Goal: Task Accomplishment & Management: Use online tool/utility

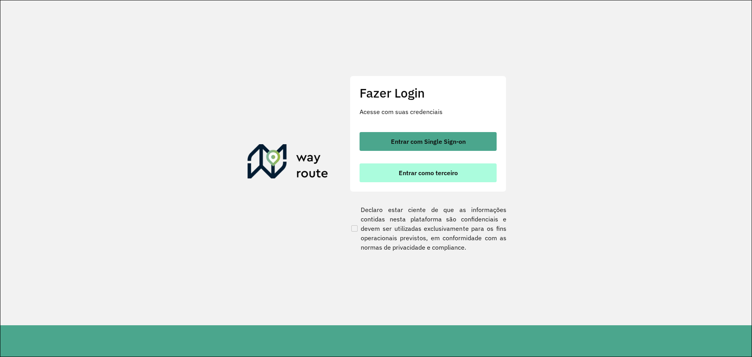
click at [412, 175] on span "Entrar como terceiro" at bounding box center [428, 173] width 59 height 6
click at [431, 174] on span "Entrar como terceiro" at bounding box center [428, 173] width 59 height 6
click at [436, 172] on span "Entrar como terceiro" at bounding box center [428, 173] width 59 height 6
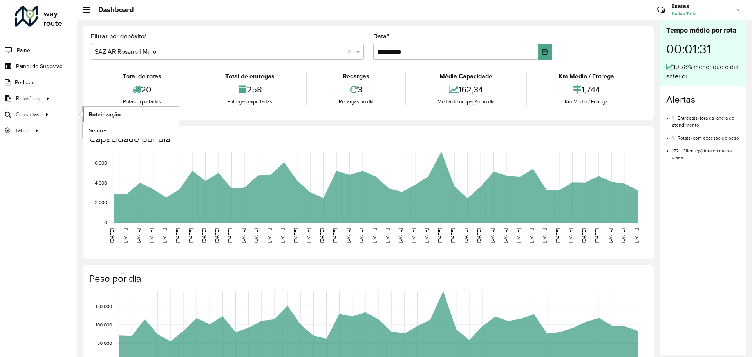
click at [113, 113] on span "Roteirização" at bounding box center [105, 114] width 32 height 8
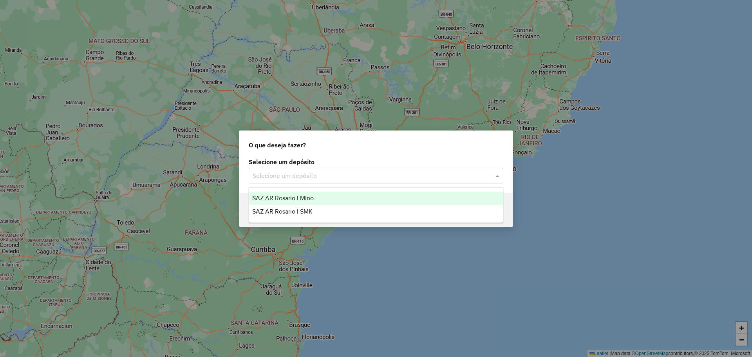
click at [499, 175] on span at bounding box center [499, 175] width 10 height 9
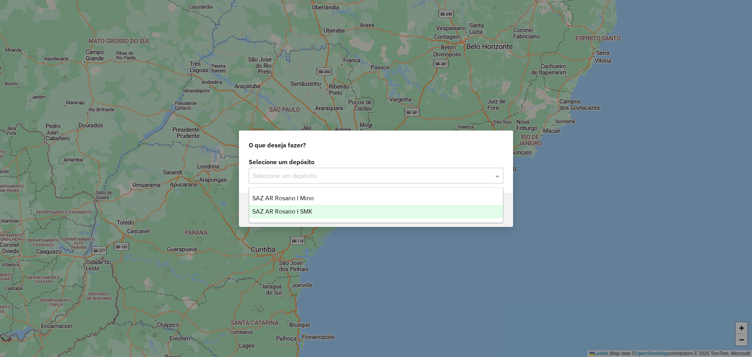
click at [306, 211] on span "SAZ AR Rosario I SMK" at bounding box center [282, 211] width 60 height 7
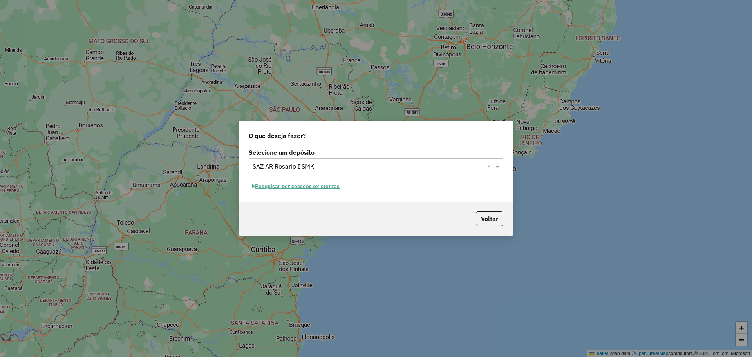
click at [312, 185] on button "Pesquisar por sessões existentes" at bounding box center [296, 186] width 94 height 12
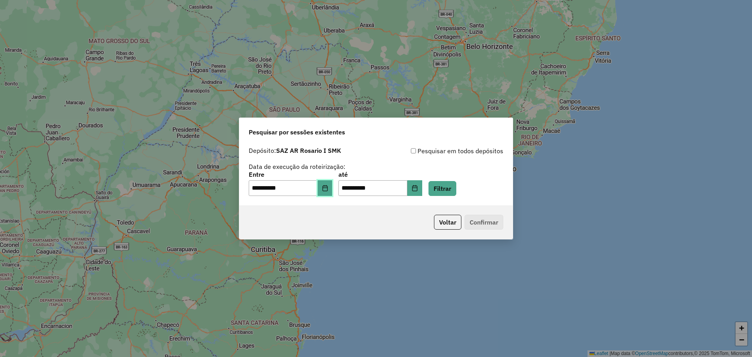
click at [327, 189] on icon "Choose Date" at bounding box center [324, 188] width 5 height 6
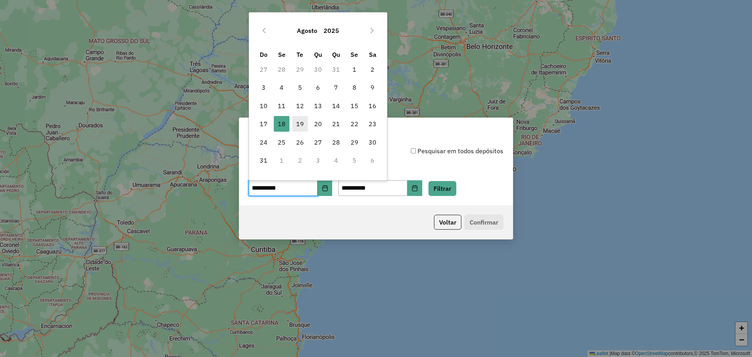
click at [297, 125] on span "19" at bounding box center [300, 124] width 16 height 16
type input "**********"
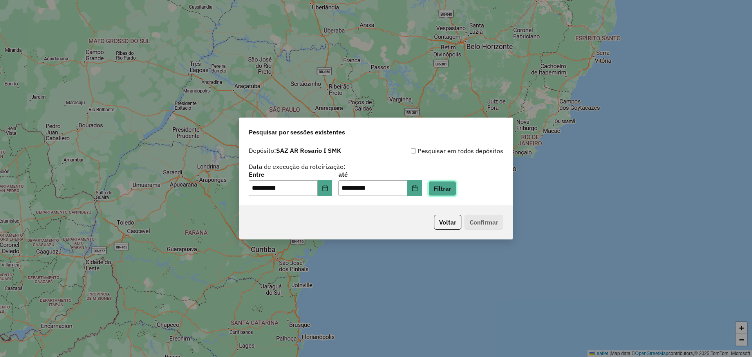
click at [456, 189] on button "Filtrar" at bounding box center [443, 188] width 28 height 15
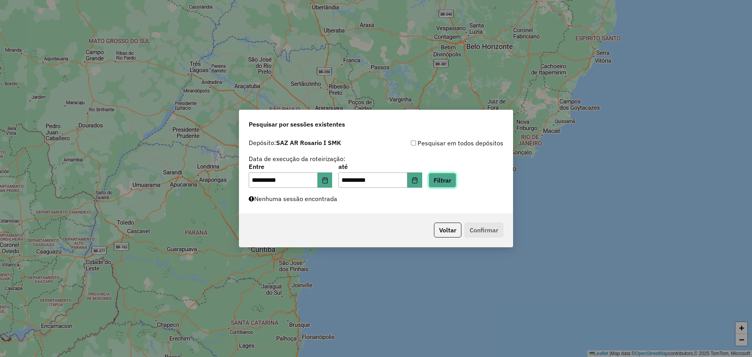
click at [456, 177] on button "Filtrar" at bounding box center [443, 180] width 28 height 15
click at [454, 177] on button "Filtrar" at bounding box center [443, 180] width 28 height 15
click at [456, 177] on button "Filtrar" at bounding box center [443, 180] width 28 height 15
click at [456, 182] on button "Filtrar" at bounding box center [443, 180] width 28 height 15
click at [456, 181] on button "Filtrar" at bounding box center [443, 180] width 28 height 15
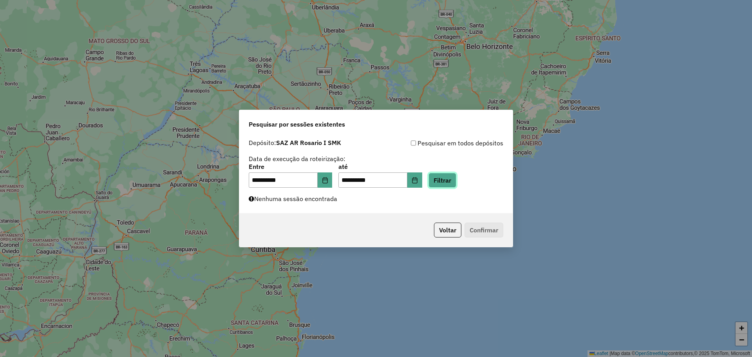
click at [450, 179] on button "Filtrar" at bounding box center [443, 180] width 28 height 15
click at [450, 178] on button "Filtrar" at bounding box center [443, 180] width 28 height 15
drag, startPoint x: 453, startPoint y: 179, endPoint x: 495, endPoint y: 177, distance: 41.6
click at [456, 179] on button "Filtrar" at bounding box center [443, 180] width 28 height 15
click at [454, 179] on button "Filtrar" at bounding box center [443, 180] width 28 height 15
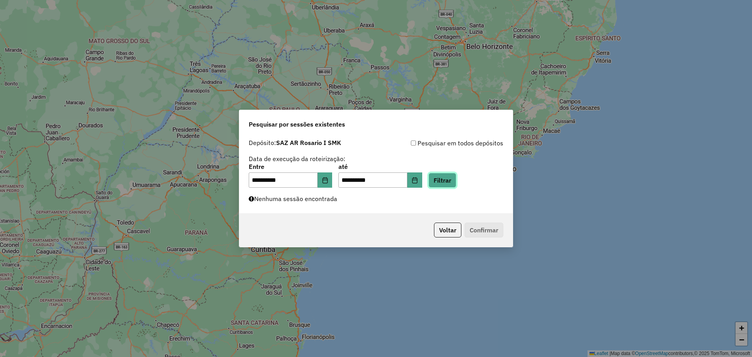
click at [454, 179] on button "Filtrar" at bounding box center [443, 180] width 28 height 15
click at [456, 179] on button "Filtrar" at bounding box center [443, 180] width 28 height 15
click at [455, 181] on button "Filtrar" at bounding box center [443, 180] width 28 height 15
click at [456, 182] on button "Filtrar" at bounding box center [443, 180] width 28 height 15
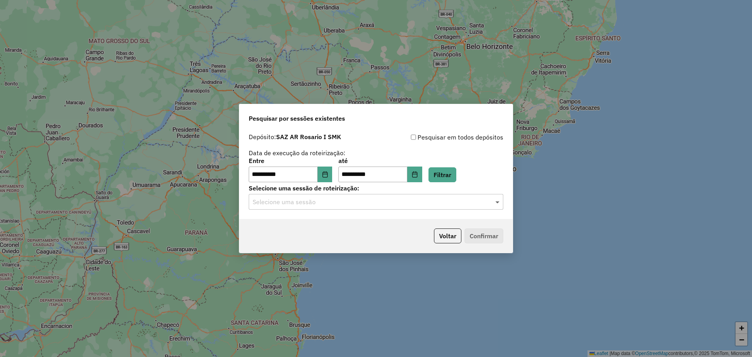
click at [497, 203] on span at bounding box center [499, 201] width 10 height 9
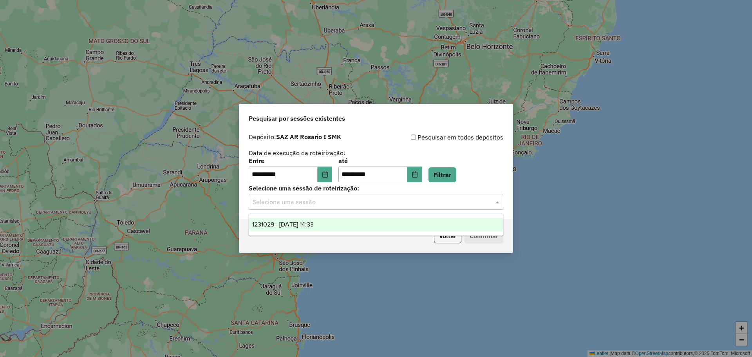
click at [314, 224] on span "1231029 - 19/08/2025 14:33" at bounding box center [282, 224] width 61 height 7
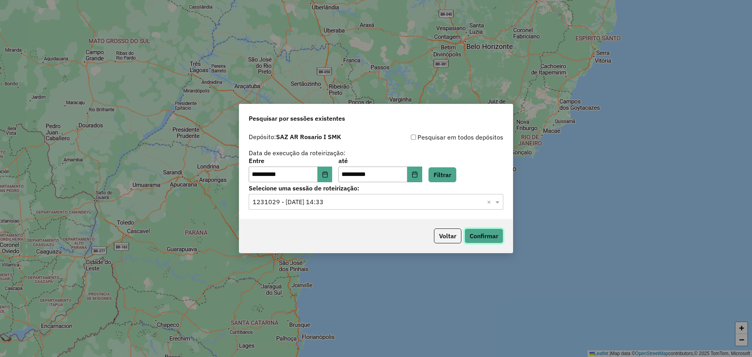
click at [493, 237] on button "Confirmar" at bounding box center [484, 235] width 39 height 15
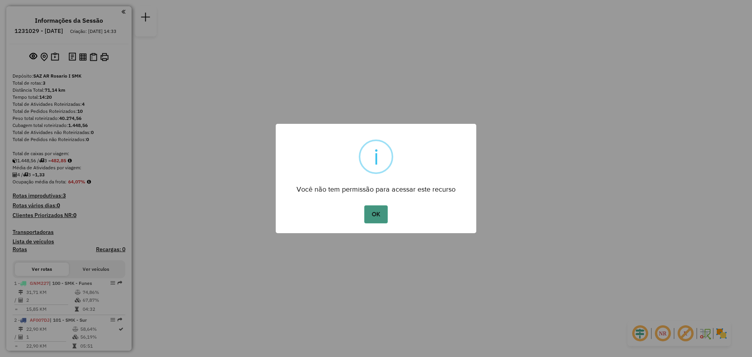
click at [376, 218] on button "OK" at bounding box center [375, 214] width 23 height 18
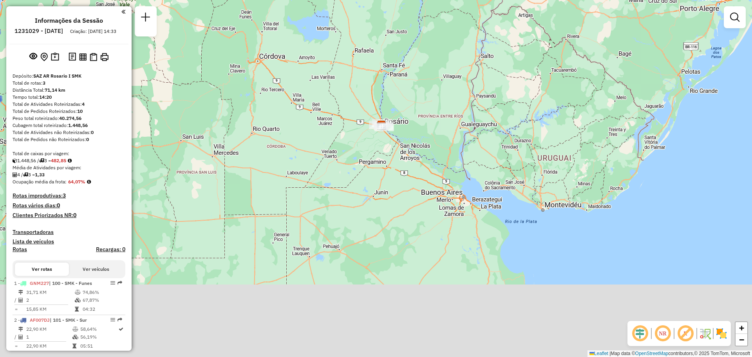
drag, startPoint x: 416, startPoint y: 271, endPoint x: 427, endPoint y: 132, distance: 139.5
click at [427, 132] on div "Janela de atendimento Grade de atendimento Capacidade Transportadoras Veículos …" at bounding box center [376, 178] width 752 height 357
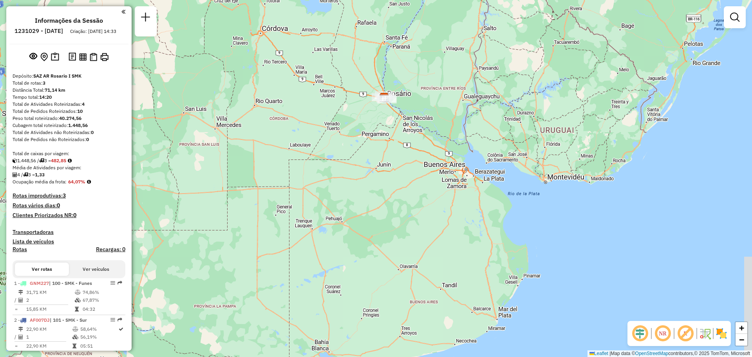
click at [429, 133] on div "Janela de atendimento Grade de atendimento Capacidade Transportadoras Veículos …" at bounding box center [376, 178] width 752 height 357
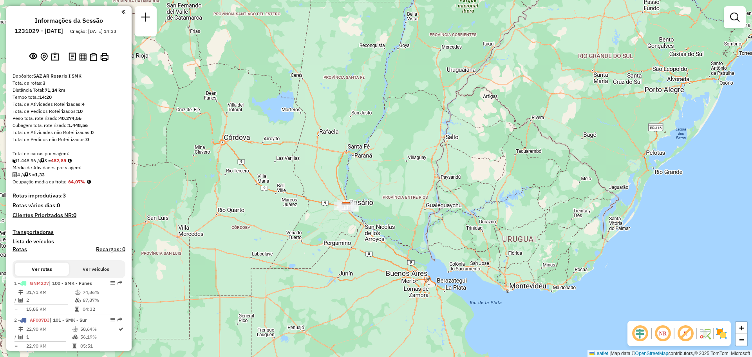
drag, startPoint x: 335, startPoint y: 152, endPoint x: 311, endPoint y: 251, distance: 102.5
click at [298, 257] on div "Janela de atendimento Grade de atendimento Capacidade Transportadoras Veículos …" at bounding box center [376, 178] width 752 height 357
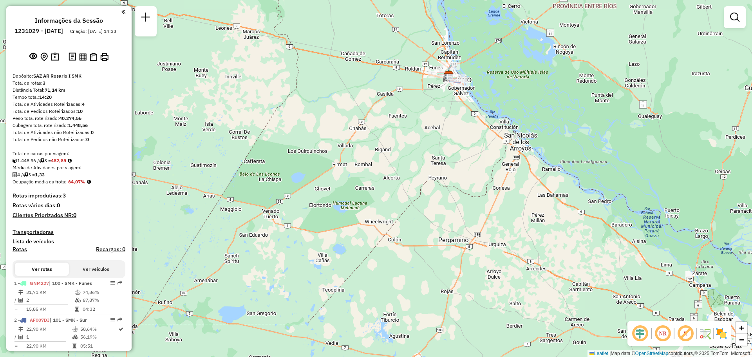
drag, startPoint x: 356, startPoint y: 224, endPoint x: 343, endPoint y: 233, distance: 16.5
click at [343, 233] on div "Janela de atendimento Grade de atendimento Capacidade Transportadoras Veículos …" at bounding box center [376, 178] width 752 height 357
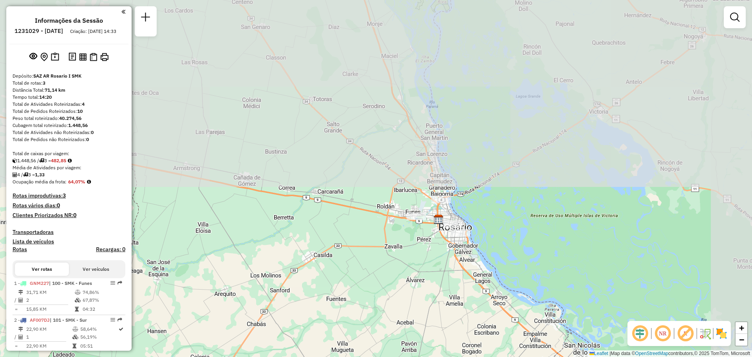
drag, startPoint x: 402, startPoint y: 159, endPoint x: 357, endPoint y: 362, distance: 208.1
click at [357, 356] on html "Aguarde... Pop-up bloqueado! Seu navegador bloqueou automáticamente a abertura …" at bounding box center [376, 178] width 752 height 357
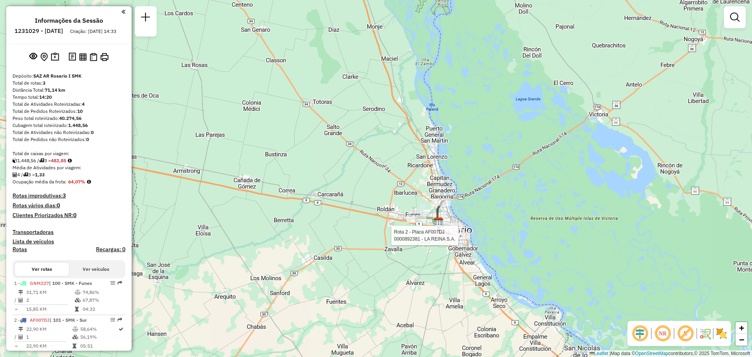
select select "**********"
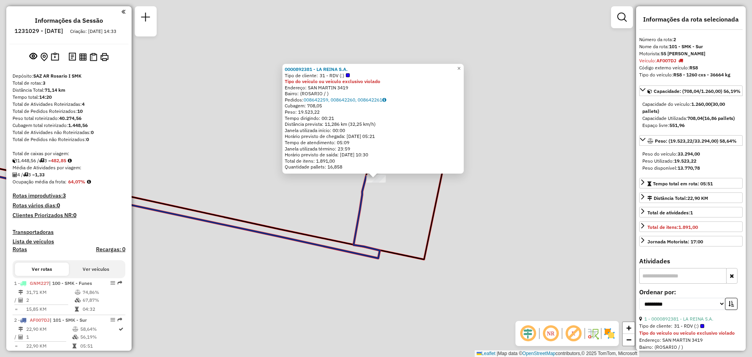
scroll to position [58, 0]
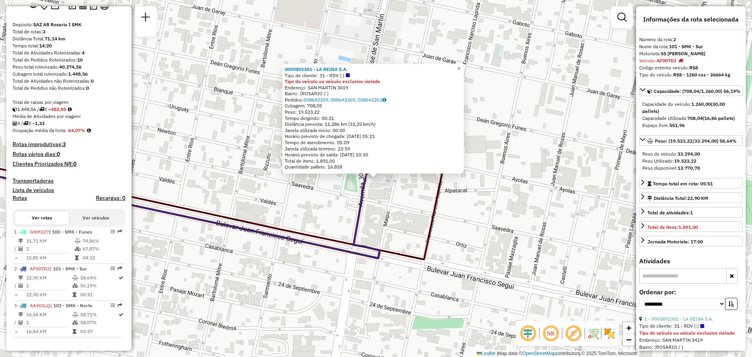
click at [472, 243] on div "0000892381 - LA REINA S.A. Tipo de cliente: 31 - RDV (:) Tipo do veículo ou veí…" at bounding box center [376, 178] width 752 height 357
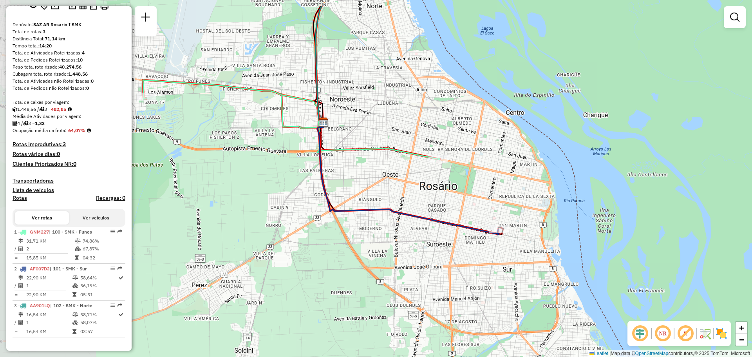
drag, startPoint x: 287, startPoint y: 154, endPoint x: 405, endPoint y: 191, distance: 123.9
click at [404, 192] on div "Janela de atendimento Grade de atendimento Capacidade Transportadoras Veículos …" at bounding box center [376, 178] width 752 height 357
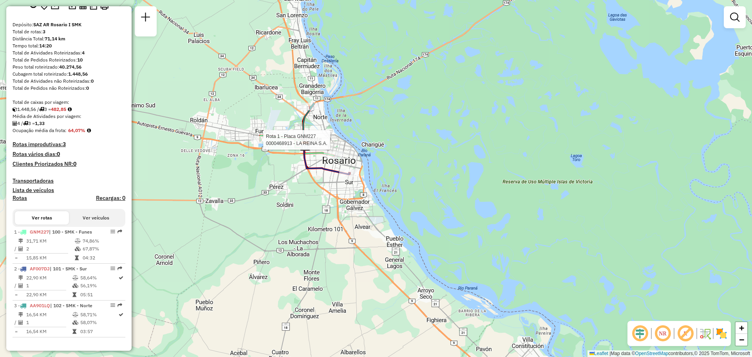
select select "**********"
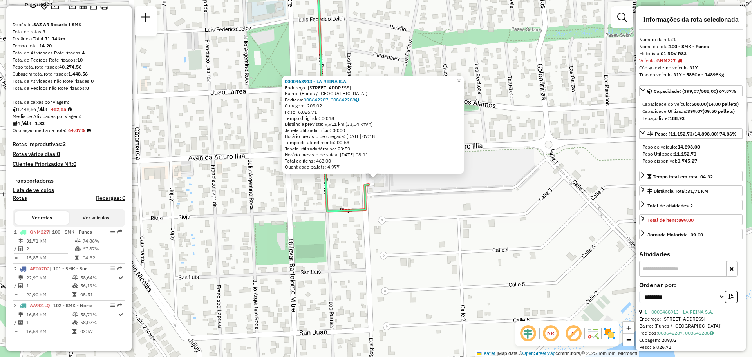
click at [268, 188] on div "0000468913 - LA REINA S.A. Endereço: Calle Los Nogales 3054 Bairro: (Funes / Sa…" at bounding box center [376, 178] width 752 height 357
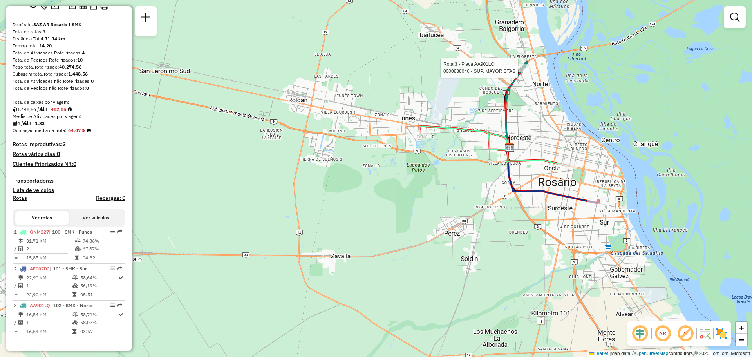
select select "**********"
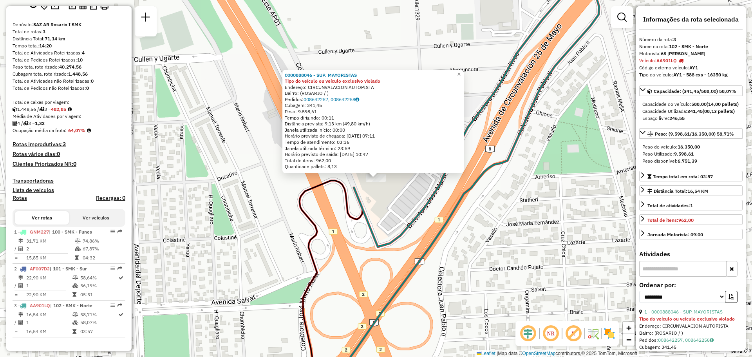
click at [411, 199] on div "0000888046 - SUP. MAYORISTAS Tipo do veículo ou veículo exclusivo violado Ender…" at bounding box center [376, 178] width 752 height 357
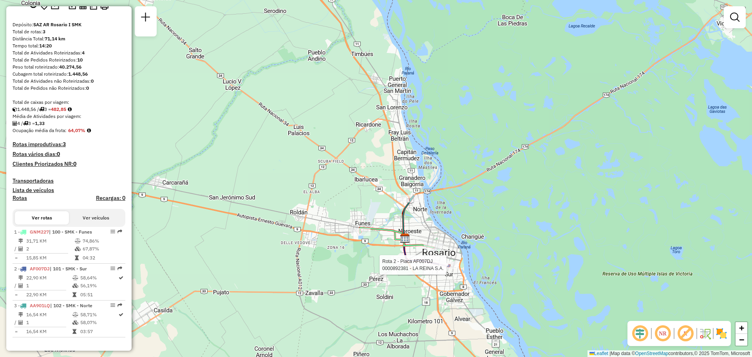
select select "**********"
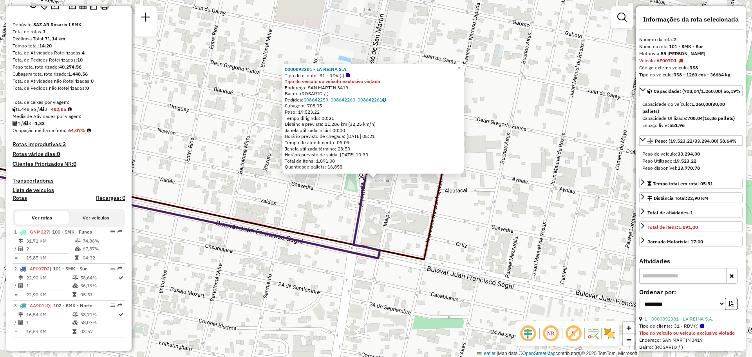
click at [458, 235] on div "0000892381 - LA REINA S.A. Tipo de cliente: 31 - RDV (:) Tipo do veículo ou veí…" at bounding box center [376, 178] width 752 height 357
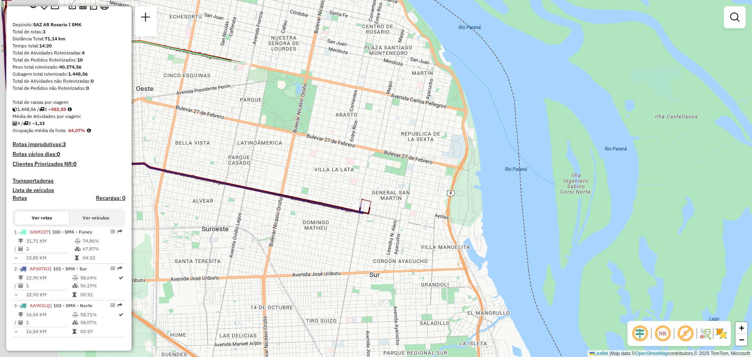
drag, startPoint x: 296, startPoint y: 139, endPoint x: 404, endPoint y: 170, distance: 112.5
click at [404, 170] on div "Janela de atendimento Grade de atendimento Capacidade Transportadoras Veículos …" at bounding box center [376, 178] width 752 height 357
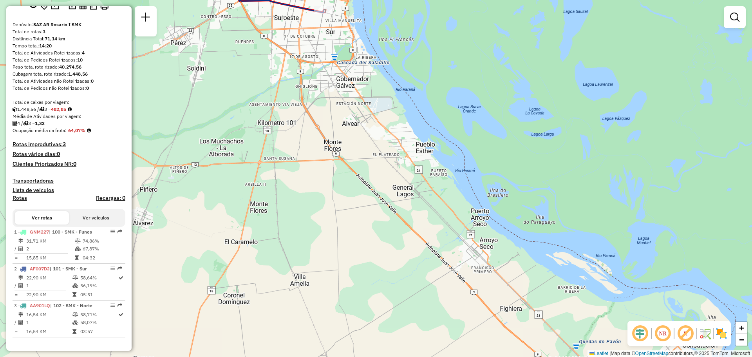
drag, startPoint x: 347, startPoint y: 232, endPoint x: 322, endPoint y: 85, distance: 149.0
click at [322, 85] on div "Janela de atendimento Grade de atendimento Capacidade Transportadoras Veículos …" at bounding box center [376, 178] width 752 height 357
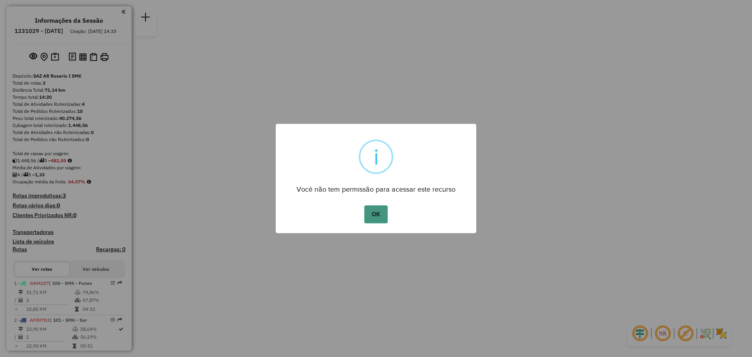
click at [376, 212] on button "OK" at bounding box center [375, 214] width 23 height 18
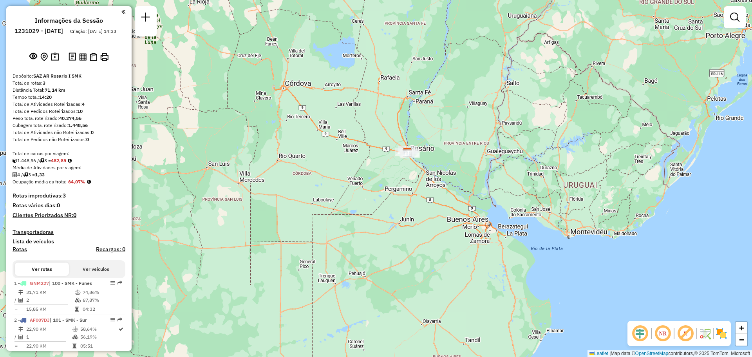
drag, startPoint x: 329, startPoint y: 263, endPoint x: 333, endPoint y: 221, distance: 42.9
click at [353, 227] on div "Janela de atendimento Grade de atendimento Capacidade Transportadoras Veículos …" at bounding box center [376, 178] width 752 height 357
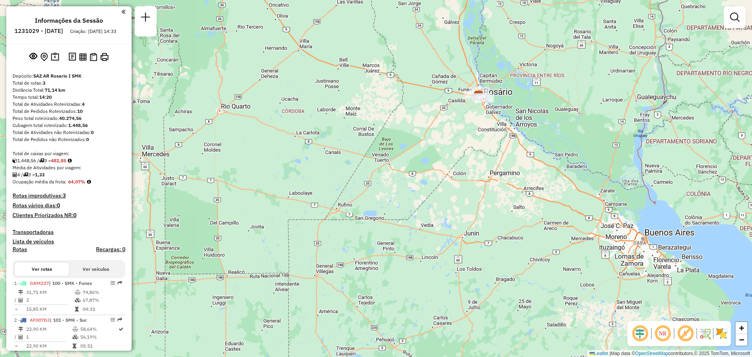
click at [369, 159] on div "Janela de atendimento Grade de atendimento Capacidade Transportadoras Veículos …" at bounding box center [376, 178] width 752 height 357
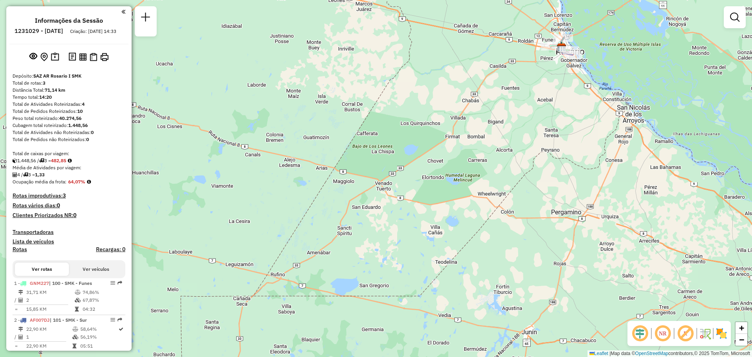
drag, startPoint x: 427, startPoint y: 117, endPoint x: 250, endPoint y: 272, distance: 235.4
click at [250, 272] on div "Janela de atendimento Grade de atendimento Capacidade Transportadoras Veículos …" at bounding box center [376, 178] width 752 height 357
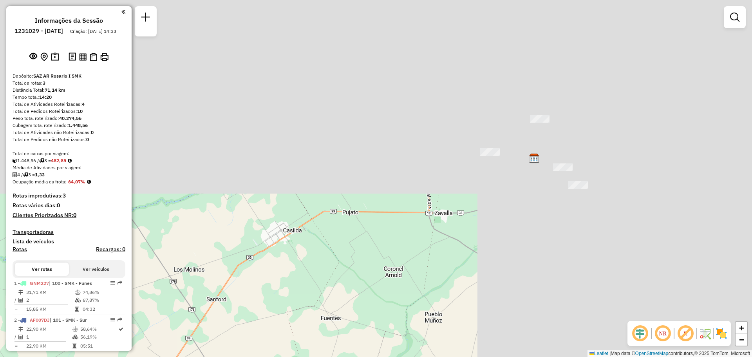
drag, startPoint x: 354, startPoint y: 162, endPoint x: 17, endPoint y: 367, distance: 394.5
click at [17, 356] on html "Aguarde... Pop-up bloqueado! Seu navegador bloqueou automáticamente a abertura …" at bounding box center [376, 178] width 752 height 357
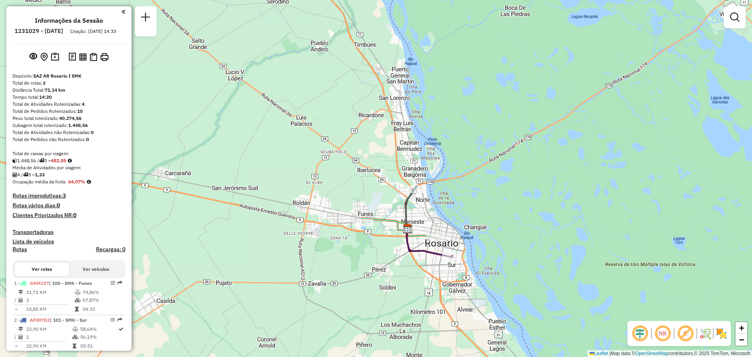
click at [183, 290] on div "Janela de atendimento Grade de atendimento Capacidade Transportadoras Veículos …" at bounding box center [376, 178] width 752 height 357
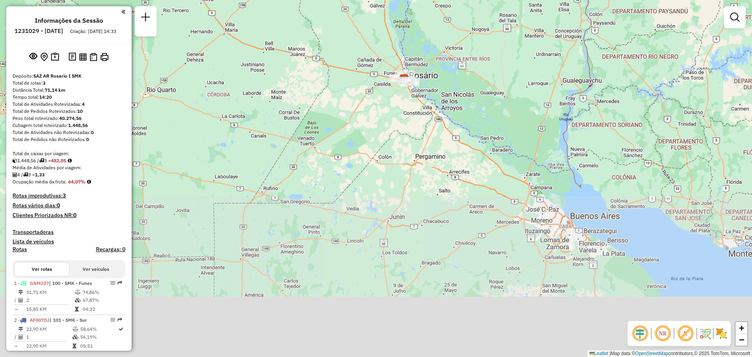
drag, startPoint x: 452, startPoint y: 206, endPoint x: 453, endPoint y: 101, distance: 105.8
click at [453, 101] on div "Janela de atendimento Grade de atendimento Capacidade Transportadoras Veículos …" at bounding box center [376, 178] width 752 height 357
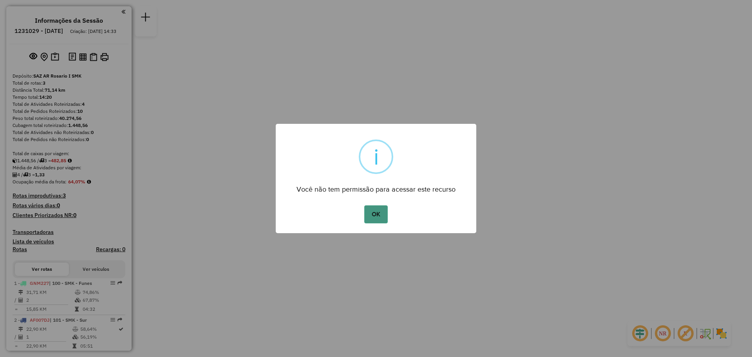
click at [377, 211] on button "OK" at bounding box center [375, 214] width 23 height 18
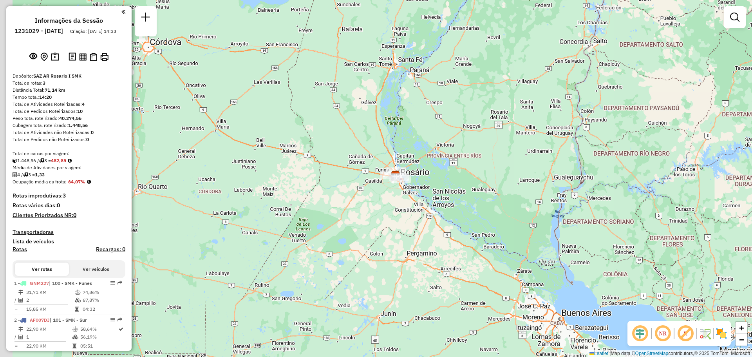
drag, startPoint x: 409, startPoint y: 161, endPoint x: 628, endPoint y: 95, distance: 229.0
click at [628, 95] on div "Janela de atendimento Grade de atendimento Capacidade Transportadoras Veículos …" at bounding box center [376, 178] width 752 height 357
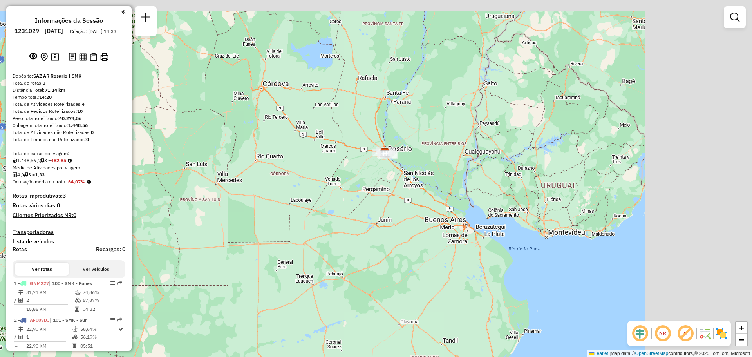
drag, startPoint x: 443, startPoint y: 183, endPoint x: 289, endPoint y: 196, distance: 154.5
click at [289, 196] on div "Janela de atendimento Grade de atendimento Capacidade Transportadoras Veículos …" at bounding box center [376, 178] width 752 height 357
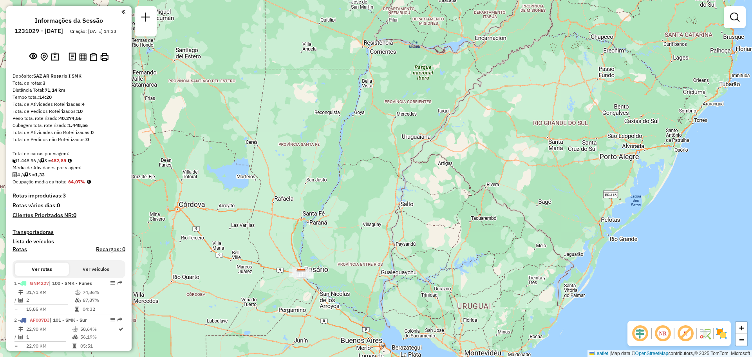
drag, startPoint x: 489, startPoint y: 129, endPoint x: 415, endPoint y: 245, distance: 137.6
click at [415, 245] on div "Janela de atendimento Grade de atendimento Capacidade Transportadoras Veículos …" at bounding box center [376, 178] width 752 height 357
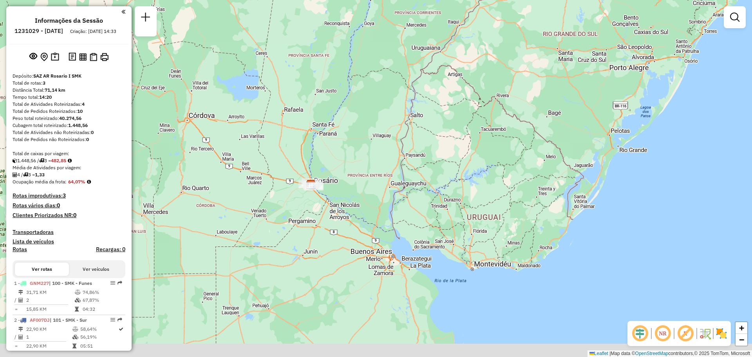
drag, startPoint x: 388, startPoint y: 258, endPoint x: 429, endPoint y: 143, distance: 122.2
click at [427, 142] on div "Janela de atendimento Grade de atendimento Capacidade Transportadoras Veículos …" at bounding box center [376, 178] width 752 height 357
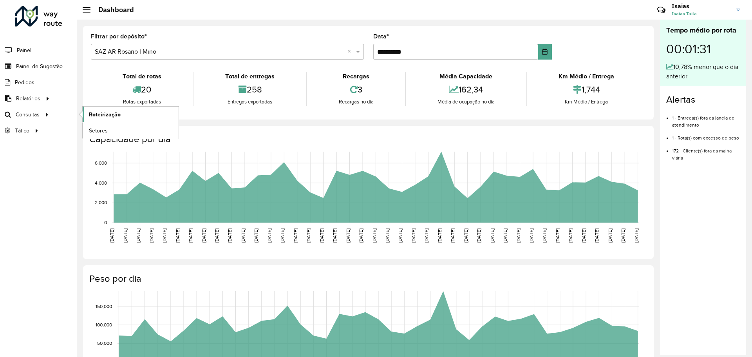
click at [117, 116] on span "Roteirização" at bounding box center [105, 114] width 32 height 8
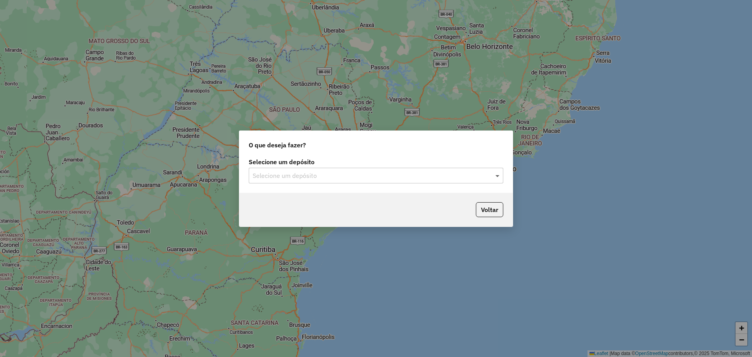
click at [499, 177] on span at bounding box center [499, 175] width 10 height 9
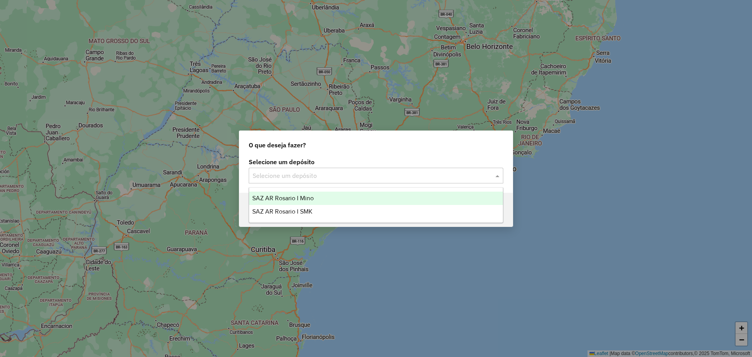
click at [297, 201] on span "SAZ AR Rosario I Mino" at bounding box center [282, 198] width 61 height 7
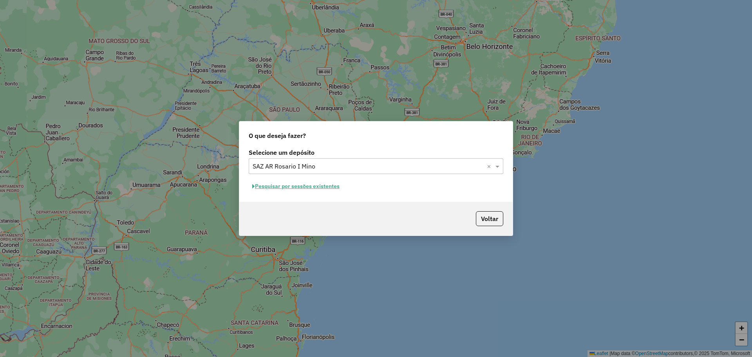
click at [324, 187] on button "Pesquisar por sessões existentes" at bounding box center [296, 186] width 94 height 12
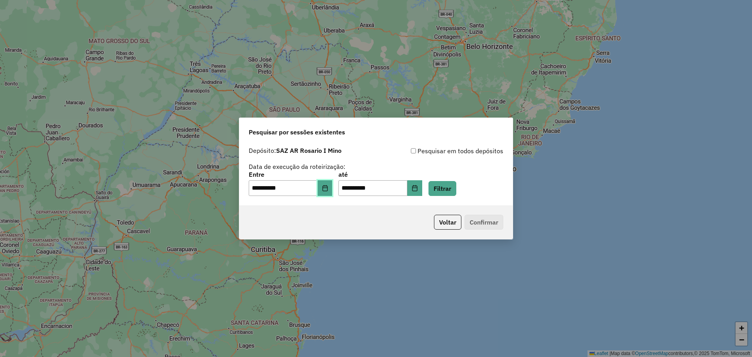
click at [328, 187] on icon "Choose Date" at bounding box center [325, 188] width 6 height 6
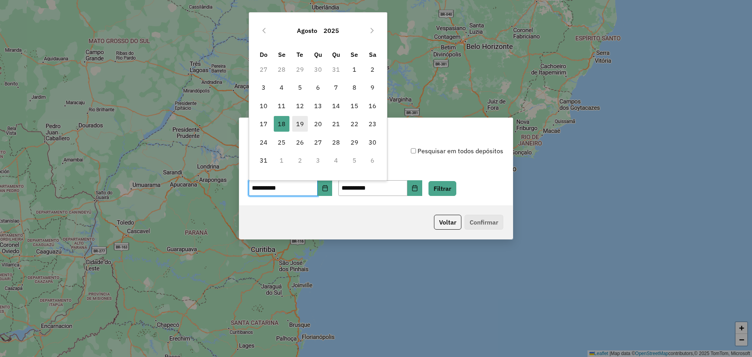
click at [296, 123] on span "19" at bounding box center [300, 124] width 16 height 16
type input "**********"
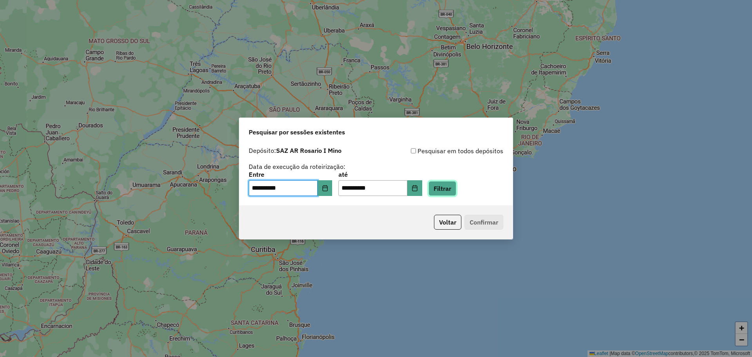
click at [456, 193] on button "Filtrar" at bounding box center [443, 188] width 28 height 15
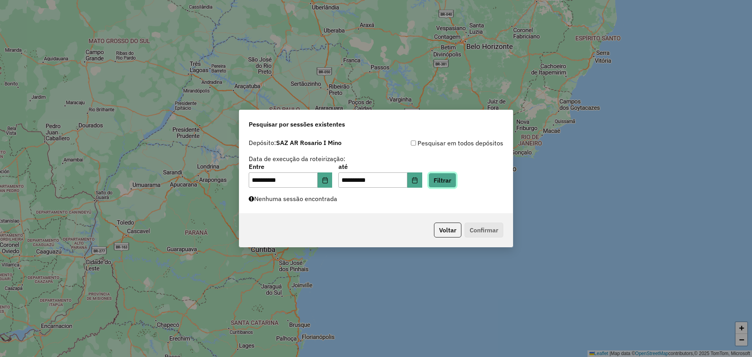
click at [456, 176] on button "Filtrar" at bounding box center [443, 180] width 28 height 15
click at [452, 179] on button "Filtrar" at bounding box center [443, 180] width 28 height 15
click at [456, 178] on button "Filtrar" at bounding box center [443, 180] width 28 height 15
click at [327, 178] on icon "Choose Date" at bounding box center [324, 180] width 5 height 6
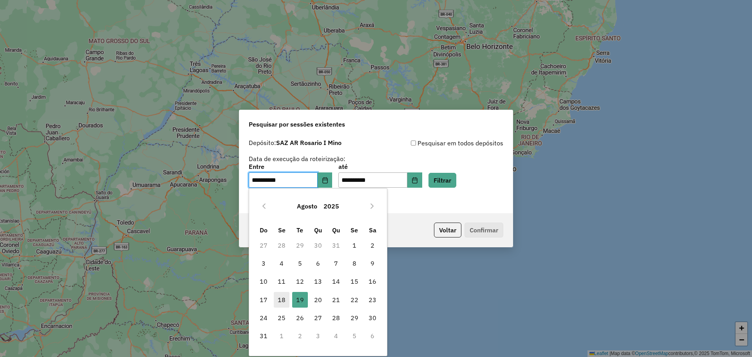
click at [282, 297] on span "18" at bounding box center [282, 300] width 16 height 16
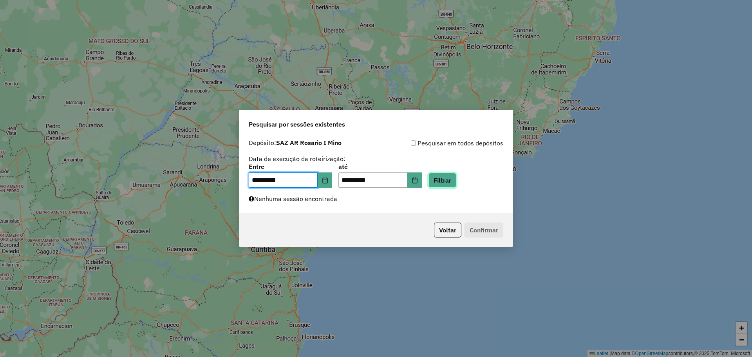
click at [451, 180] on button "Filtrar" at bounding box center [443, 180] width 28 height 15
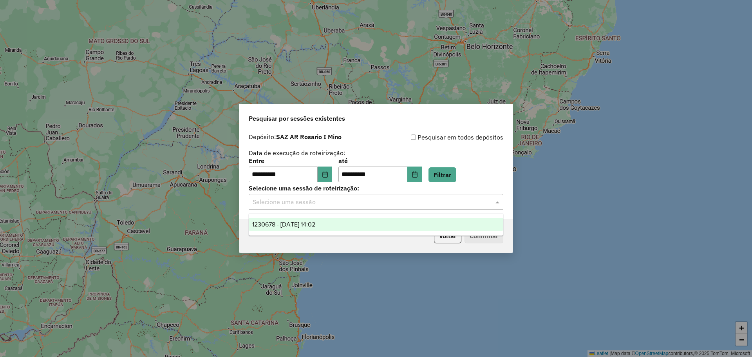
click at [496, 203] on span at bounding box center [499, 201] width 10 height 9
click at [315, 225] on span "1230678 - 18/08/2025 14:02" at bounding box center [283, 224] width 63 height 7
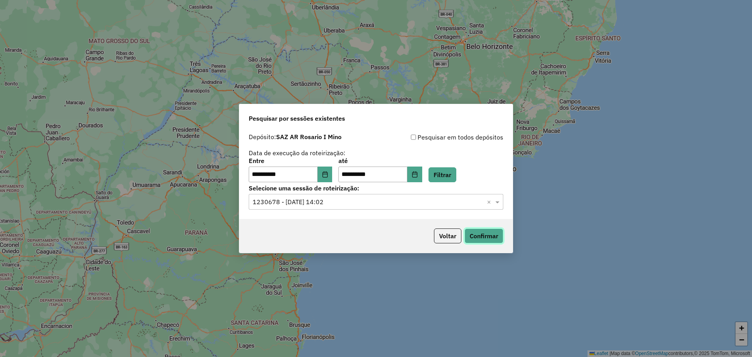
click at [485, 233] on button "Confirmar" at bounding box center [484, 235] width 39 height 15
click at [327, 174] on icon "Choose Date" at bounding box center [324, 174] width 5 height 6
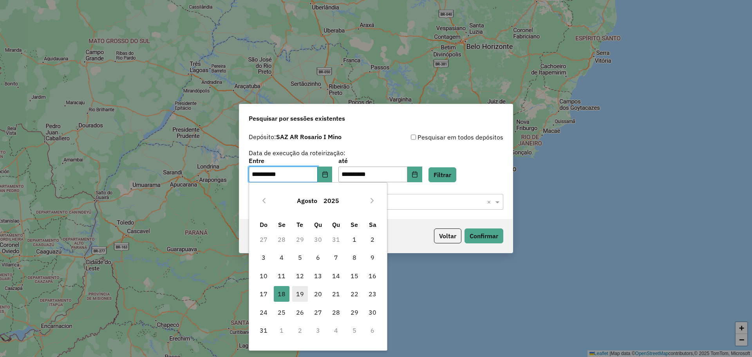
click at [299, 293] on span "19" at bounding box center [300, 294] width 16 height 16
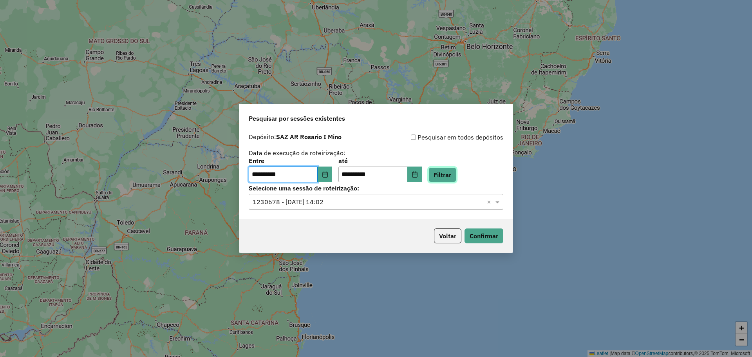
click at [456, 170] on button "Filtrar" at bounding box center [443, 174] width 28 height 15
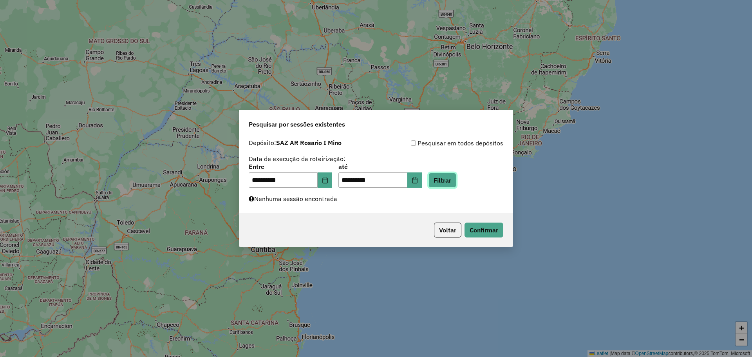
click at [450, 178] on button "Filtrar" at bounding box center [443, 180] width 28 height 15
click at [0, 0] on div "Aguarde..." at bounding box center [0, 0] width 0 height 0
click at [456, 182] on button "Filtrar" at bounding box center [443, 180] width 28 height 15
click at [454, 180] on button "Filtrar" at bounding box center [443, 180] width 28 height 15
click at [456, 179] on button "Filtrar" at bounding box center [443, 180] width 28 height 15
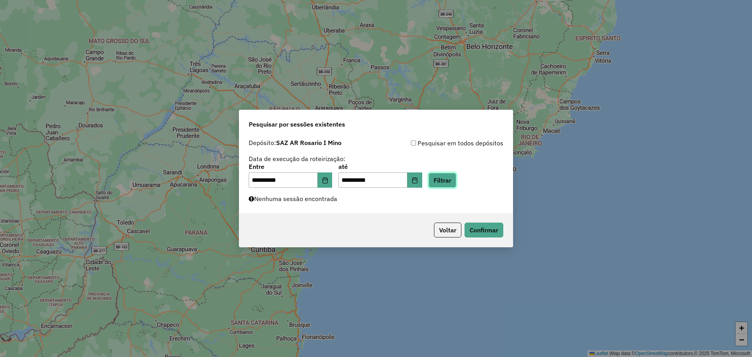
click at [456, 180] on button "Filtrar" at bounding box center [443, 180] width 28 height 15
click at [481, 231] on button "Confirmar" at bounding box center [484, 229] width 39 height 15
click at [453, 180] on button "Filtrar" at bounding box center [443, 180] width 28 height 15
click at [454, 179] on button "Filtrar" at bounding box center [443, 180] width 28 height 15
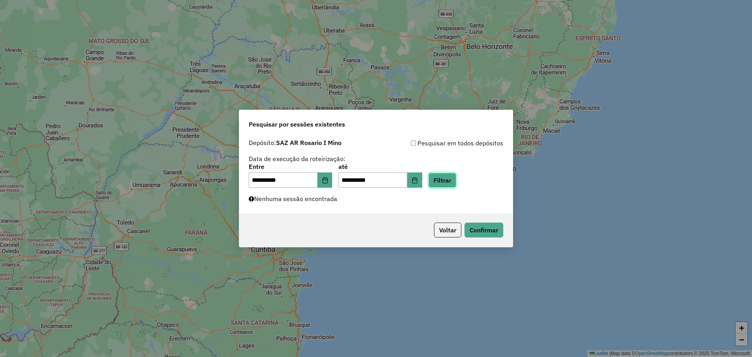
click at [454, 179] on button "Filtrar" at bounding box center [443, 180] width 28 height 15
click at [455, 179] on button "Filtrar" at bounding box center [443, 180] width 28 height 15
click at [0, 0] on div "Aguarde..." at bounding box center [0, 0] width 0 height 0
click at [455, 179] on button "Filtrar" at bounding box center [443, 180] width 28 height 15
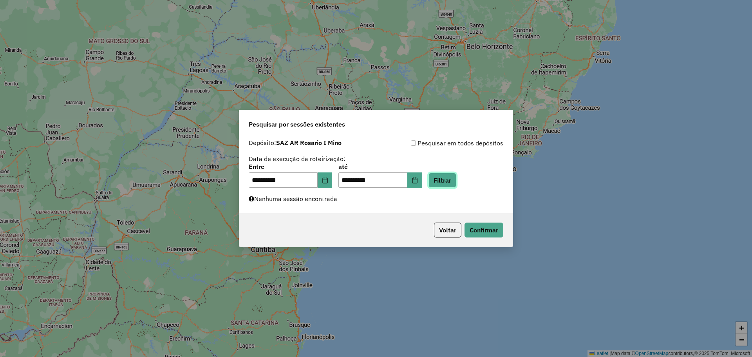
click at [455, 179] on button "Filtrar" at bounding box center [443, 180] width 28 height 15
click at [451, 181] on button "Filtrar" at bounding box center [443, 180] width 28 height 15
click at [452, 181] on button "Filtrar" at bounding box center [443, 180] width 28 height 15
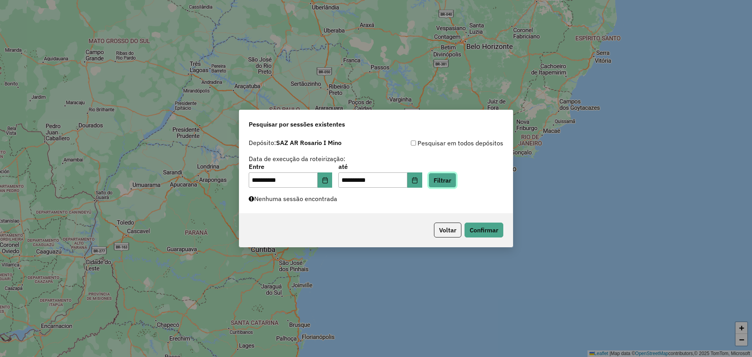
click at [452, 181] on button "Filtrar" at bounding box center [443, 180] width 28 height 15
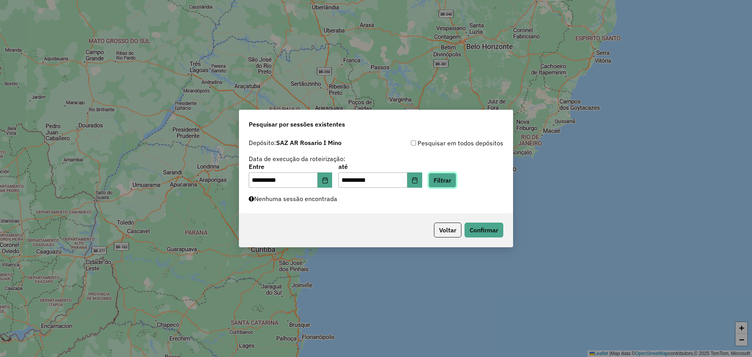
click at [452, 181] on button "Filtrar" at bounding box center [443, 180] width 28 height 15
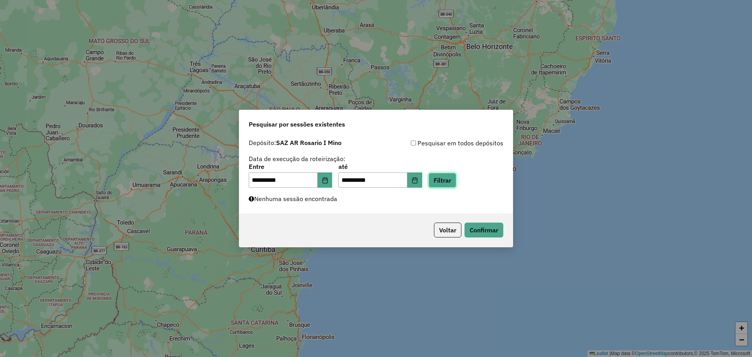
click at [452, 181] on button "Filtrar" at bounding box center [443, 180] width 28 height 15
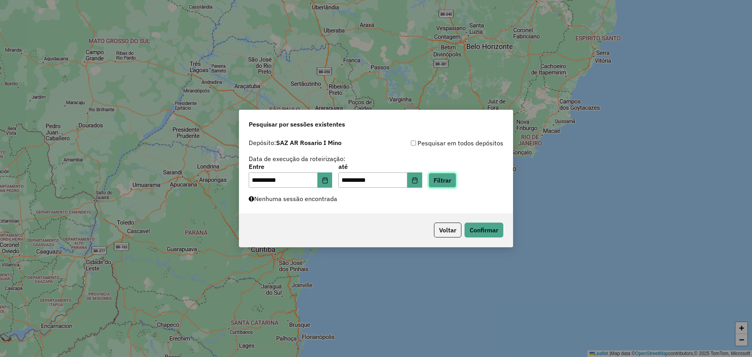
click at [452, 181] on button "Filtrar" at bounding box center [443, 180] width 28 height 15
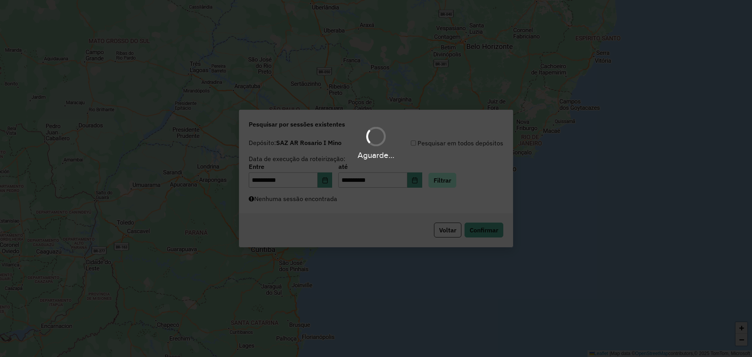
click at [452, 181] on div "Aguarde..." at bounding box center [376, 178] width 752 height 357
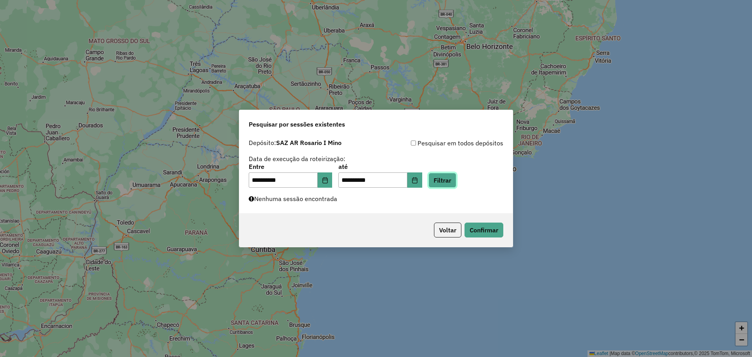
click at [452, 181] on button "Filtrar" at bounding box center [443, 180] width 28 height 15
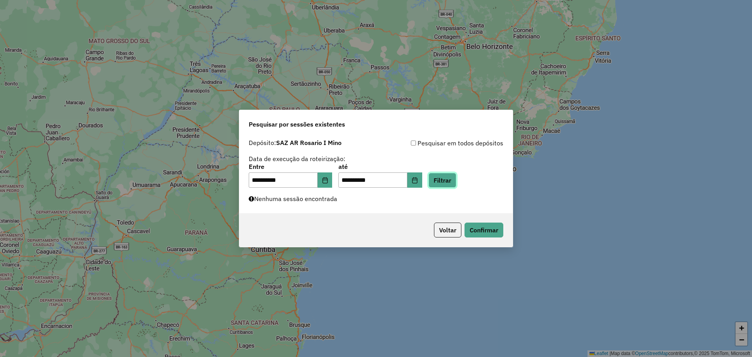
click at [452, 181] on button "Filtrar" at bounding box center [443, 180] width 28 height 15
click at [455, 182] on button "Filtrar" at bounding box center [443, 180] width 28 height 15
click at [452, 180] on button "Filtrar" at bounding box center [443, 180] width 28 height 15
click at [452, 181] on button "Filtrar" at bounding box center [443, 180] width 28 height 15
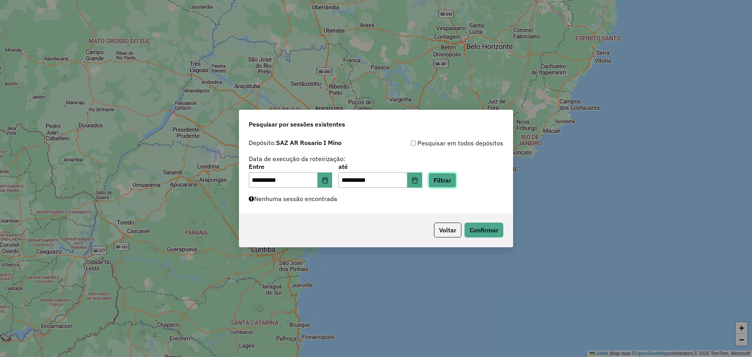
click at [452, 181] on button "Filtrar" at bounding box center [443, 180] width 28 height 15
click at [448, 180] on button "Filtrar" at bounding box center [443, 180] width 28 height 15
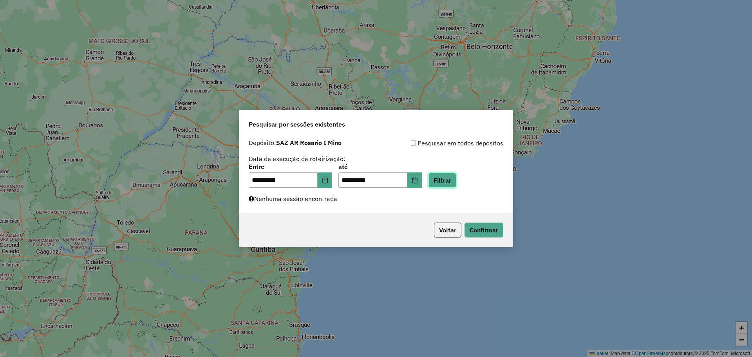
click at [453, 179] on button "Filtrar" at bounding box center [443, 180] width 28 height 15
click at [456, 180] on button "Filtrar" at bounding box center [443, 180] width 28 height 15
click at [456, 178] on button "Filtrar" at bounding box center [443, 180] width 28 height 15
click at [449, 179] on button "Filtrar" at bounding box center [443, 180] width 28 height 15
click at [449, 178] on button "Filtrar" at bounding box center [443, 180] width 28 height 15
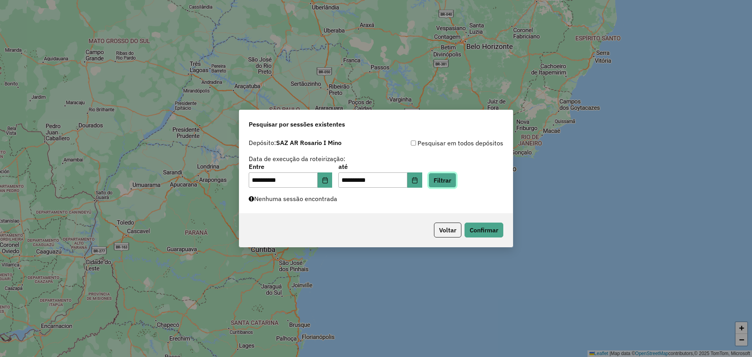
click at [449, 178] on button "Filtrar" at bounding box center [443, 180] width 28 height 15
click at [453, 181] on button "Filtrar" at bounding box center [443, 180] width 28 height 15
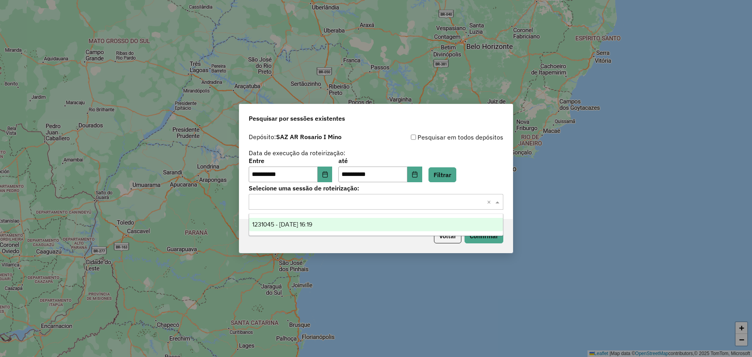
click at [496, 202] on span at bounding box center [499, 201] width 10 height 9
click at [312, 224] on span "1231045 - 19/08/2025 16:19" at bounding box center [282, 224] width 60 height 7
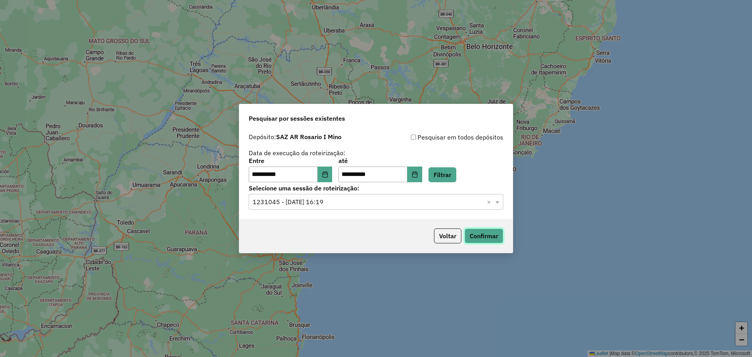
click at [482, 239] on button "Confirmar" at bounding box center [484, 235] width 39 height 15
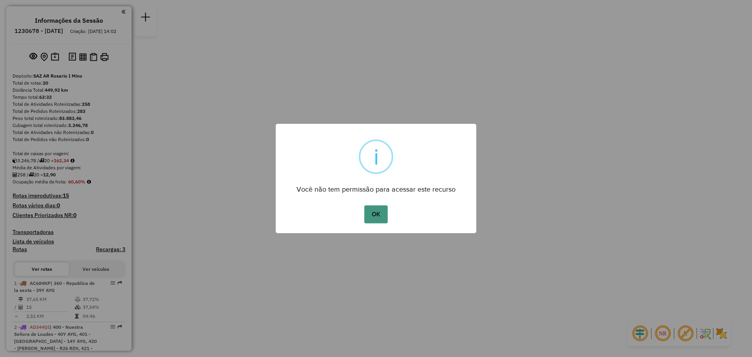
click at [374, 214] on button "OK" at bounding box center [375, 214] width 23 height 18
click at [378, 213] on button "OK" at bounding box center [375, 214] width 23 height 18
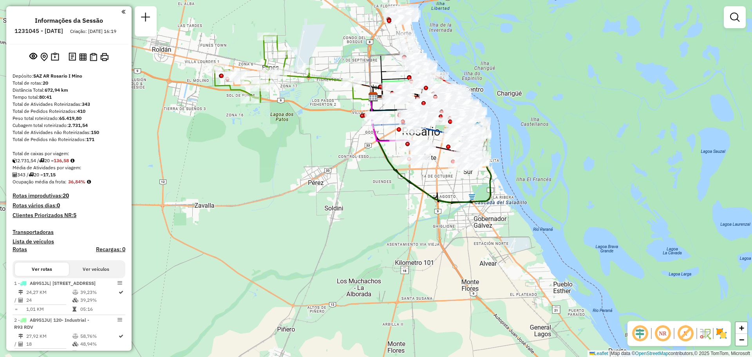
drag, startPoint x: 290, startPoint y: 123, endPoint x: 419, endPoint y: 257, distance: 185.6
click at [420, 259] on div "Janela de atendimento Grade de atendimento Capacidade Transportadoras Veículos …" at bounding box center [376, 178] width 752 height 357
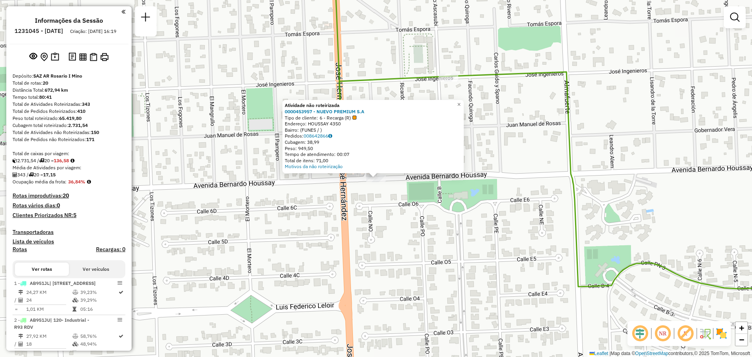
drag, startPoint x: 396, startPoint y: 217, endPoint x: 446, endPoint y: 203, distance: 51.6
click at [397, 217] on div "Atividade não roteirizada 0000453957 - NUEVO PREMIUM S.A Tipo de cliente: 6 - R…" at bounding box center [376, 178] width 752 height 357
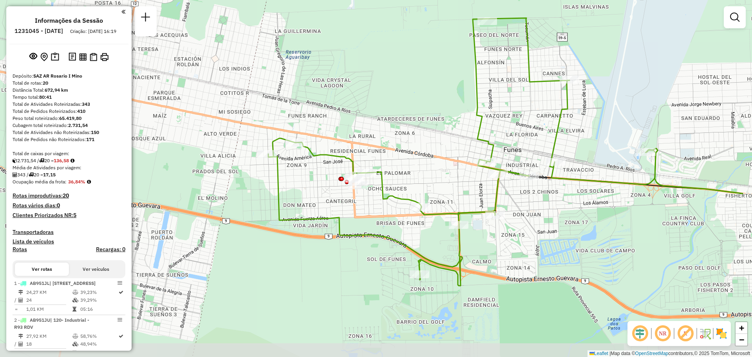
drag, startPoint x: 509, startPoint y: 196, endPoint x: 391, endPoint y: 180, distance: 119.0
click at [412, 181] on div "Janela de atendimento Grade de atendimento Capacidade Transportadoras Veículos …" at bounding box center [376, 178] width 752 height 357
click at [389, 180] on div "Janela de atendimento Grade de atendimento Capacidade Transportadoras Veículos …" at bounding box center [376, 178] width 752 height 357
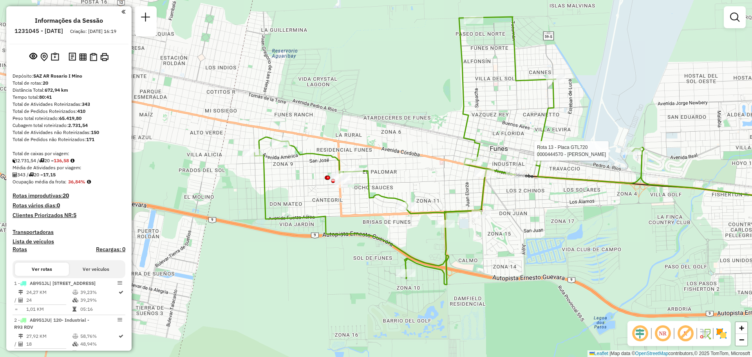
select select "**********"
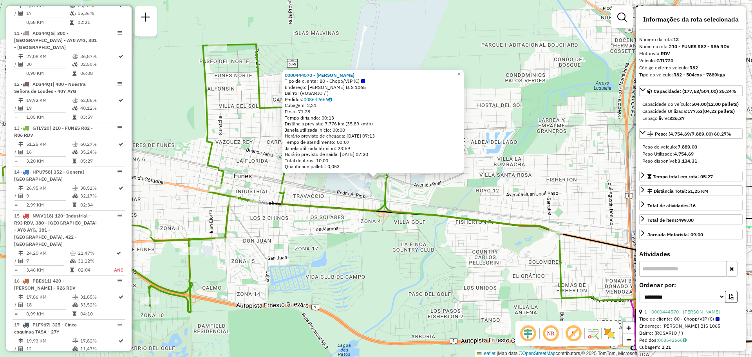
scroll to position [827, 0]
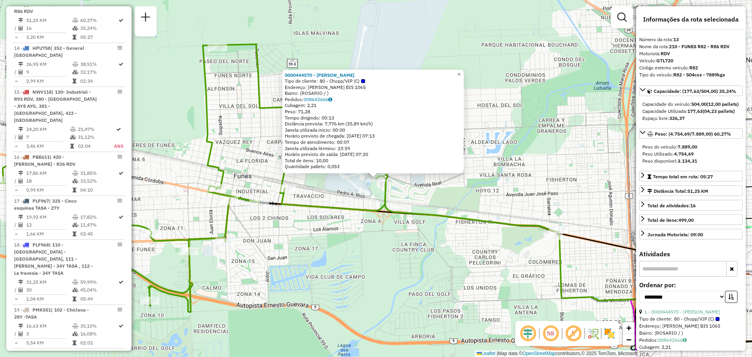
click at [355, 264] on div "0000444570 - VAZQUEZ [PERSON_NAME] Tipo de cliente: 80 - Chopp/VIP (C) Endereço…" at bounding box center [376, 178] width 752 height 357
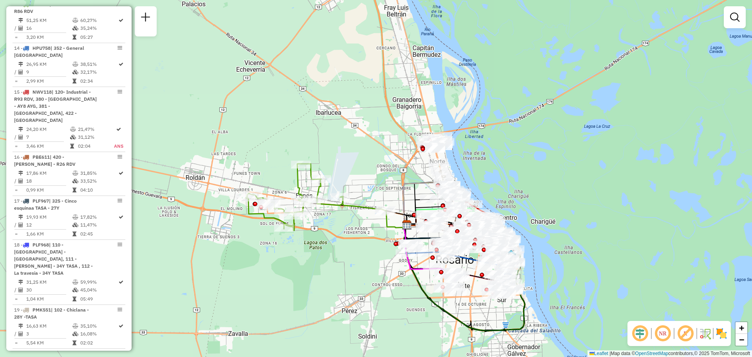
drag, startPoint x: 417, startPoint y: 196, endPoint x: 349, endPoint y: 183, distance: 69.0
click at [349, 182] on div "Janela de atendimento Grade de atendimento Capacidade Transportadoras Veículos …" at bounding box center [376, 178] width 752 height 357
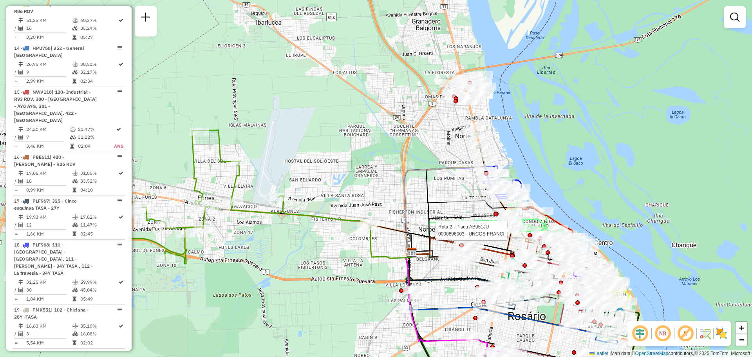
select select "**********"
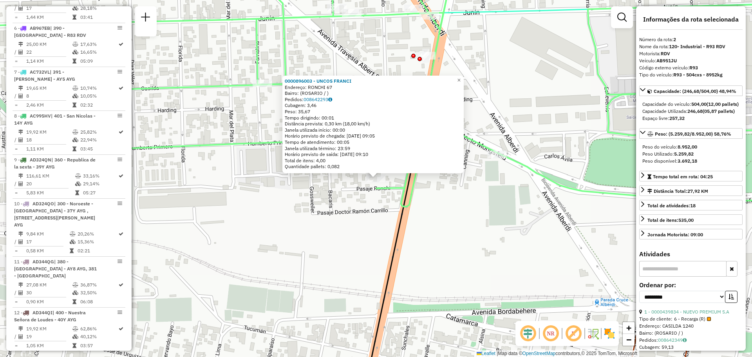
scroll to position [323, 0]
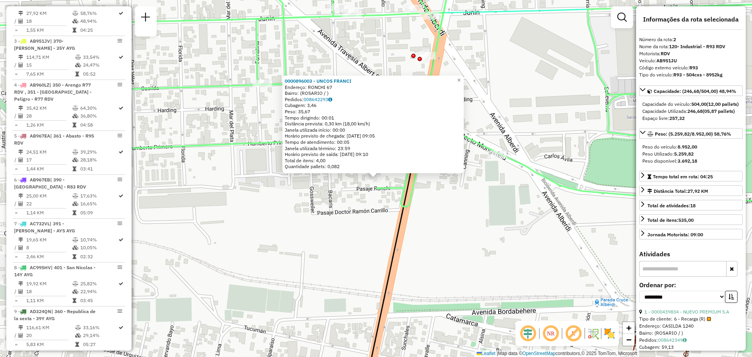
click at [491, 240] on div "0000896003 - UNCOS FRANCI Endereço: RONCHI 67 Bairro: (ROSARIO / ) Pedidos: 008…" at bounding box center [376, 178] width 752 height 357
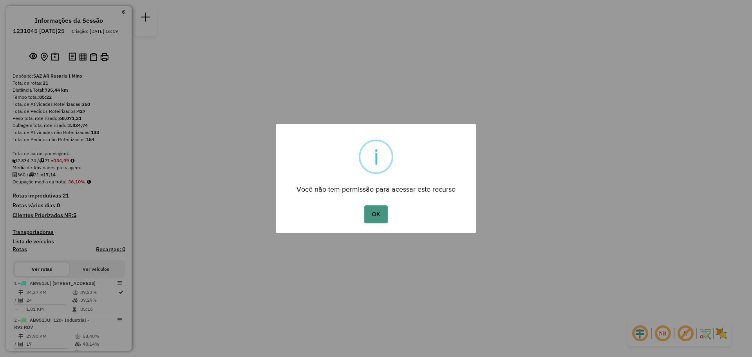
click at [367, 212] on button "OK" at bounding box center [375, 214] width 23 height 18
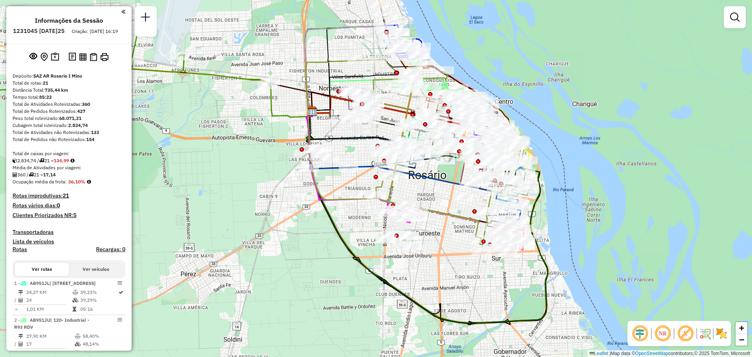
drag, startPoint x: 354, startPoint y: 110, endPoint x: 350, endPoint y: 139, distance: 28.8
click at [350, 139] on icon at bounding box center [366, 131] width 120 height 40
select select "**********"
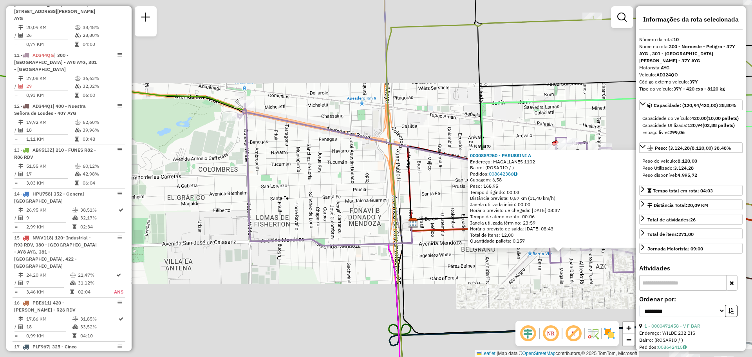
scroll to position [78, 0]
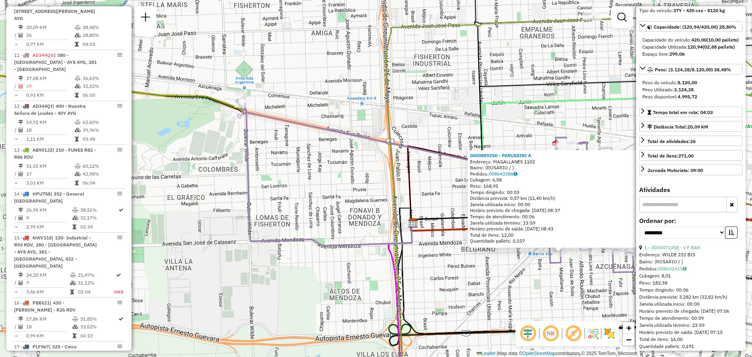
click at [550, 281] on div "0000889250 - PARUSSINI A Endereço: MAGALLANES 1102 Bairro: (ROSARIO / ) Pedidos…" at bounding box center [376, 178] width 752 height 357
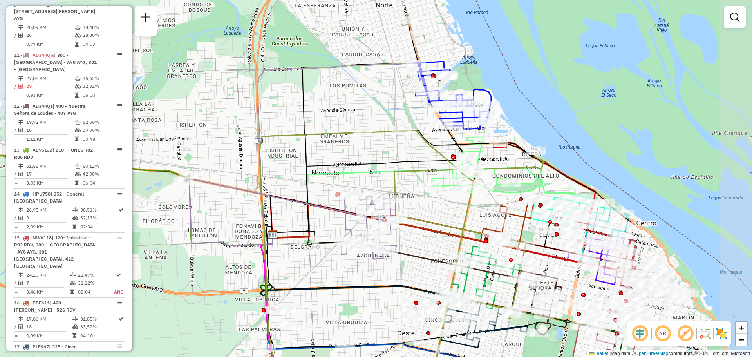
drag, startPoint x: 561, startPoint y: 263, endPoint x: 433, endPoint y: 256, distance: 127.5
click at [433, 256] on icon at bounding box center [398, 256] width 252 height 45
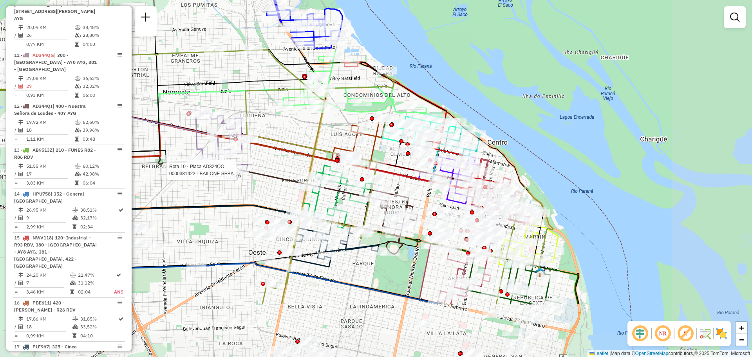
drag, startPoint x: 453, startPoint y: 220, endPoint x: 297, endPoint y: 132, distance: 179.6
click at [297, 132] on div "Rota 10 - Placa AD324QO 0000381422 - BAILONE SEBA Janela de atendimento Grade d…" at bounding box center [376, 178] width 752 height 357
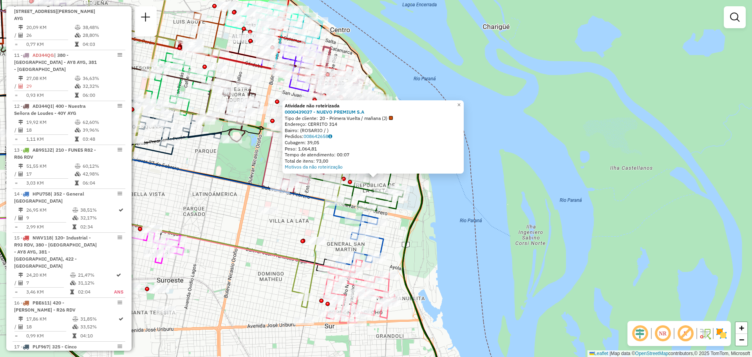
click at [488, 268] on div "Atividade não roteirizada 0000439037 - NUEVO PREMIUM S.A Tipo de cliente: 20 - …" at bounding box center [376, 178] width 752 height 357
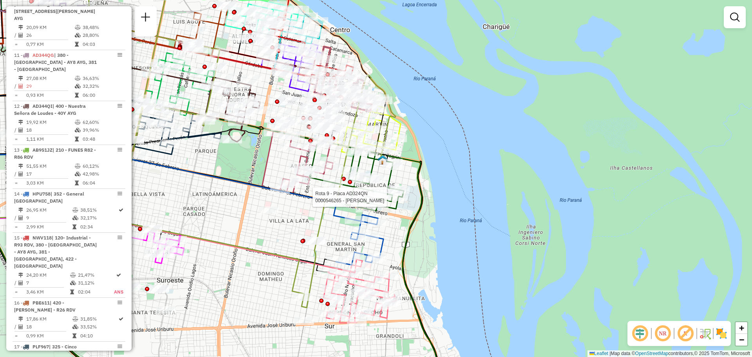
select select "**********"
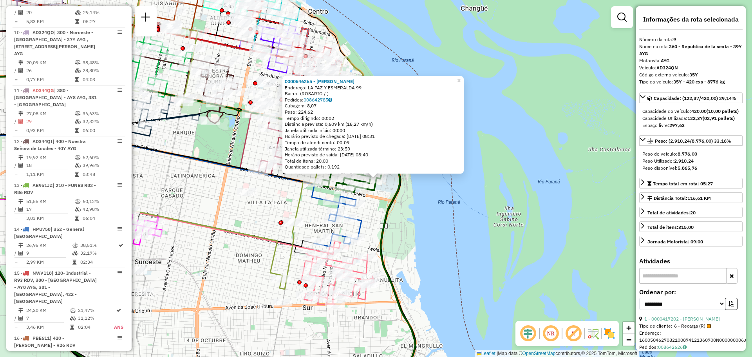
scroll to position [637, 0]
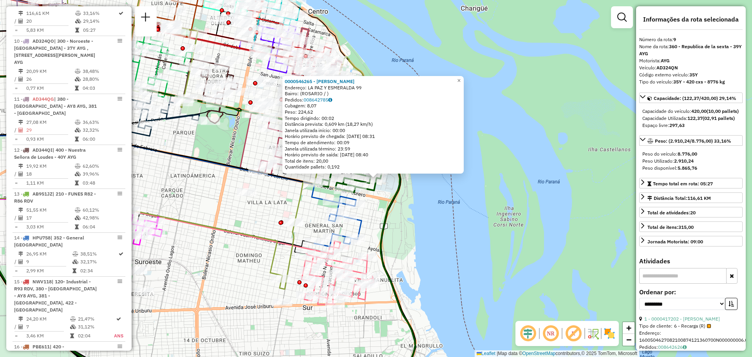
click at [488, 258] on div "0000546265 - Marro Vanesa Elisabet Endereço: LA PAZ Y ESMERALDA 99 Bairro: (ROS…" at bounding box center [376, 178] width 752 height 357
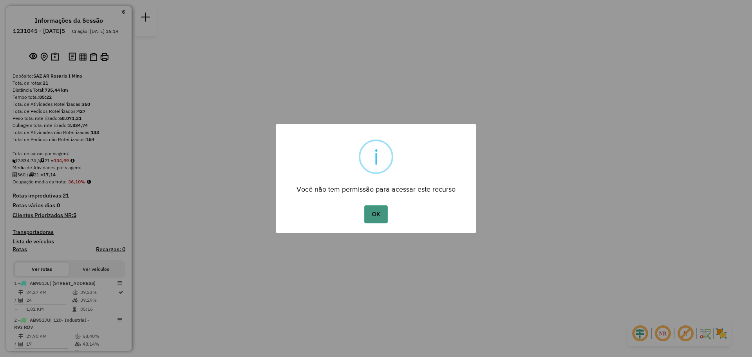
click at [380, 213] on button "OK" at bounding box center [375, 214] width 23 height 18
click at [375, 219] on button "OK" at bounding box center [375, 214] width 23 height 18
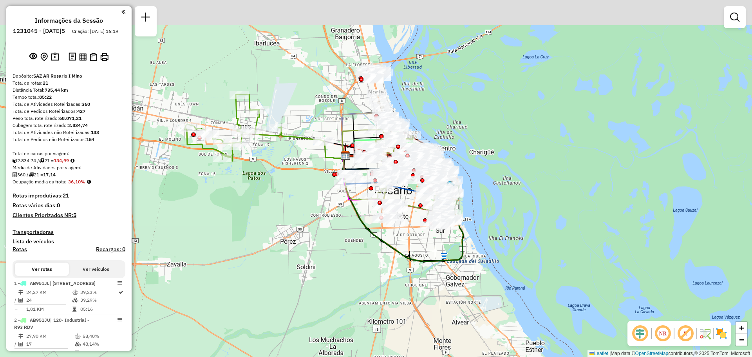
drag, startPoint x: 436, startPoint y: 208, endPoint x: 450, endPoint y: 249, distance: 43.0
click at [450, 254] on div "Janela de atendimento Grade de atendimento Capacidade Transportadoras Veículos …" at bounding box center [376, 178] width 752 height 357
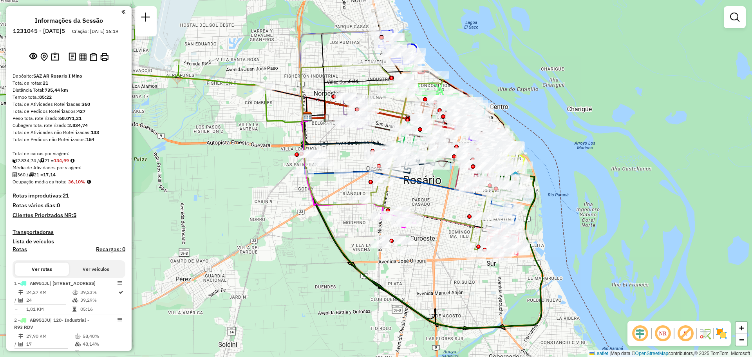
drag, startPoint x: 408, startPoint y: 279, endPoint x: 543, endPoint y: 360, distance: 156.9
click at [543, 356] on html "Aguarde... Pop-up bloqueado! Seu navegador bloqueou automáticamente a abertura …" at bounding box center [376, 178] width 752 height 357
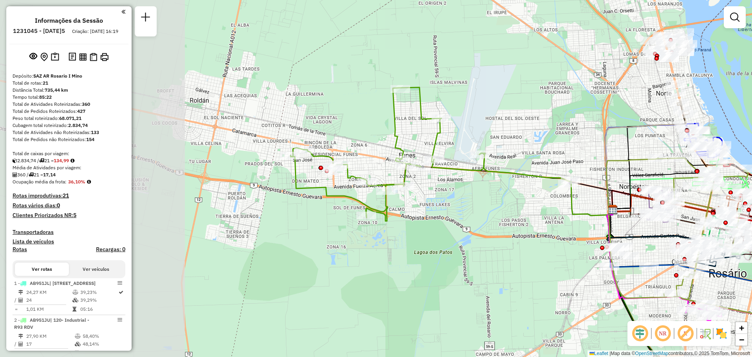
drag, startPoint x: 325, startPoint y: 170, endPoint x: 530, endPoint y: 215, distance: 209.6
click at [530, 215] on div "Janela de atendimento Grade de atendimento Capacidade Transportadoras Veículos …" at bounding box center [376, 178] width 752 height 357
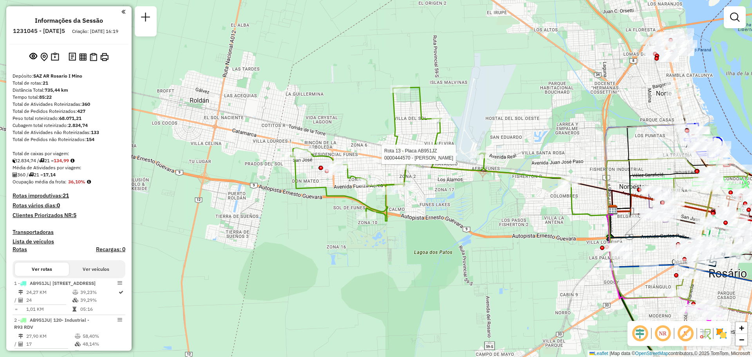
select select "**********"
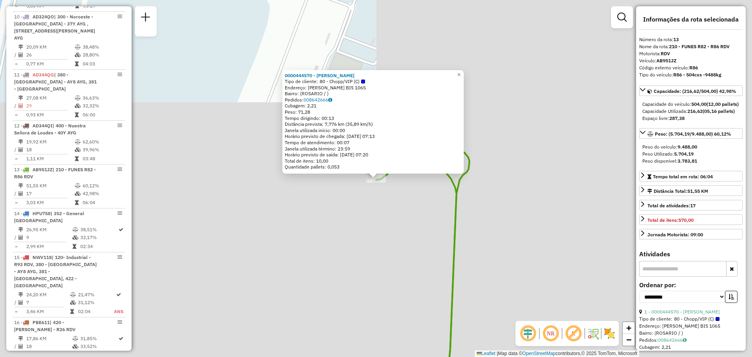
scroll to position [827, 0]
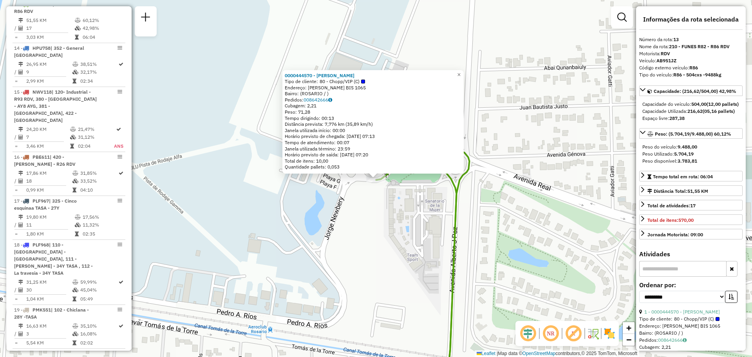
drag, startPoint x: 363, startPoint y: 238, endPoint x: 375, endPoint y: 229, distance: 15.4
click at [363, 237] on div "0000444570 - VAZQUEZ [PERSON_NAME] Tipo de cliente: 80 - Chopp/VIP (C) Endereço…" at bounding box center [376, 178] width 752 height 357
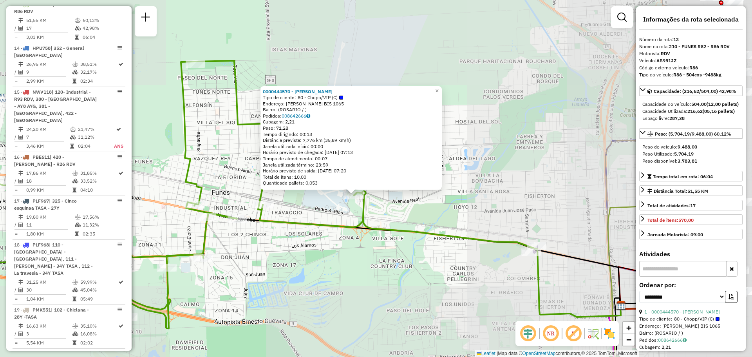
drag, startPoint x: 346, startPoint y: 209, endPoint x: 255, endPoint y: 204, distance: 91.0
click at [251, 206] on div "0000444570 - VAZQUEZ [PERSON_NAME] Tipo de cliente: 80 - Chopp/VIP (C) Endereço…" at bounding box center [376, 178] width 752 height 357
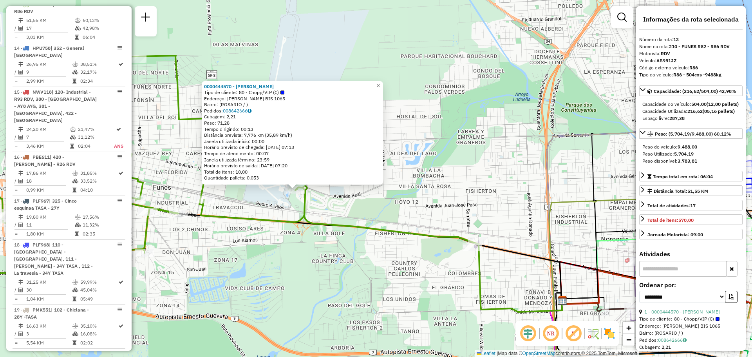
click at [505, 178] on div "0000444570 - VAZQUEZ [PERSON_NAME] Tipo de cliente: 80 - Chopp/VIP (C) Endereço…" at bounding box center [376, 178] width 752 height 357
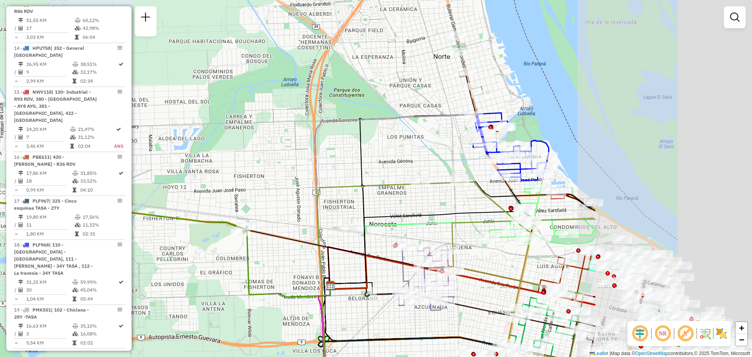
drag, startPoint x: 446, startPoint y: 170, endPoint x: 253, endPoint y: 152, distance: 193.6
click at [185, 153] on div "Janela de atendimento Grade de atendimento Capacidade Transportadoras Veículos …" at bounding box center [376, 178] width 752 height 357
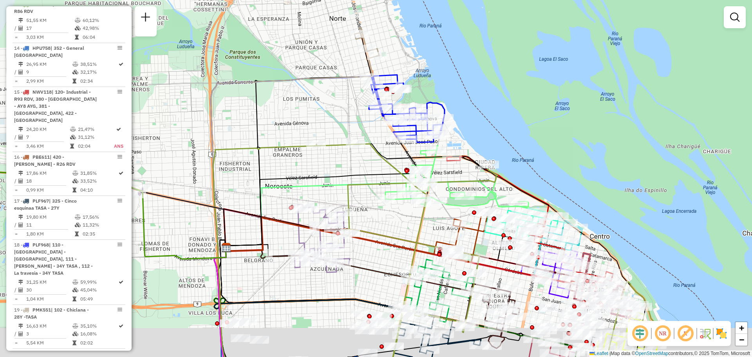
drag, startPoint x: 430, startPoint y: 211, endPoint x: 266, endPoint y: 151, distance: 174.9
click at [271, 154] on icon at bounding box center [323, 192] width 196 height 111
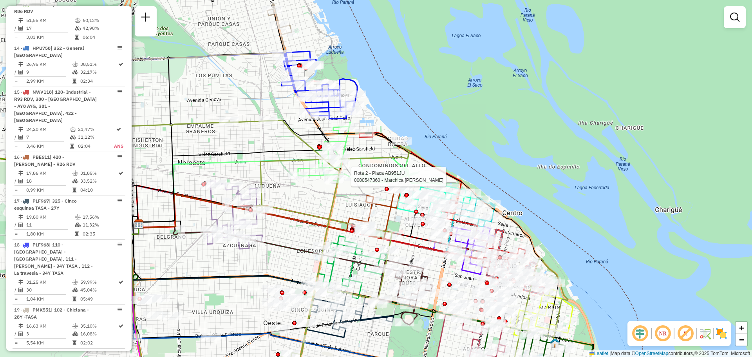
select select "**********"
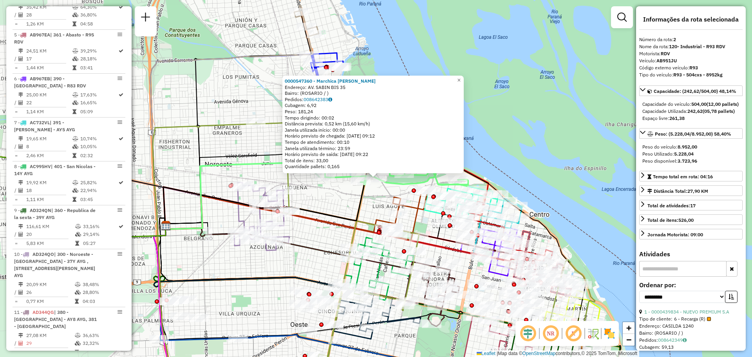
scroll to position [323, 0]
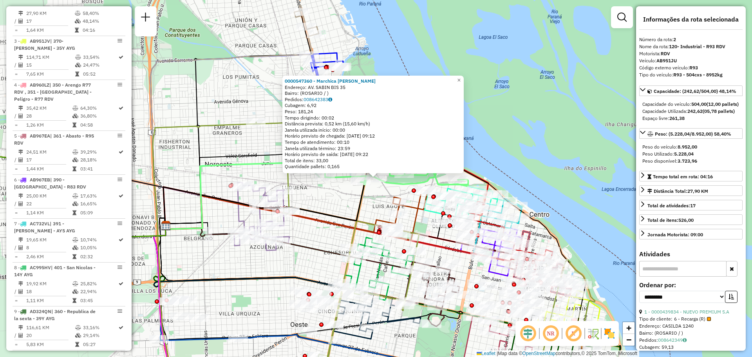
click at [333, 203] on div "0000547360 - Marchica Jose Aantonio Endereço: AV. SABIN BIS 35 Bairro: (ROSARIO…" at bounding box center [376, 178] width 752 height 357
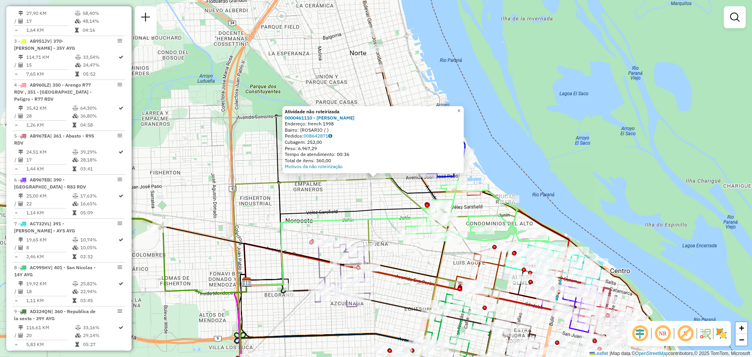
click at [375, 207] on icon at bounding box center [344, 226] width 196 height 111
select select "**********"
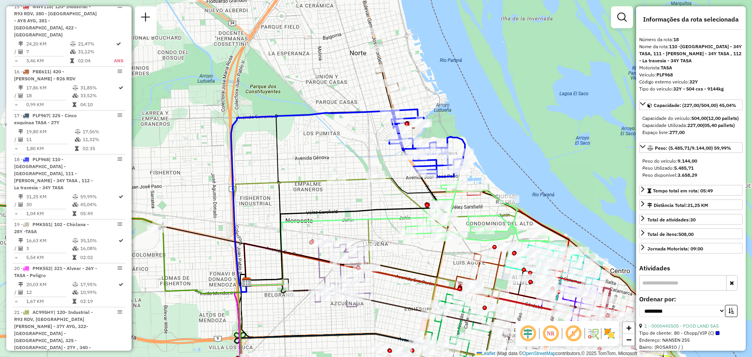
scroll to position [1060, 0]
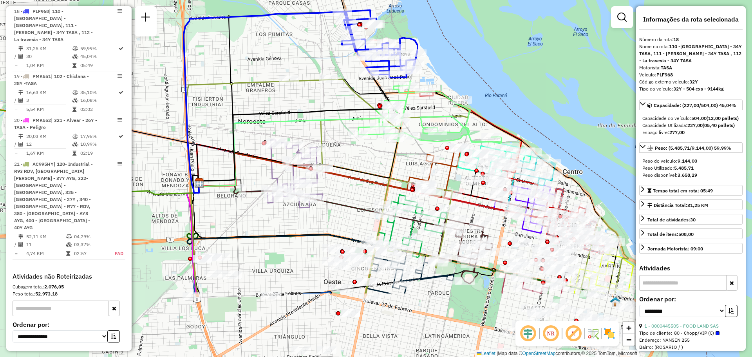
drag, startPoint x: 439, startPoint y: 261, endPoint x: 391, endPoint y: 161, distance: 111.6
click at [392, 161] on icon at bounding box center [299, 153] width 205 height 60
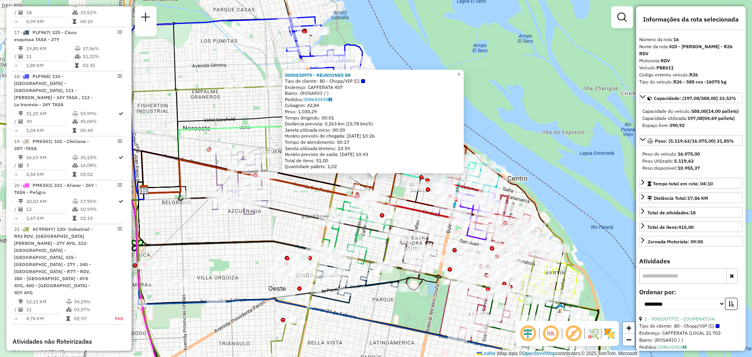
scroll to position [972, 0]
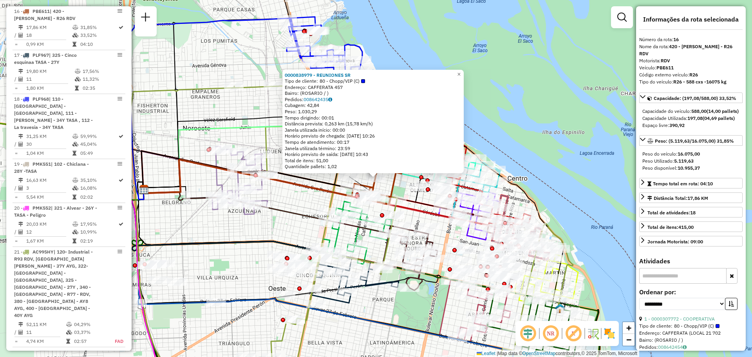
click at [303, 196] on div "0000838979 - REUNIONES SR Tipo de cliente: 80 - Chopp/VIP (C) Endereço: CAFFERA…" at bounding box center [376, 178] width 752 height 357
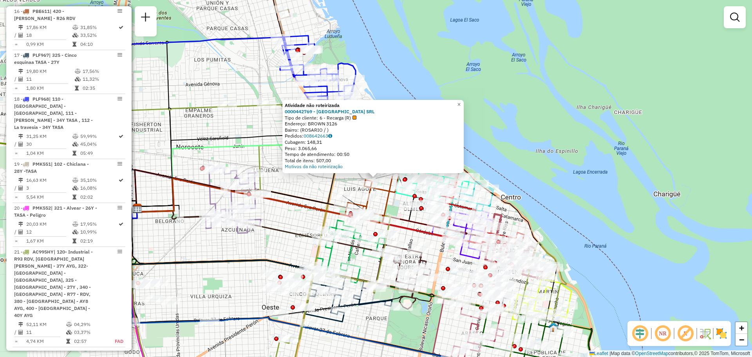
click at [307, 189] on div "Atividade não roteirizada 0000442769 - GARDEN ISLAND SRL Tipo de cliente: 6 - R…" at bounding box center [376, 178] width 752 height 357
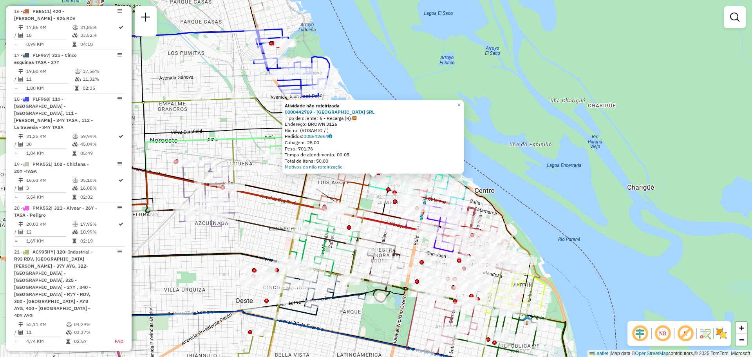
click at [279, 183] on div "Atividade não roteirizada 0000442769 - GARDEN ISLAND SRL Tipo de cliente: 6 - R…" at bounding box center [376, 178] width 752 height 357
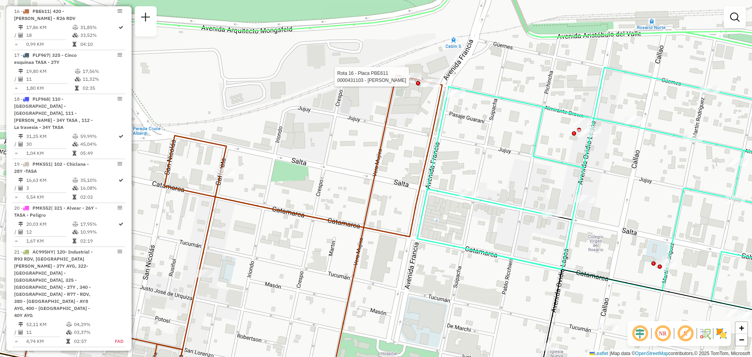
select select "**********"
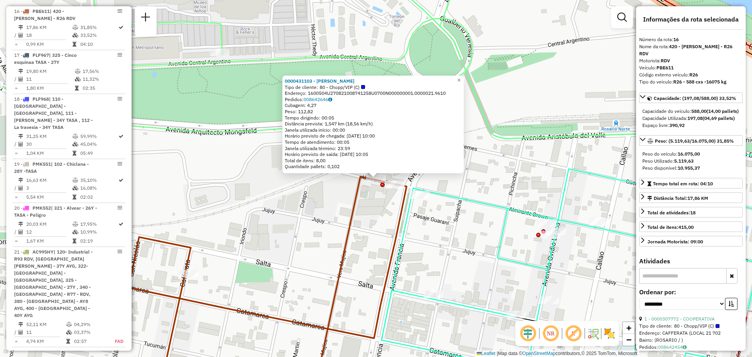
click at [446, 219] on div "0000431103 - PIZARRO AMALIA Tipo de cliente: 80 - Chopp/VIP (C) Endereço: 16005…" at bounding box center [376, 178] width 752 height 357
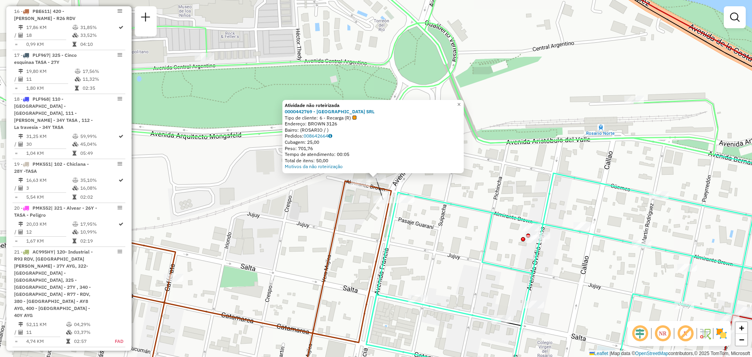
click at [478, 194] on div "Atividade não roteirizada 0000442769 - GARDEN ISLAND SRL Tipo de cliente: 6 - R…" at bounding box center [376, 178] width 752 height 357
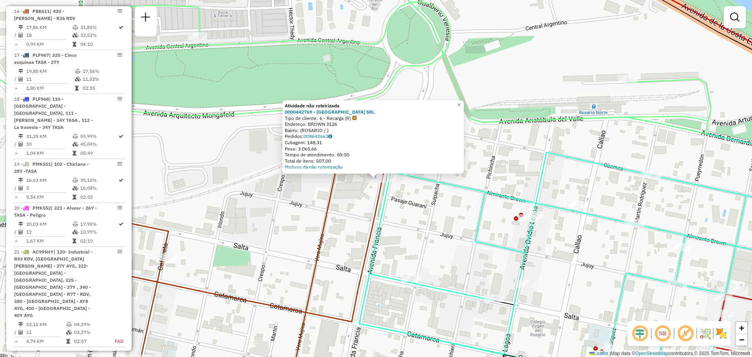
click at [464, 212] on div "Atividade não roteirizada 0000442769 - GARDEN ISLAND SRL Tipo de cliente: 6 - R…" at bounding box center [376, 178] width 752 height 357
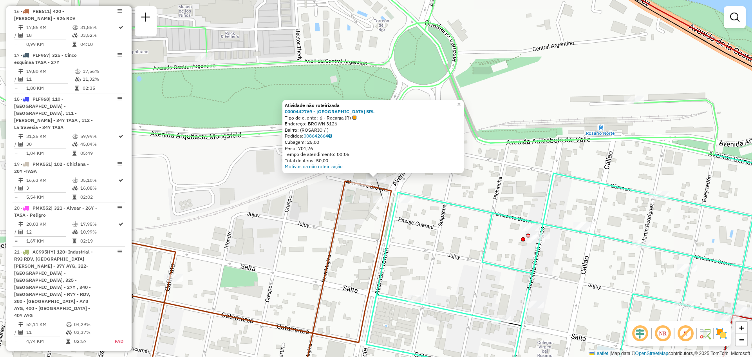
click at [312, 202] on div "Atividade não roteirizada 0000442769 - GARDEN ISLAND SRL Tipo de cliente: 6 - R…" at bounding box center [376, 178] width 752 height 357
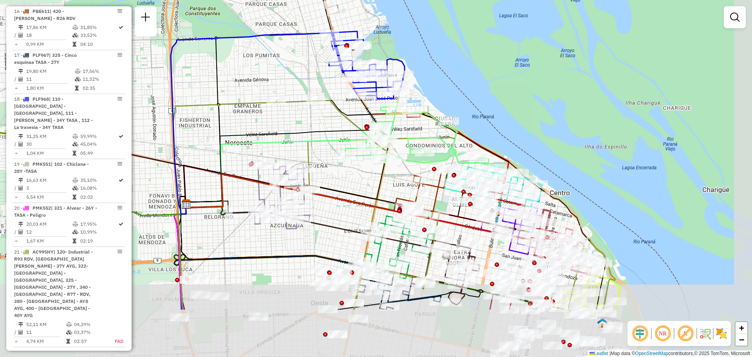
drag, startPoint x: 407, startPoint y: 262, endPoint x: 358, endPoint y: 160, distance: 112.8
click at [351, 157] on div "Janela de atendimento Grade de atendimento Capacidade Transportadoras Veículos …" at bounding box center [376, 178] width 752 height 357
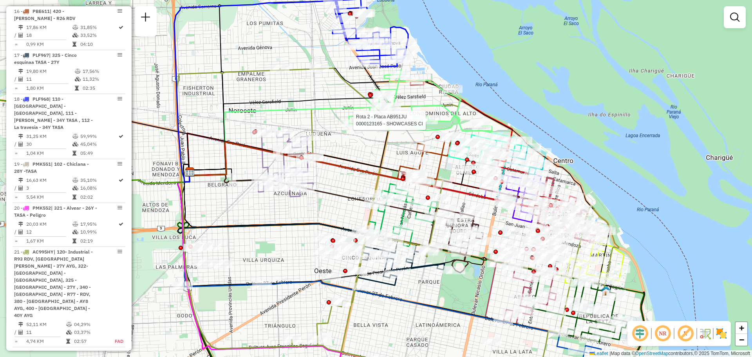
select select "**********"
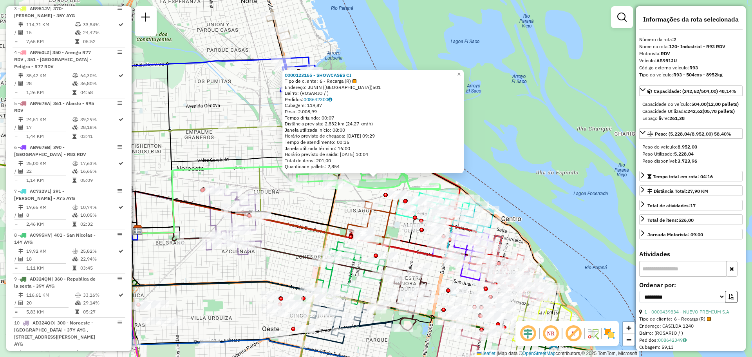
scroll to position [323, 0]
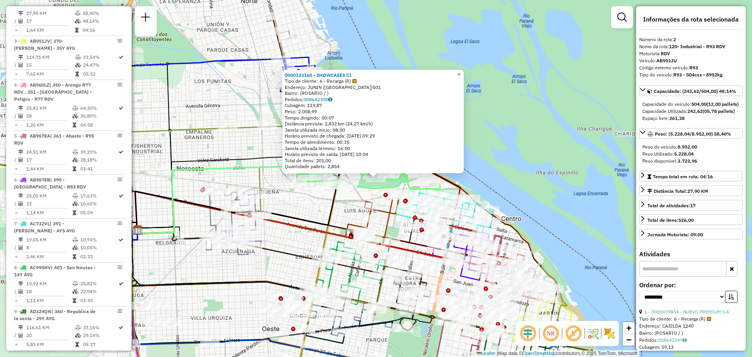
click at [287, 211] on div "0000123165 - SHOWCASES CI Tipo de cliente: 6 - Recarga (R) Endereço: JUNIN (ALT…" at bounding box center [376, 178] width 752 height 357
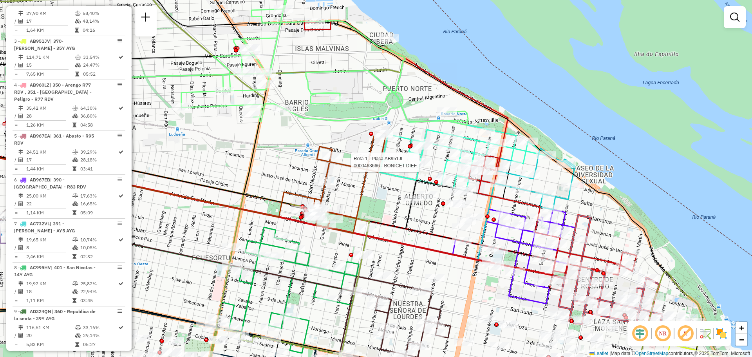
select select "**********"
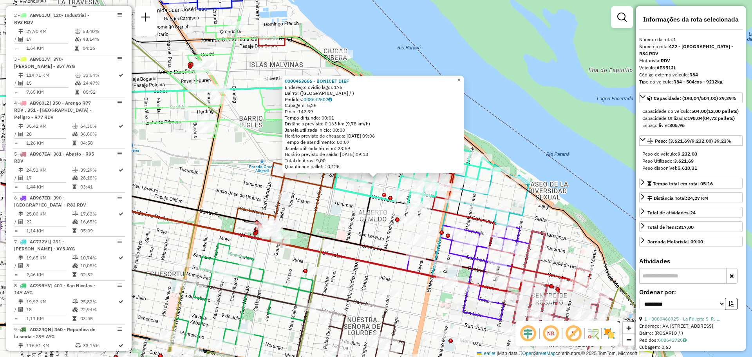
scroll to position [279, 0]
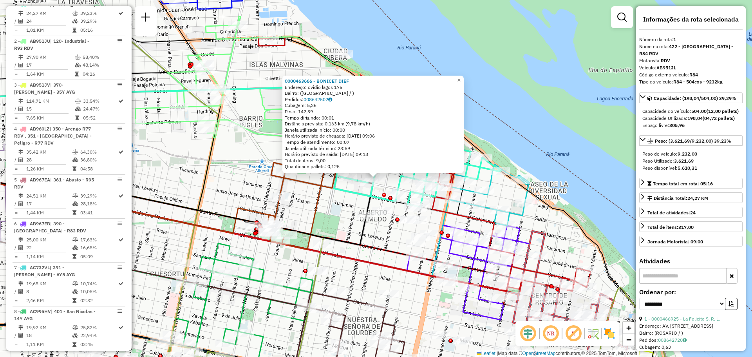
click at [342, 201] on div "0000463666 - BONICET DIEF Endereço: ovidio lagos 175 Bairro: (rosario / ) Pedid…" at bounding box center [376, 178] width 752 height 357
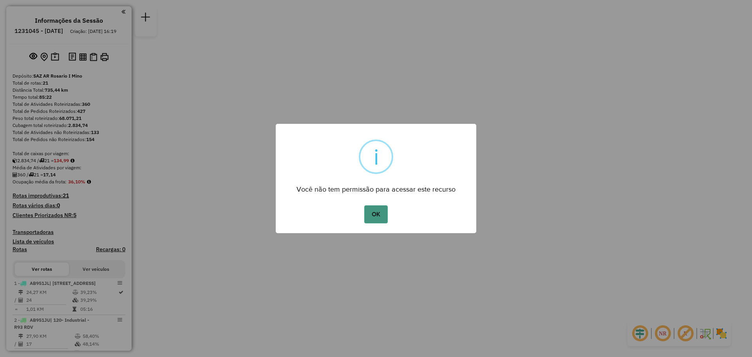
click at [378, 219] on button "OK" at bounding box center [375, 214] width 23 height 18
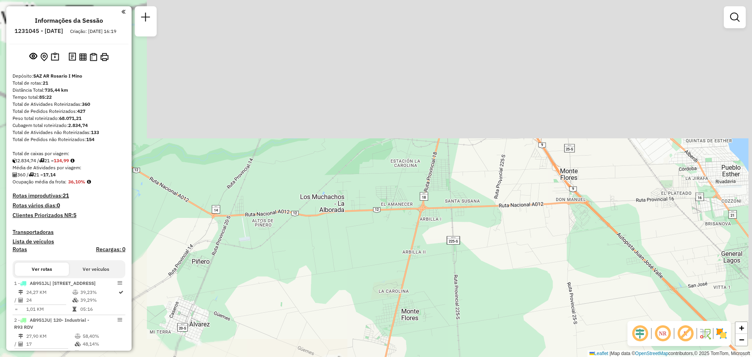
drag, startPoint x: 336, startPoint y: 262, endPoint x: 360, endPoint y: 309, distance: 52.9
click at [343, 356] on div "Janela de atendimento Grade de atendimento Capacidade Transportadoras Veículos …" at bounding box center [376, 178] width 752 height 357
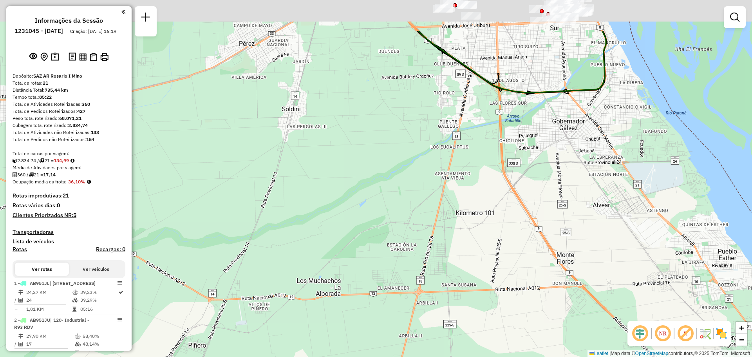
drag, startPoint x: 350, startPoint y: 183, endPoint x: 370, endPoint y: 274, distance: 93.0
click at [345, 302] on div "Janela de atendimento Grade de atendimento Capacidade Transportadoras Veículos …" at bounding box center [376, 178] width 752 height 357
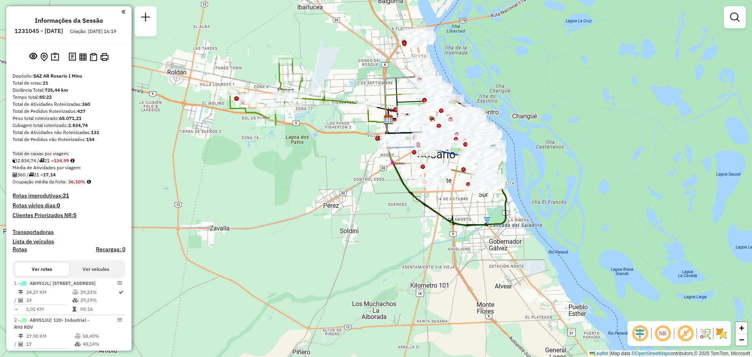
drag, startPoint x: 374, startPoint y: 220, endPoint x: 394, endPoint y: 276, distance: 59.5
click at [390, 277] on div "Janela de atendimento Grade de atendimento Capacidade Transportadoras Veículos …" at bounding box center [376, 178] width 752 height 357
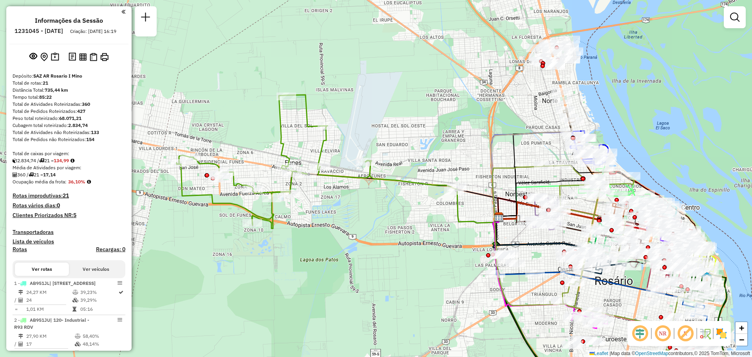
drag, startPoint x: 357, startPoint y: 179, endPoint x: 408, endPoint y: 302, distance: 133.5
click at [408, 302] on div "Janela de atendimento Grade de atendimento Capacidade Transportadoras Veículos …" at bounding box center [376, 178] width 752 height 357
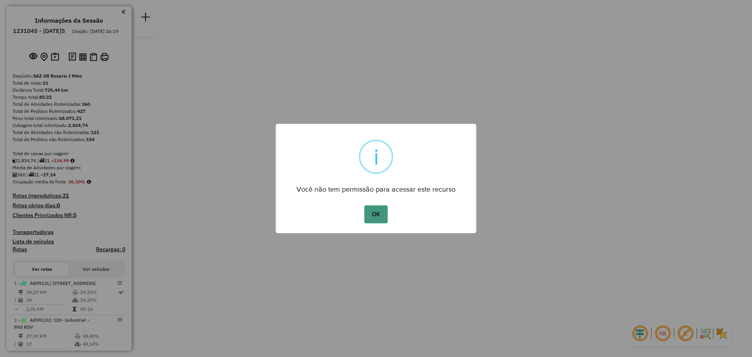
click at [378, 214] on button "OK" at bounding box center [375, 214] width 23 height 18
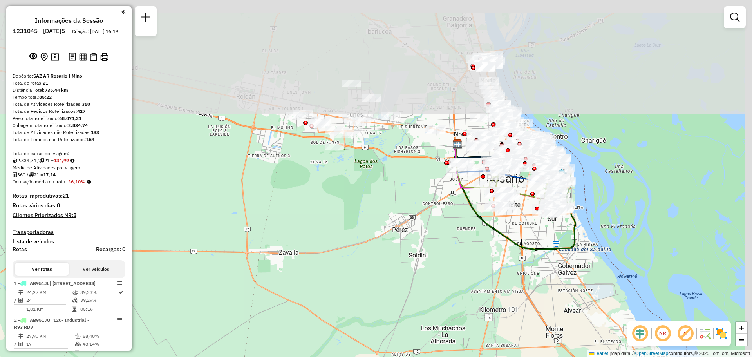
drag, startPoint x: 416, startPoint y: 163, endPoint x: 407, endPoint y: 280, distance: 117.4
click at [407, 280] on div "Janela de atendimento Grade de atendimento Capacidade Transportadoras Veículos …" at bounding box center [376, 178] width 752 height 357
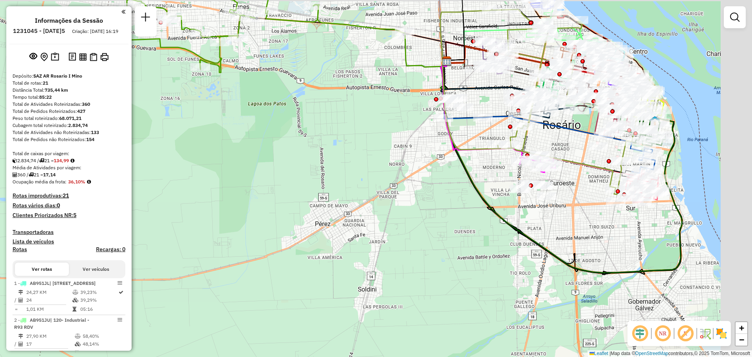
drag, startPoint x: 501, startPoint y: 121, endPoint x: 178, endPoint y: 228, distance: 339.5
click at [178, 227] on div "Janela de atendimento Grade de atendimento Capacidade Transportadoras Veículos …" at bounding box center [376, 178] width 752 height 357
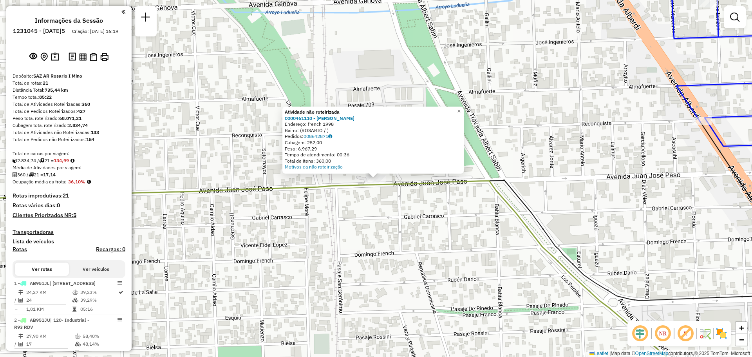
click at [385, 226] on div "Atividade não roteirizada 0000461110 - Gonzales Emanuel - RDV Endereço: french …" at bounding box center [376, 178] width 752 height 357
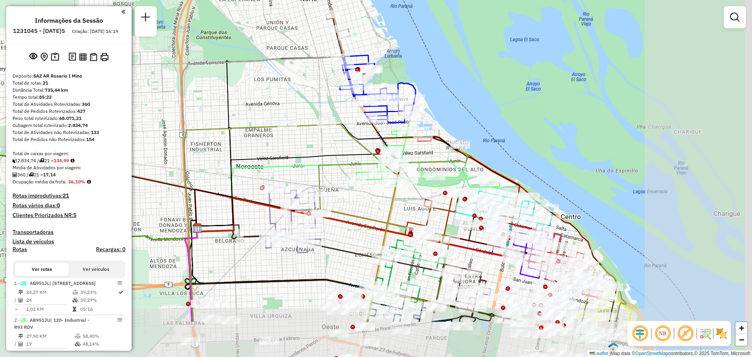
drag, startPoint x: 562, startPoint y: 224, endPoint x: 421, endPoint y: 151, distance: 158.4
click at [421, 151] on div "Janela de atendimento Grade de atendimento Capacidade Transportadoras Veículos …" at bounding box center [376, 178] width 752 height 357
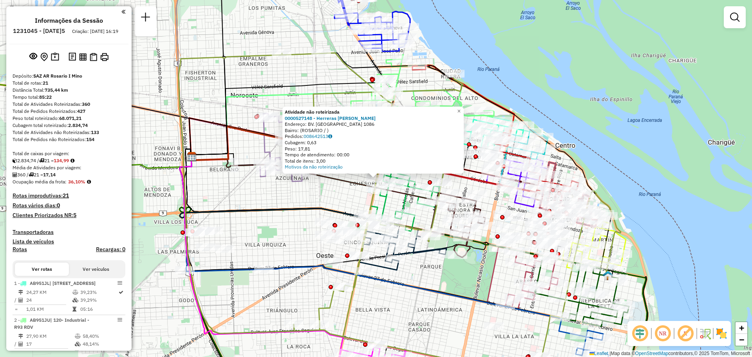
click at [284, 195] on div "Atividade não roteirizada 0000527148 - Herreras Fernando Ricardo Endereço: BV. …" at bounding box center [376, 178] width 752 height 357
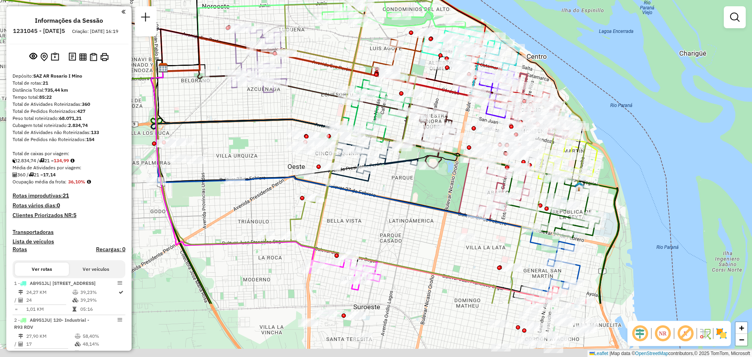
drag, startPoint x: 471, startPoint y: 288, endPoint x: 426, endPoint y: 157, distance: 138.5
click at [426, 158] on div "Janela de atendimento Grade de atendimento Capacidade Transportadoras Veículos …" at bounding box center [376, 178] width 752 height 357
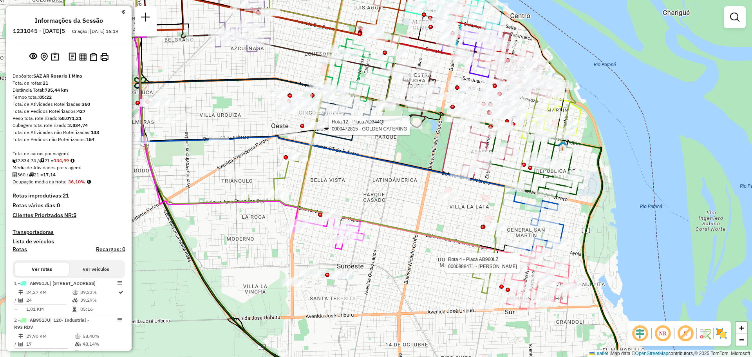
select select "**********"
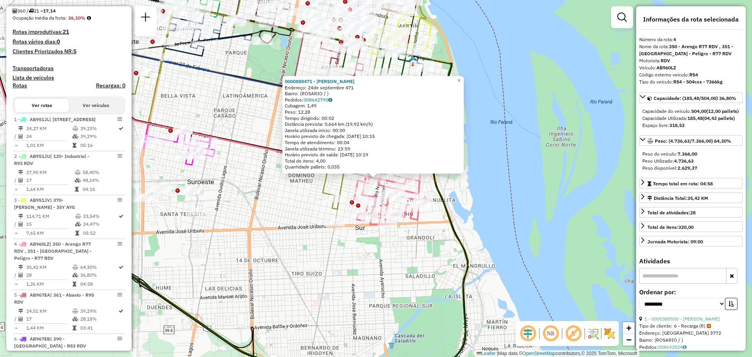
scroll to position [411, 0]
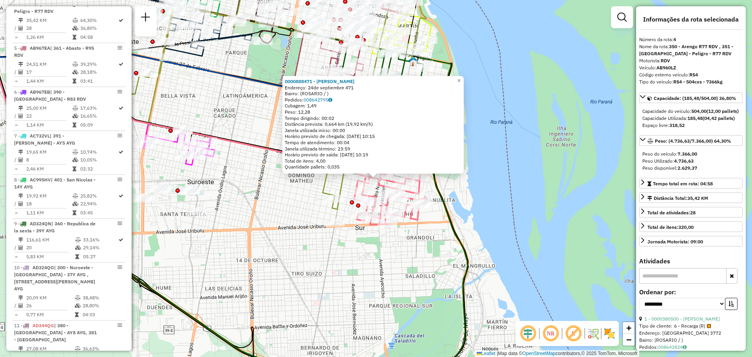
click at [354, 277] on div "0000888471 - ARISTIDES ANIBAL Endereço: 24de septiembre 471 Bairro: (ROSARIO / …" at bounding box center [376, 178] width 752 height 357
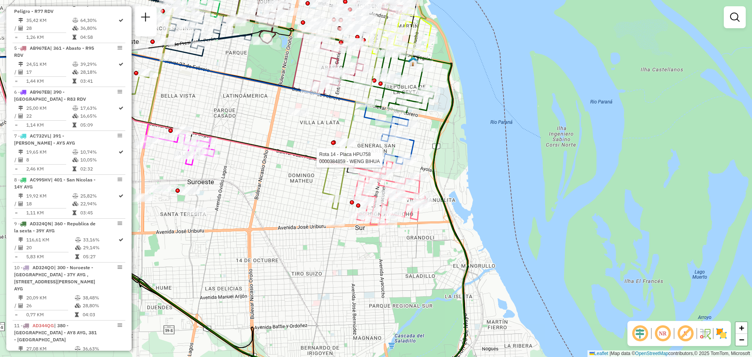
select select "**********"
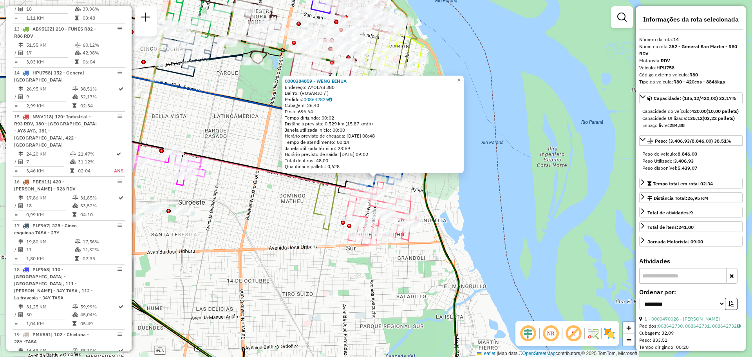
scroll to position [870, 0]
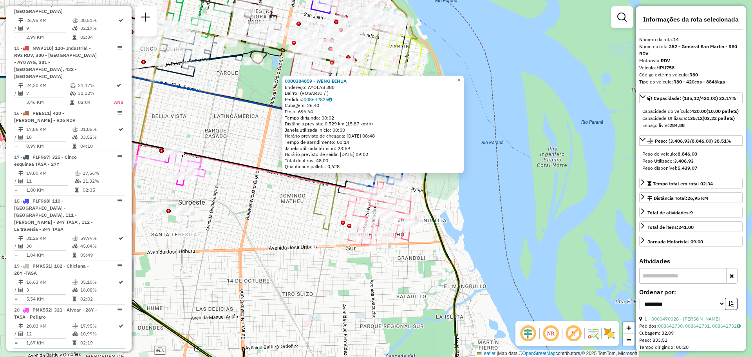
click at [417, 270] on div "0000384859 - WENG BIHUA Endereço: AYOLAS 380 Bairro: (ROSARIO / ) Pedidos: 0086…" at bounding box center [376, 178] width 752 height 357
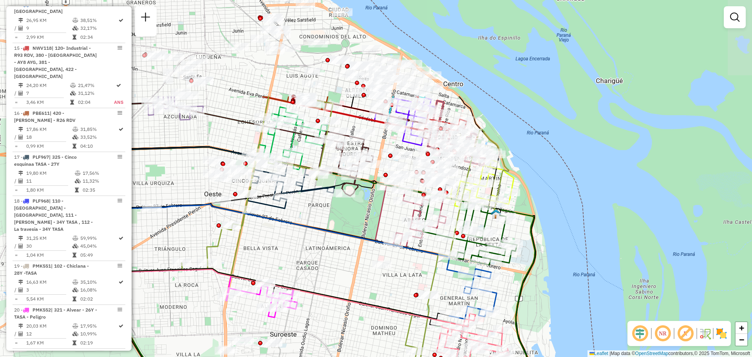
drag, startPoint x: 244, startPoint y: 132, endPoint x: 373, endPoint y: 275, distance: 192.2
click at [349, 268] on div "Janela de atendimento Grade de atendimento Capacidade Transportadoras Veículos …" at bounding box center [376, 178] width 752 height 357
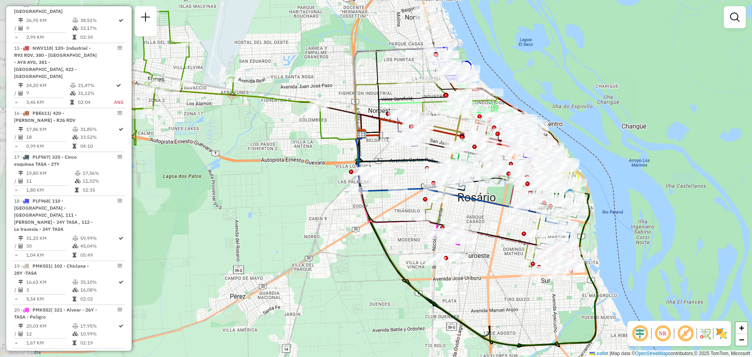
drag, startPoint x: 179, startPoint y: 239, endPoint x: 370, endPoint y: 264, distance: 192.9
click at [370, 264] on div "Janela de atendimento Grade de atendimento Capacidade Transportadoras Veículos …" at bounding box center [376, 178] width 752 height 357
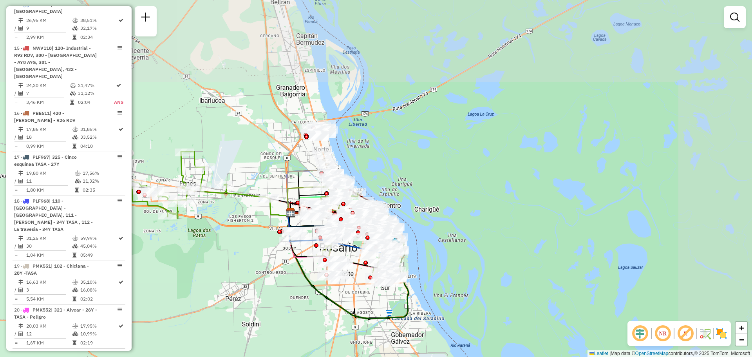
drag, startPoint x: 334, startPoint y: 168, endPoint x: 264, endPoint y: 260, distance: 115.3
click at [260, 259] on div "Janela de atendimento Grade de atendimento Capacidade Transportadoras Veículos …" at bounding box center [376, 178] width 752 height 357
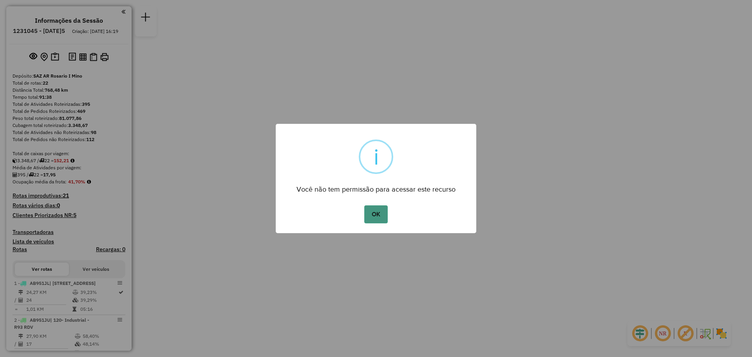
click at [380, 206] on button "OK" at bounding box center [375, 214] width 23 height 18
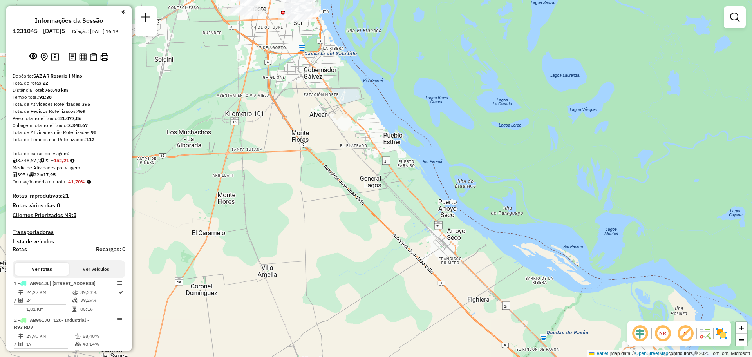
drag, startPoint x: 340, startPoint y: 375, endPoint x: 363, endPoint y: 276, distance: 101.7
click at [347, 356] on html "Aguarde... Pop-up bloqueado! Seu navegador bloqueou automáticamente a abertura …" at bounding box center [376, 178] width 752 height 357
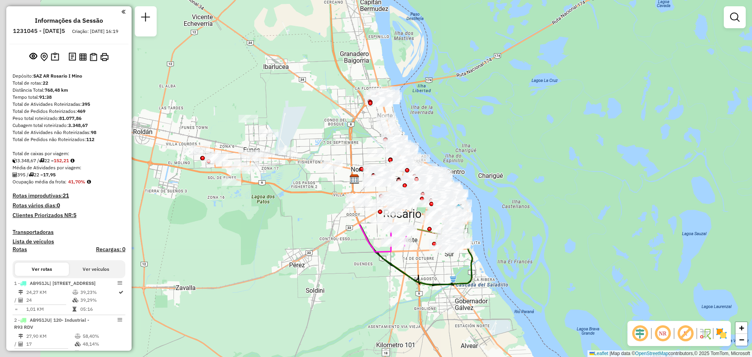
drag, startPoint x: 392, startPoint y: 115, endPoint x: 537, endPoint y: 375, distance: 297.7
click at [537, 356] on html "Aguarde... Pop-up bloqueado! Seu navegador bloqueou automáticamente a abertura …" at bounding box center [376, 178] width 752 height 357
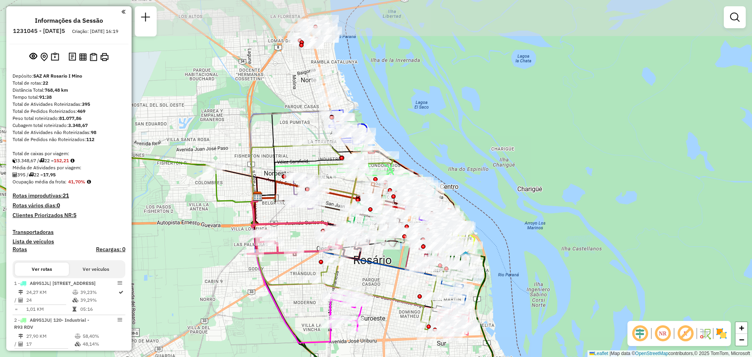
drag, startPoint x: 442, startPoint y: 342, endPoint x: 458, endPoint y: 375, distance: 37.3
click at [458, 356] on html "Aguarde... Pop-up bloqueado! Seu navegador bloqueou automáticamente a abertura …" at bounding box center [376, 178] width 752 height 357
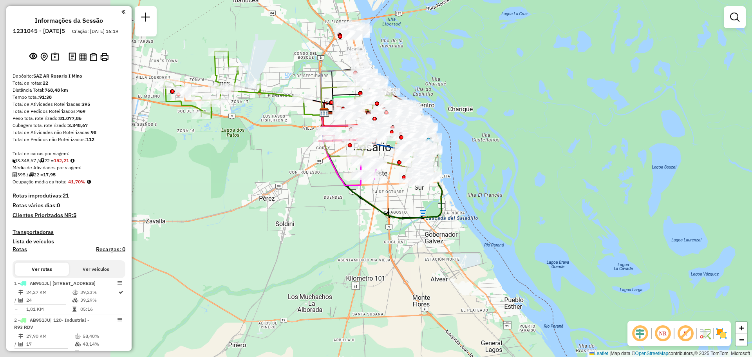
drag, startPoint x: 179, startPoint y: 197, endPoint x: 352, endPoint y: 181, distance: 173.9
click at [383, 201] on div "Janela de atendimento Grade de atendimento Capacidade Transportadoras Veículos …" at bounding box center [376, 178] width 752 height 357
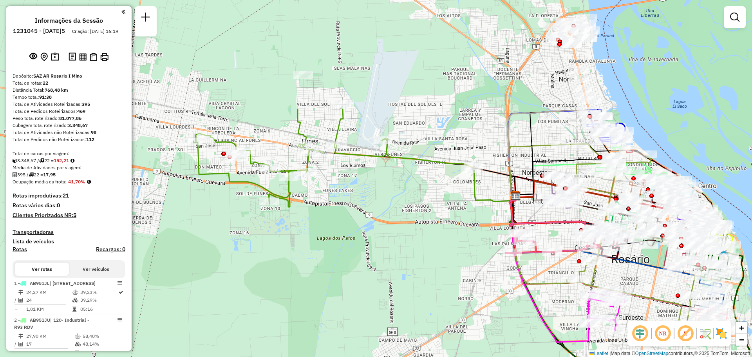
drag, startPoint x: 321, startPoint y: 68, endPoint x: 412, endPoint y: 213, distance: 170.7
click at [412, 213] on div "Janela de atendimento Grade de atendimento Capacidade Transportadoras Veículos …" at bounding box center [376, 178] width 752 height 357
select select "**********"
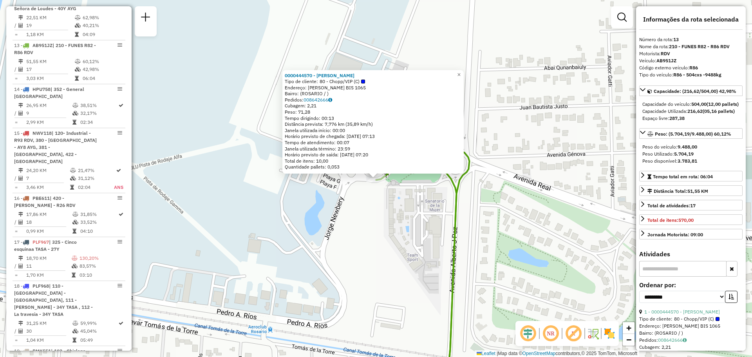
scroll to position [827, 0]
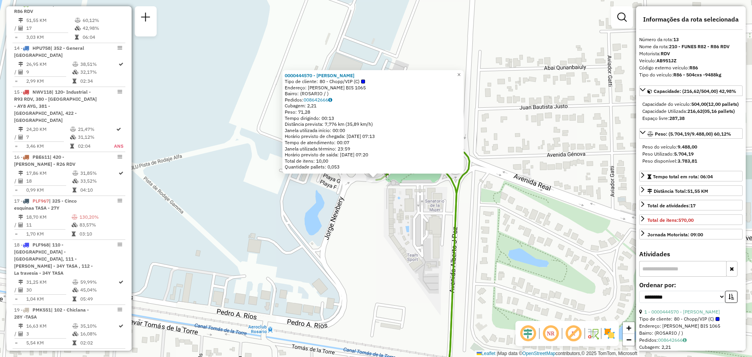
click at [397, 220] on div "0000444570 - VAZQUEZ [PERSON_NAME] Tipo de cliente: 80 - Chopp/VIP (C) Endereço…" at bounding box center [376, 178] width 752 height 357
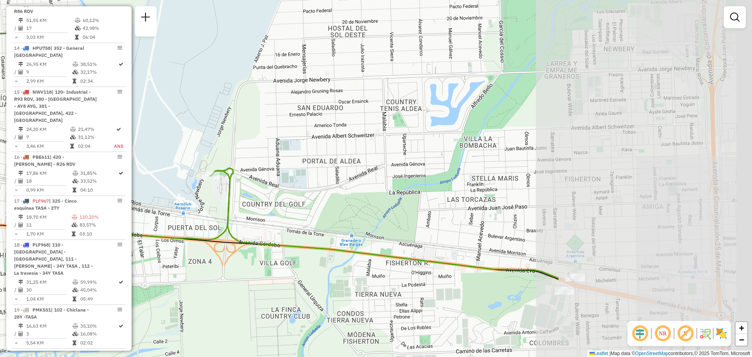
drag, startPoint x: 552, startPoint y: 191, endPoint x: 320, endPoint y: 162, distance: 234.1
click at [283, 165] on div "Janela de atendimento Grade de atendimento Capacidade Transportadoras Veículos …" at bounding box center [376, 178] width 752 height 357
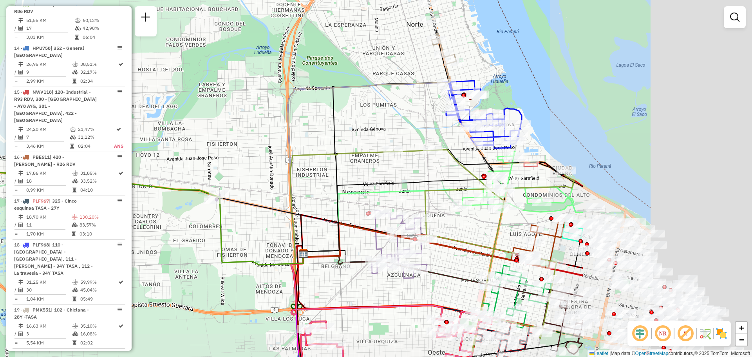
drag, startPoint x: 515, startPoint y: 178, endPoint x: 224, endPoint y: 141, distance: 293.3
click at [211, 144] on div "Janela de atendimento Grade de atendimento Capacidade Transportadoras Veículos …" at bounding box center [376, 178] width 752 height 357
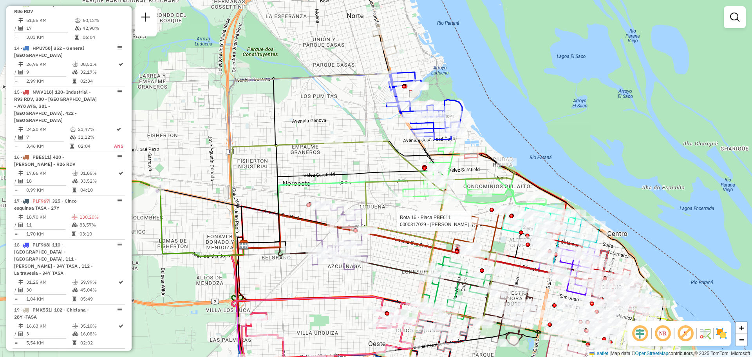
select select "**********"
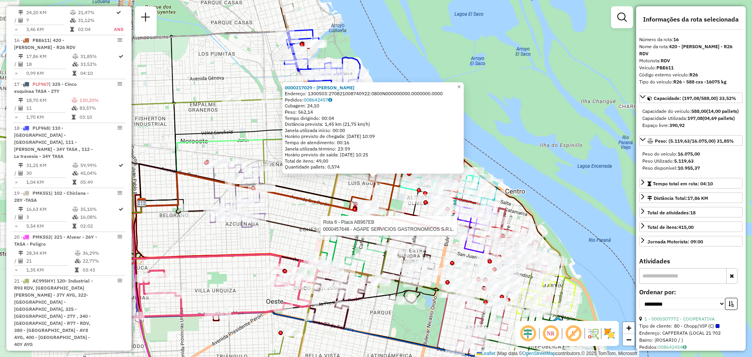
scroll to position [972, 0]
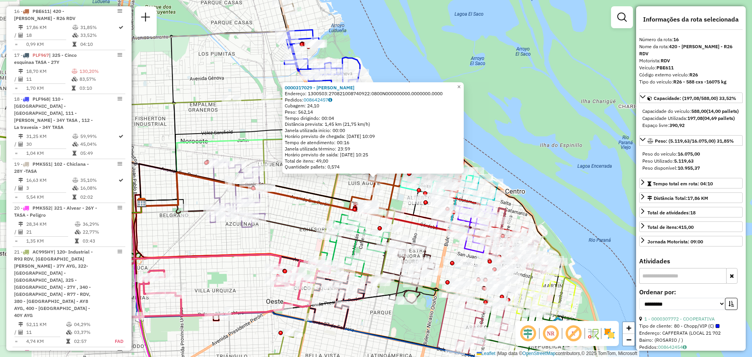
click at [310, 183] on div "0000317029 - BUSSO GABRIEL G Endereço: 1300503:270821008740922:0800N000000000.0…" at bounding box center [376, 178] width 752 height 357
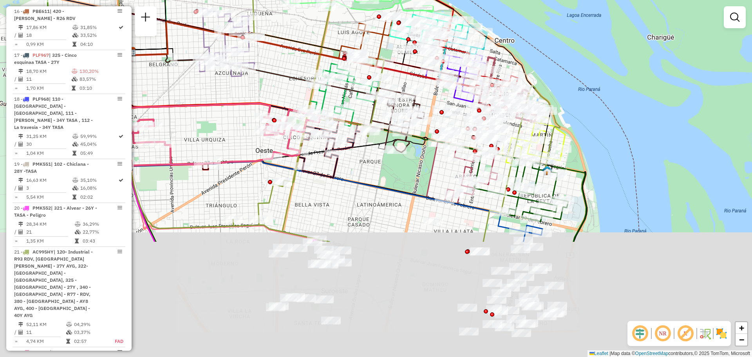
drag, startPoint x: 435, startPoint y: 337, endPoint x: 415, endPoint y: 143, distance: 195.3
click at [427, 143] on icon at bounding box center [462, 173] width 71 height 61
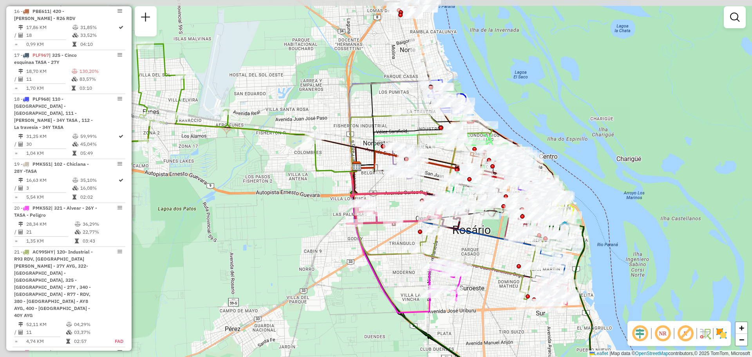
drag, startPoint x: 203, startPoint y: 190, endPoint x: 310, endPoint y: 243, distance: 119.8
click at [310, 243] on div "Janela de atendimento Grade de atendimento Capacidade Transportadoras Veículos …" at bounding box center [376, 178] width 752 height 357
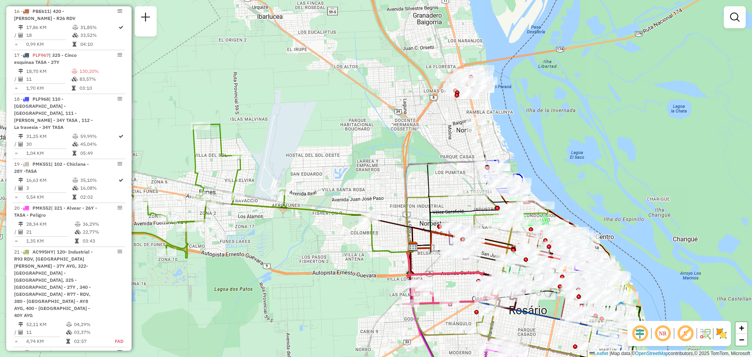
drag, startPoint x: 278, startPoint y: 182, endPoint x: 332, endPoint y: 239, distance: 79.0
click at [332, 239] on div "Janela de atendimento Grade de atendimento Capacidade Transportadoras Veículos …" at bounding box center [376, 178] width 752 height 357
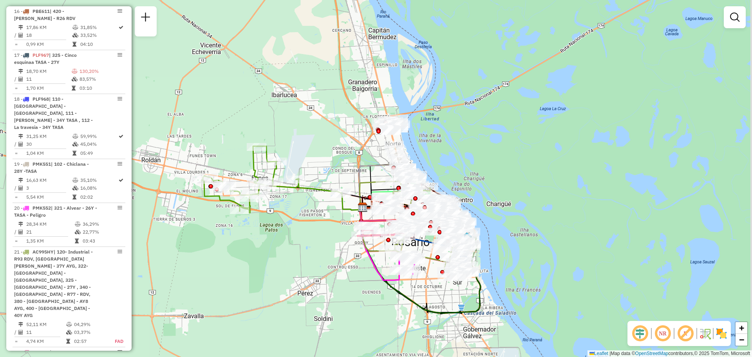
drag, startPoint x: 362, startPoint y: 210, endPoint x: 354, endPoint y: 171, distance: 39.6
click at [359, 171] on icon at bounding box center [379, 184] width 41 height 50
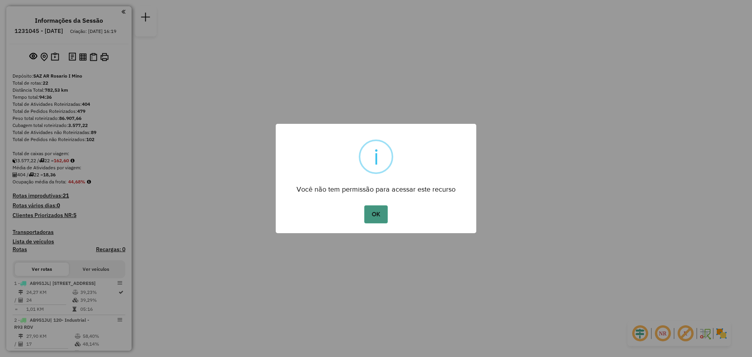
click at [376, 215] on button "OK" at bounding box center [375, 214] width 23 height 18
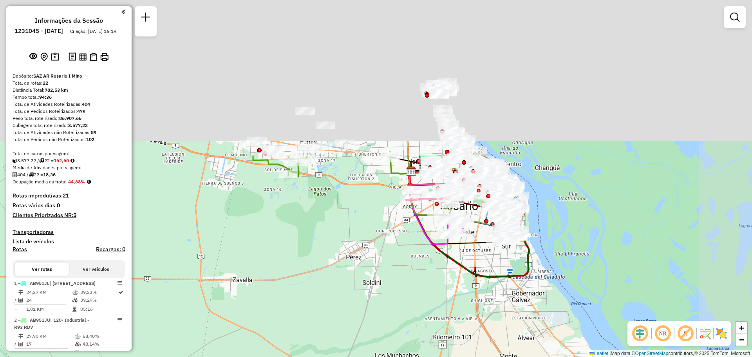
drag, startPoint x: 380, startPoint y: 100, endPoint x: 327, endPoint y: 297, distance: 203.7
click at [326, 298] on div "Janela de atendimento Grade de atendimento Capacidade Transportadoras Veículos …" at bounding box center [376, 178] width 752 height 357
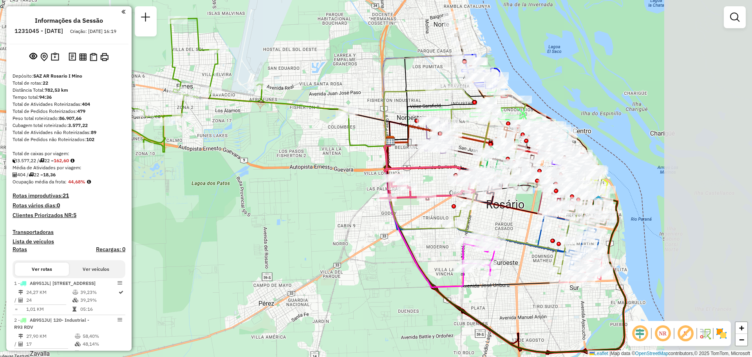
drag, startPoint x: 407, startPoint y: 148, endPoint x: 305, endPoint y: 175, distance: 105.3
click at [305, 175] on div "Janela de atendimento Grade de atendimento Capacidade Transportadoras Veículos …" at bounding box center [376, 178] width 752 height 357
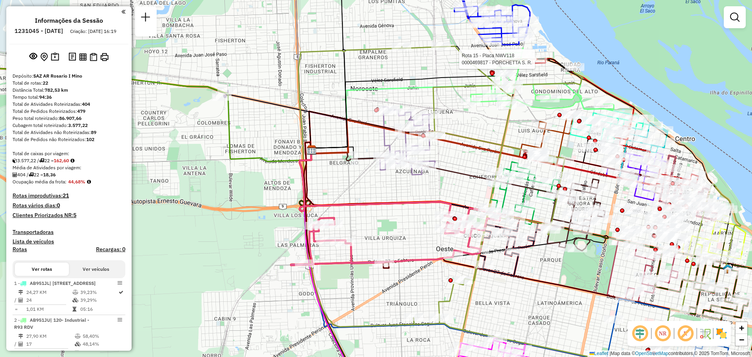
select select "**********"
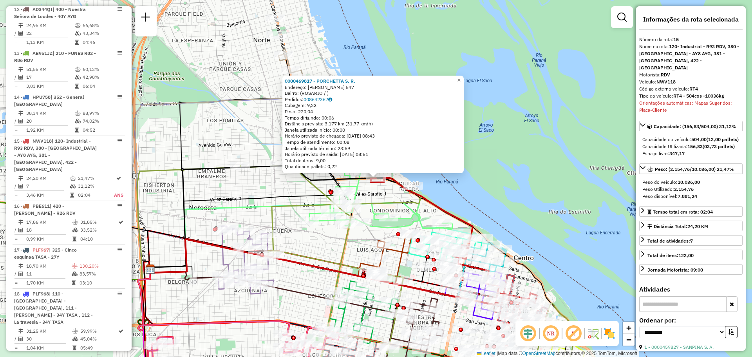
scroll to position [914, 0]
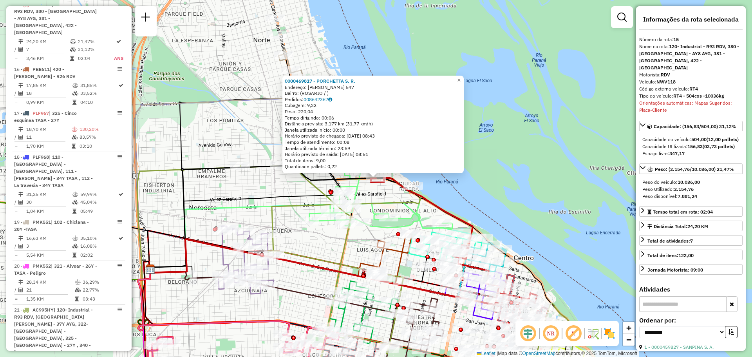
click at [277, 189] on div "0000469817 - PORCHETTA S. R. Endereço: PUCCINI 547 Bairro: (ROSARIO / ) Pedidos…" at bounding box center [376, 178] width 752 height 357
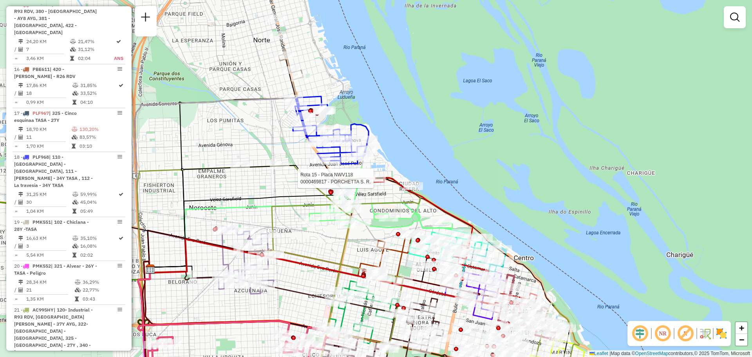
select select "**********"
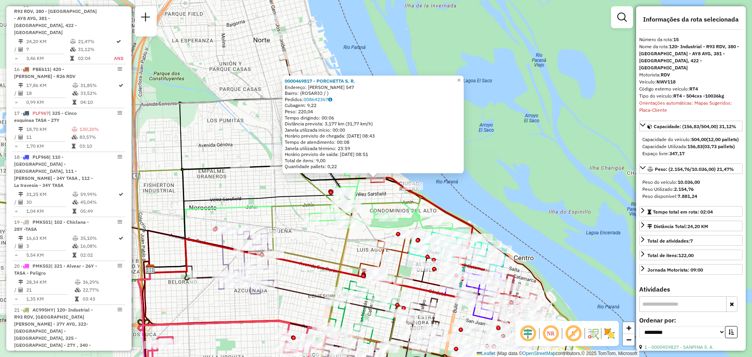
click at [275, 193] on icon at bounding box center [247, 213] width 196 height 111
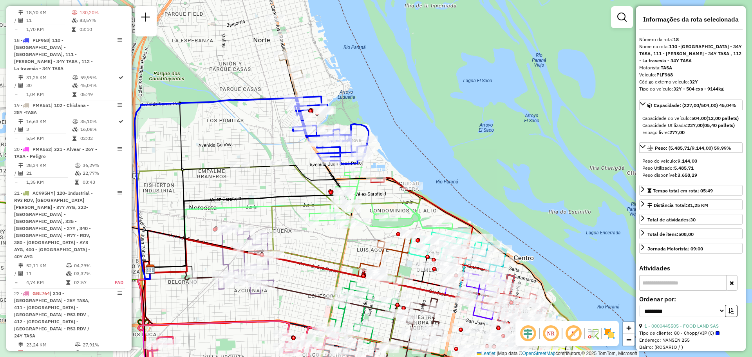
scroll to position [1060, 0]
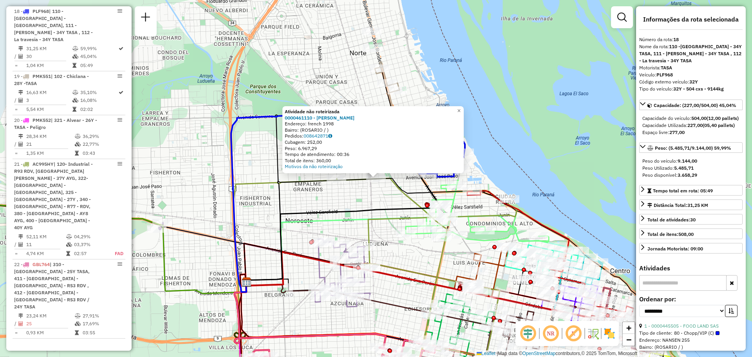
click at [378, 199] on div "Atividade não roteirizada 0000461110 - Gonzales Emanuel - RDV Endereço: french …" at bounding box center [376, 178] width 752 height 357
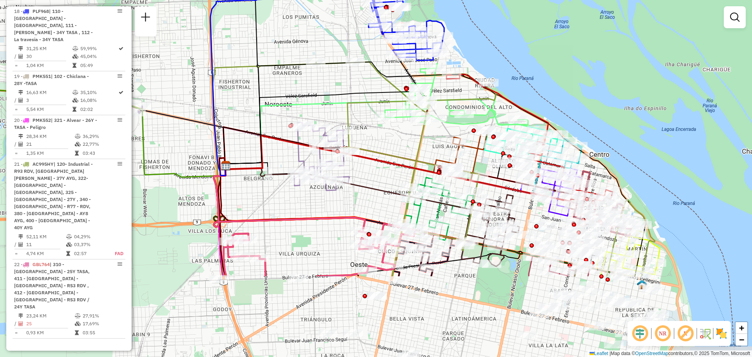
drag, startPoint x: 405, startPoint y: 266, endPoint x: 385, endPoint y: 150, distance: 118.2
click at [385, 150] on icon at bounding box center [417, 169] width 408 height 214
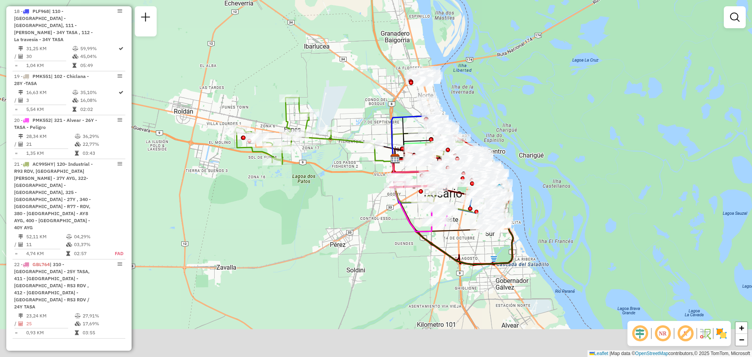
drag, startPoint x: 388, startPoint y: 221, endPoint x: 348, endPoint y: 97, distance: 130.1
click at [348, 97] on div "Janela de atendimento Grade de atendimento Capacidade Transportadoras Veículos …" at bounding box center [376, 178] width 752 height 357
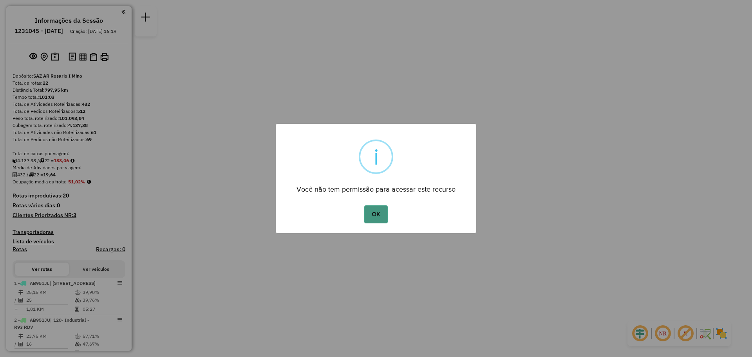
click at [374, 210] on button "OK" at bounding box center [375, 214] width 23 height 18
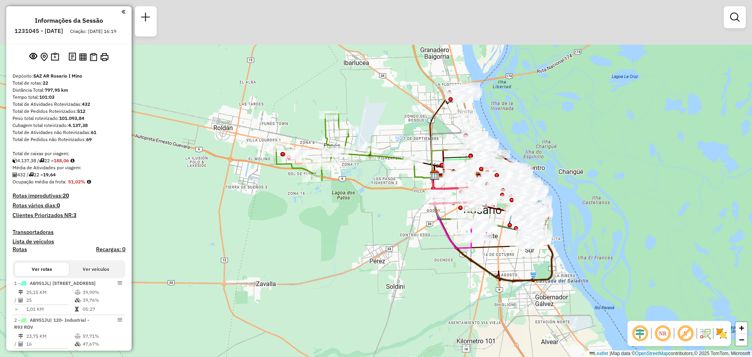
drag, startPoint x: 346, startPoint y: 105, endPoint x: 359, endPoint y: 245, distance: 140.8
click at [336, 245] on div "Janela de atendimento Grade de atendimento Capacidade Transportadoras Veículos …" at bounding box center [376, 178] width 752 height 357
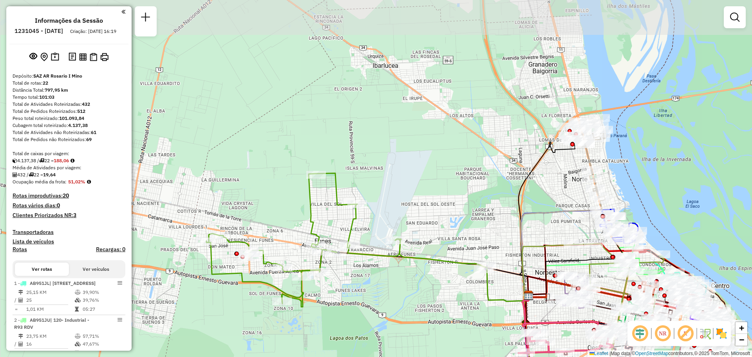
drag, startPoint x: 393, startPoint y: 61, endPoint x: 439, endPoint y: 230, distance: 175.0
click at [439, 230] on div "Janela de atendimento Grade de atendimento Capacidade Transportadoras Veículos …" at bounding box center [376, 178] width 752 height 357
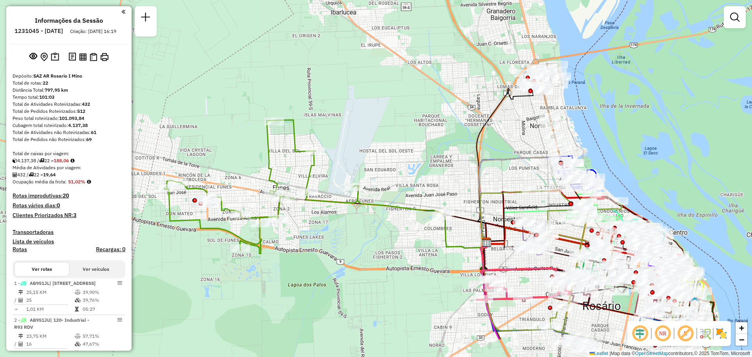
drag, startPoint x: 580, startPoint y: 255, endPoint x: 661, endPoint y: 161, distance: 124.1
click at [533, 187] on icon at bounding box center [536, 214] width 98 height 55
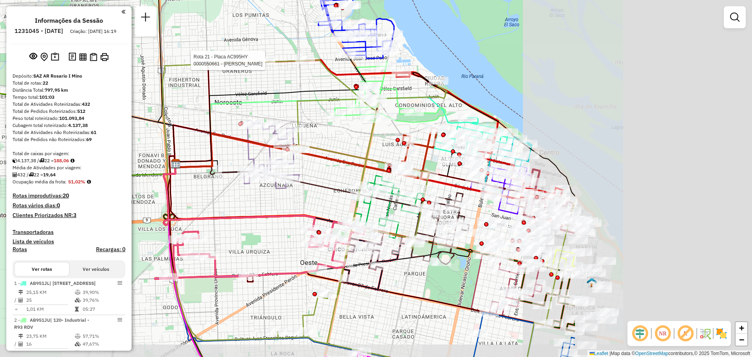
drag, startPoint x: 604, startPoint y: 177, endPoint x: 352, endPoint y: 142, distance: 254.7
click at [352, 142] on div "Rota 21 - Placa AC995HY 0000550661 - [PERSON_NAME] Janela de atendimento Grade …" at bounding box center [376, 178] width 752 height 357
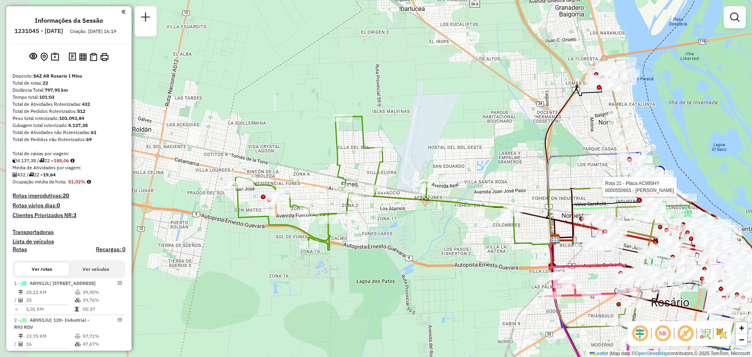
drag, startPoint x: 183, startPoint y: 174, endPoint x: 483, endPoint y: 259, distance: 312.6
click at [483, 259] on div "Rota 21 - Placa AC995HY 0000550661 - [PERSON_NAME] Janela de atendimento Grade …" at bounding box center [376, 178] width 752 height 357
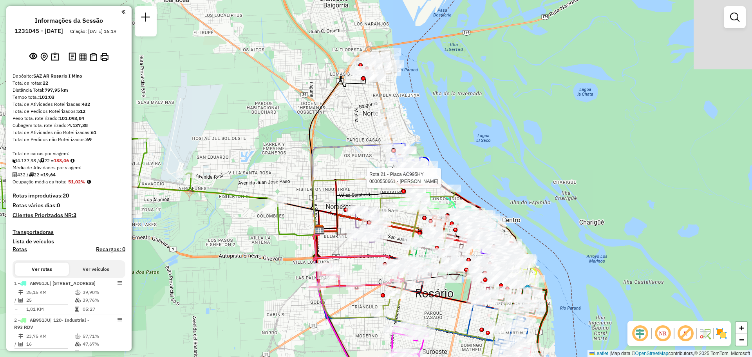
drag, startPoint x: 503, startPoint y: 177, endPoint x: 325, endPoint y: 186, distance: 177.7
click at [228, 161] on div "Rota 21 - Placa AC995HY 0000550661 - [PERSON_NAME] Janela de atendimento Grade …" at bounding box center [376, 178] width 752 height 357
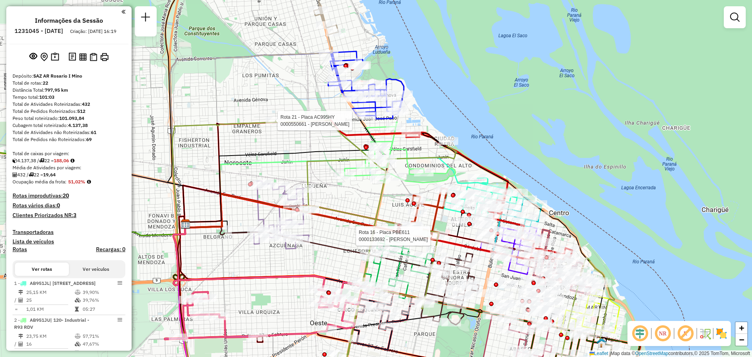
select select "**********"
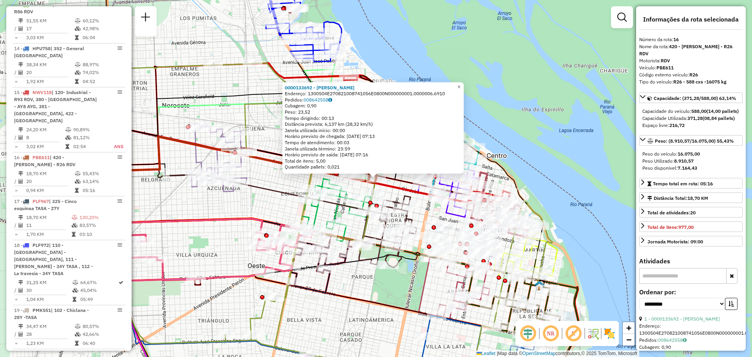
scroll to position [972, 0]
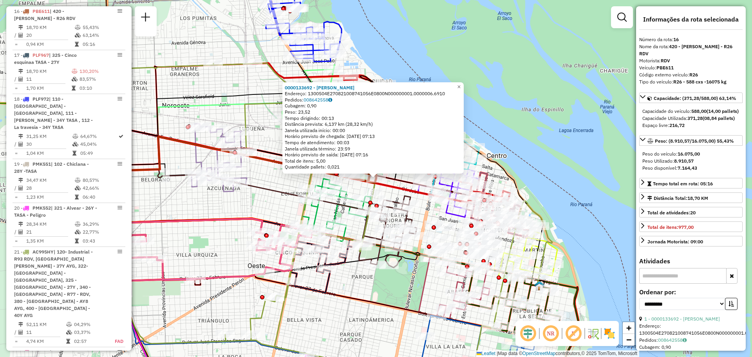
click at [281, 207] on div "0000133692 - SCIFO [PERSON_NAME]: 1300504E270821008741056E0800N000000001.000000…" at bounding box center [376, 178] width 752 height 357
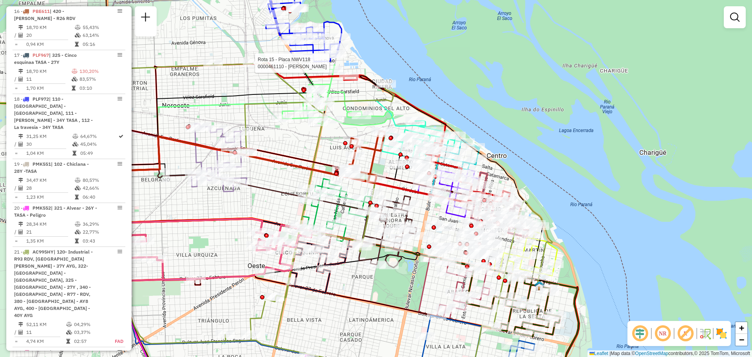
select select "**********"
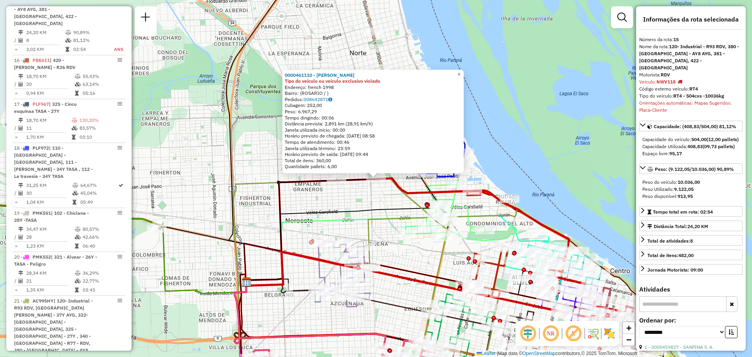
scroll to position [914, 0]
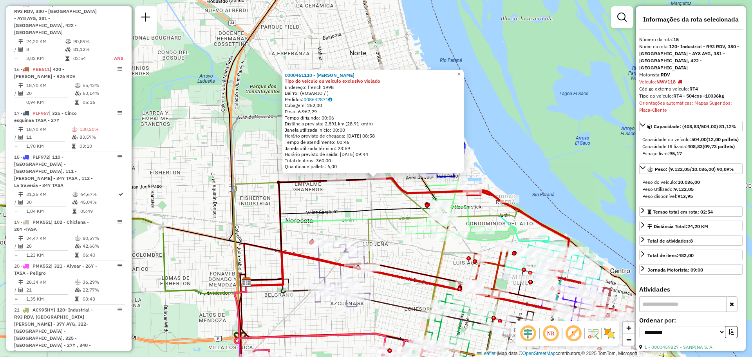
click at [313, 200] on div "0000461110 - [PERSON_NAME] - RDV Tipo do veículo ou veículo exclusivo violado E…" at bounding box center [376, 178] width 752 height 357
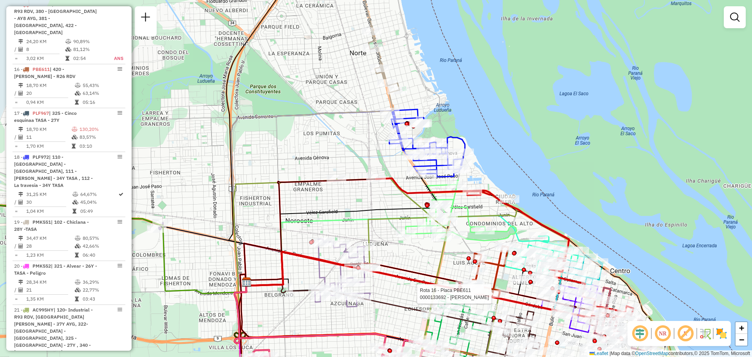
select select "**********"
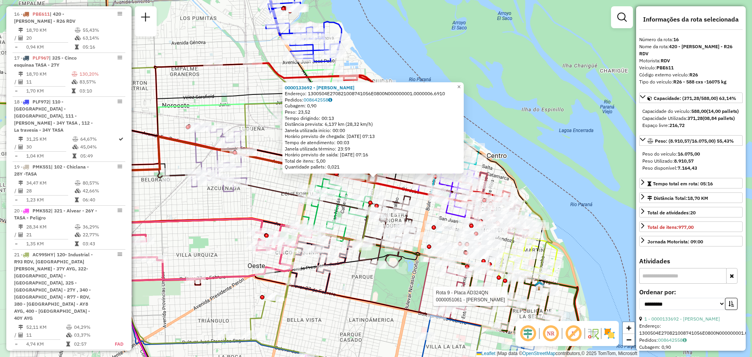
scroll to position [972, 0]
click at [266, 182] on div "0000133692 - SCIFO [PERSON_NAME]: 1300504E270821008741056E0800N000000001.000000…" at bounding box center [376, 178] width 752 height 357
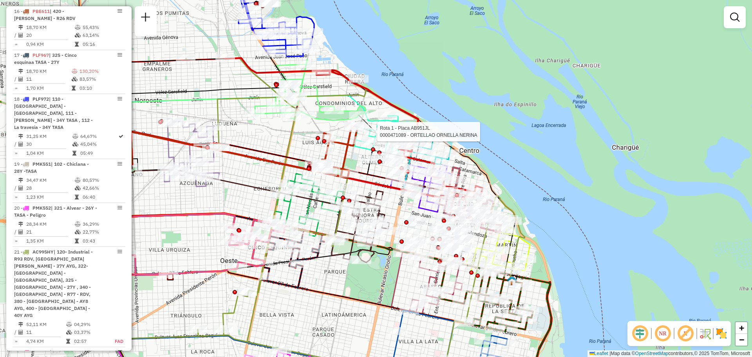
select select "**********"
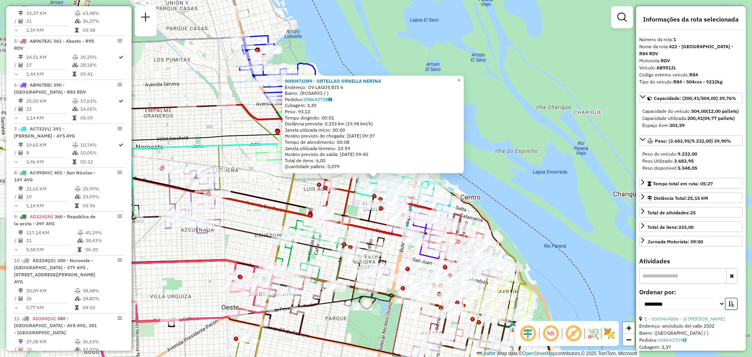
scroll to position [279, 0]
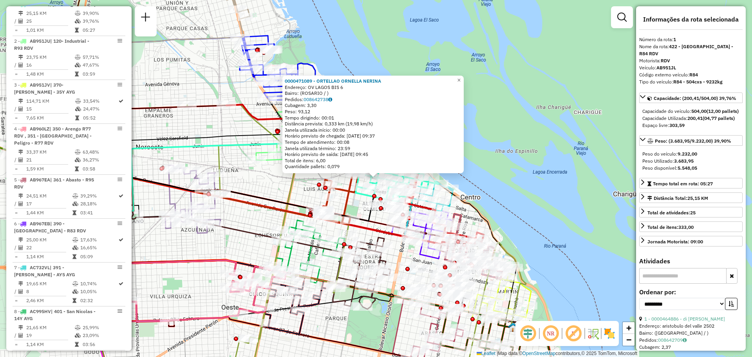
click at [273, 189] on div "0000471089 - ORTELLAO [PERSON_NAME]: OV [GEOGRAPHIC_DATA] BIS 6 Bairro: ([GEOGR…" at bounding box center [376, 178] width 752 height 357
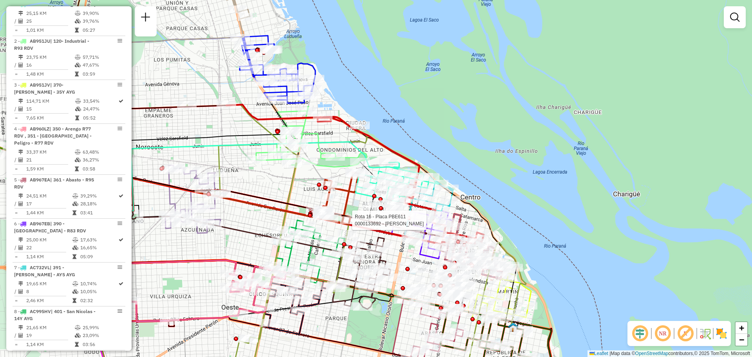
select select "**********"
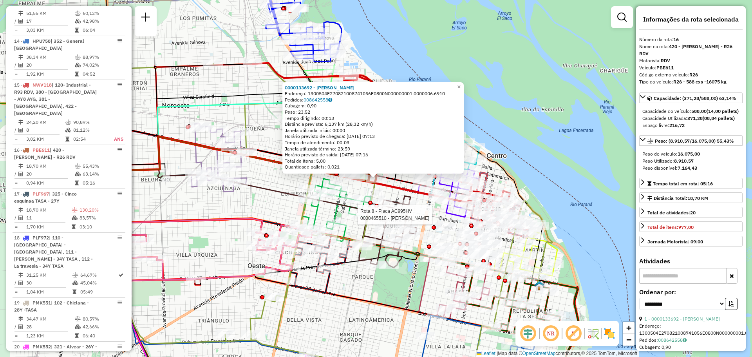
scroll to position [972, 0]
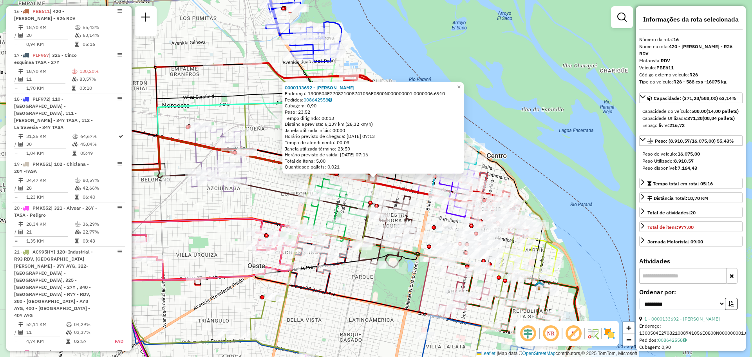
click at [269, 182] on div "0000133692 - SCIFO [PERSON_NAME]: 1300504E270821008741056E0800N000000001.000000…" at bounding box center [376, 178] width 752 height 357
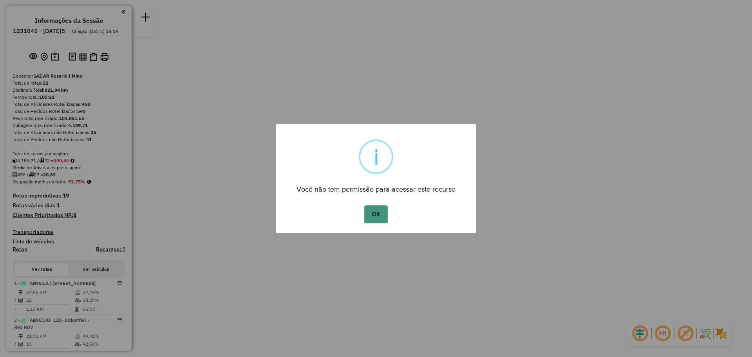
click at [376, 215] on button "OK" at bounding box center [375, 214] width 23 height 18
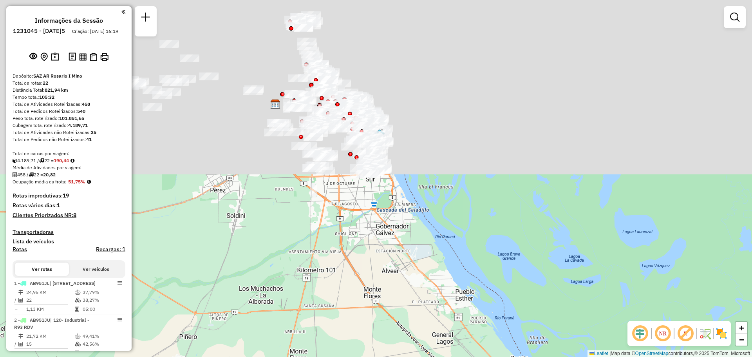
drag, startPoint x: 338, startPoint y: 207, endPoint x: 354, endPoint y: 287, distance: 81.7
click at [313, 356] on html "Aguarde... Pop-up bloqueado! Seu navegador bloqueou automáticamente a abertura …" at bounding box center [376, 178] width 752 height 357
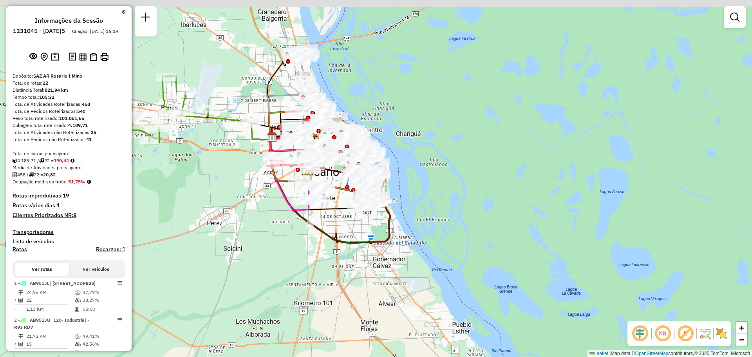
drag, startPoint x: 446, startPoint y: 202, endPoint x: 450, endPoint y: 249, distance: 47.6
click at [459, 250] on div "Janela de atendimento Grade de atendimento Capacidade Transportadoras Veículos …" at bounding box center [376, 178] width 752 height 357
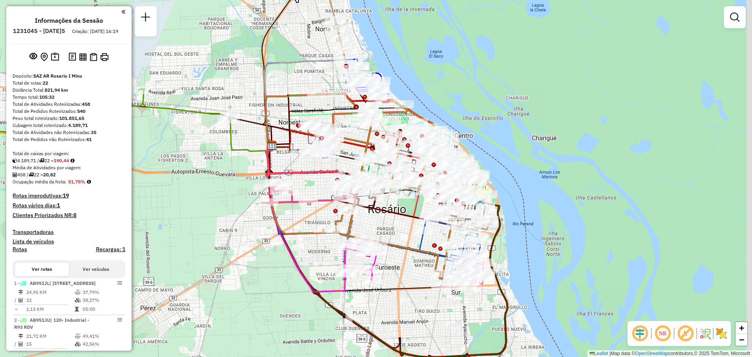
drag, startPoint x: 338, startPoint y: 97, endPoint x: 307, endPoint y: 163, distance: 73.4
click at [280, 145] on icon at bounding box center [321, 117] width 98 height 55
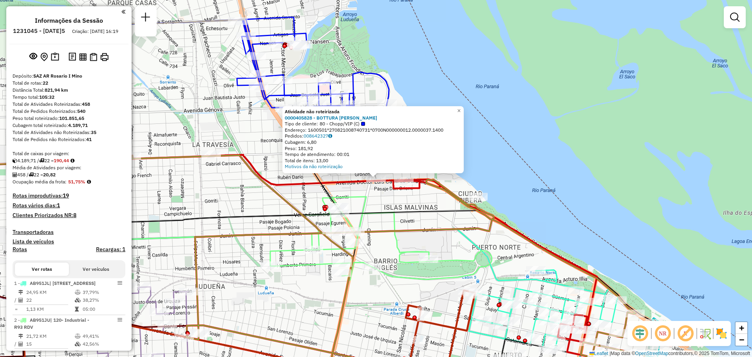
click at [407, 205] on div "Atividade não roteirizada 0000405828 - BOTTURA DIEGO F Tipo de cliente: 80 - Ch…" at bounding box center [376, 178] width 752 height 357
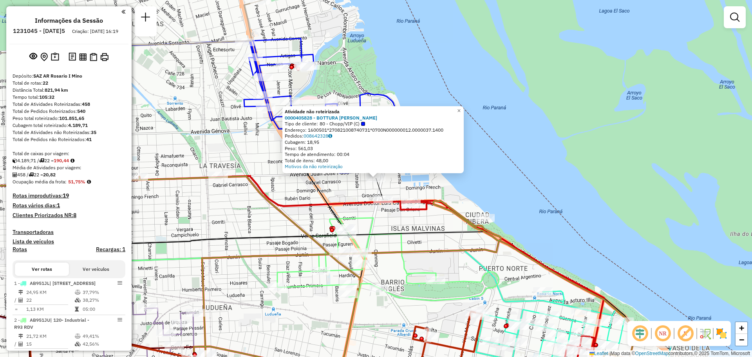
click at [408, 232] on icon at bounding box center [313, 308] width 712 height 152
select select "**********"
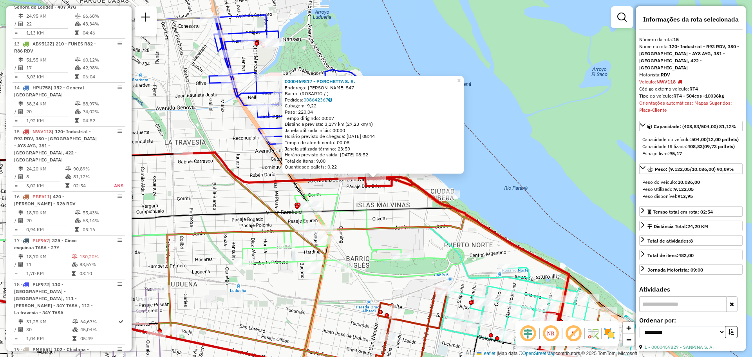
scroll to position [914, 0]
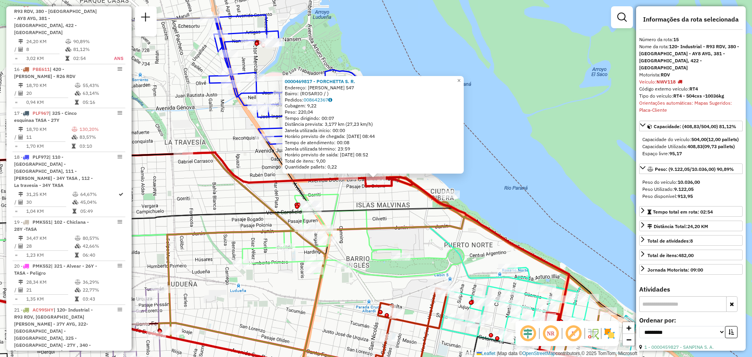
click at [390, 208] on icon at bounding box center [280, 282] width 710 height 148
click at [434, 248] on div "0000469817 - PORCHETTA S. R. Endereço: PUCCINI 547 Bairro: (ROSARIO / ) Pedidos…" at bounding box center [376, 178] width 752 height 357
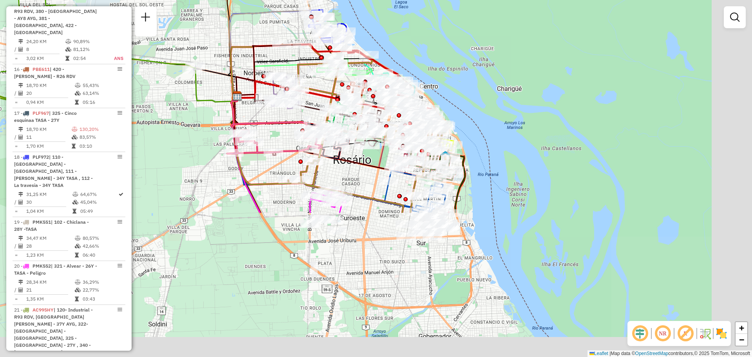
drag, startPoint x: 400, startPoint y: 265, endPoint x: 313, endPoint y: 65, distance: 218.6
click at [308, 66] on div "Rota 2 - Placa AB951JU 0000121409 - TENCA LEONARDO Janela de atendimento Grade …" at bounding box center [376, 178] width 752 height 357
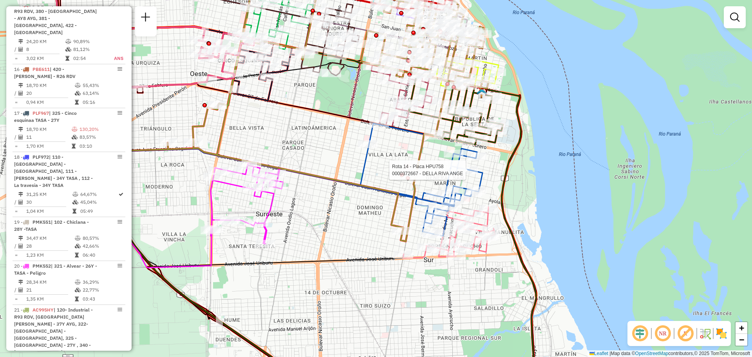
select select "**********"
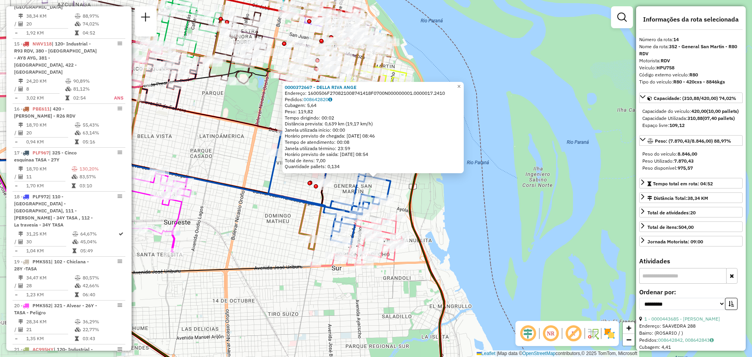
scroll to position [870, 0]
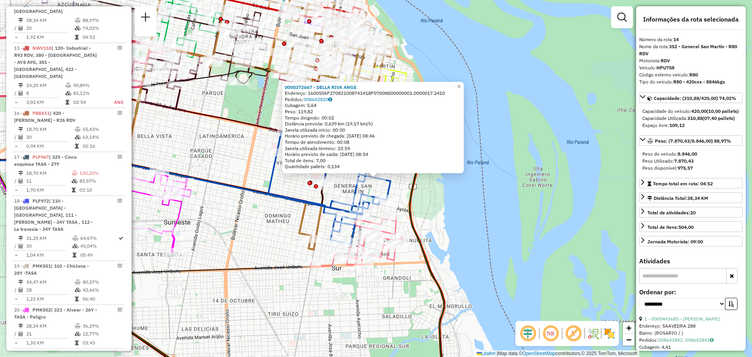
click at [275, 244] on div "0000372667 - DELLA RIVA ANGE Endereço: 1600506F270821008741418F0700N000000001.0…" at bounding box center [376, 178] width 752 height 357
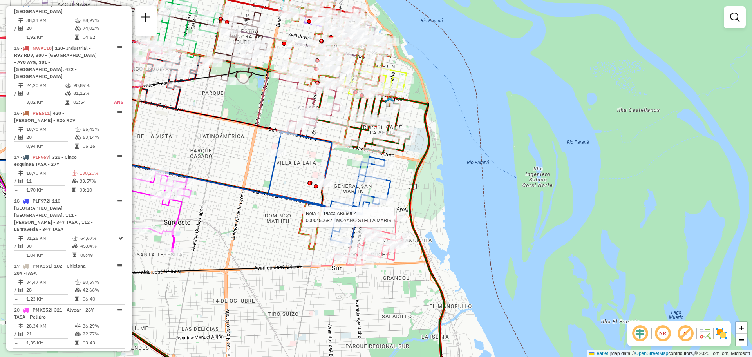
select select "**********"
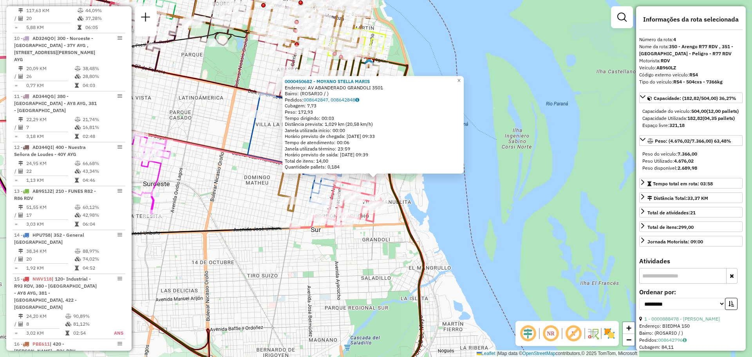
scroll to position [411, 0]
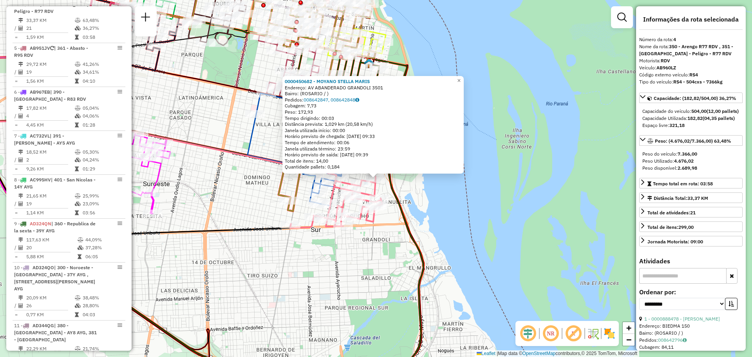
click at [246, 196] on div "0000450682 - MOYANO STELLA MARIS Endereço: AV ABANDERADO GRANDOLI 3501 Bairro: …" at bounding box center [376, 178] width 752 height 357
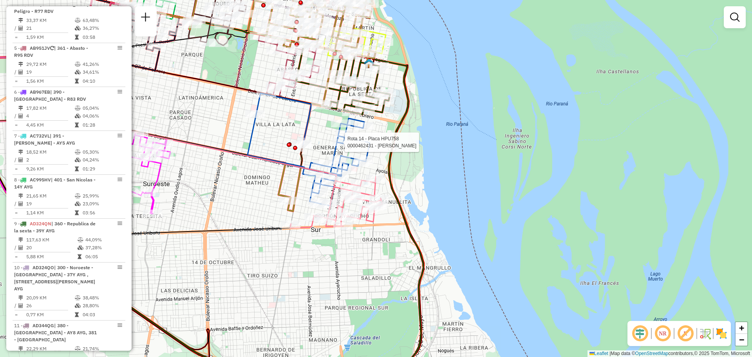
select select "**********"
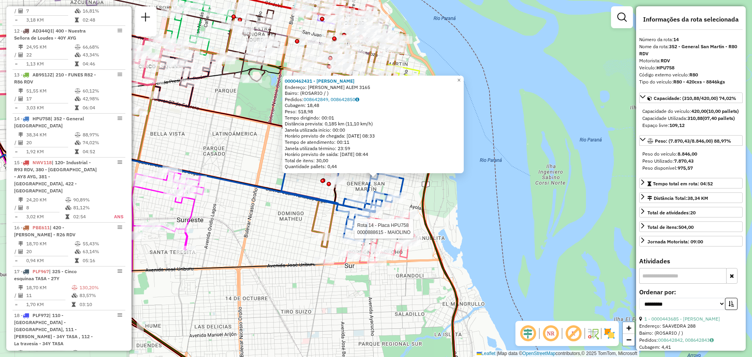
scroll to position [870, 0]
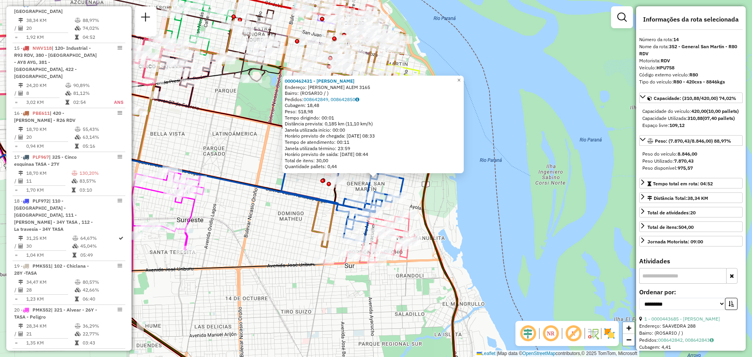
click at [268, 218] on div "0000462431 - REN PENG Endereço: LEANDRO N. ALEM 3165 Bairro: (ROSARIO / ) Pedid…" at bounding box center [376, 178] width 752 height 357
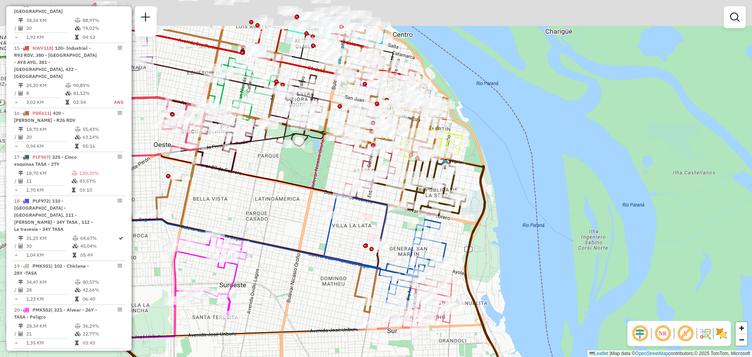
drag, startPoint x: 228, startPoint y: 158, endPoint x: 333, endPoint y: 262, distance: 148.7
click at [333, 267] on div "Janela de atendimento Grade de atendimento Capacidade Transportadoras Veículos …" at bounding box center [376, 178] width 752 height 357
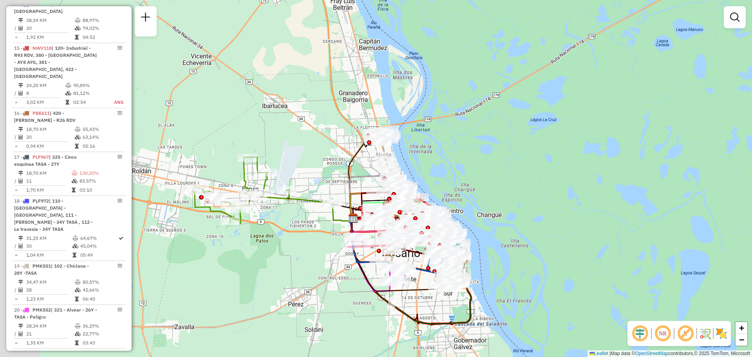
drag, startPoint x: 242, startPoint y: 257, endPoint x: 337, endPoint y: 255, distance: 94.4
click at [337, 255] on div "Janela de atendimento Grade de atendimento Capacidade Transportadoras Veículos …" at bounding box center [376, 178] width 752 height 357
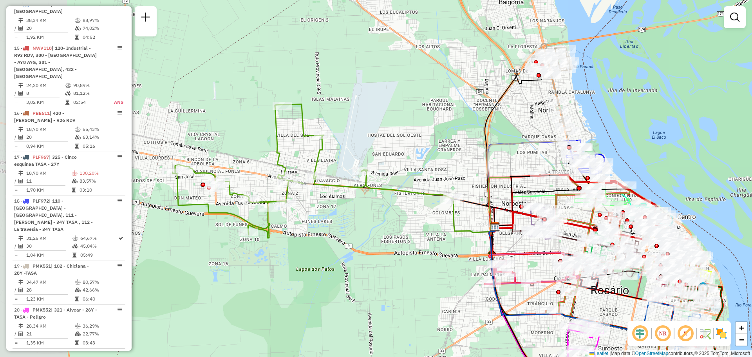
drag, startPoint x: 341, startPoint y: 160, endPoint x: 410, endPoint y: 174, distance: 70.7
click at [410, 174] on div "Janela de atendimento Grade de atendimento Capacidade Transportadoras Veículos …" at bounding box center [376, 178] width 752 height 357
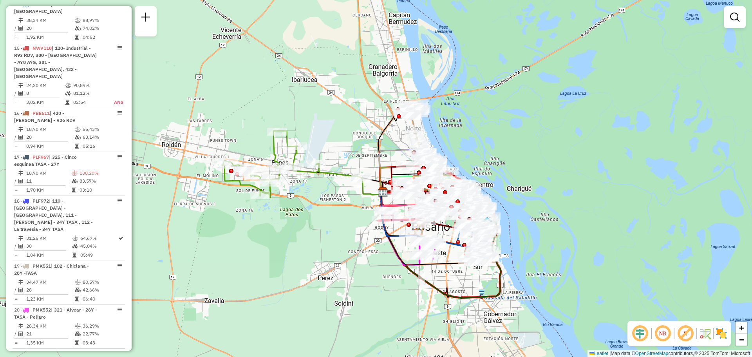
drag, startPoint x: 379, startPoint y: 195, endPoint x: 336, endPoint y: 199, distance: 42.9
click at [324, 197] on div "Janela de atendimento Grade de atendimento Capacidade Transportadoras Veículos …" at bounding box center [376, 178] width 752 height 357
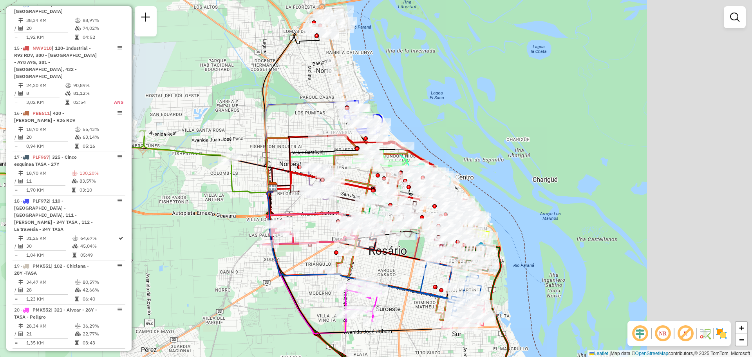
drag, startPoint x: 475, startPoint y: 176, endPoint x: 345, endPoint y: 178, distance: 130.1
click at [345, 177] on div "Janela de atendimento Grade de atendimento Capacidade Transportadoras Veículos …" at bounding box center [376, 178] width 752 height 357
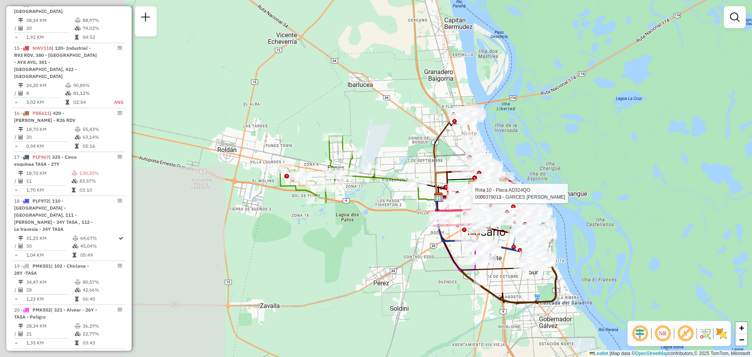
drag, startPoint x: 169, startPoint y: 232, endPoint x: 395, endPoint y: 197, distance: 229.0
click at [395, 197] on div "Rota 10 - Placa AD324QO 0000379013 - GARCES LILIANA ESTER Janela de atendimento…" at bounding box center [376, 178] width 752 height 357
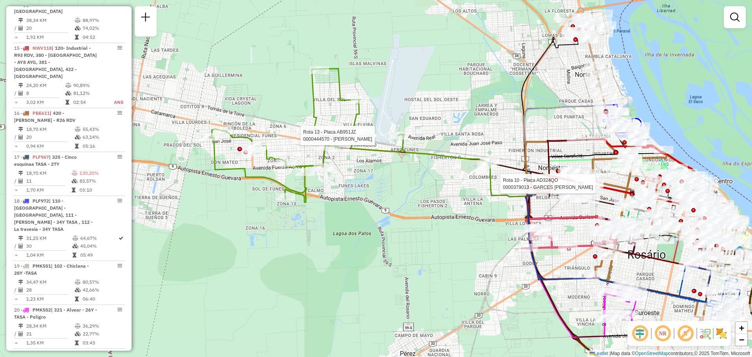
select select "**********"
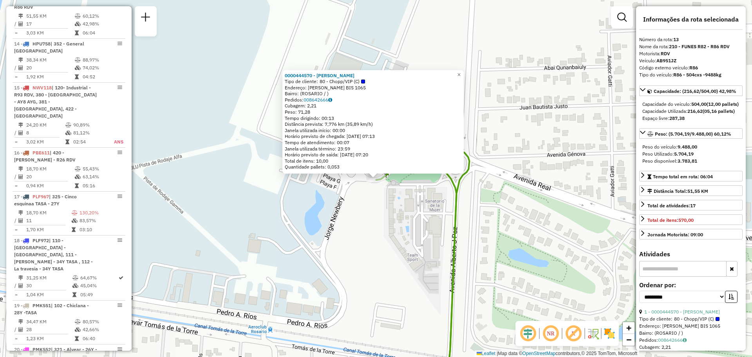
scroll to position [827, 0]
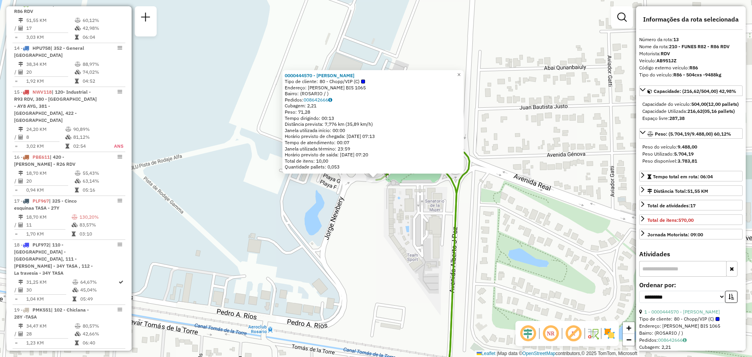
click at [359, 231] on div "0000444570 - VAZQUEZ CRISTIAN ARIEL Tipo de cliente: 80 - Chopp/VIP (C) Endereç…" at bounding box center [376, 178] width 752 height 357
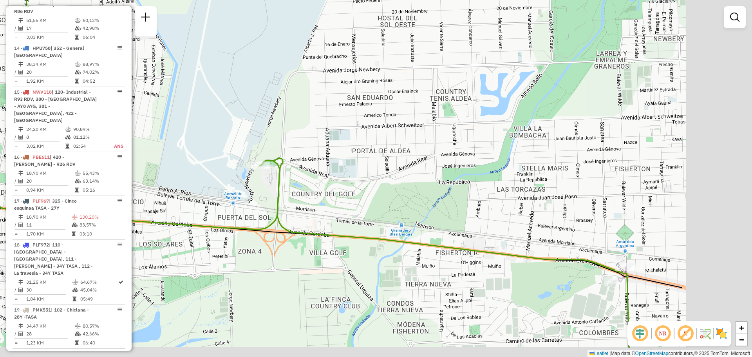
drag, startPoint x: 526, startPoint y: 210, endPoint x: 181, endPoint y: 145, distance: 351.1
click at [166, 143] on div "Janela de atendimento Grade de atendimento Capacidade Transportadoras Veículos …" at bounding box center [376, 178] width 752 height 357
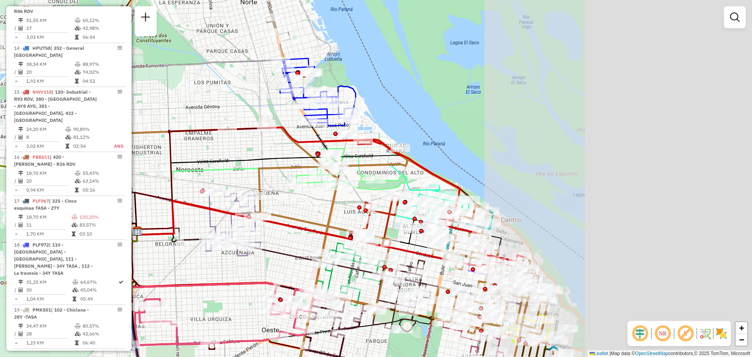
drag, startPoint x: 494, startPoint y: 195, endPoint x: 197, endPoint y: 161, distance: 298.9
click at [199, 161] on icon at bounding box center [314, 193] width 356 height 76
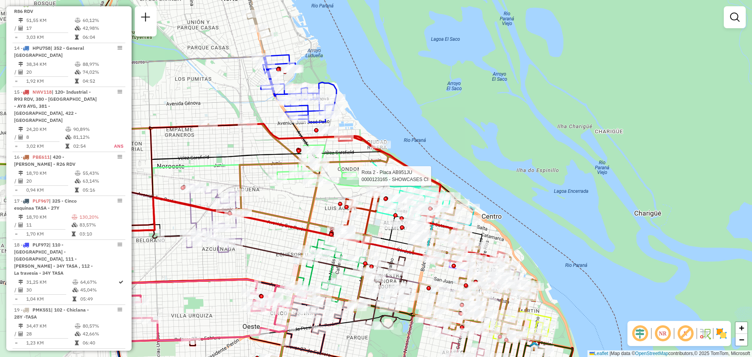
select select "**********"
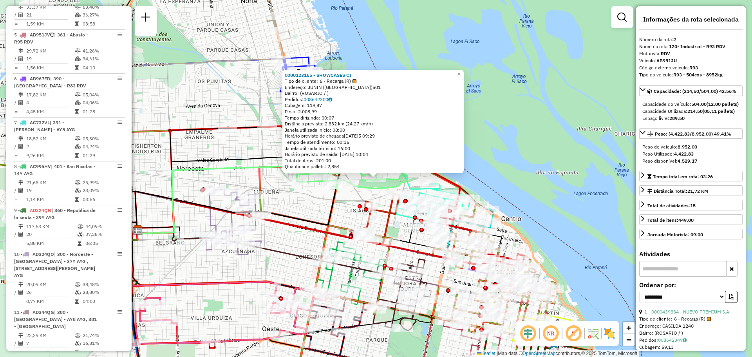
scroll to position [323, 0]
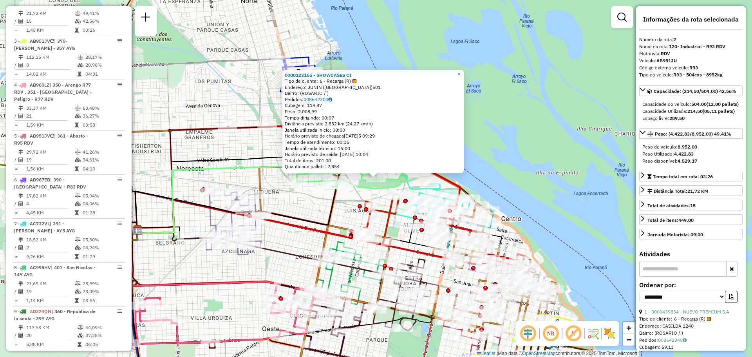
click at [314, 208] on div "0000123165 - SHOWCASES CI Tipo de cliente: 6 - Recarga (R) Endereço: JUNIN (ALT…" at bounding box center [376, 178] width 752 height 357
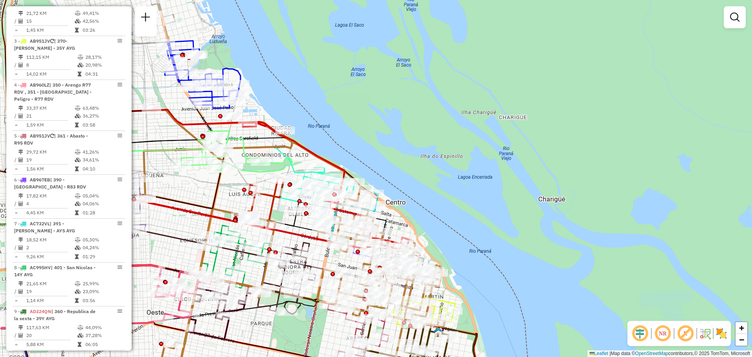
drag, startPoint x: 351, startPoint y: 204, endPoint x: 236, endPoint y: 187, distance: 116.7
click at [236, 187] on div "Janela de atendimento Grade de atendimento Capacidade Transportadoras Veículos …" at bounding box center [376, 178] width 752 height 357
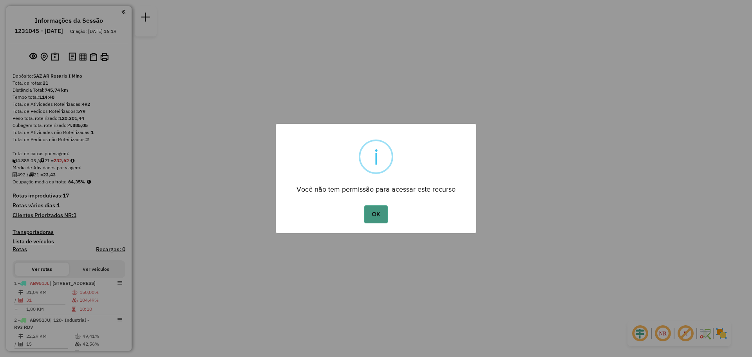
click at [376, 214] on button "OK" at bounding box center [375, 214] width 23 height 18
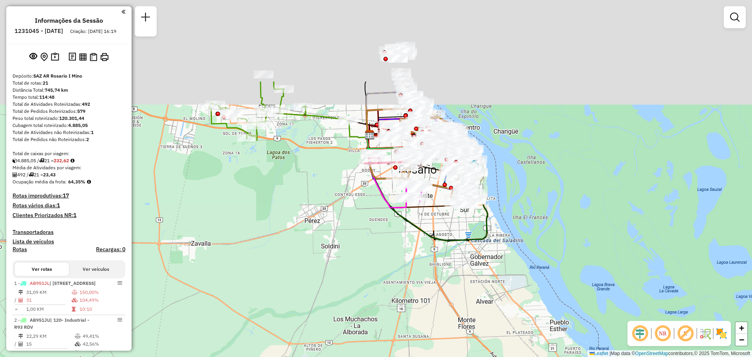
drag, startPoint x: 363, startPoint y: 76, endPoint x: 288, endPoint y: 231, distance: 172.4
click at [286, 232] on div "Janela de atendimento Grade de atendimento Capacidade Transportadoras Veículos …" at bounding box center [376, 178] width 752 height 357
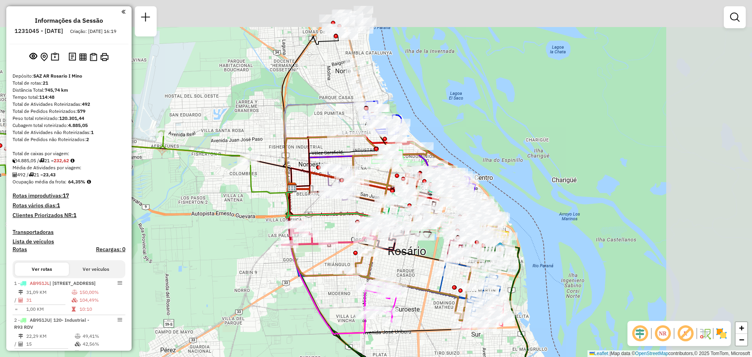
drag, startPoint x: 367, startPoint y: 134, endPoint x: 287, endPoint y: 199, distance: 102.2
click at [235, 206] on div "Janela de atendimento Grade de atendimento Capacidade Transportadoras Veículos …" at bounding box center [376, 178] width 752 height 357
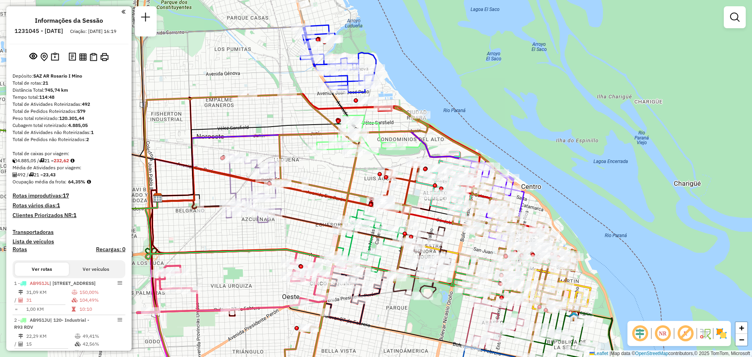
drag, startPoint x: 385, startPoint y: 153, endPoint x: 335, endPoint y: 168, distance: 53.2
click at [335, 168] on div "Janela de atendimento Grade de atendimento Capacidade Transportadoras Veículos …" at bounding box center [376, 178] width 752 height 357
select select "**********"
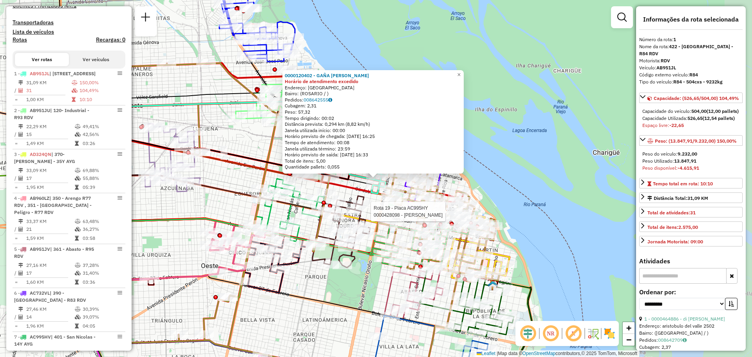
scroll to position [279, 0]
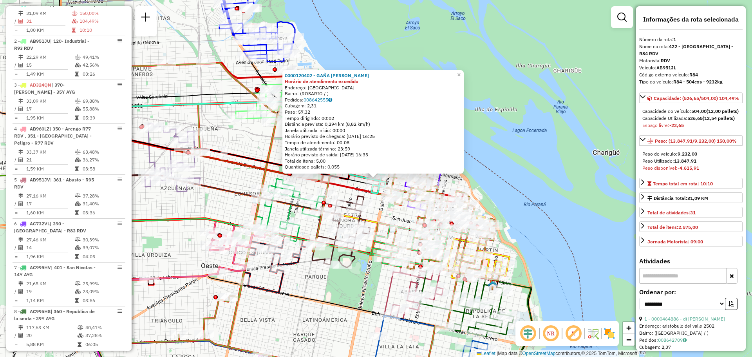
click at [516, 163] on div "0000120402 - GAÑA [PERSON_NAME] de atendimento excedido Endereço: [GEOGRAPHIC_D…" at bounding box center [376, 178] width 752 height 357
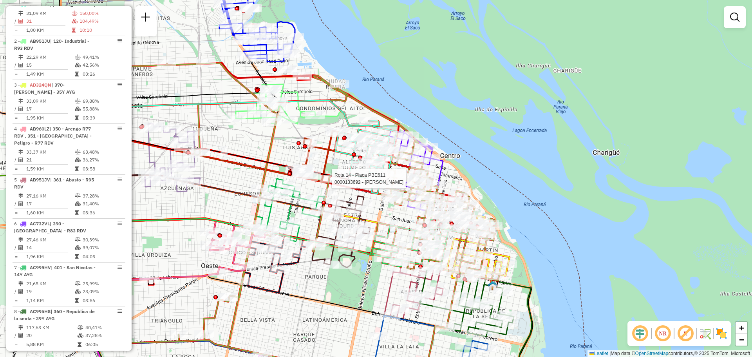
select select "**********"
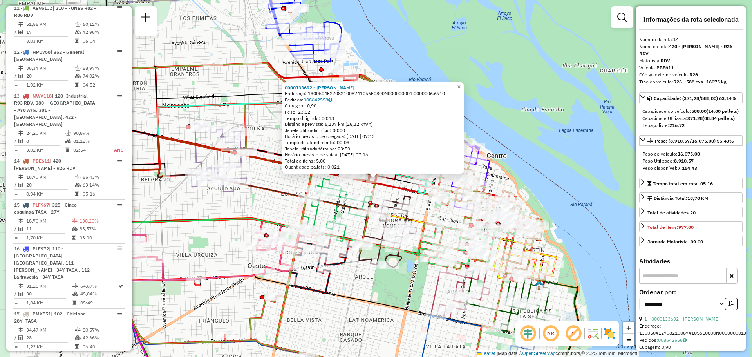
scroll to position [877, 0]
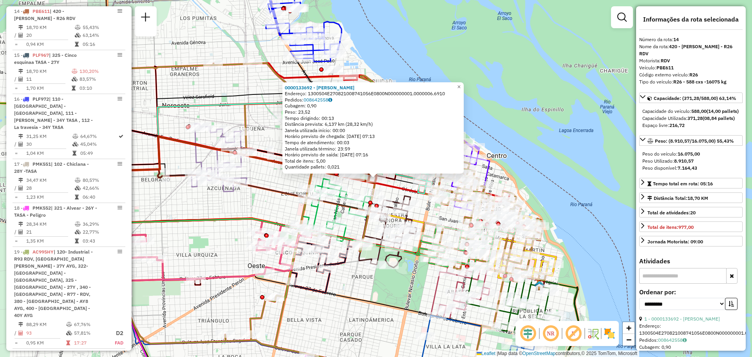
click at [272, 181] on div "0000133692 - SCIFO [PERSON_NAME]: 1300504E270821008741056E0800N000000001.000000…" at bounding box center [376, 178] width 752 height 357
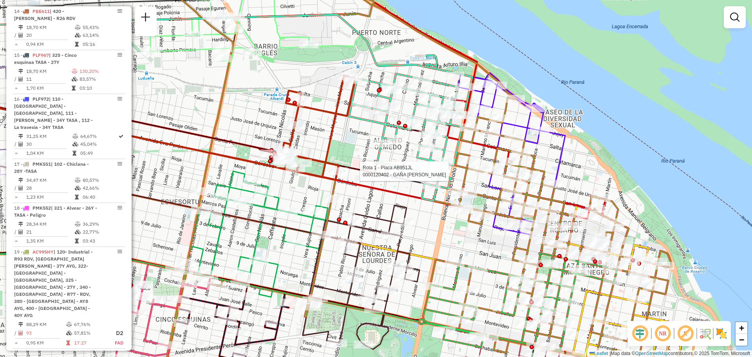
select select "**********"
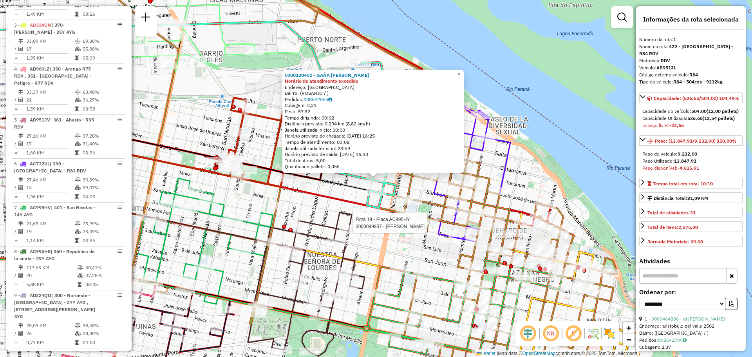
scroll to position [279, 0]
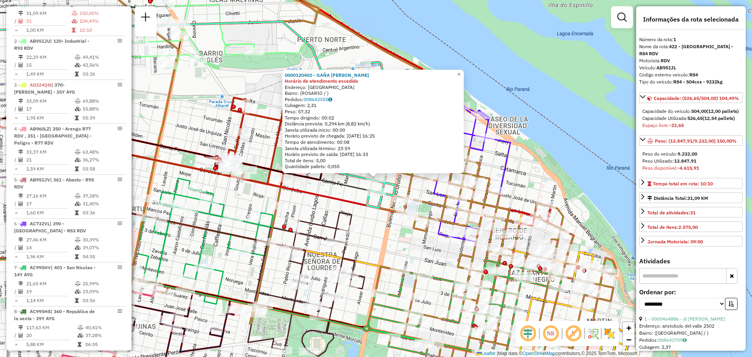
click at [347, 193] on div "0000120402 - GAÑA [PERSON_NAME] de atendimento excedido Endereço: [GEOGRAPHIC_D…" at bounding box center [376, 178] width 752 height 357
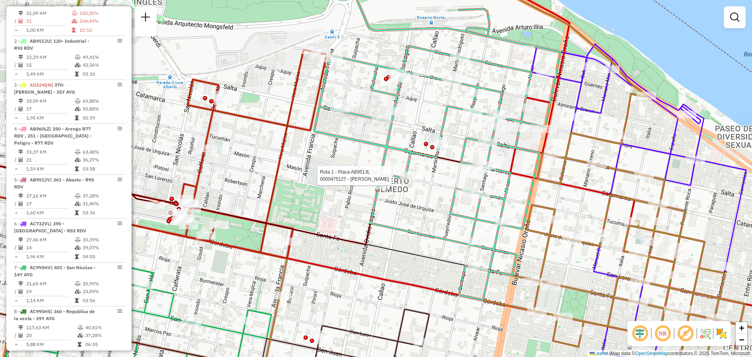
select select "**********"
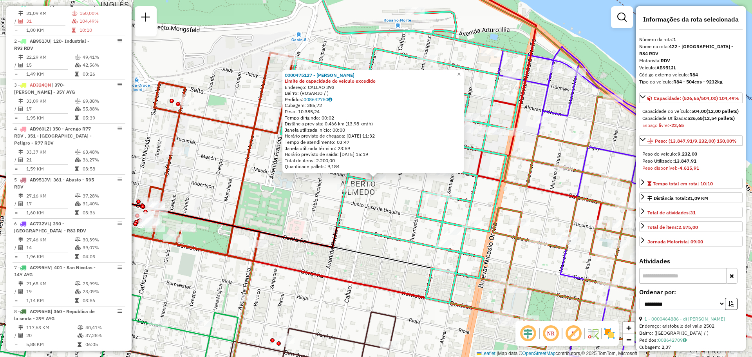
click at [389, 192] on div "0000475127 - [PERSON_NAME] Limite de capacidade do veículo excedido Endereço: C…" at bounding box center [376, 178] width 752 height 357
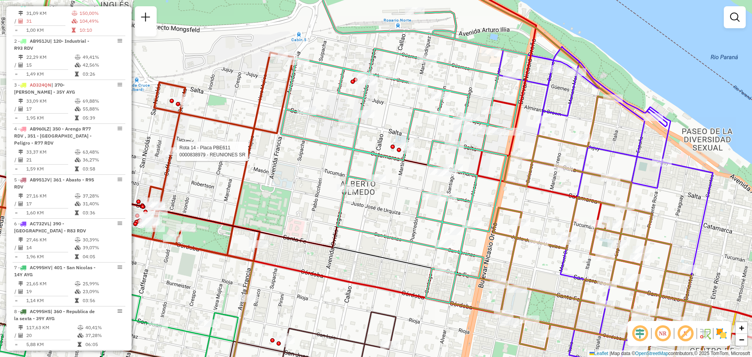
select select "**********"
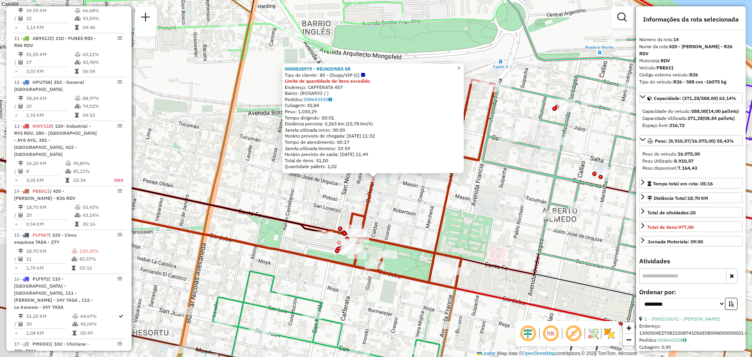
scroll to position [877, 0]
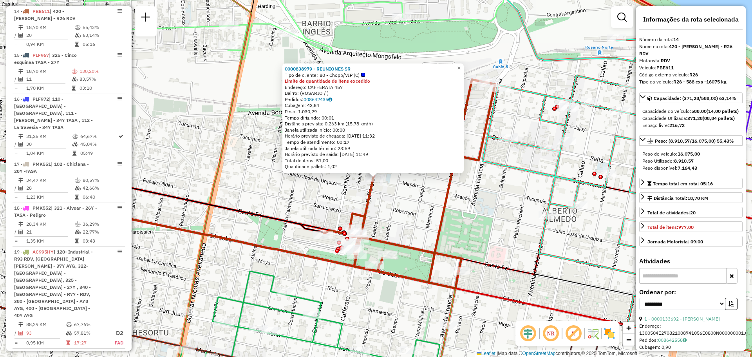
click at [585, 245] on div "0000838979 - REUNIONES SR Tipo de cliente: 80 - Chopp/VIP (C) Limite de quantid…" at bounding box center [376, 178] width 752 height 357
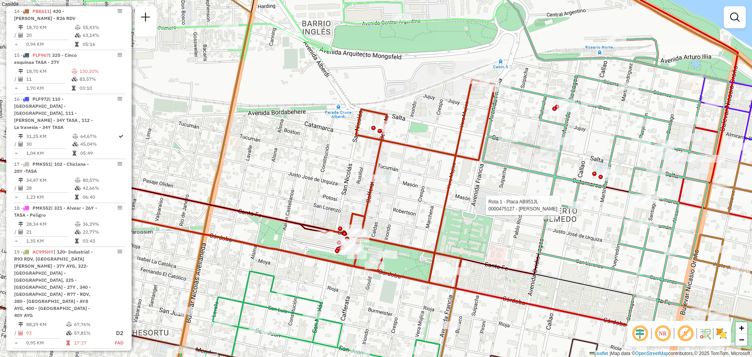
select select "**********"
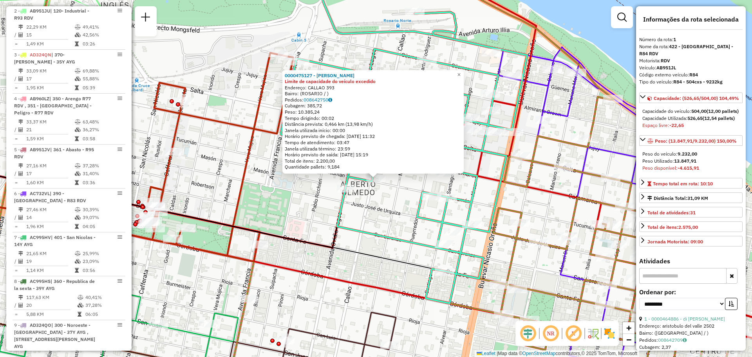
scroll to position [279, 0]
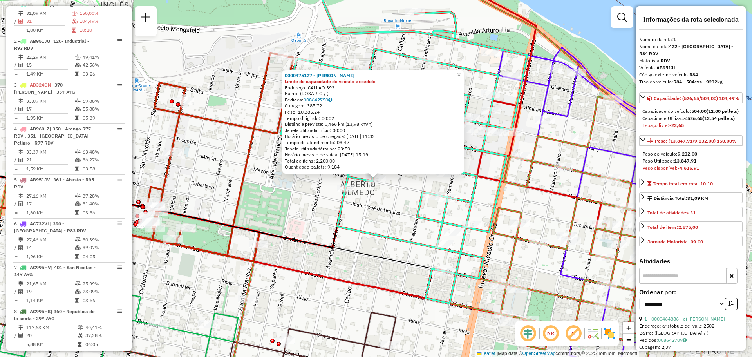
click at [382, 211] on div "0000475127 - [PERSON_NAME] Limite de capacidade do veículo excedido Endereço: C…" at bounding box center [376, 178] width 752 height 357
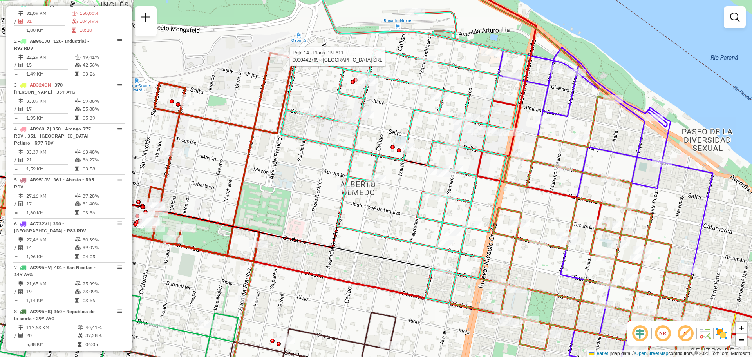
select select "**********"
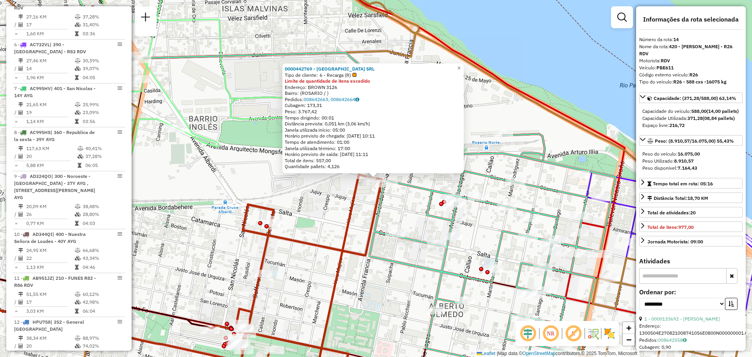
scroll to position [877, 0]
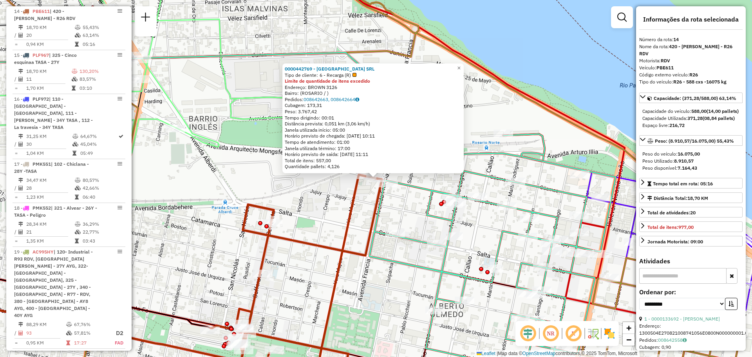
click at [410, 211] on div "0000442769 - [GEOGRAPHIC_DATA] SRL Tipo de cliente: 6 - Recarga (R) Limite de q…" at bounding box center [376, 178] width 752 height 357
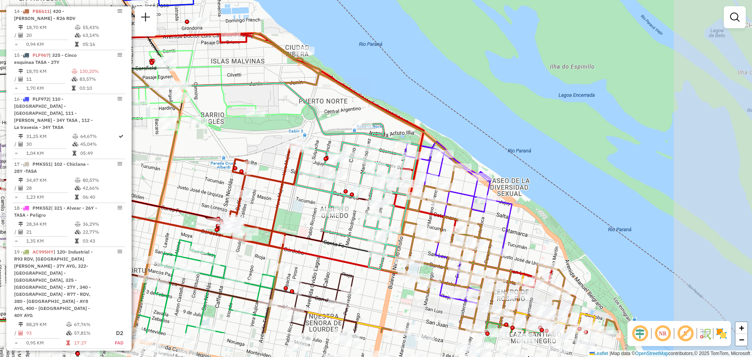
drag, startPoint x: 405, startPoint y: 211, endPoint x: 241, endPoint y: 142, distance: 178.4
click at [236, 142] on div "Janela de atendimento Grade de atendimento Capacidade Transportadoras Veículos …" at bounding box center [376, 178] width 752 height 357
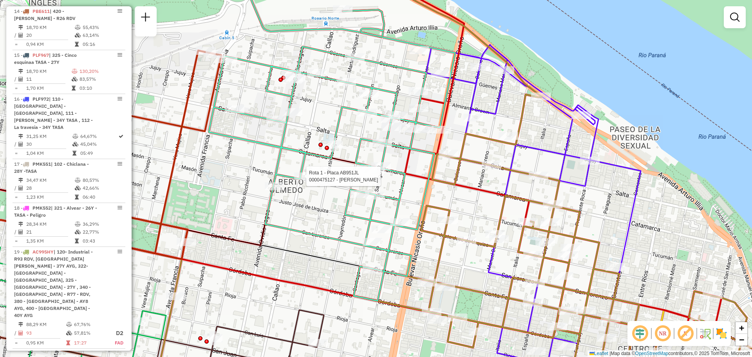
select select "**********"
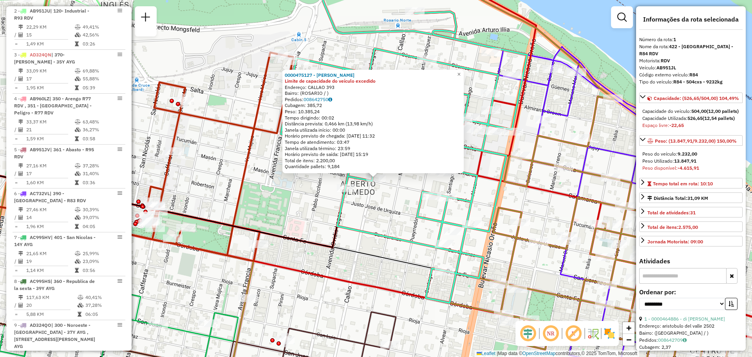
scroll to position [279, 0]
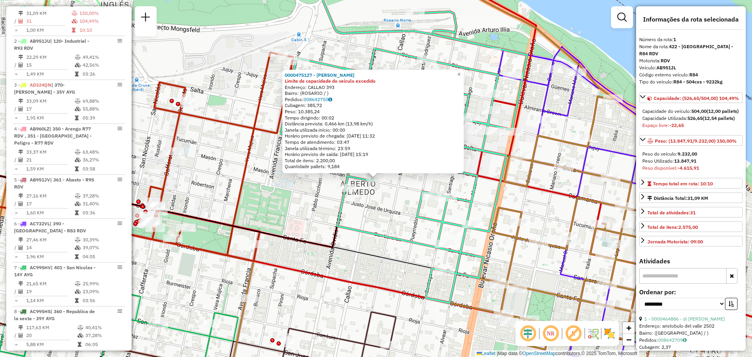
click at [385, 206] on div "0000475127 - [PERSON_NAME] Limite de capacidade do veículo excedido Endereço: C…" at bounding box center [376, 178] width 752 height 357
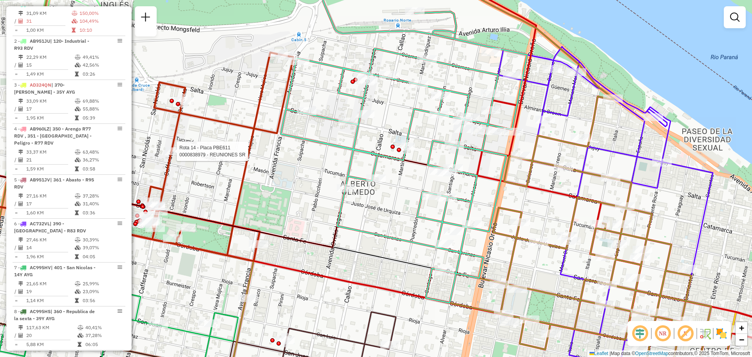
select select "**********"
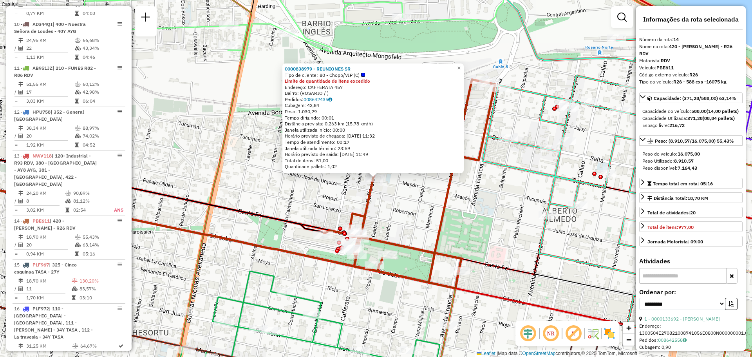
scroll to position [877, 0]
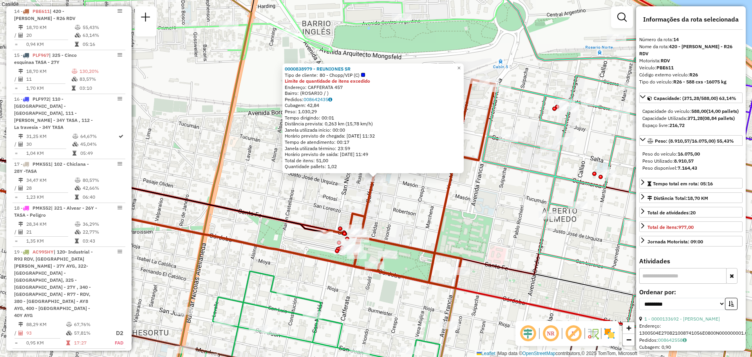
click at [404, 210] on div "0000838979 - REUNIONES SR Tipo de cliente: 80 - Chopp/VIP (C) Limite de quantid…" at bounding box center [376, 178] width 752 height 357
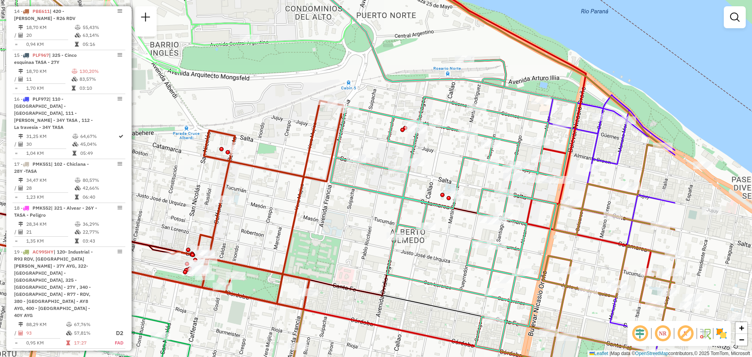
drag, startPoint x: 548, startPoint y: 172, endPoint x: 388, endPoint y: 195, distance: 161.0
click at [388, 195] on icon at bounding box center [454, 205] width 246 height 291
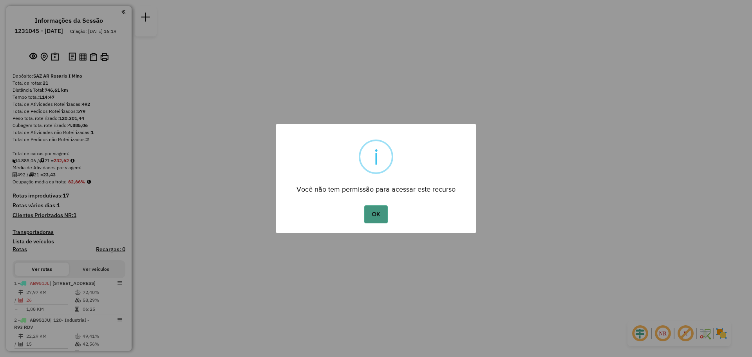
click at [381, 216] on button "OK" at bounding box center [375, 214] width 23 height 18
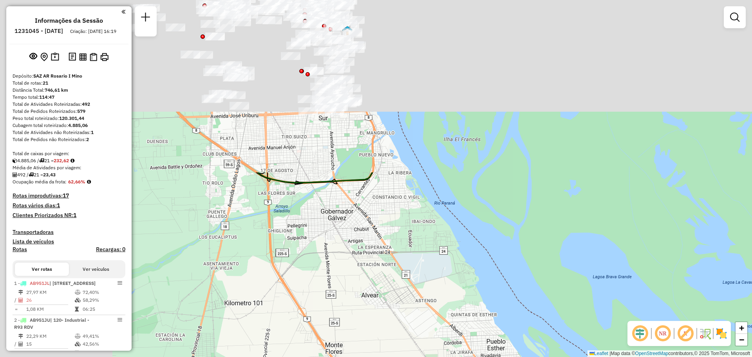
drag, startPoint x: 296, startPoint y: 89, endPoint x: 506, endPoint y: 333, distance: 321.1
click at [499, 345] on div "Janela de atendimento Grade de atendimento Capacidade Transportadoras Veículos …" at bounding box center [376, 178] width 752 height 357
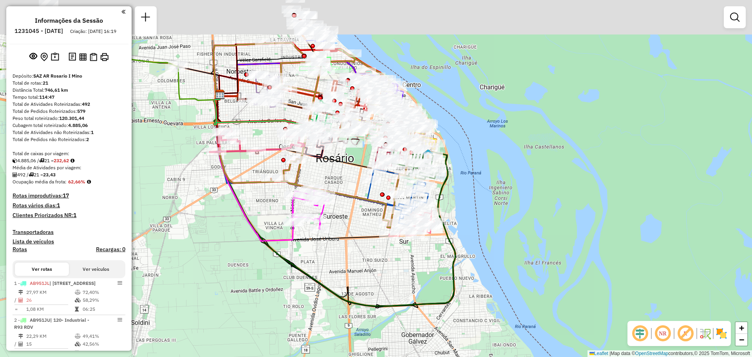
drag, startPoint x: 351, startPoint y: 134, endPoint x: 345, endPoint y: 352, distance: 218.3
click at [345, 356] on html "Aguarde... Pop-up bloqueado! Seu navegador bloqueou automáticamente a abertura …" at bounding box center [376, 178] width 752 height 357
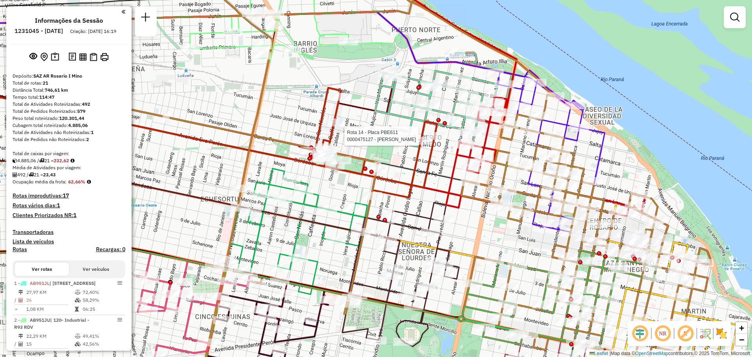
select select "**********"
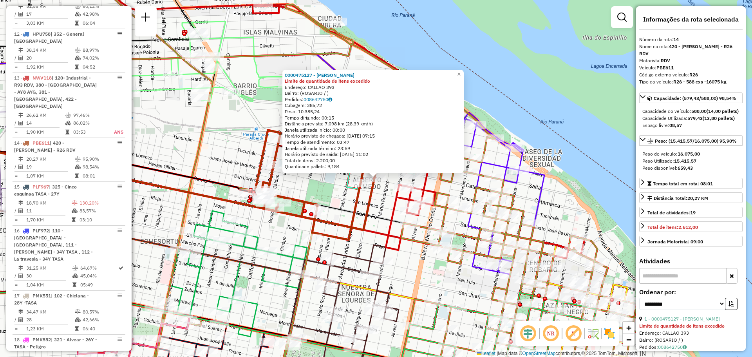
scroll to position [877, 0]
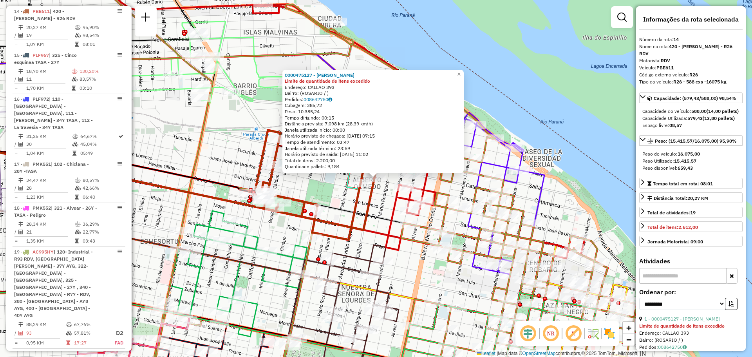
click at [317, 195] on div "0000475127 - [PERSON_NAME] Limite de quantidade de itens excedido Endereço: CAL…" at bounding box center [376, 178] width 752 height 357
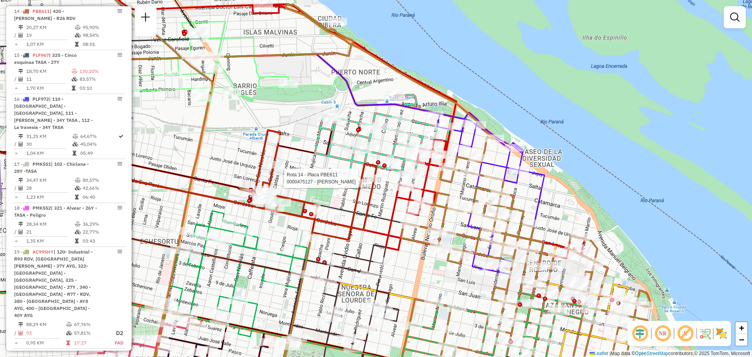
select select "**********"
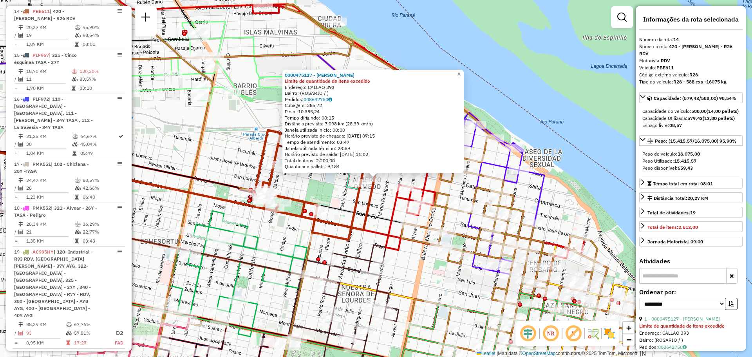
click at [334, 198] on div "0000475127 - [PERSON_NAME] Limite de quantidade de itens excedido Endereço: CAL…" at bounding box center [376, 178] width 752 height 357
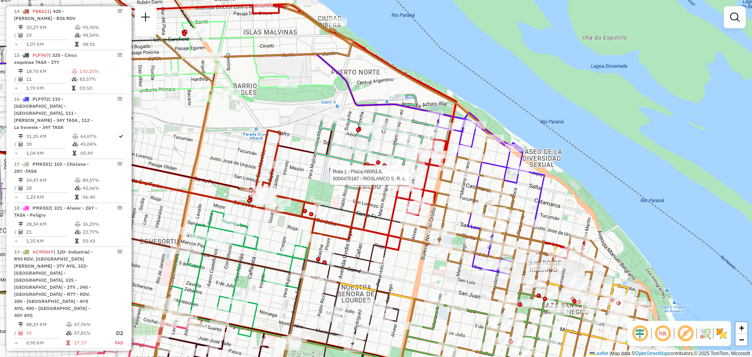
select select "**********"
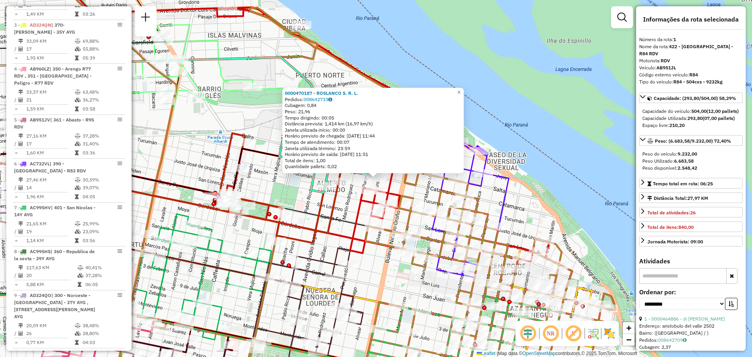
scroll to position [279, 0]
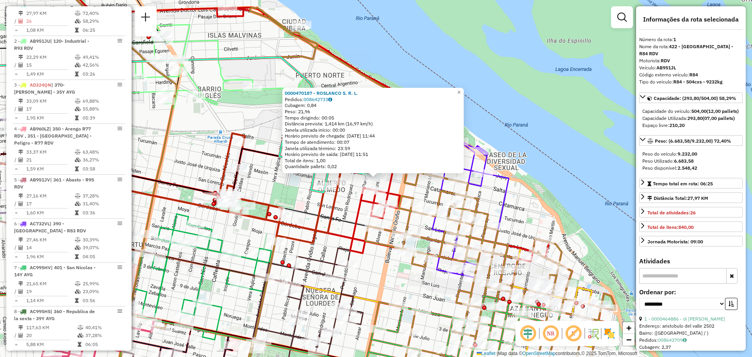
click at [286, 186] on div "0000470187 - ROSLANCO S. R. L. Pedidos: 008642733 Cubagem: 0,84 Peso: 21,96 Tem…" at bounding box center [376, 178] width 752 height 357
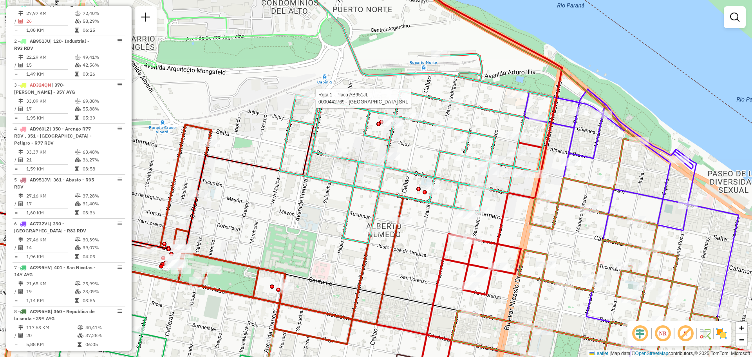
select select "**********"
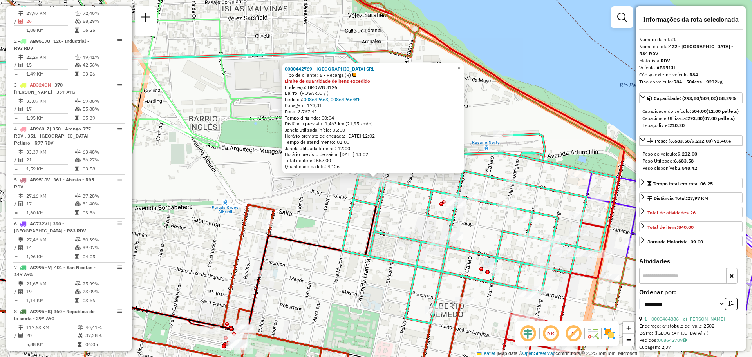
click at [335, 207] on div "0000442769 - [GEOGRAPHIC_DATA] SRL Tipo de cliente: 6 - Recarga (R) Limite de q…" at bounding box center [376, 178] width 752 height 357
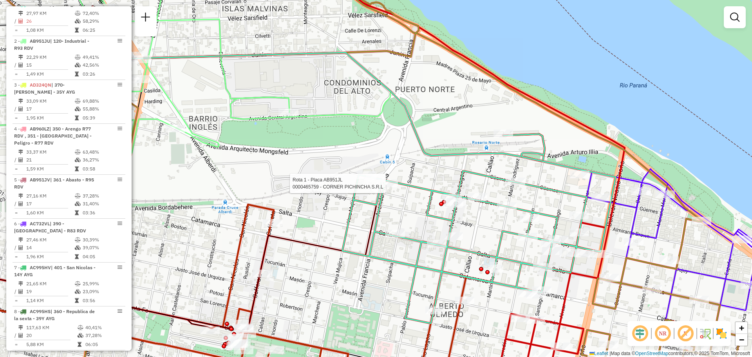
select select "**********"
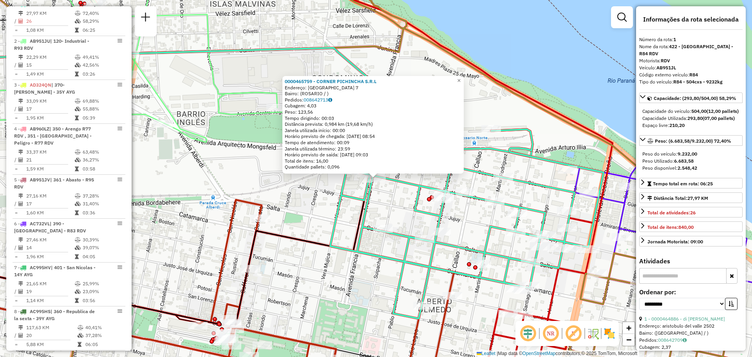
click at [315, 212] on div "0000465759 - CORNER PICHINCHA S.R.L Endereço: [GEOGRAPHIC_DATA] 7 Bairro: ([GEO…" at bounding box center [376, 178] width 752 height 357
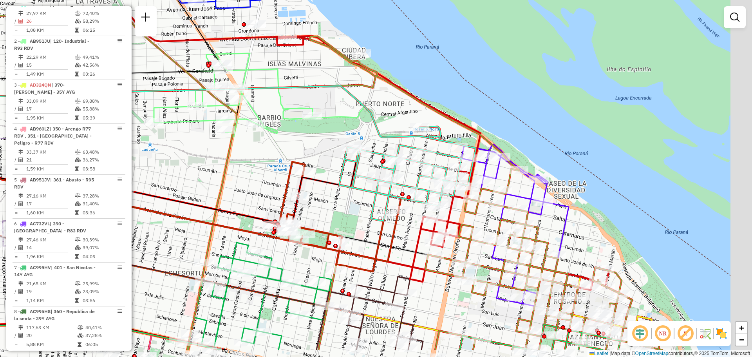
drag, startPoint x: 352, startPoint y: 205, endPoint x: 272, endPoint y: 130, distance: 109.4
click at [272, 130] on div "Janela de atendimento Grade de atendimento Capacidade Transportadoras Veículos …" at bounding box center [376, 178] width 752 height 357
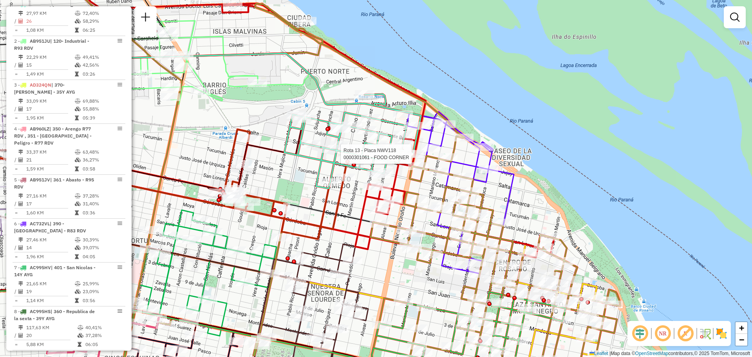
select select "**********"
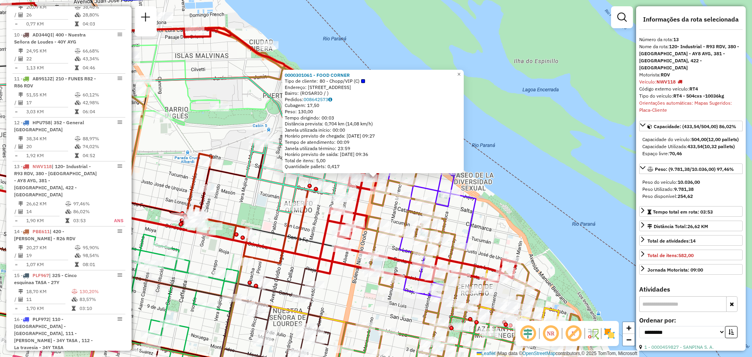
scroll to position [819, 0]
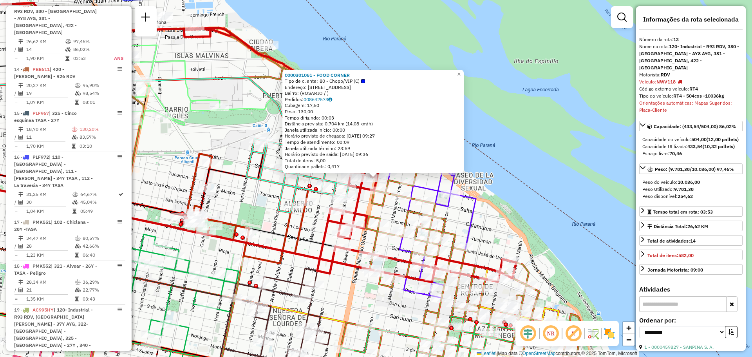
click at [262, 200] on div "0000301061 - FOOD CORNER Tipo de cliente: 80 - Chopp/VIP (C) Endereço: BLVD ORO…" at bounding box center [376, 178] width 752 height 357
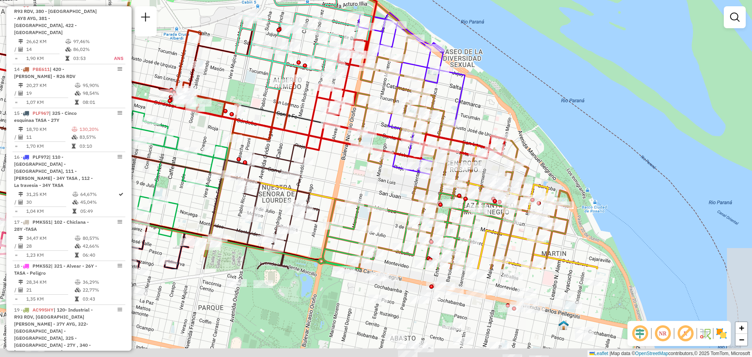
drag, startPoint x: 344, startPoint y: 286, endPoint x: 338, endPoint y: 112, distance: 174.4
click at [335, 113] on div "Janela de atendimento Grade de atendimento Capacidade Transportadoras Veículos …" at bounding box center [376, 178] width 752 height 357
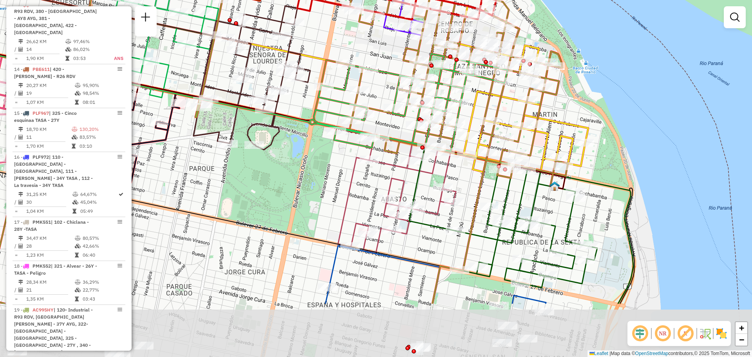
drag, startPoint x: 500, startPoint y: 184, endPoint x: 489, endPoint y: 110, distance: 74.4
click at [489, 110] on icon at bounding box center [241, 89] width 653 height 428
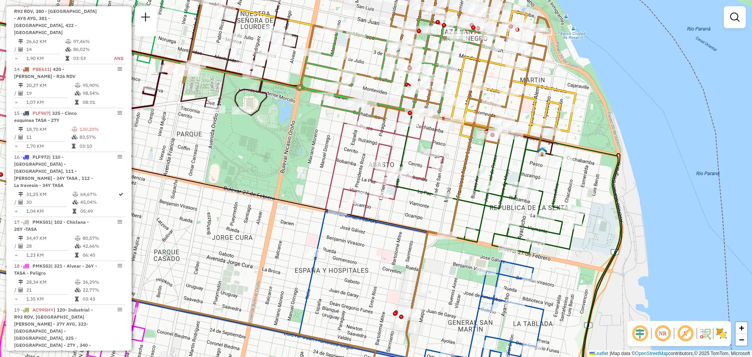
drag, startPoint x: 471, startPoint y: 178, endPoint x: 456, endPoint y: 138, distance: 42.4
click at [459, 143] on div "Janela de atendimento Grade de atendimento Capacidade Transportadoras Veículos …" at bounding box center [376, 178] width 752 height 357
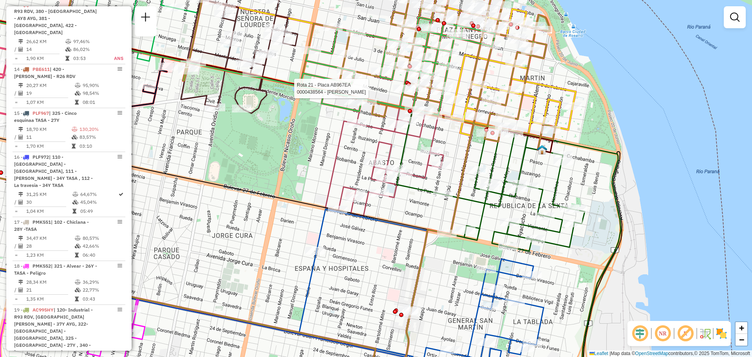
select select "**********"
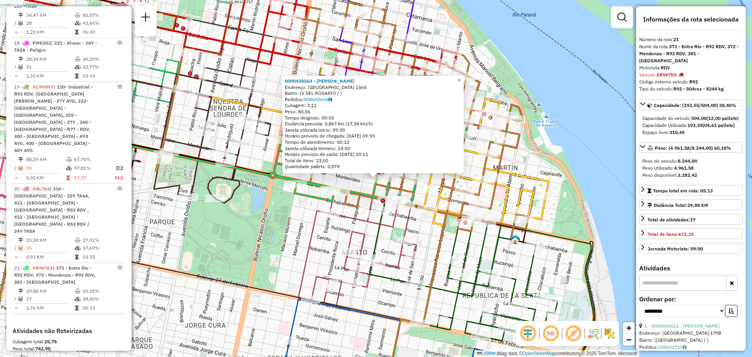
scroll to position [1114, 0]
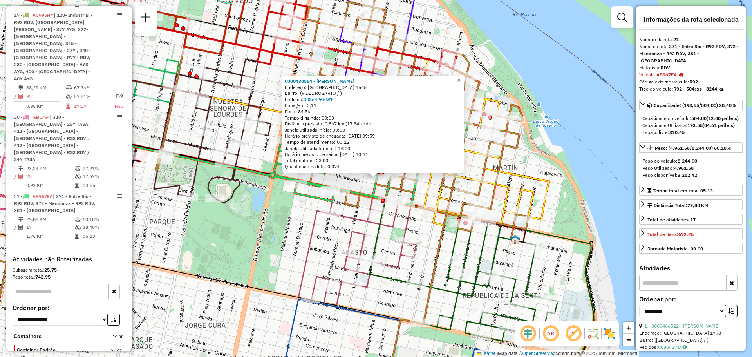
click at [296, 222] on div "0000438564 - [PERSON_NAME]: CORRIENTES 1565 Bairro: (V [GEOGRAPHIC_DATA] / ) Pe…" at bounding box center [376, 178] width 752 height 357
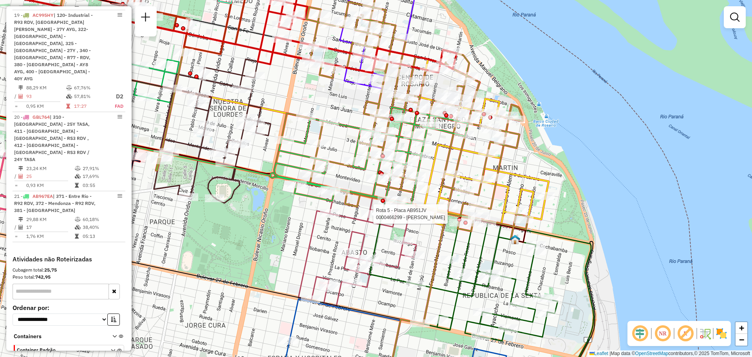
select select "**********"
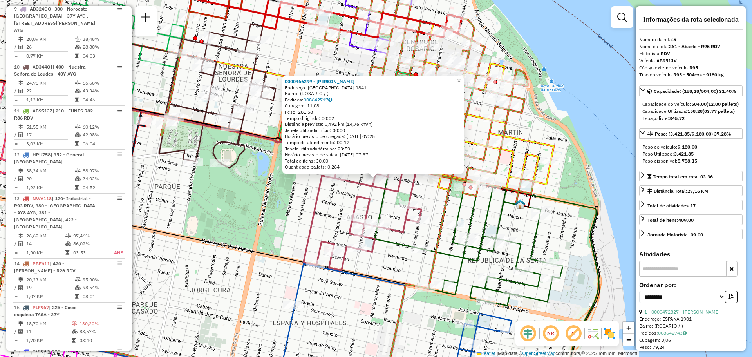
scroll to position [461, 0]
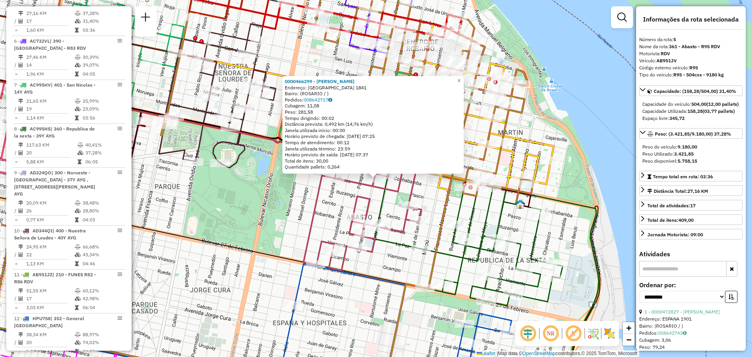
click at [388, 200] on div "0000466299 - [PERSON_NAME]: [GEOGRAPHIC_DATA] 1841 Bairro: ([GEOGRAPHIC_DATA] /…" at bounding box center [376, 178] width 752 height 357
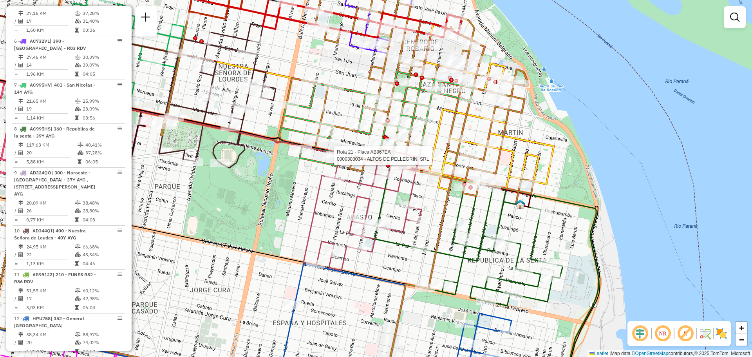
select select "**********"
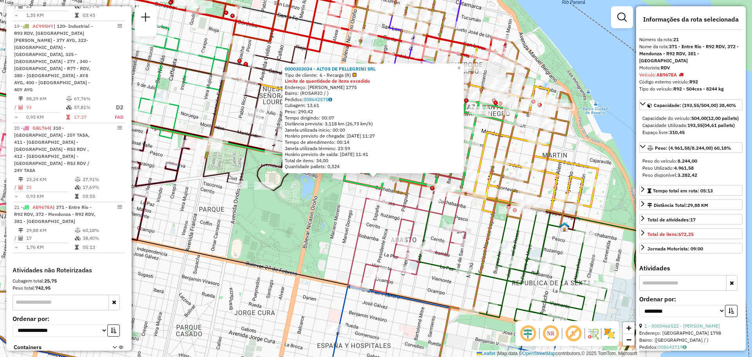
scroll to position [1114, 0]
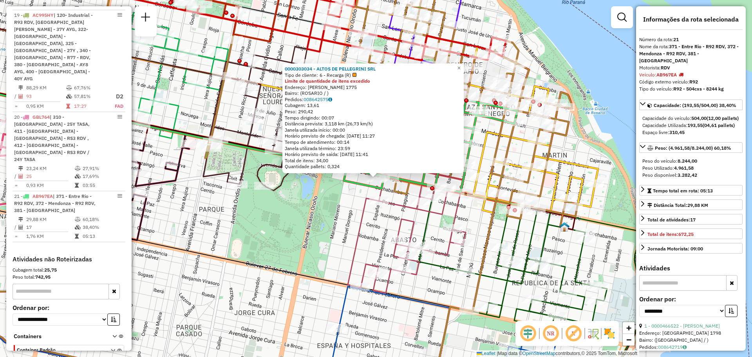
click at [353, 210] on div "0000303034 - ALTOS DE PELLEGRINI SRL Tipo de cliente: 6 - Recarga (R) Limite de…" at bounding box center [376, 178] width 752 height 357
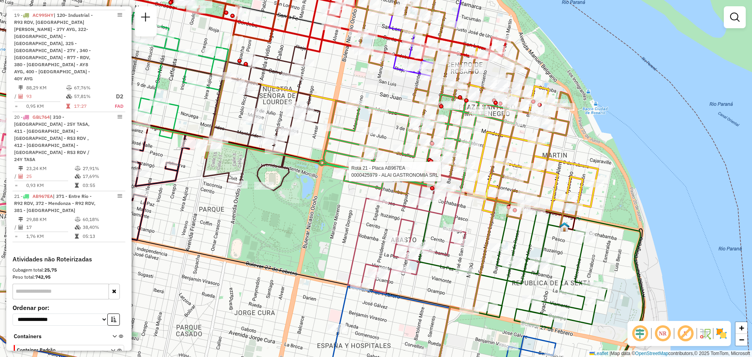
select select "**********"
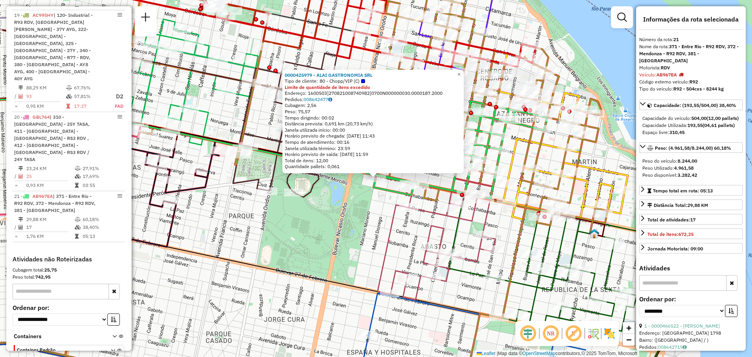
click at [358, 221] on div "0000425979 - ALAI GASTRONOMIA SRL Tipo de cliente: 80 - Chopp/VIP (C) Limite de…" at bounding box center [376, 178] width 752 height 357
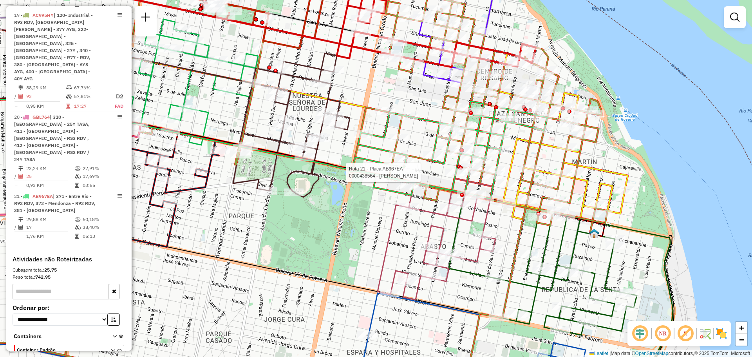
select select "**********"
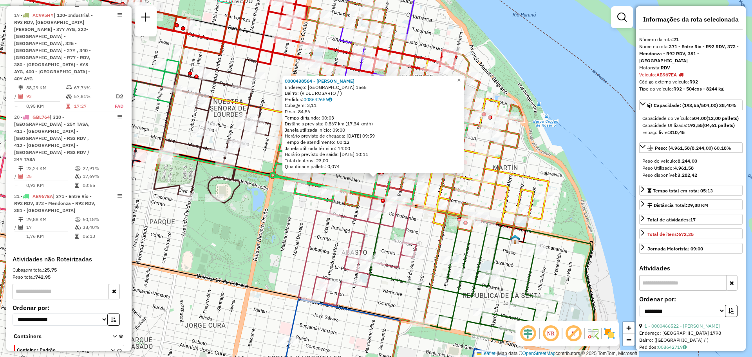
click at [345, 228] on div "0000438564 - [PERSON_NAME]: CORRIENTES 1565 Bairro: (V [GEOGRAPHIC_DATA] / ) Pe…" at bounding box center [376, 178] width 752 height 357
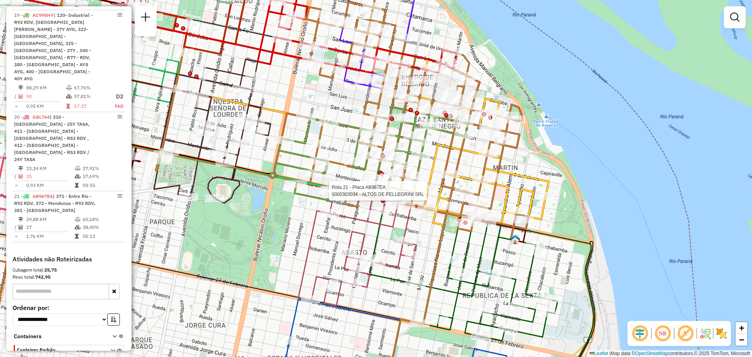
select select "**********"
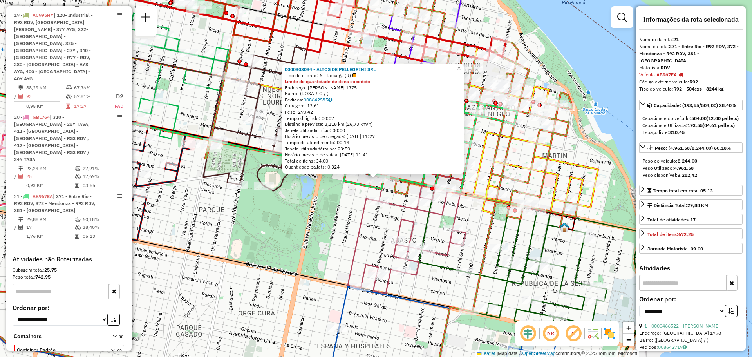
click at [336, 210] on div "0000303034 - ALTOS DE PELLEGRINI SRL Tipo de cliente: 6 - Recarga (R) Limite de…" at bounding box center [376, 178] width 752 height 357
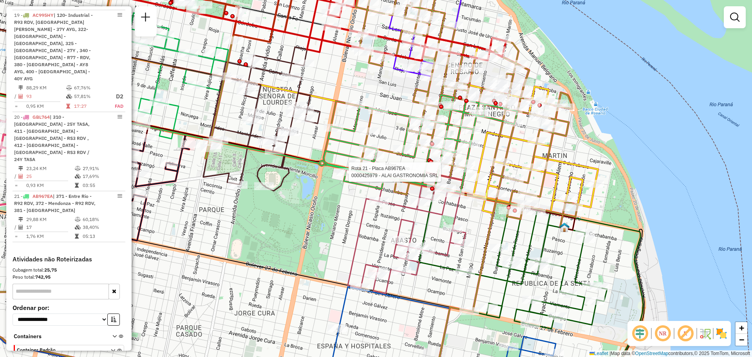
select select "**********"
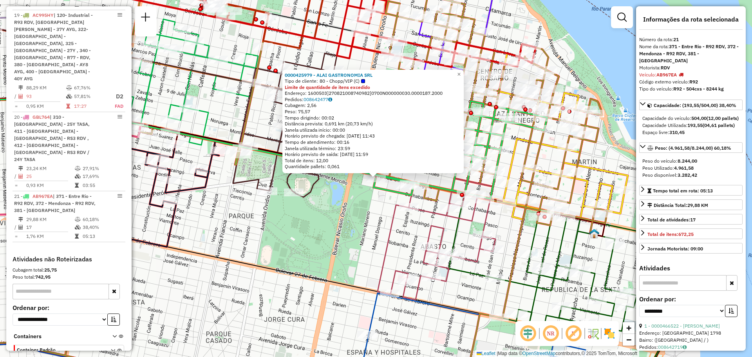
click at [376, 217] on div "0000425979 - ALAI GASTRONOMIA SRL Tipo de cliente: 80 - Chopp/VIP (C) Limite de…" at bounding box center [376, 178] width 752 height 357
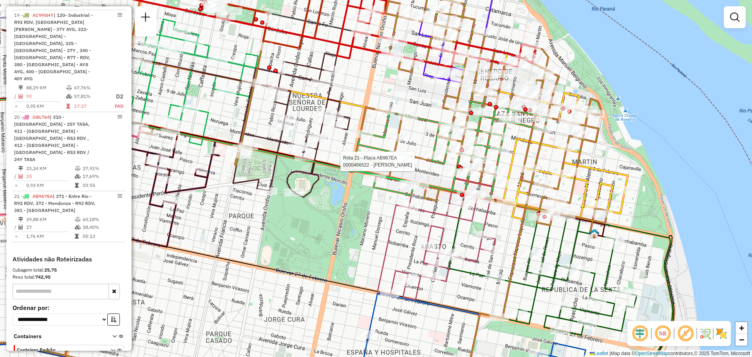
select select "**********"
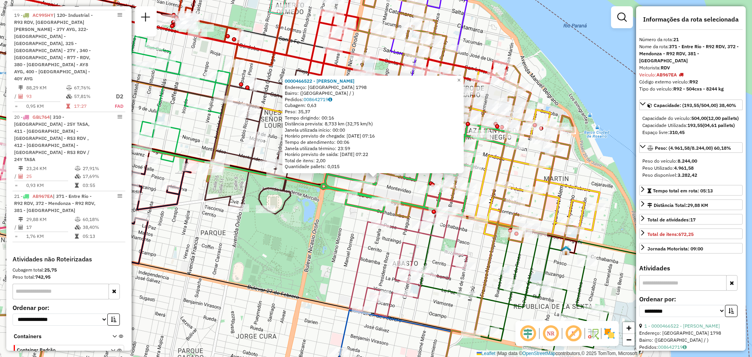
click at [405, 235] on div "0000466522 - [PERSON_NAME] [PERSON_NAME]: [GEOGRAPHIC_DATA] 1798 Bairro: ([GEOG…" at bounding box center [376, 178] width 752 height 357
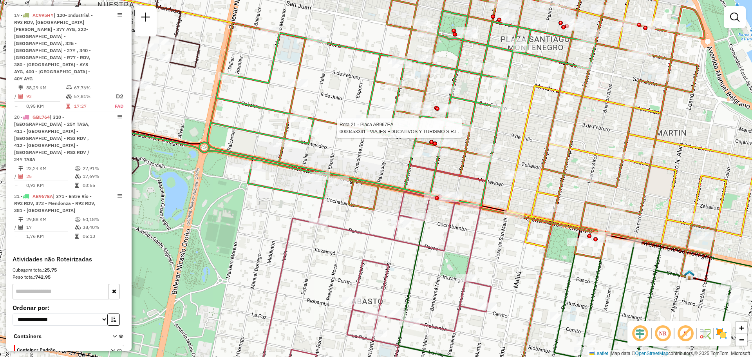
select select "**********"
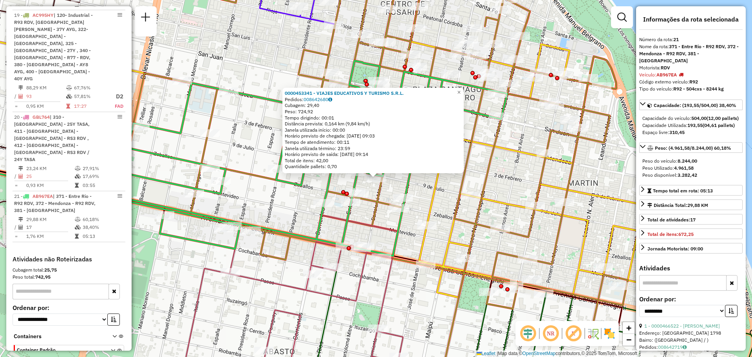
click at [423, 210] on div "0000453341 - VIAJES EDUCATIVOS Y TURISMO S.R.L. Pedidos: 008642680 Cubagem: 29,…" at bounding box center [376, 178] width 752 height 357
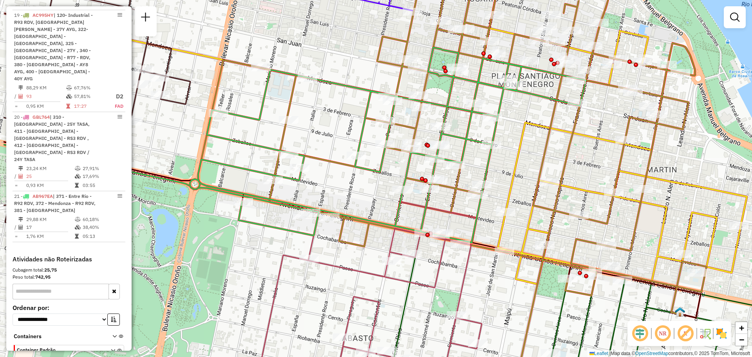
drag, startPoint x: 300, startPoint y: 224, endPoint x: 379, endPoint y: 211, distance: 79.9
click at [379, 211] on div "Janela de atendimento Grade de atendimento Capacidade Transportadoras Veículos …" at bounding box center [376, 178] width 752 height 357
select select "**********"
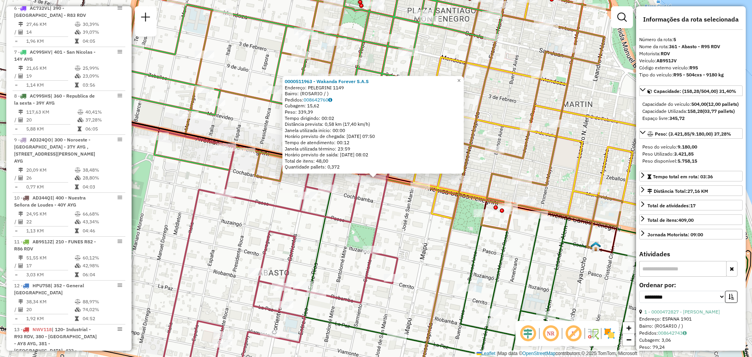
scroll to position [461, 0]
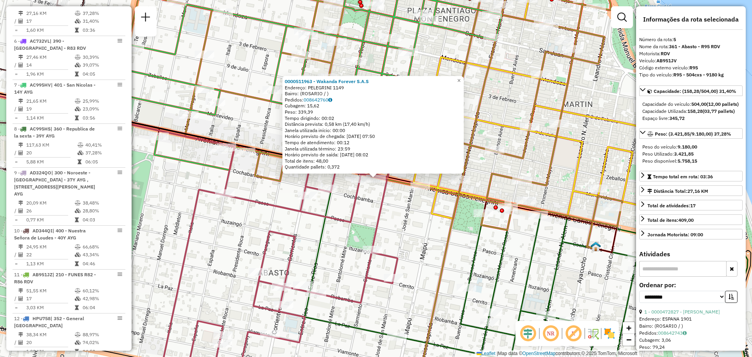
click at [415, 220] on div "0000511963 - Wakanda Forever S.A.S Endereço: PELEGRINI 1149 Bairro: ([GEOGRAPHI…" at bounding box center [376, 178] width 752 height 357
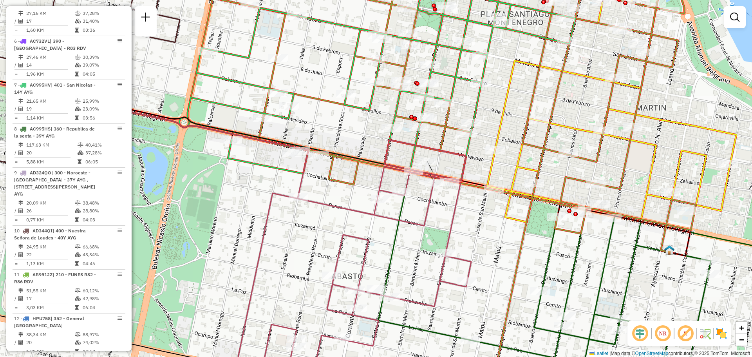
drag, startPoint x: 277, startPoint y: 137, endPoint x: 351, endPoint y: 141, distance: 73.7
click at [351, 141] on div "Janela de atendimento Grade de atendimento Capacidade Transportadoras Veículos …" at bounding box center [376, 178] width 752 height 357
select select "**********"
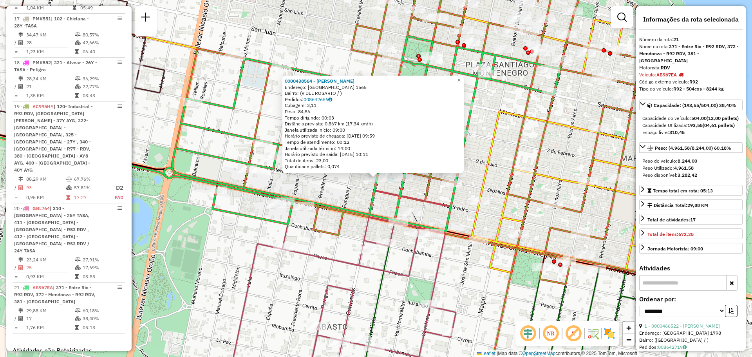
scroll to position [1114, 0]
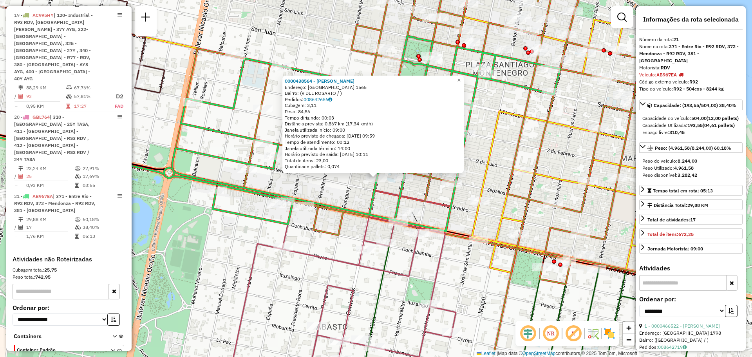
click at [354, 196] on div "0000438564 - [PERSON_NAME]: CORRIENTES 1565 Bairro: (V [GEOGRAPHIC_DATA] / ) Pe…" at bounding box center [376, 178] width 752 height 357
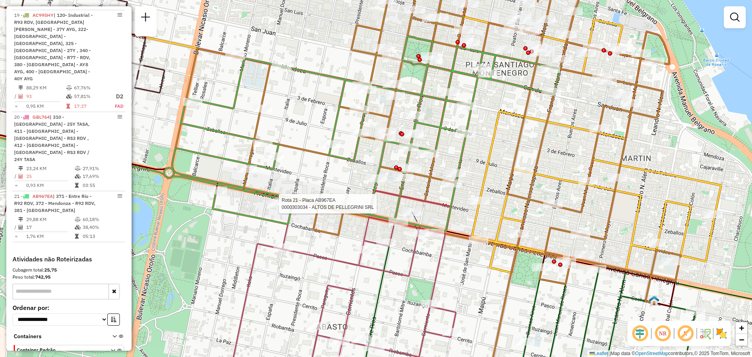
select select "**********"
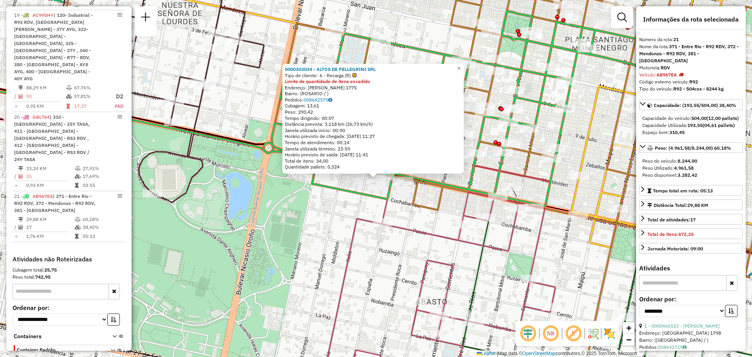
drag, startPoint x: 339, startPoint y: 218, endPoint x: 335, endPoint y: 181, distance: 36.7
click at [339, 218] on div "0000303034 - ALTOS DE PELLEGRINI SRL Tipo de cliente: 6 - Recarga (R) Limite de…" at bounding box center [376, 178] width 752 height 357
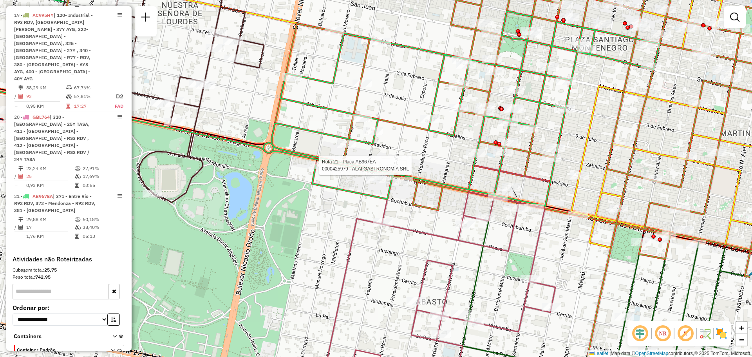
select select "**********"
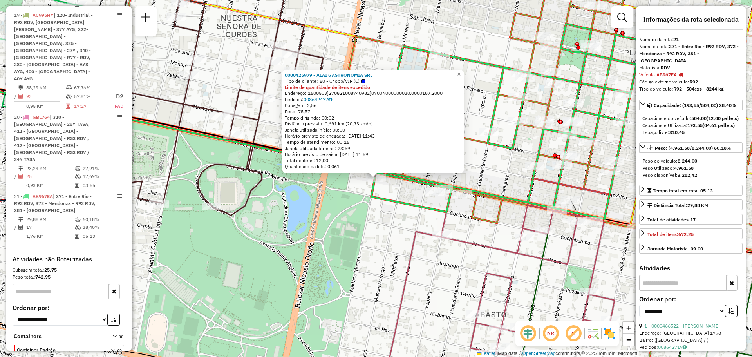
click at [354, 217] on div "0000425979 - ALAI GASTRONOMIA SRL Tipo de cliente: 80 - Chopp/VIP (C) Limite de…" at bounding box center [376, 178] width 752 height 357
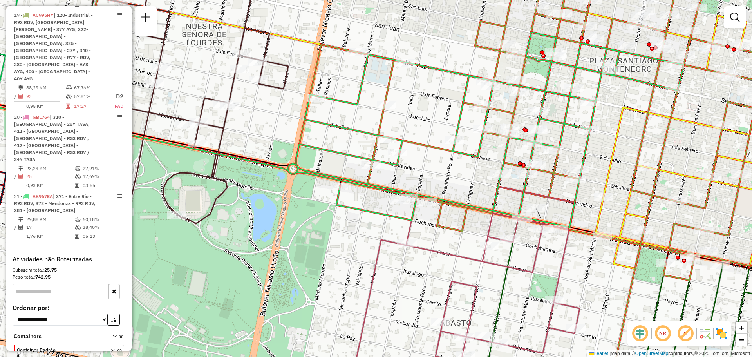
drag, startPoint x: 548, startPoint y: 189, endPoint x: 508, endPoint y: 201, distance: 41.9
click at [508, 201] on div "Janela de atendimento Grade de atendimento Capacidade Transportadoras Veículos …" at bounding box center [376, 178] width 752 height 357
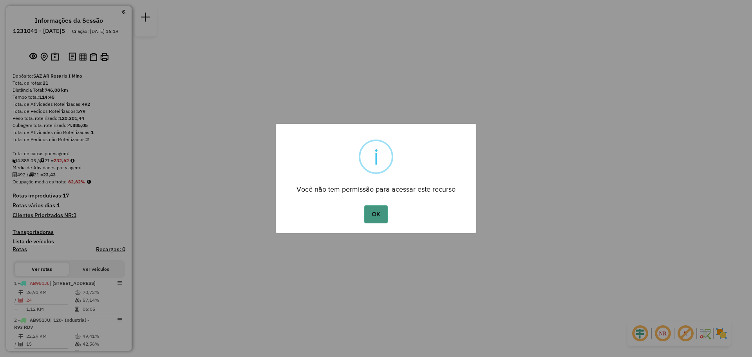
click at [381, 221] on button "OK" at bounding box center [375, 214] width 23 height 18
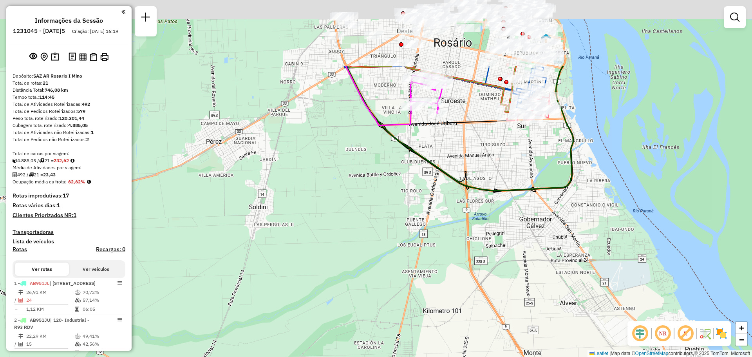
drag, startPoint x: 370, startPoint y: 96, endPoint x: 420, endPoint y: 285, distance: 195.2
click at [326, 329] on div "Janela de atendimento Grade de atendimento Capacidade Transportadoras Veículos …" at bounding box center [376, 178] width 752 height 357
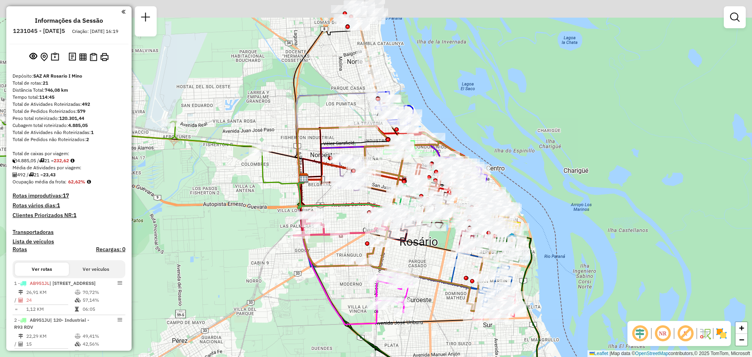
drag, startPoint x: 433, startPoint y: 236, endPoint x: 421, endPoint y: 298, distance: 63.8
click at [421, 298] on div "Janela de atendimento Grade de atendimento Capacidade Transportadoras Veículos …" at bounding box center [376, 178] width 752 height 357
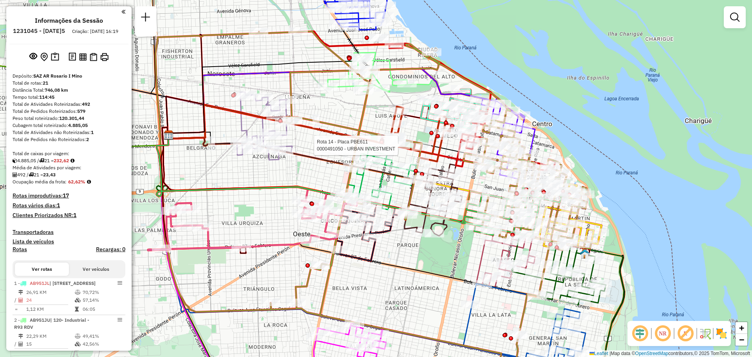
select select "**********"
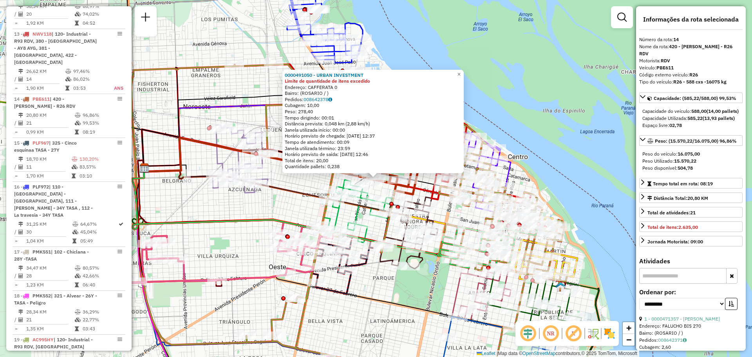
scroll to position [877, 0]
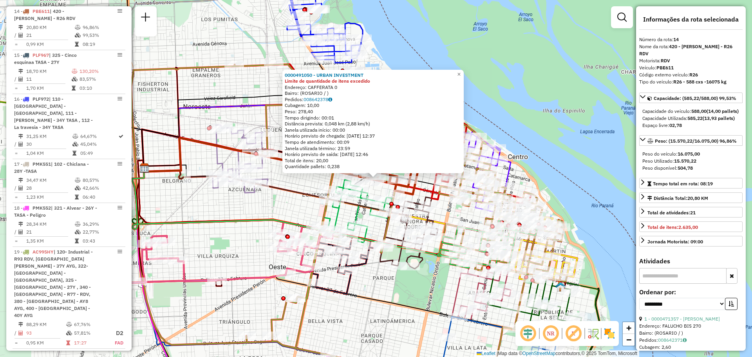
click at [463, 217] on div "0000491050 - URBAN INVESTMENT Limite de quantidade de itens excedido Endereço: …" at bounding box center [376, 178] width 752 height 357
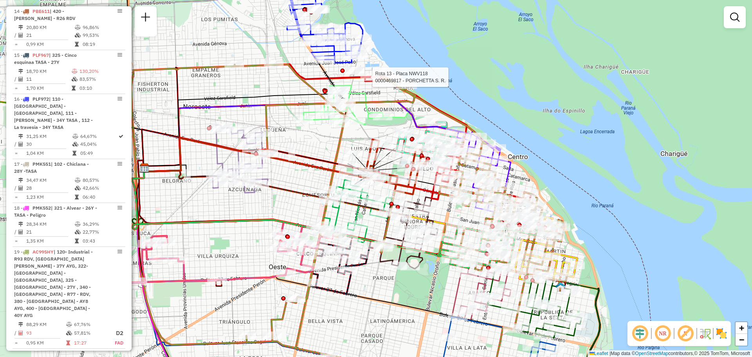
select select "**********"
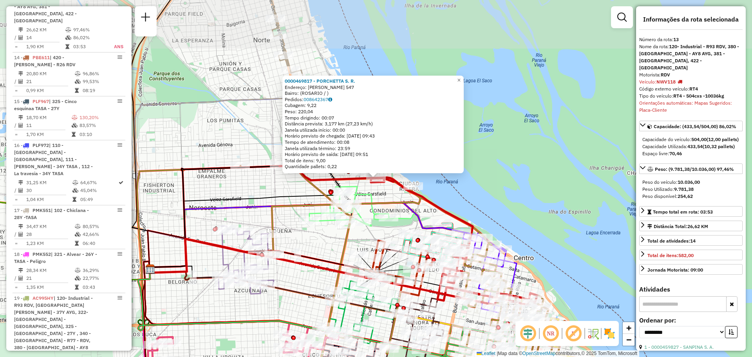
scroll to position [819, 0]
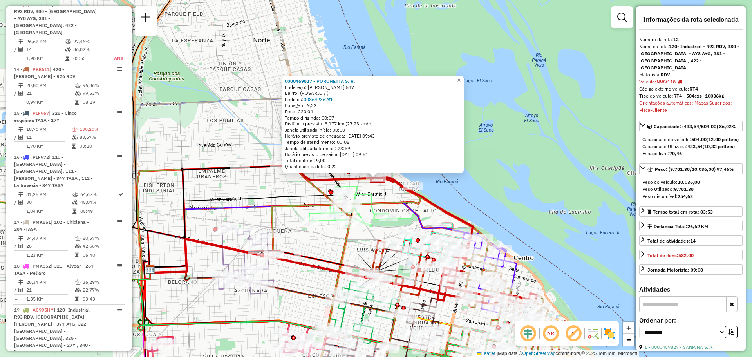
drag, startPoint x: 283, startPoint y: 185, endPoint x: 366, endPoint y: 233, distance: 95.8
click at [284, 185] on div "0000469817 - PORCHETTA S. R. Endereço: PUCCINI 547 Bairro: (ROSARIO / ) Pedidos…" at bounding box center [376, 178] width 752 height 357
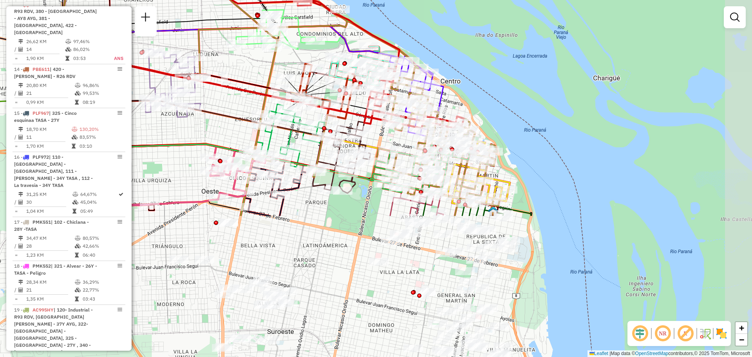
drag, startPoint x: 325, startPoint y: 248, endPoint x: 252, endPoint y: 71, distance: 191.2
click at [252, 71] on div "Janela de atendimento Grade de atendimento Capacidade Transportadoras Veículos …" at bounding box center [376, 178] width 752 height 357
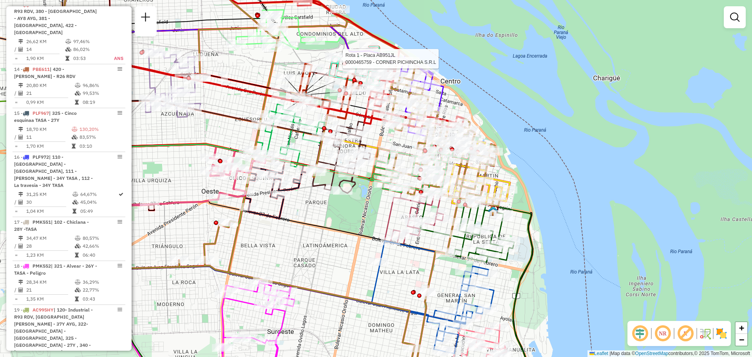
select select "**********"
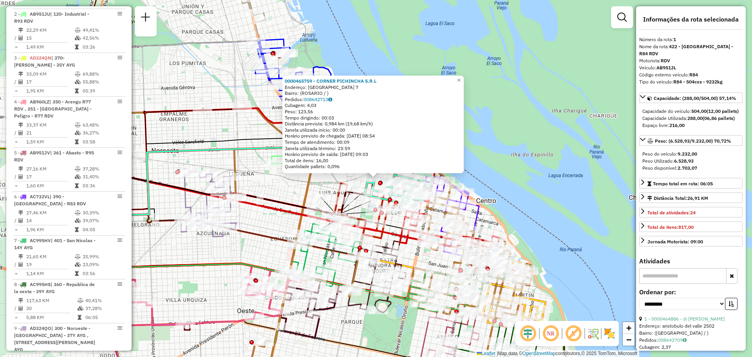
scroll to position [279, 0]
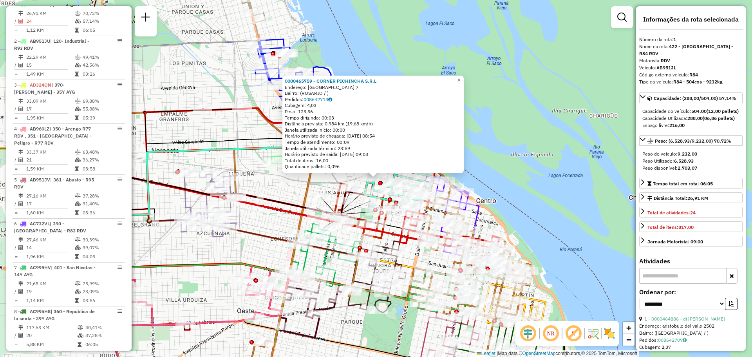
click at [286, 192] on div "0000465759 - CORNER PICHINCHA S.R.L Endereço: FRANCIA 7 Bairro: (ROSARIO / ) Pe…" at bounding box center [376, 178] width 752 height 357
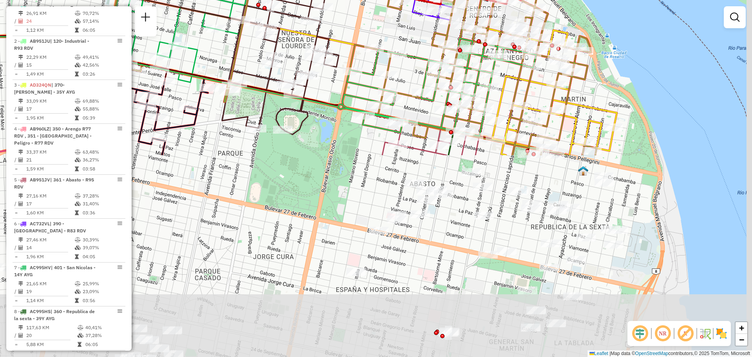
drag, startPoint x: 458, startPoint y: 269, endPoint x: 405, endPoint y: 30, distance: 245.1
click at [403, 31] on div "Janela de atendimento Grade de atendimento Capacidade Transportadoras Veículos …" at bounding box center [376, 178] width 752 height 357
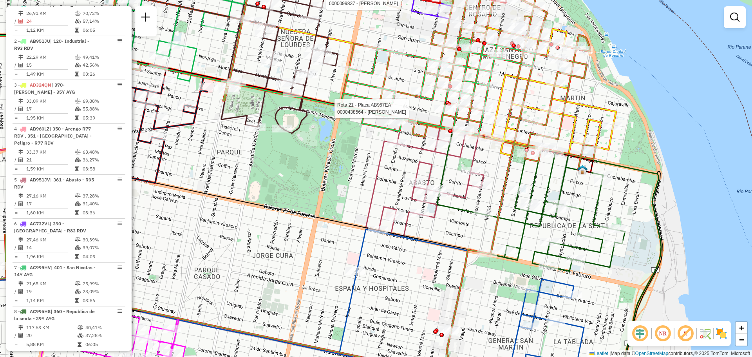
select select "**********"
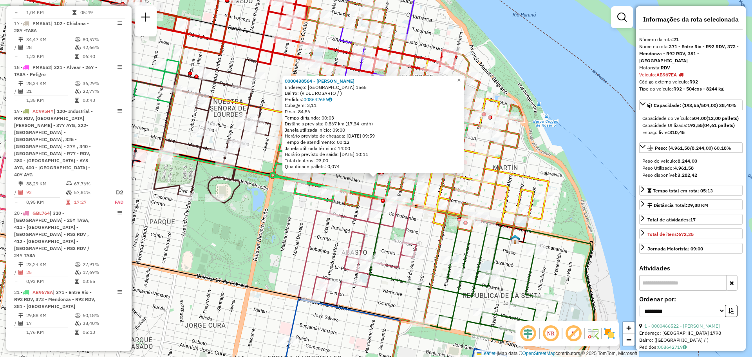
scroll to position [1114, 0]
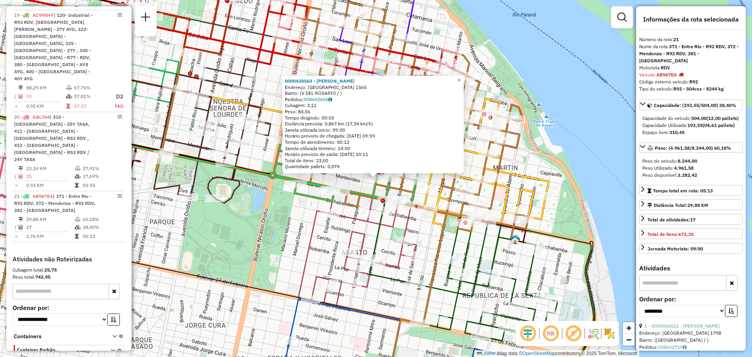
click at [279, 215] on div "0000438564 - BURELLA NICOLAS LEONARDO Endereço: CORRIENTES 1565 Bairro: (V DEL …" at bounding box center [376, 178] width 752 height 357
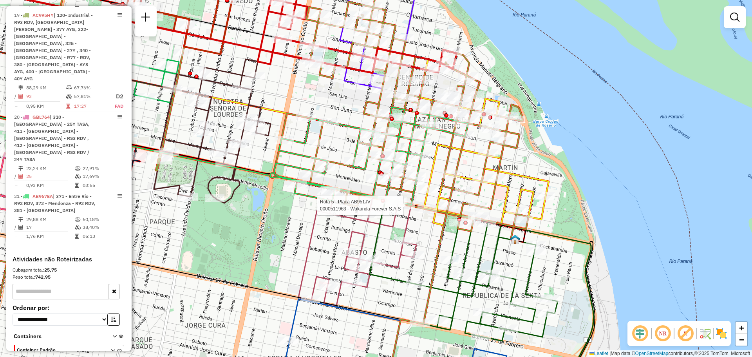
select select "**********"
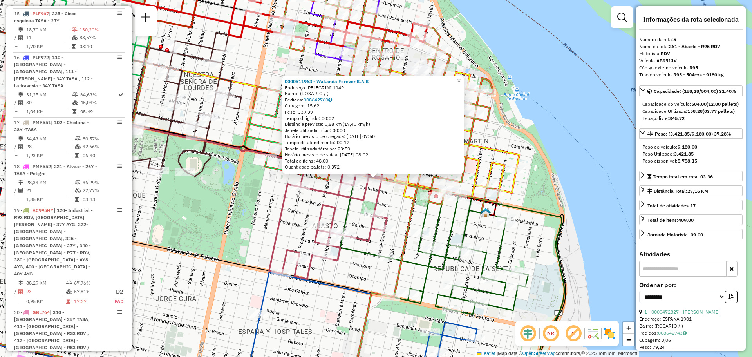
scroll to position [461, 0]
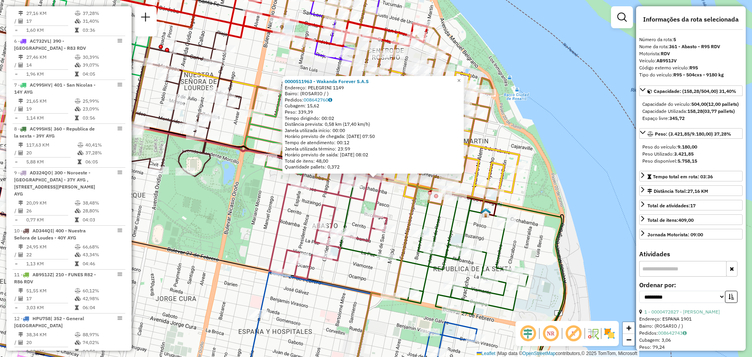
click at [295, 222] on div "0000511963 - Wakanda Forever S.A.S Endereço: PELEGRINI 1149 Bairro: (ROSARIO / …" at bounding box center [376, 178] width 752 height 357
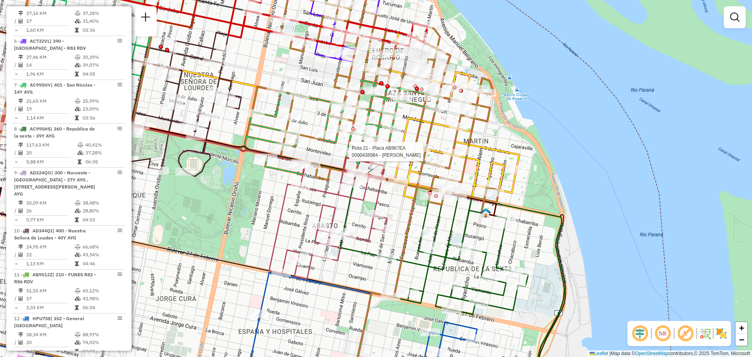
select select "**********"
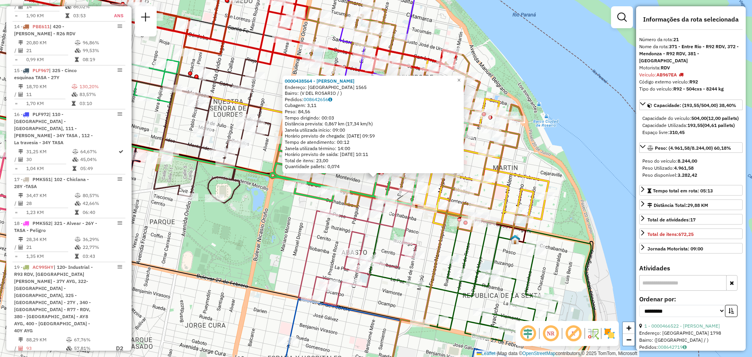
scroll to position [1114, 0]
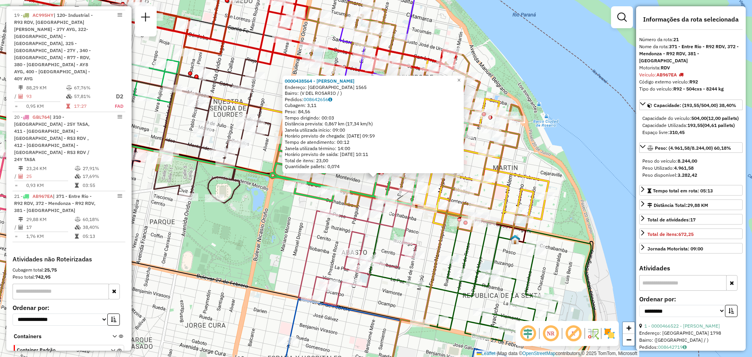
click at [327, 236] on div "0000438564 - BURELLA NICOLAS LEONARDO Endereço: CORRIENTES 1565 Bairro: (V DEL …" at bounding box center [376, 178] width 752 height 357
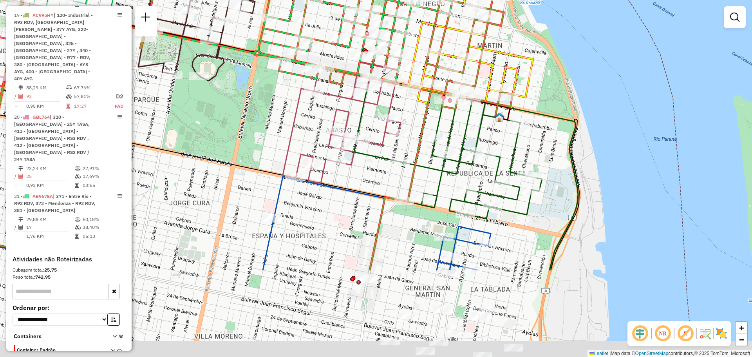
drag, startPoint x: 568, startPoint y: 224, endPoint x: 571, endPoint y: 85, distance: 138.7
click at [548, 79] on div "Janela de atendimento Grade de atendimento Capacidade Transportadoras Veículos …" at bounding box center [376, 178] width 752 height 357
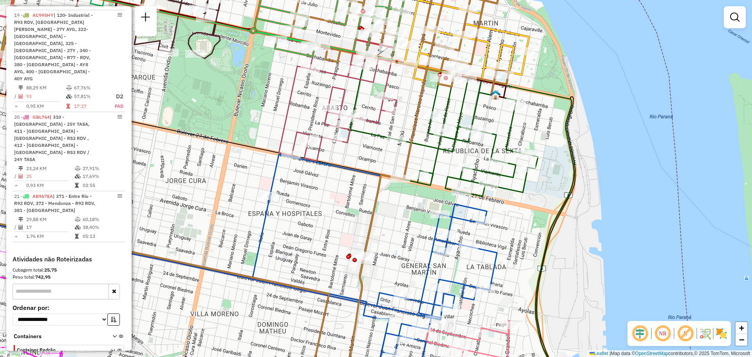
click at [733, 16] on em at bounding box center [734, 17] width 9 height 9
click at [0, 0] on span "Rotas" at bounding box center [0, 0] width 0 height 0
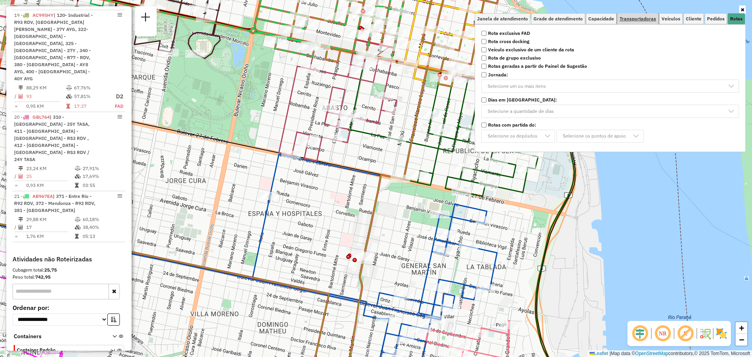
click at [639, 18] on span "Transportadoras" at bounding box center [638, 18] width 36 height 5
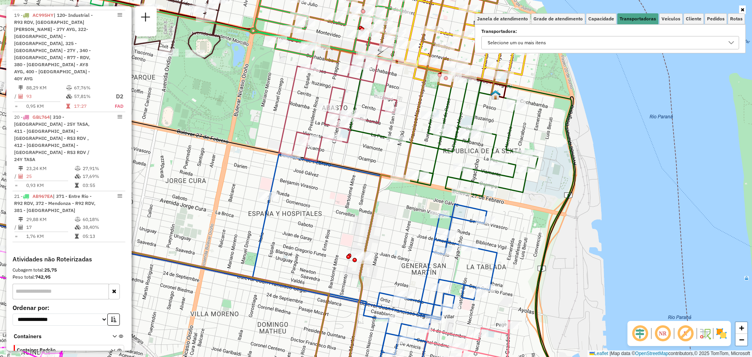
click at [732, 43] on icon at bounding box center [731, 43] width 6 height 6
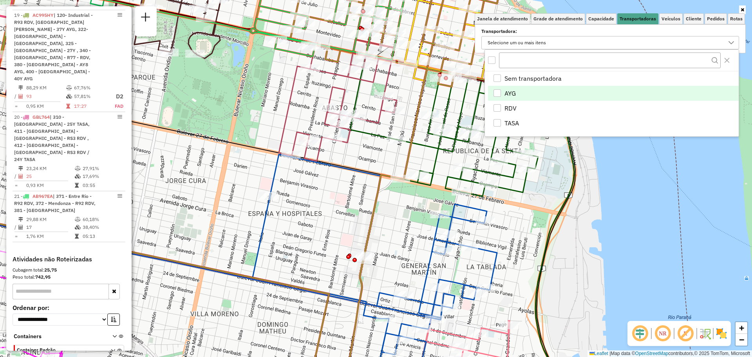
drag, startPoint x: 497, startPoint y: 108, endPoint x: 491, endPoint y: 91, distance: 17.8
click at [491, 91] on ul "Sem transportadora AYG RDV TASA" at bounding box center [612, 100] width 254 height 59
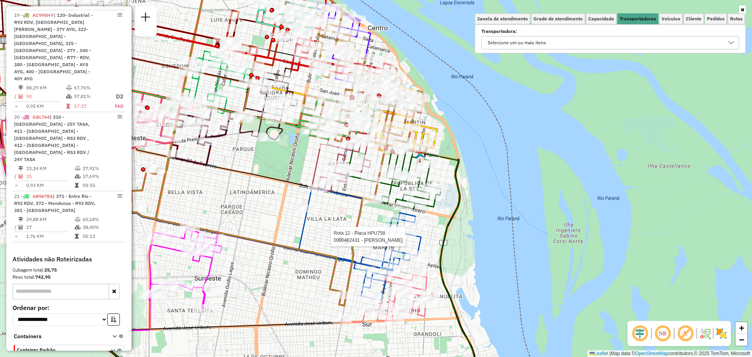
select select "**********"
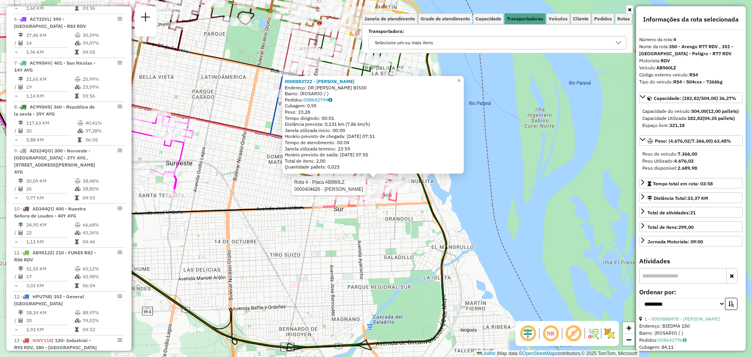
scroll to position [411, 0]
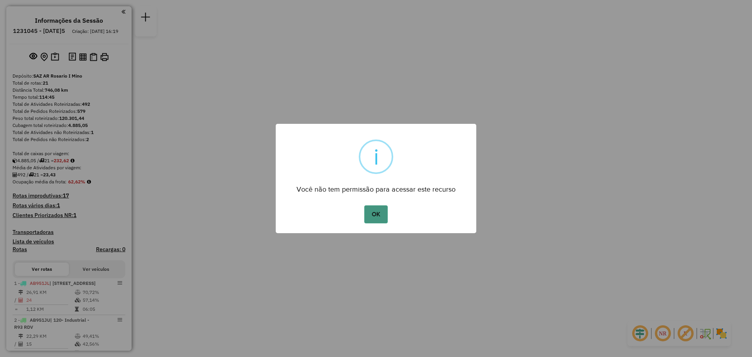
click at [379, 213] on button "OK" at bounding box center [375, 214] width 23 height 18
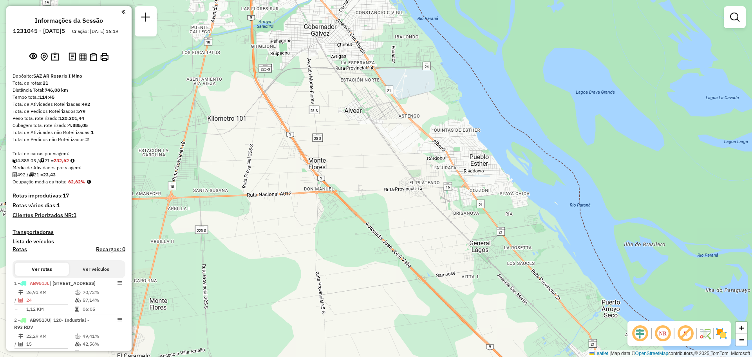
click at [736, 17] on em at bounding box center [734, 17] width 9 height 9
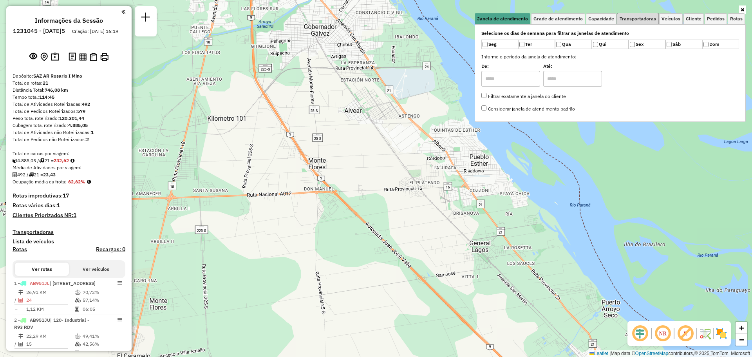
click at [643, 19] on span "Transportadoras" at bounding box center [638, 18] width 36 height 5
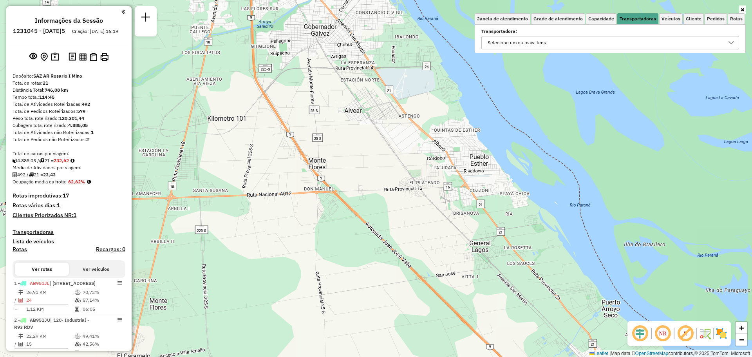
click at [731, 43] on icon at bounding box center [731, 43] width 6 height 6
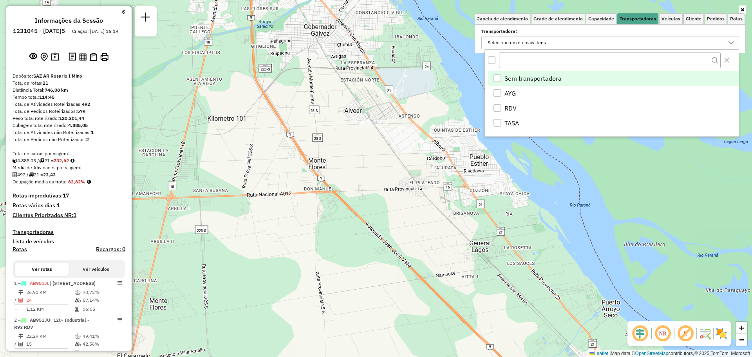
scroll to position [5, 27]
click at [498, 107] on div "RDV" at bounding box center [497, 107] width 7 height 7
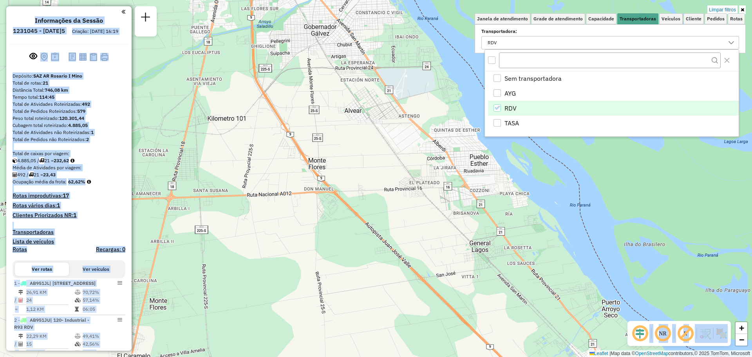
drag, startPoint x: 324, startPoint y: 110, endPoint x: 376, endPoint y: 228, distance: 129.1
click at [376, 228] on hb-app "Aplicando filtros Pop-up bloqueado! Seu navegador bloqueou automáticamente a ab…" at bounding box center [376, 178] width 752 height 357
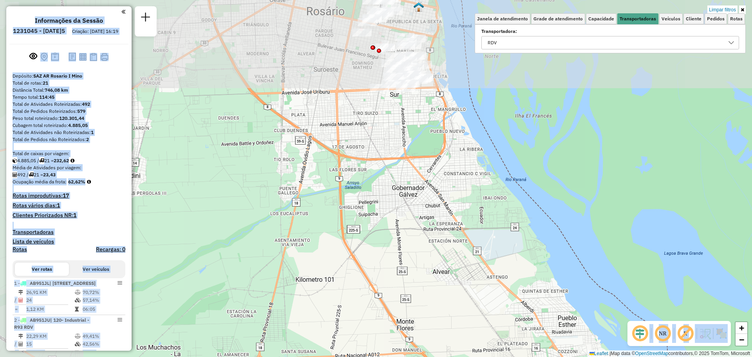
drag, startPoint x: 350, startPoint y: 132, endPoint x: 509, endPoint y: 371, distance: 287.0
click at [509, 356] on html "Aplicando filtros Pop-up bloqueado! Seu navegador bloqueou automáticamente a ab…" at bounding box center [376, 178] width 752 height 357
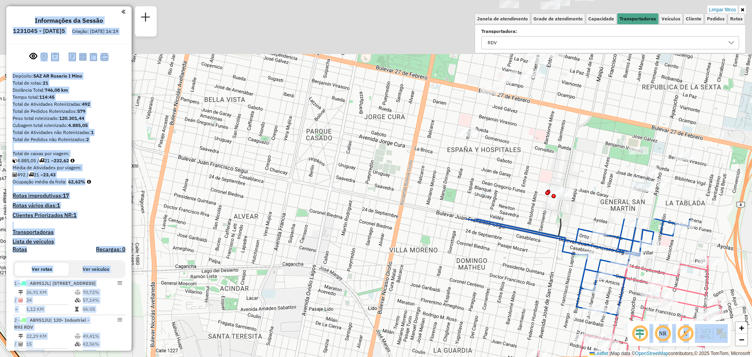
drag, startPoint x: 429, startPoint y: 89, endPoint x: 360, endPoint y: 353, distance: 272.8
click at [356, 351] on div "Limpar filtros Janela de atendimento Grade de atendimento Capacidade Transporta…" at bounding box center [376, 178] width 752 height 357
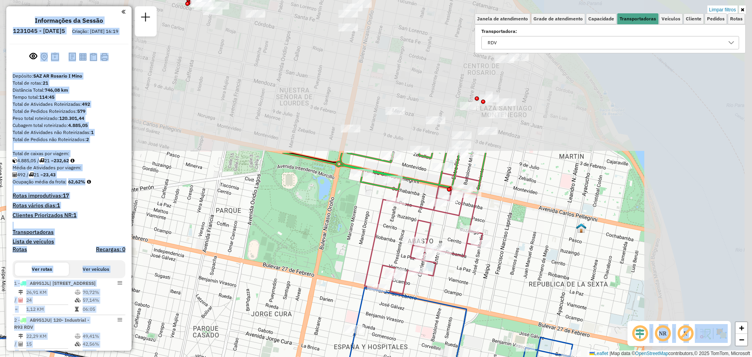
drag, startPoint x: 494, startPoint y: 188, endPoint x: 427, endPoint y: 333, distance: 159.7
click at [425, 331] on div "Limpar filtros Janela de atendimento Grade de atendimento Capacidade Transporta…" at bounding box center [376, 178] width 752 height 357
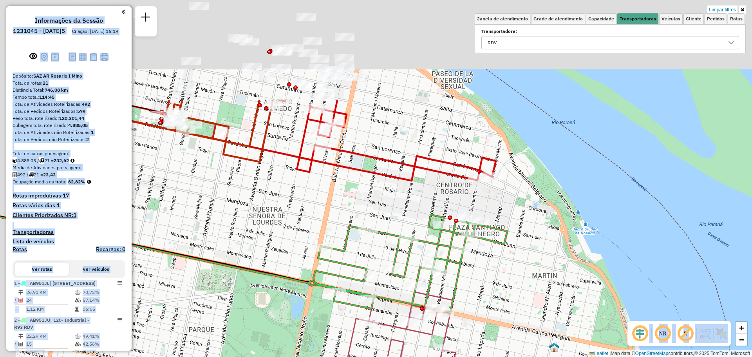
drag, startPoint x: 305, startPoint y: 66, endPoint x: 400, endPoint y: 268, distance: 223.2
click at [400, 268] on div "Limpar filtros Janela de atendimento Grade de atendimento Capacidade Transporta…" at bounding box center [376, 178] width 752 height 357
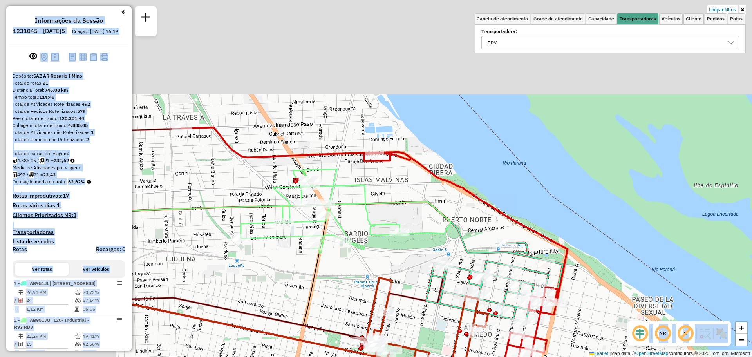
drag, startPoint x: 224, startPoint y: 114, endPoint x: 388, endPoint y: 273, distance: 228.0
click at [413, 297] on div "Limpar filtros Janela de atendimento Grade de atendimento Capacidade Transporta…" at bounding box center [376, 178] width 752 height 357
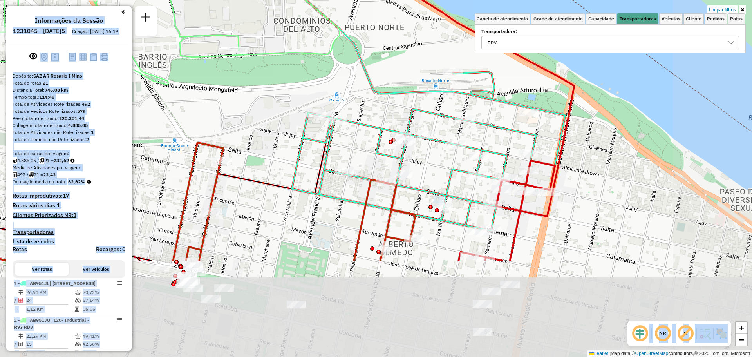
drag, startPoint x: 338, startPoint y: 184, endPoint x: 281, endPoint y: 87, distance: 112.5
click at [281, 87] on div "Limpar filtros Janela de atendimento Grade de atendimento Capacidade Transporta…" at bounding box center [376, 178] width 752 height 357
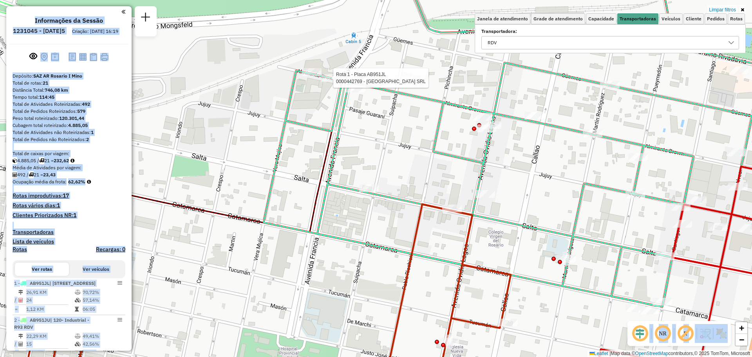
select select "**********"
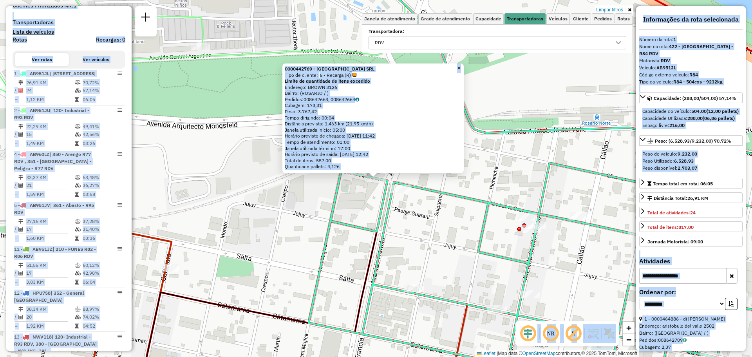
scroll to position [279, 0]
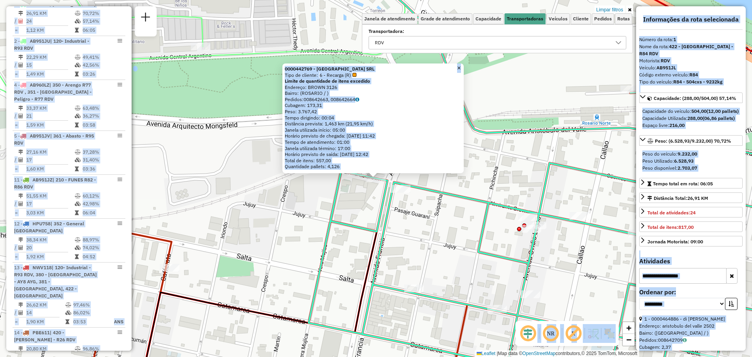
click at [500, 90] on div "0000442769 - [GEOGRAPHIC_DATA] SRL Tipo de cliente: 6 - Recarga (R) Limite de q…" at bounding box center [376, 178] width 752 height 357
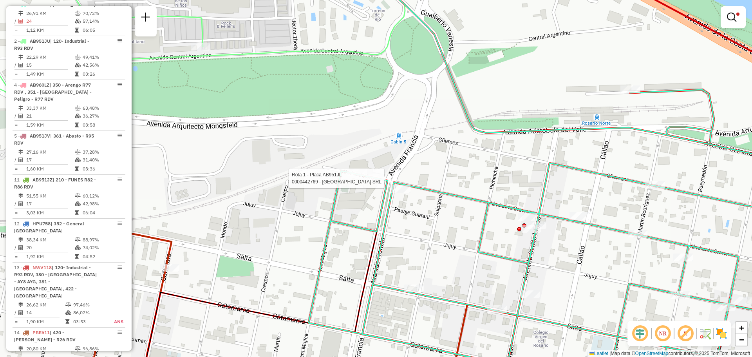
click at [375, 182] on div at bounding box center [376, 178] width 20 height 8
select select "**********"
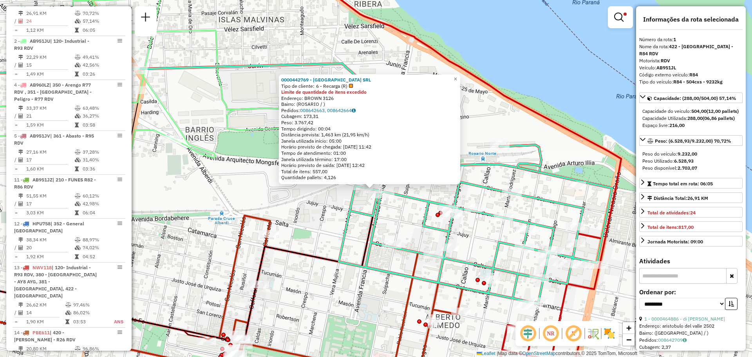
click at [407, 220] on div "0000442769 - [GEOGRAPHIC_DATA] SRL Tipo de cliente: 6 - Recarga (R) Limite de q…" at bounding box center [376, 178] width 752 height 357
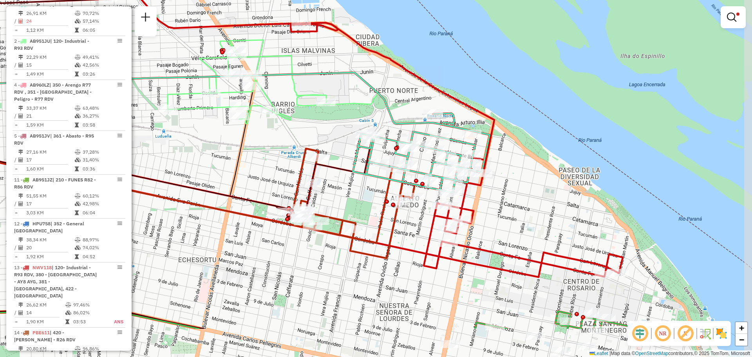
drag, startPoint x: 343, startPoint y: 207, endPoint x: 333, endPoint y: 141, distance: 67.0
click at [333, 141] on div "Limpar filtros Janela de atendimento Grade de atendimento Capacidade Transporta…" at bounding box center [376, 178] width 752 height 357
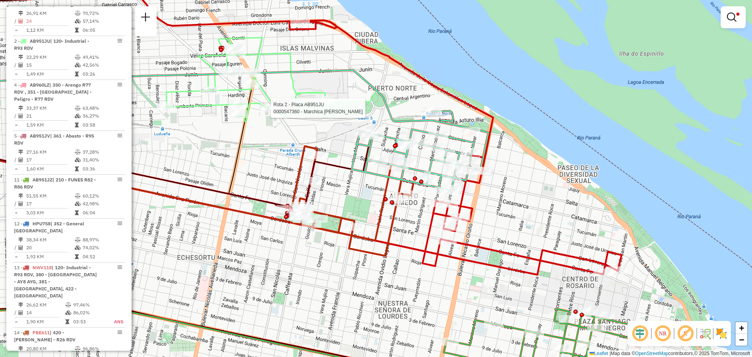
select select "**********"
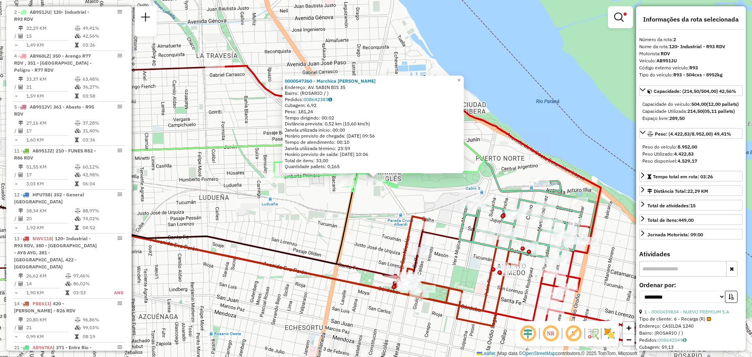
scroll to position [323, 0]
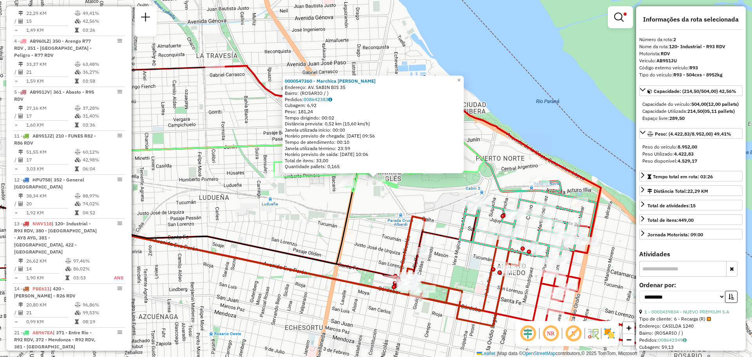
click at [305, 220] on div "0000547360 - Marchica [PERSON_NAME]: AV. SABIN BIS 35 Bairro: ([GEOGRAPHIC_DATA…" at bounding box center [376, 178] width 752 height 357
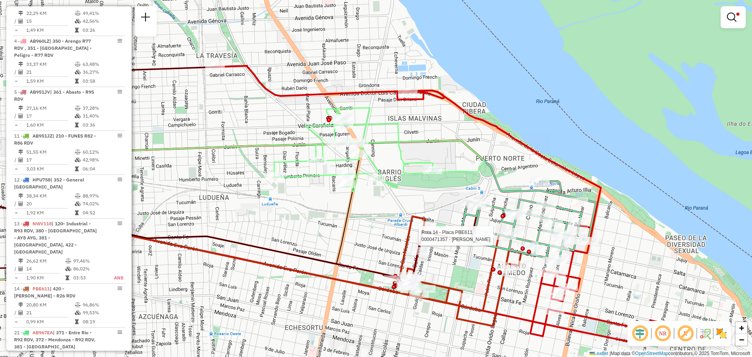
select select "**********"
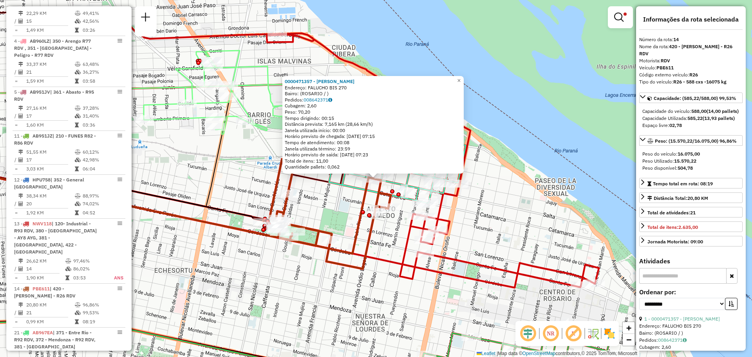
scroll to position [501, 0]
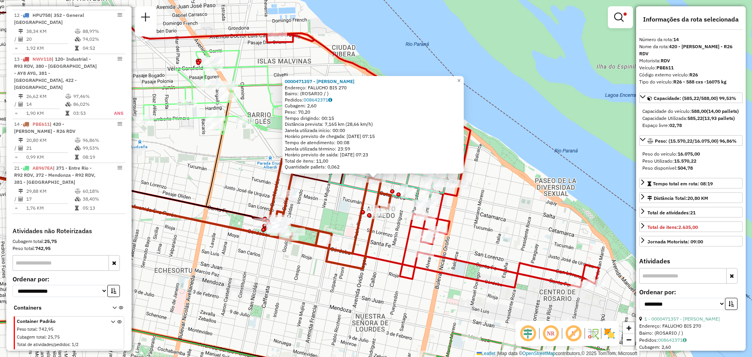
click at [347, 214] on div "0000471357 - [PERSON_NAME]: FALUCHO BIS 270 Bairro: ([GEOGRAPHIC_DATA] / ) Pedi…" at bounding box center [376, 178] width 752 height 357
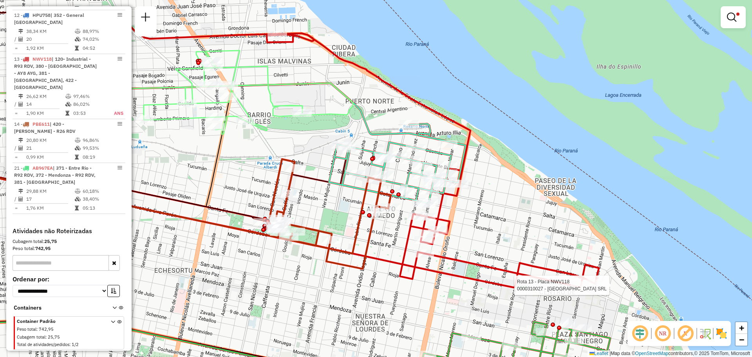
select select "**********"
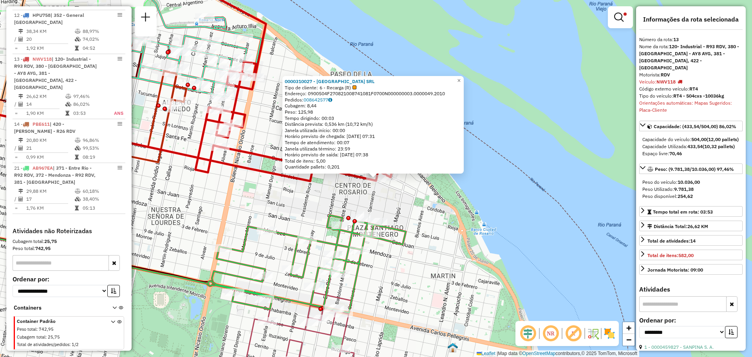
click at [405, 214] on div "0000310027 - [GEOGRAPHIC_DATA] SRL Tipo de cliente: 6 - Recarga (R) Endereço: 0…" at bounding box center [376, 178] width 752 height 357
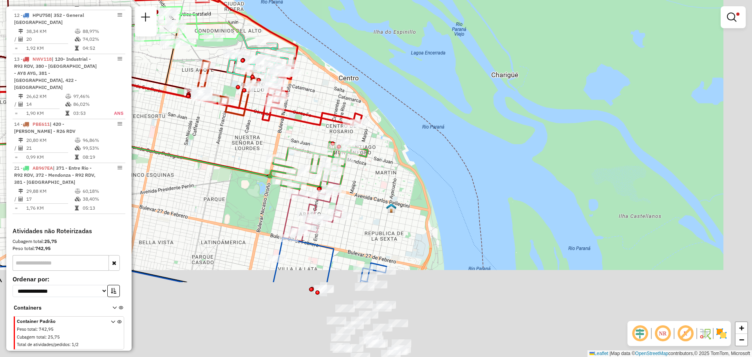
drag, startPoint x: 239, startPoint y: 255, endPoint x: 204, endPoint y: 104, distance: 154.7
click at [202, 107] on div "Limpar filtros Janela de atendimento Grade de atendimento Capacidade Transporta…" at bounding box center [376, 178] width 752 height 357
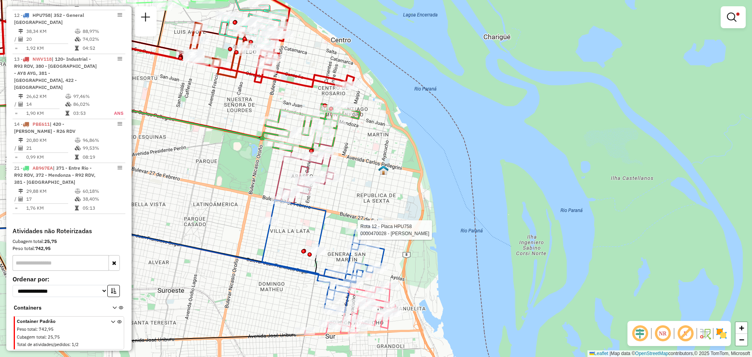
select select "**********"
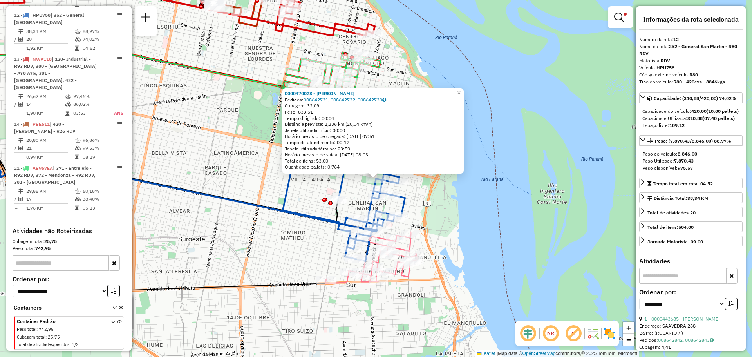
click at [307, 234] on div "0000470028 - RASELLI LUISINA Pedidos: 008642731, 008642732, 008642730 Cubagem: …" at bounding box center [376, 178] width 752 height 357
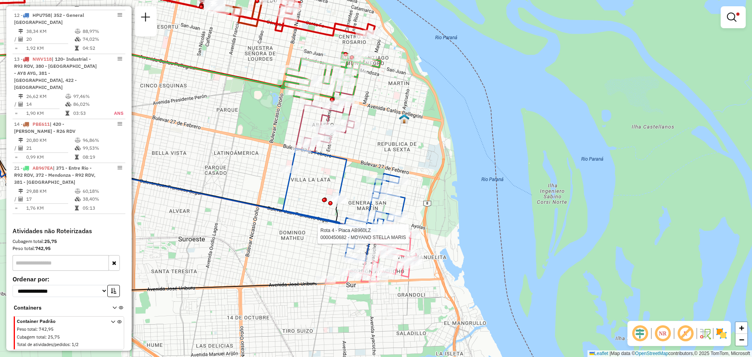
select select "**********"
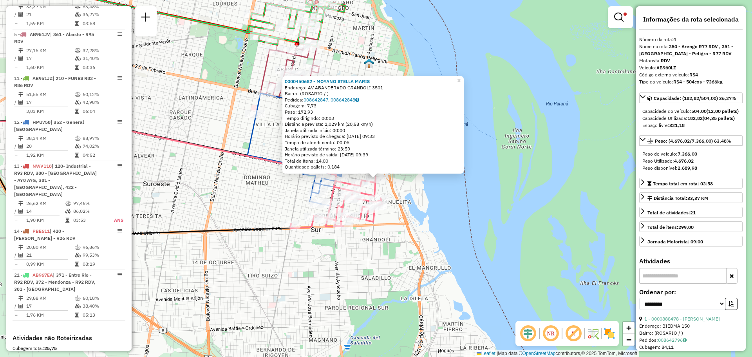
scroll to position [367, 0]
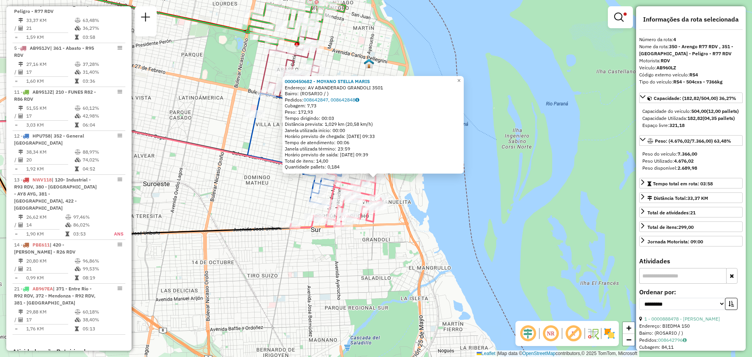
click at [284, 250] on div "0000450682 - MOYANO STELLA MARIS Endereço: AV ABANDERADO GRANDOLI 3501 Bairro: …" at bounding box center [376, 178] width 752 height 357
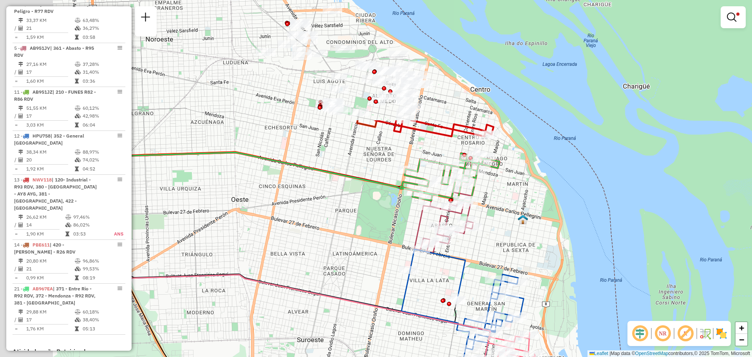
drag, startPoint x: 200, startPoint y: 126, endPoint x: 354, endPoint y: 282, distance: 219.1
click at [354, 282] on div "Limpar filtros Janela de atendimento Grade de atendimento Capacidade Transporta…" at bounding box center [376, 178] width 752 height 357
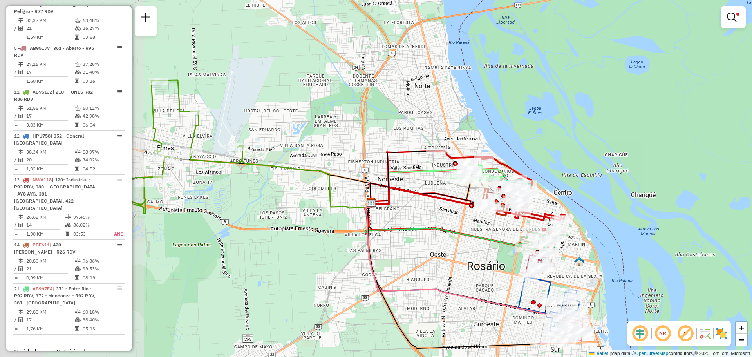
drag, startPoint x: 280, startPoint y: 210, endPoint x: 459, endPoint y: 226, distance: 179.7
click at [456, 226] on icon at bounding box center [448, 224] width 167 height 44
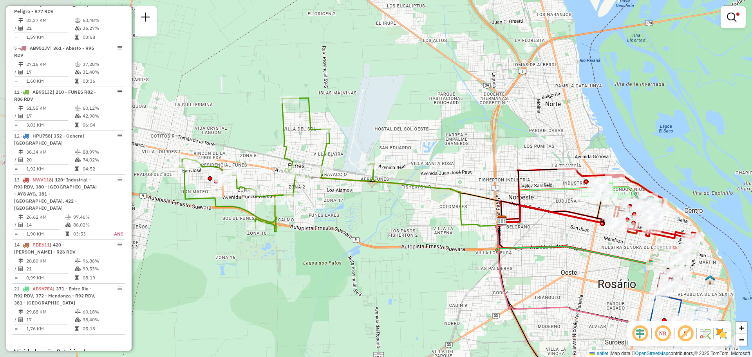
drag, startPoint x: 253, startPoint y: 197, endPoint x: 352, endPoint y: 214, distance: 100.6
click at [352, 214] on div "Limpar filtros Janela de atendimento Grade de atendimento Capacidade Transporta…" at bounding box center [376, 178] width 752 height 357
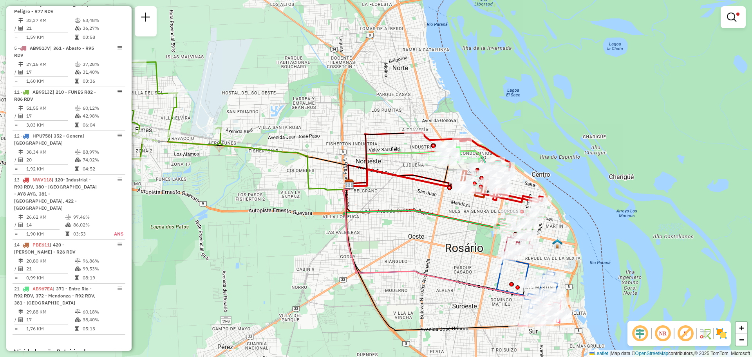
drag, startPoint x: 364, startPoint y: 213, endPoint x: 152, endPoint y: 166, distance: 216.6
click at [149, 166] on div "Limpar filtros Janela de atendimento Grade de atendimento Capacidade Transporta…" at bounding box center [376, 178] width 752 height 357
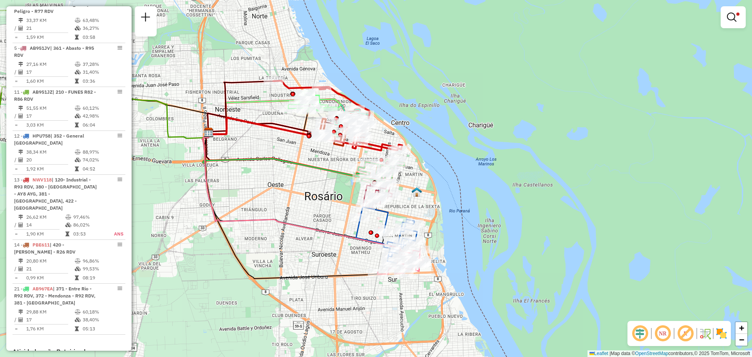
drag, startPoint x: 319, startPoint y: 195, endPoint x: 283, endPoint y: 160, distance: 50.4
click at [283, 160] on icon at bounding box center [286, 154] width 167 height 44
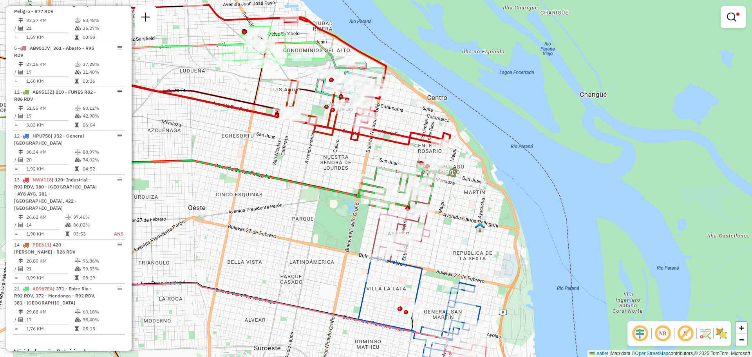
drag, startPoint x: 382, startPoint y: 132, endPoint x: 315, endPoint y: 152, distance: 69.8
click at [315, 152] on div "Limpar filtros Janela de atendimento Grade de atendimento Capacidade Transporta…" at bounding box center [376, 178] width 752 height 357
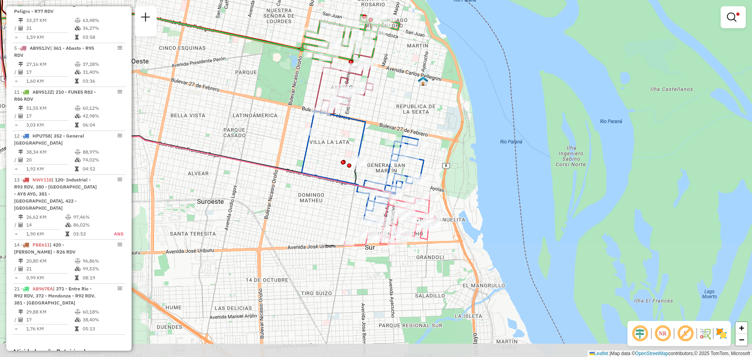
drag, startPoint x: 311, startPoint y: 291, endPoint x: 255, endPoint y: 145, distance: 157.5
click at [255, 145] on div "Limpar filtros Janela de atendimento Grade de atendimento Capacidade Transporta…" at bounding box center [376, 178] width 752 height 357
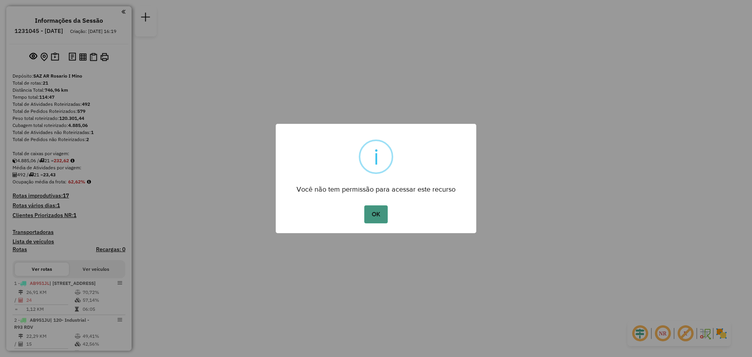
click at [373, 214] on button "OK" at bounding box center [375, 214] width 23 height 18
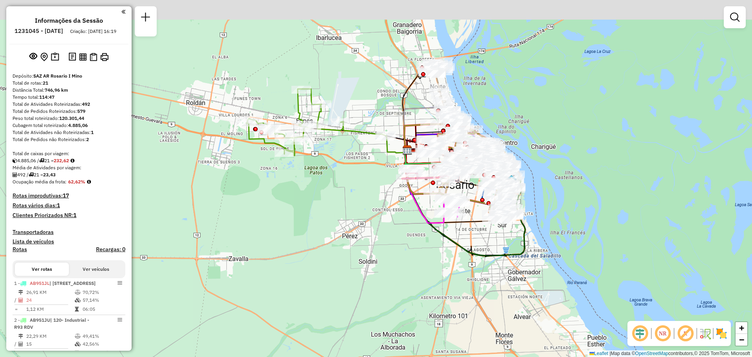
drag, startPoint x: 331, startPoint y: 96, endPoint x: 336, endPoint y: 278, distance: 181.8
click at [336, 278] on div "Janela de atendimento Grade de atendimento Capacidade Transportadoras Veículos …" at bounding box center [376, 178] width 752 height 357
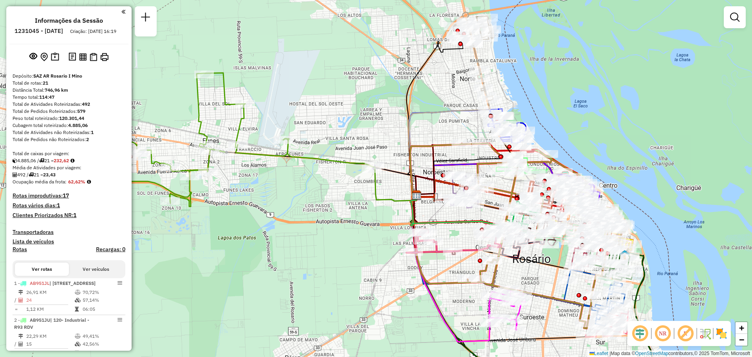
drag, startPoint x: 502, startPoint y: 157, endPoint x: 413, endPoint y: 155, distance: 89.3
click at [404, 148] on div "Janela de atendimento Grade de atendimento Capacidade Transportadoras Veículos …" at bounding box center [376, 178] width 752 height 357
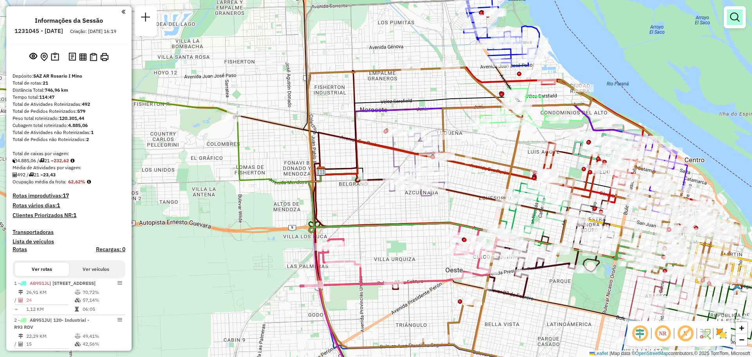
click at [734, 21] on em at bounding box center [734, 17] width 9 height 9
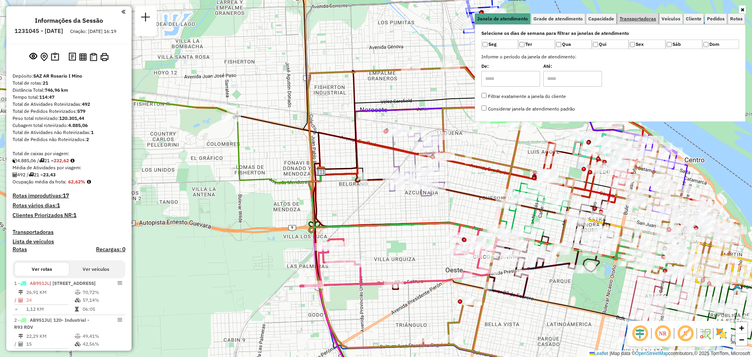
click at [649, 20] on span "Transportadoras" at bounding box center [638, 18] width 36 height 5
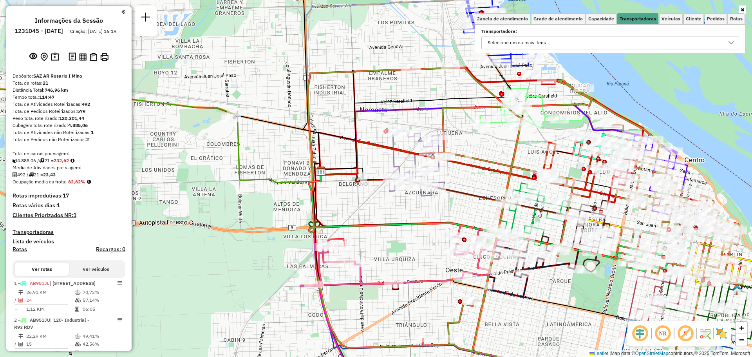
click at [729, 41] on icon at bounding box center [731, 43] width 6 height 6
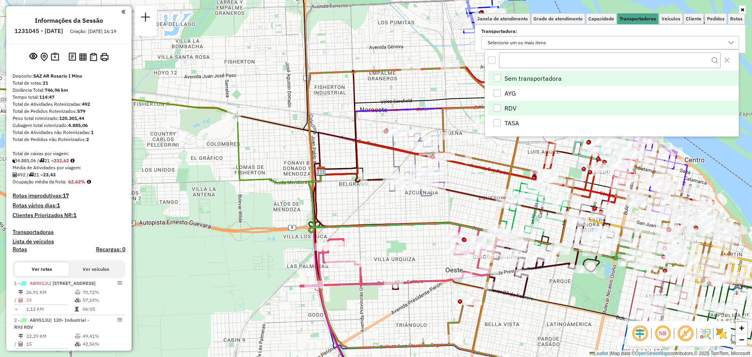
scroll to position [5, 27]
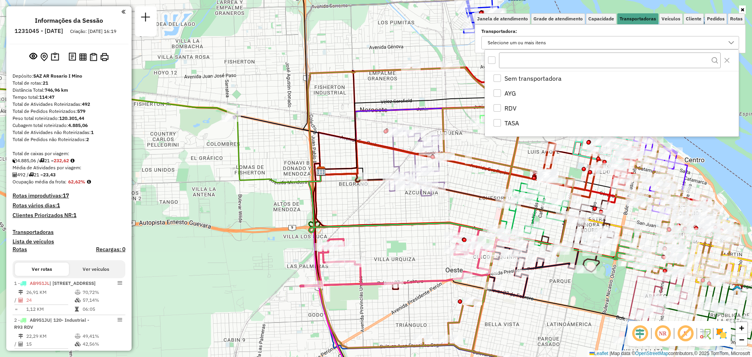
drag, startPoint x: 496, startPoint y: 105, endPoint x: 517, endPoint y: 151, distance: 50.5
click at [496, 105] on div "RDV" at bounding box center [497, 107] width 7 height 7
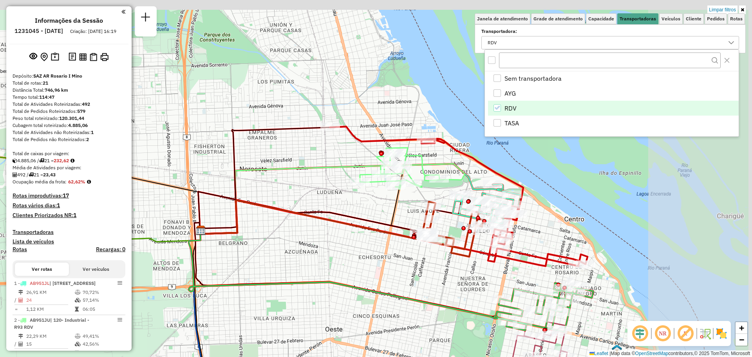
drag, startPoint x: 497, startPoint y: 170, endPoint x: 362, endPoint y: 226, distance: 146.2
click at [362, 232] on icon at bounding box center [338, 224] width 276 height 49
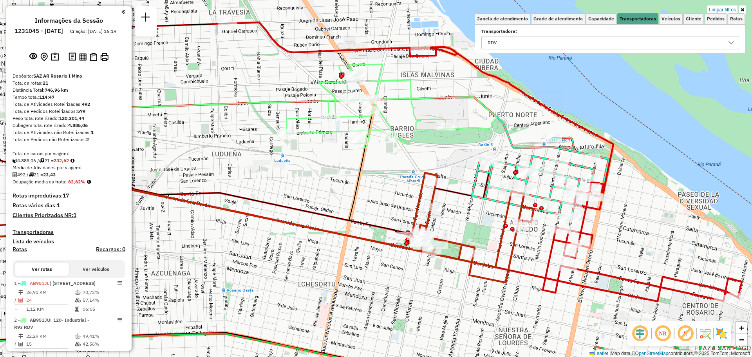
drag, startPoint x: 487, startPoint y: 172, endPoint x: 446, endPoint y: 158, distance: 43.4
click at [446, 158] on div "Limpar filtros Janela de atendimento Grade de atendimento Capacidade Transporta…" at bounding box center [376, 178] width 752 height 357
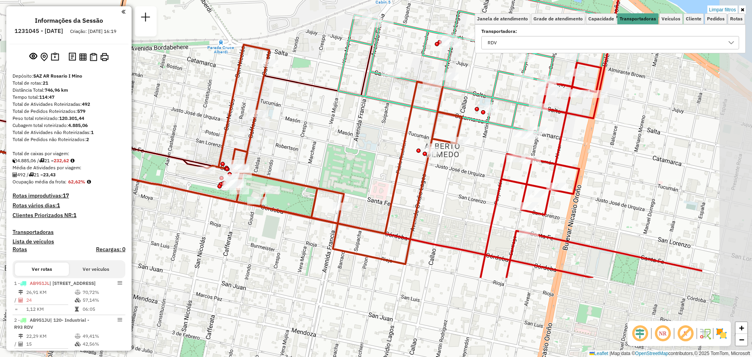
drag, startPoint x: 519, startPoint y: 238, endPoint x: 338, endPoint y: 110, distance: 220.6
click at [336, 111] on div "Limpar filtros Janela de atendimento Grade de atendimento Capacidade Transporta…" at bounding box center [376, 178] width 752 height 357
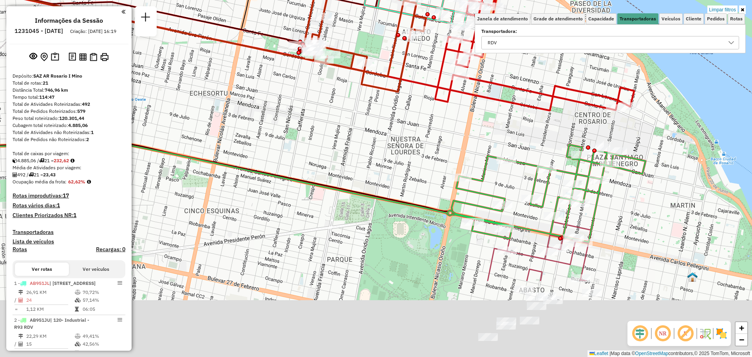
drag, startPoint x: 570, startPoint y: 229, endPoint x: 495, endPoint y: 104, distance: 145.6
click at [492, 105] on div "Limpar filtros Janela de atendimento Grade de atendimento Capacidade Transporta…" at bounding box center [376, 178] width 752 height 357
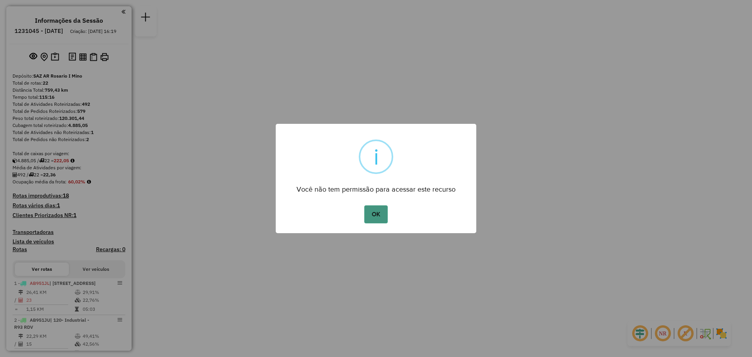
click at [371, 212] on button "OK" at bounding box center [375, 214] width 23 height 18
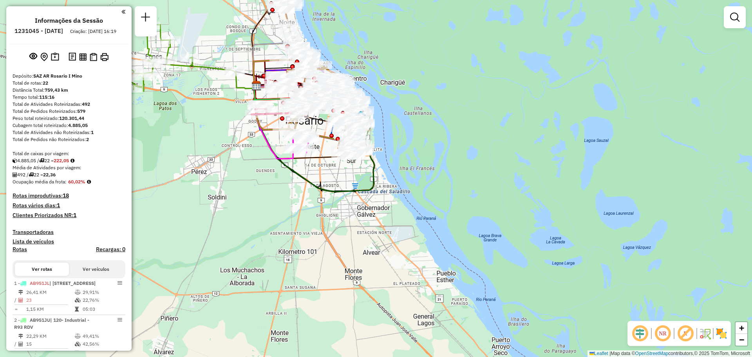
drag, startPoint x: 403, startPoint y: 74, endPoint x: 635, endPoint y: 146, distance: 243.3
click at [603, 146] on div "Janela de atendimento Grade de atendimento Capacidade Transportadoras Veículos …" at bounding box center [376, 178] width 752 height 357
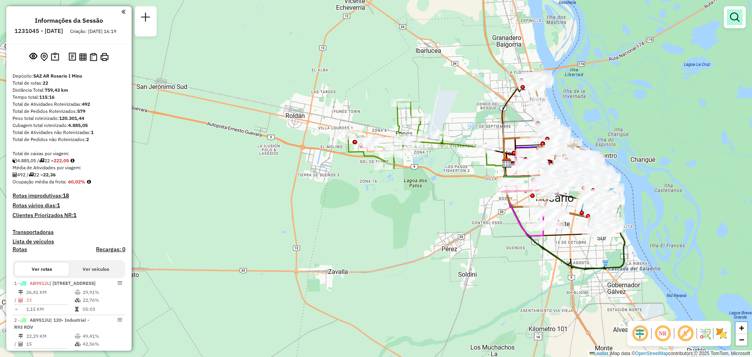
click at [734, 17] on em at bounding box center [734, 17] width 9 height 9
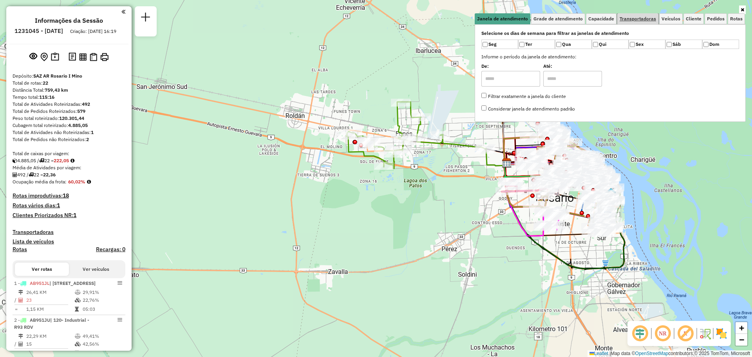
click at [643, 17] on span "Transportadoras" at bounding box center [638, 18] width 36 height 5
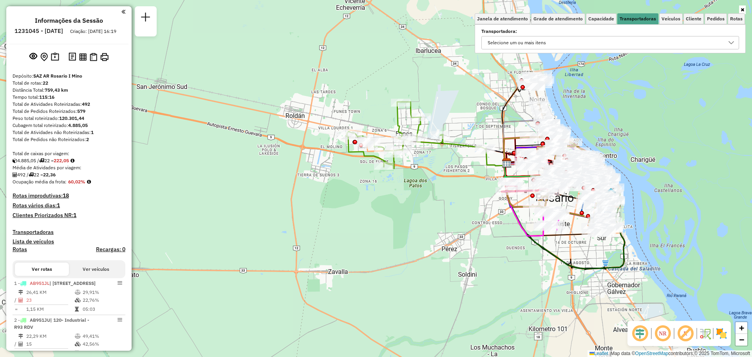
click at [730, 40] on icon at bounding box center [731, 43] width 6 height 6
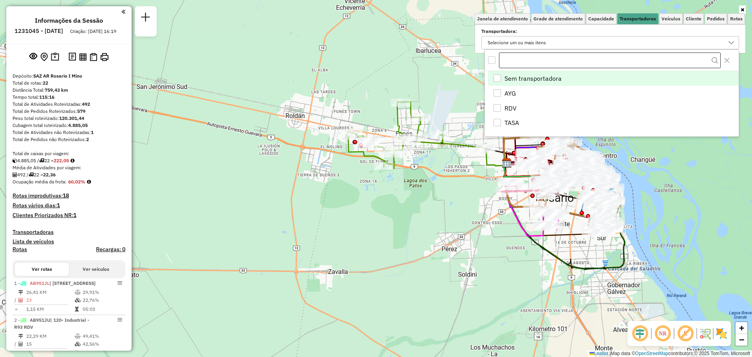
scroll to position [5, 27]
click at [496, 109] on div "RDV" at bounding box center [497, 107] width 7 height 7
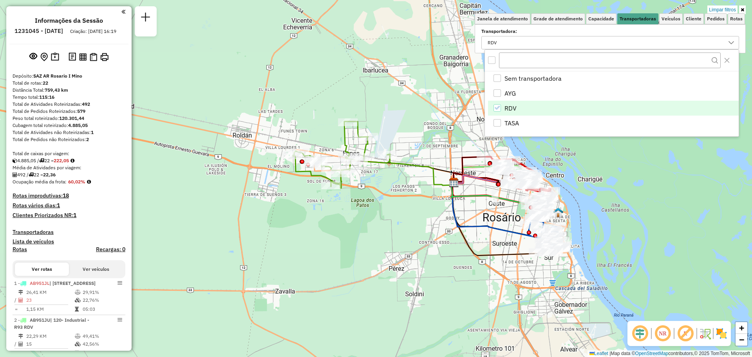
drag, startPoint x: 433, startPoint y: 170, endPoint x: 321, endPoint y: 220, distance: 122.7
click at [321, 220] on div "Limpar filtros Janela de atendimento Grade de atendimento Capacidade Transporta…" at bounding box center [376, 178] width 752 height 357
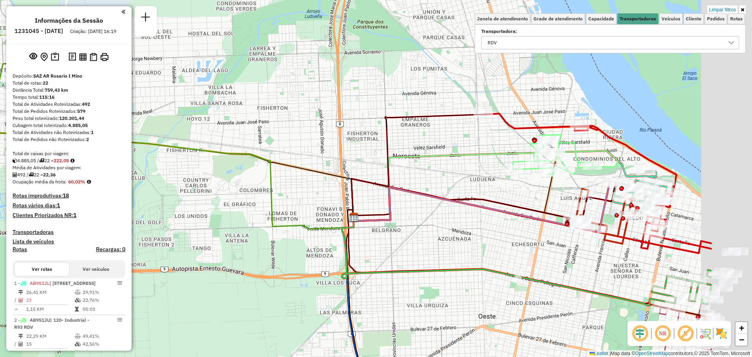
drag, startPoint x: 611, startPoint y: 157, endPoint x: 416, endPoint y: 185, distance: 197.0
click at [420, 184] on div "Limpar filtros Janela de atendimento Grade de atendimento Capacidade Transporta…" at bounding box center [376, 178] width 752 height 357
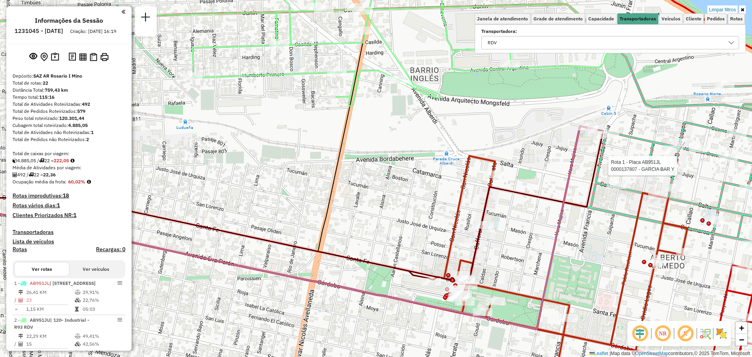
select select "**********"
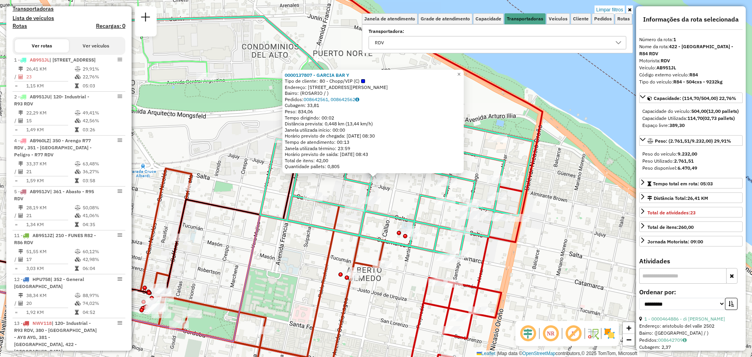
scroll to position [279, 0]
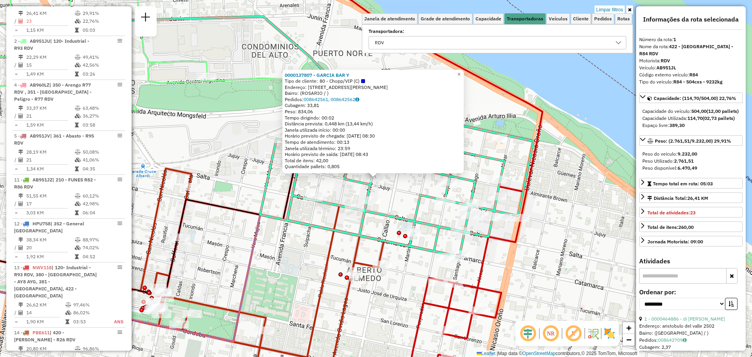
click at [550, 194] on div "0000137807 - GARCIA BAR Y Tipo de cliente: 80 - Chopp/VIP (C) Endereço: AVDA OV…" at bounding box center [376, 178] width 752 height 357
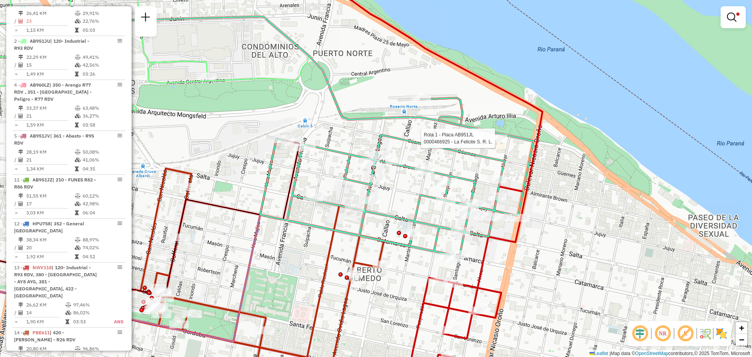
select select "**********"
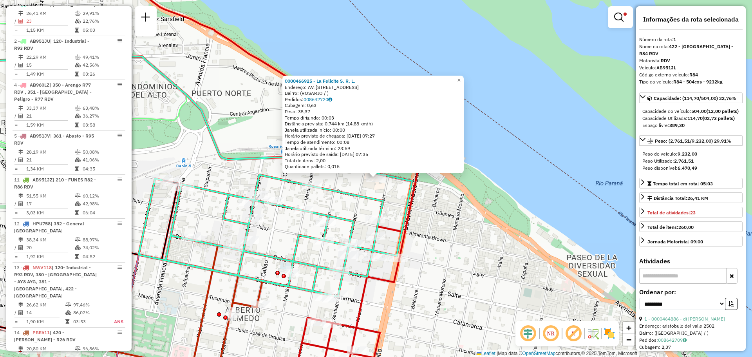
click at [429, 232] on div "0000466925 - La Felicite S. R. L. Endereço: AV. RIVADAVIA 2355 Bairro: (ROSARIO…" at bounding box center [376, 178] width 752 height 357
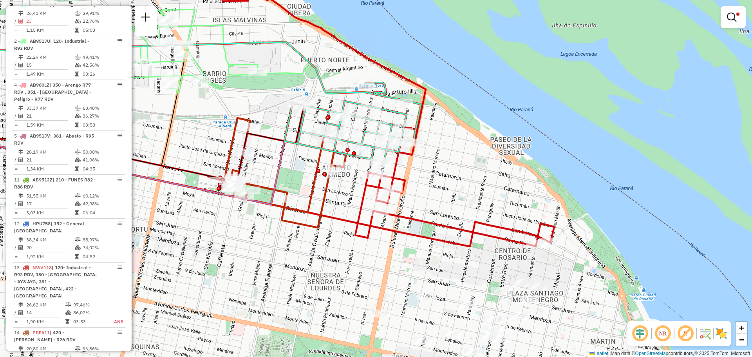
drag, startPoint x: 295, startPoint y: 288, endPoint x: 299, endPoint y: 156, distance: 131.7
click at [299, 156] on div "Limpar filtros Janela de atendimento Grade de atendimento Capacidade Transporta…" at bounding box center [376, 178] width 752 height 357
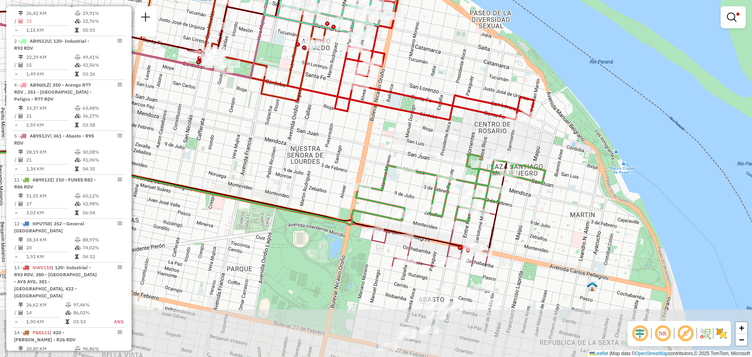
drag, startPoint x: 458, startPoint y: 273, endPoint x: 434, endPoint y: 141, distance: 134.9
click at [434, 141] on div "Limpar filtros Janela de atendimento Grade de atendimento Capacidade Transporta…" at bounding box center [376, 178] width 752 height 357
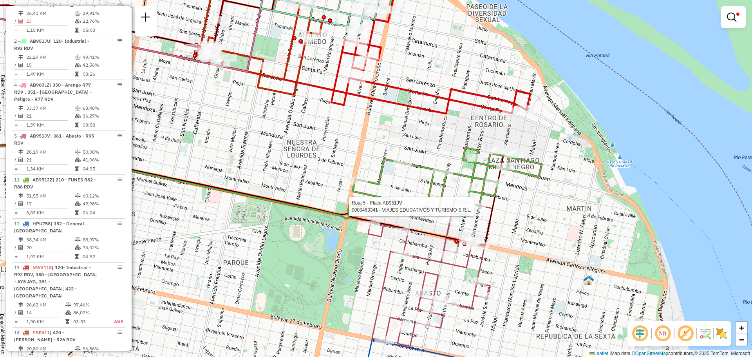
select select "**********"
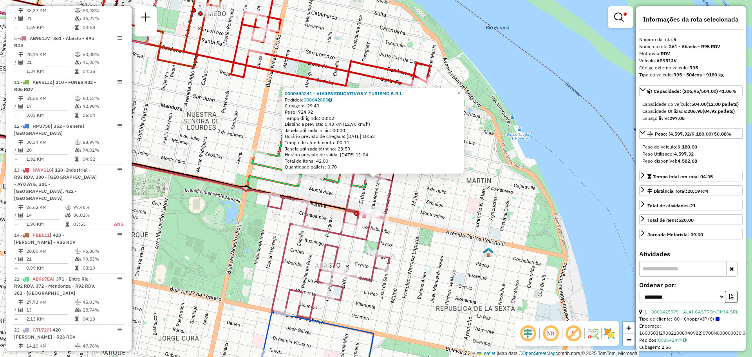
scroll to position [418, 0]
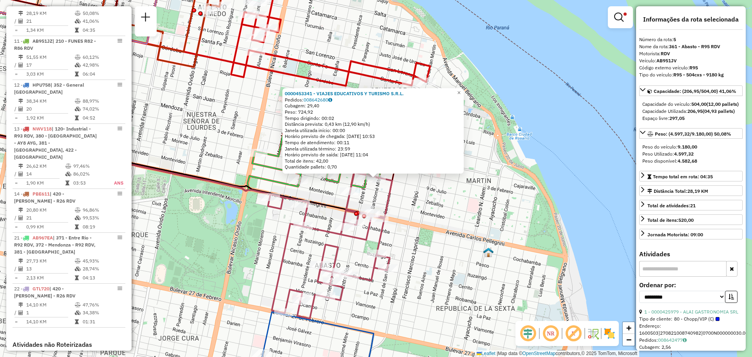
click at [460, 203] on div "0000453341 - VIAJES EDUCATIVOS Y TURISMO S.R.L. Pedidos: 008642680 Cubagem: 29,…" at bounding box center [376, 178] width 752 height 357
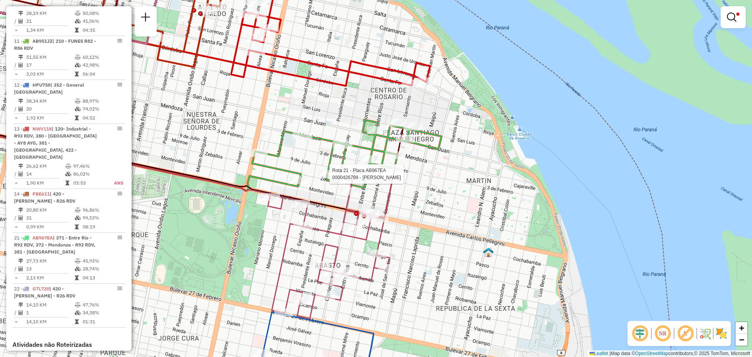
select select "**********"
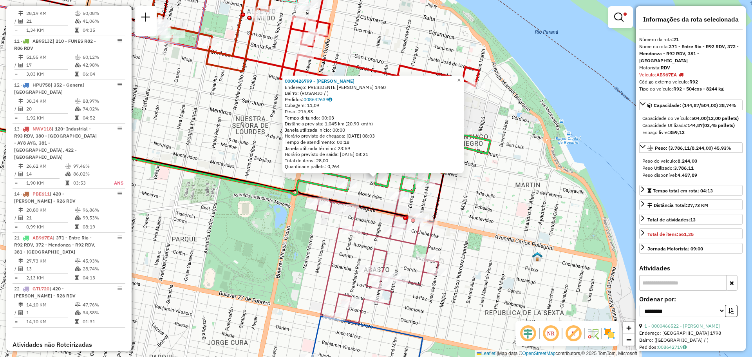
scroll to position [545, 0]
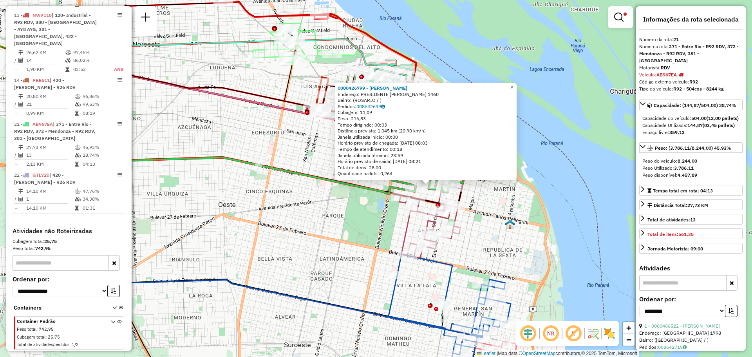
click at [366, 203] on div "0000426799 - DONG XIANGJIN Endereço: PRESIDENTE ROCA 1460 Bairro: (ROSARIO / ) …" at bounding box center [376, 178] width 752 height 357
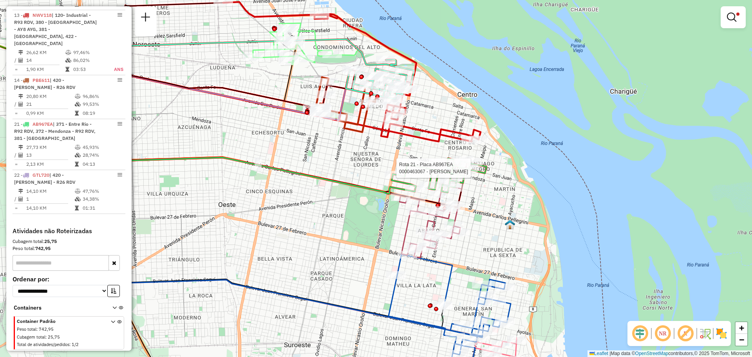
select select "**********"
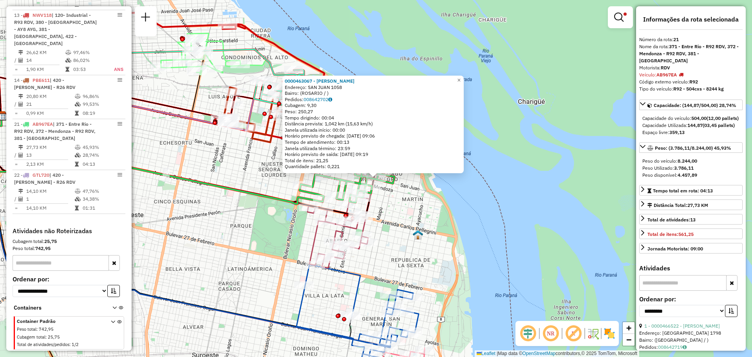
click at [405, 209] on div "0000463067 - sansevich agust Endereço: SAN JUAN 1058 Bairro: (ROSARIO / ) Pedid…" at bounding box center [376, 178] width 752 height 357
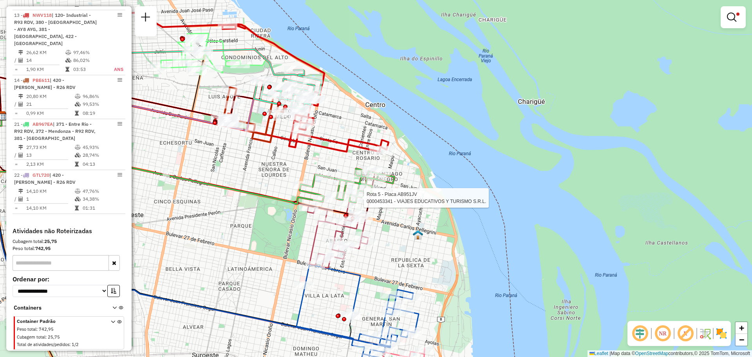
select select "**********"
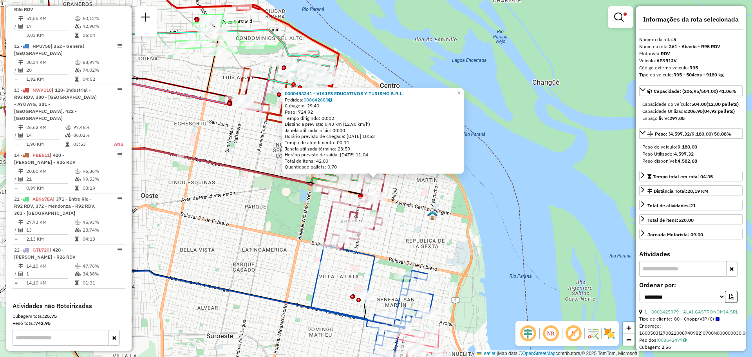
scroll to position [418, 0]
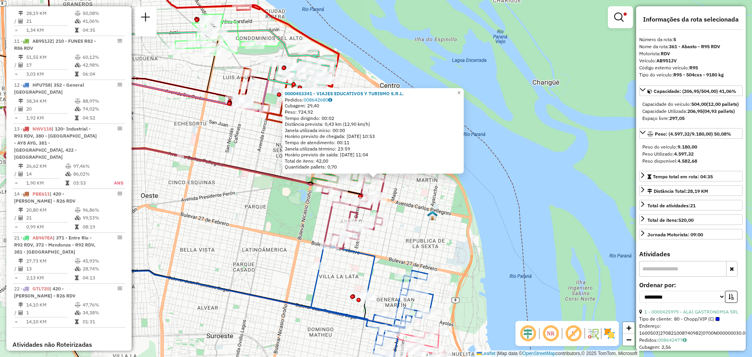
click at [417, 197] on div "0000453341 - VIAJES EDUCATIVOS Y TURISMO S.R.L. Pedidos: 008642680 Cubagem: 29,…" at bounding box center [376, 178] width 752 height 357
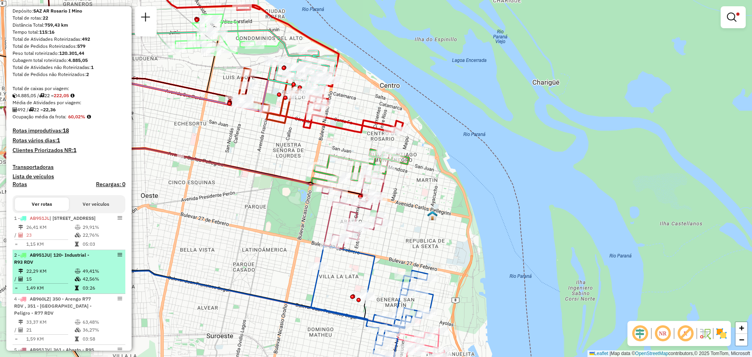
scroll to position [0, 0]
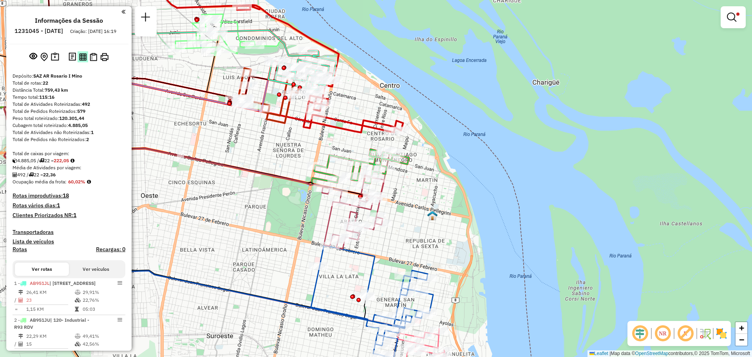
click at [81, 61] on img at bounding box center [82, 56] width 7 height 7
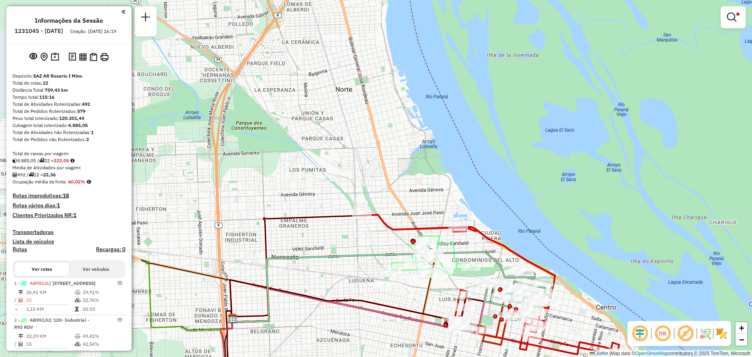
drag, startPoint x: 266, startPoint y: 128, endPoint x: 419, endPoint y: 284, distance: 217.4
click at [483, 344] on icon at bounding box center [483, 317] width 64 height 55
select select "**********"
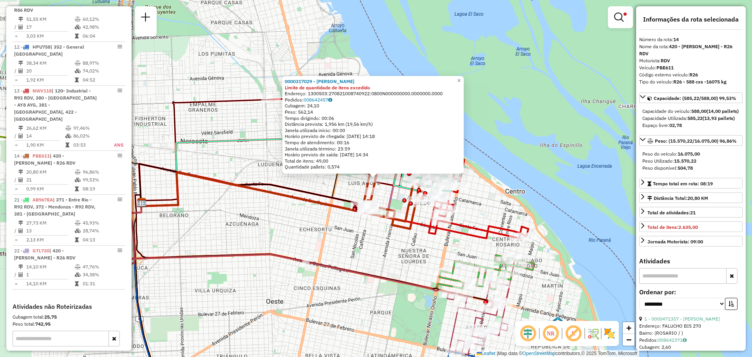
scroll to position [545, 0]
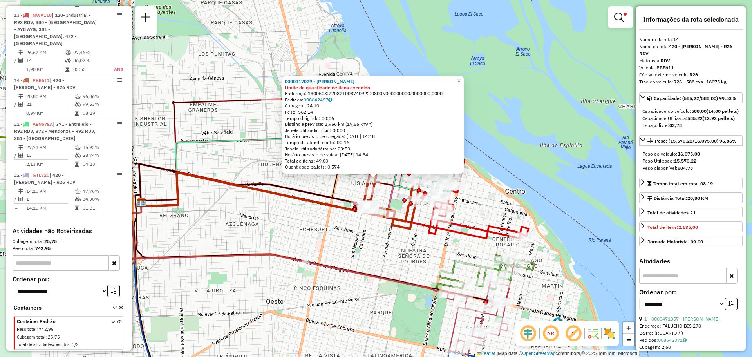
click at [345, 245] on div "0000317029 - BUSSO GABRIEL G Limite de quantidade de itens excedido Endereço: 1…" at bounding box center [376, 178] width 752 height 357
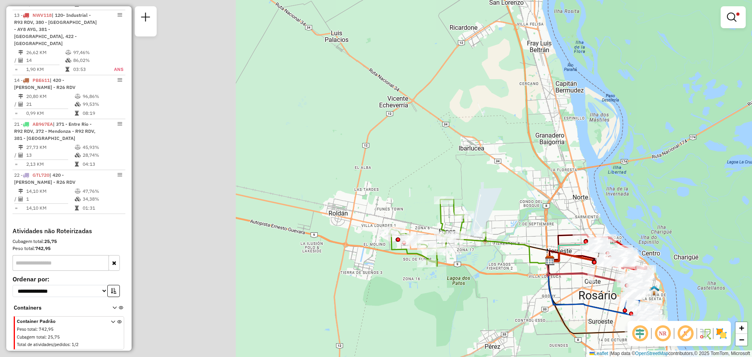
drag, startPoint x: 255, startPoint y: 157, endPoint x: 507, endPoint y: 183, distance: 252.8
click at [507, 183] on div "Limpar filtros Janela de atendimento Grade de atendimento Capacidade Transporta…" at bounding box center [376, 178] width 752 height 357
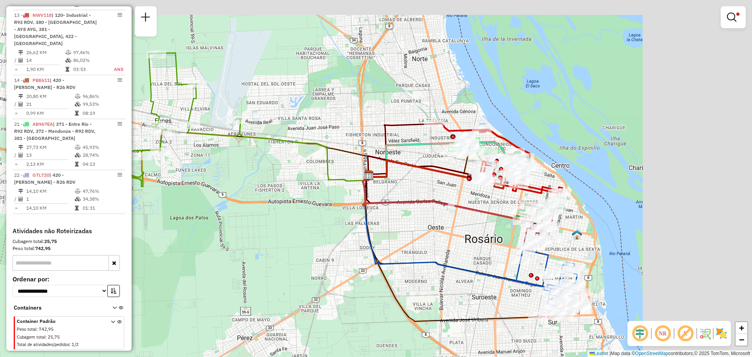
drag, startPoint x: 550, startPoint y: 127, endPoint x: 422, endPoint y: 193, distance: 144.0
click at [422, 193] on div "Limpar filtros Janela de atendimento Grade de atendimento Capacidade Transporta…" at bounding box center [376, 178] width 752 height 357
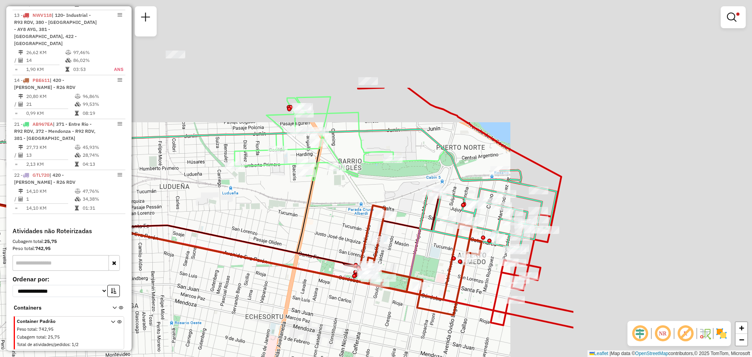
drag, startPoint x: 621, startPoint y: 76, endPoint x: 367, endPoint y: 199, distance: 282.8
click at [367, 199] on div "Limpar filtros Janela de atendimento Grade de atendimento Capacidade Transporta…" at bounding box center [376, 178] width 752 height 357
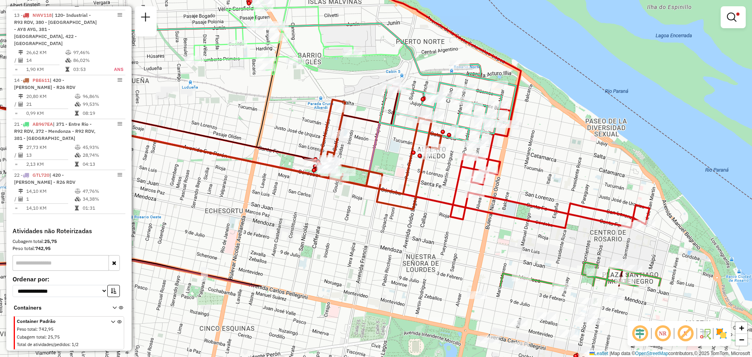
drag, startPoint x: 591, startPoint y: 284, endPoint x: 549, endPoint y: 169, distance: 122.3
click at [549, 169] on div "Limpar filtros Janela de atendimento Grade de atendimento Capacidade Transporta…" at bounding box center [376, 178] width 752 height 357
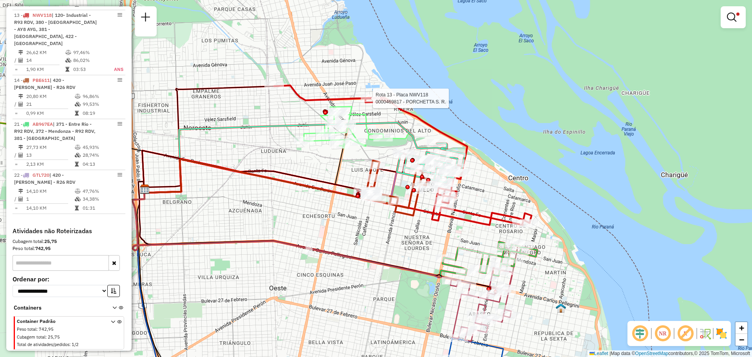
select select "**********"
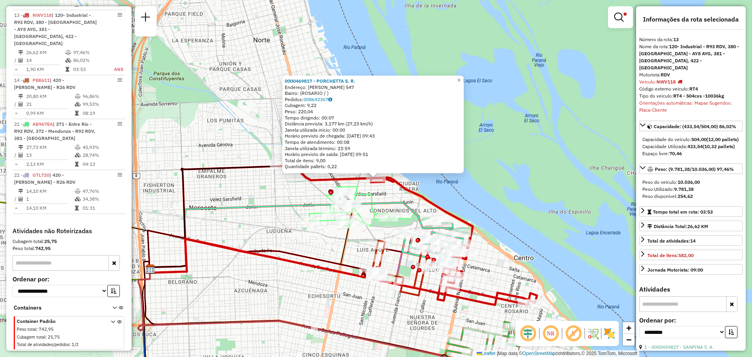
click at [276, 187] on div "0000469817 - PORCHETTA S. R. Endereço: PUCCINI 547 Bairro: (ROSARIO / ) Pedidos…" at bounding box center [376, 178] width 752 height 357
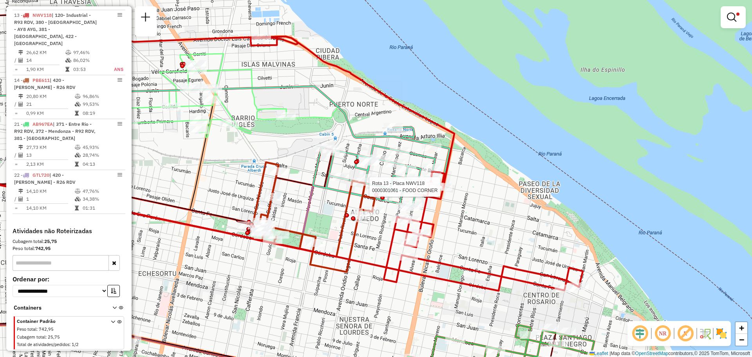
select select "**********"
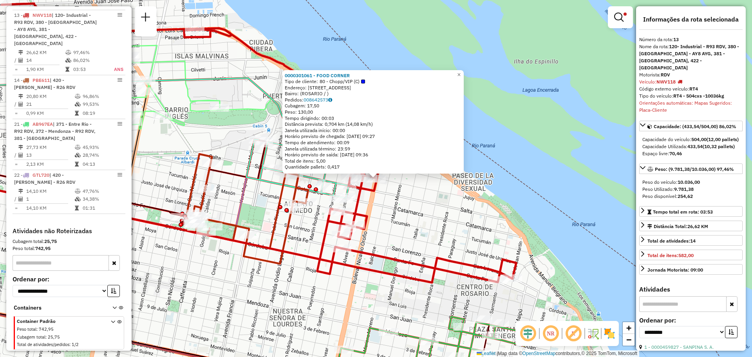
click at [413, 200] on div "0000301061 - FOOD CORNER Tipo de cliente: 80 - Chopp/VIP (C) Endereço: BLVD ORO…" at bounding box center [376, 178] width 752 height 357
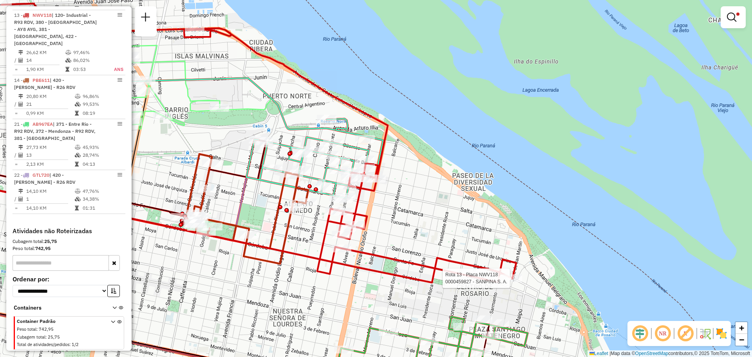
select select "**********"
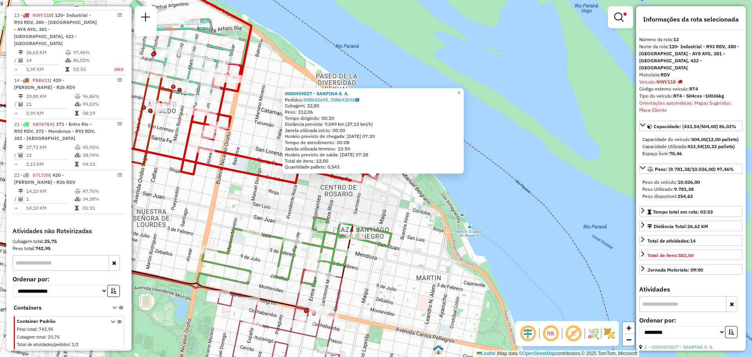
click at [408, 225] on div "0000459827 - SANPINA S. A. Pedidos: 008642695, 008642696 Cubagem: 22,80 Peso: 3…" at bounding box center [376, 178] width 752 height 357
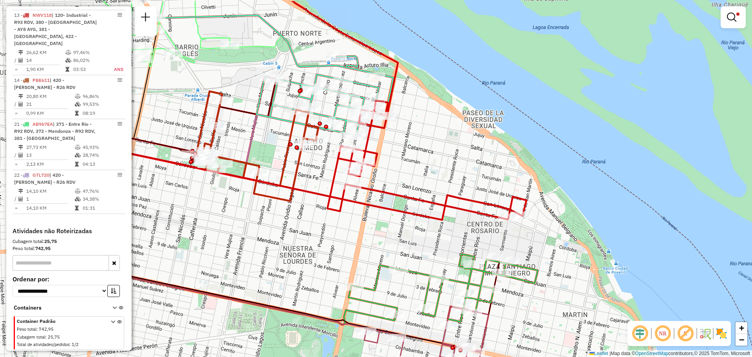
drag, startPoint x: 278, startPoint y: 110, endPoint x: 425, endPoint y: 147, distance: 151.1
click at [425, 147] on div "Limpar filtros Janela de atendimento Grade de atendimento Capacidade Transporta…" at bounding box center [376, 178] width 752 height 357
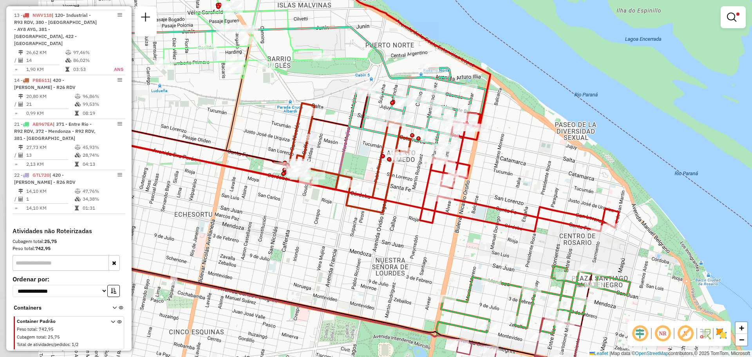
drag, startPoint x: 411, startPoint y: 172, endPoint x: 504, endPoint y: 184, distance: 93.2
click at [504, 184] on div "Limpar filtros Janela de atendimento Grade de atendimento Capacidade Transporta…" at bounding box center [376, 178] width 752 height 357
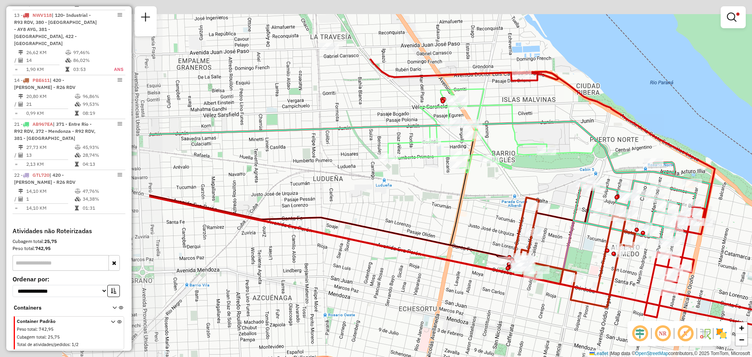
drag, startPoint x: 295, startPoint y: 60, endPoint x: 523, endPoint y: 155, distance: 247.4
click at [521, 155] on icon at bounding box center [493, 131] width 210 height 84
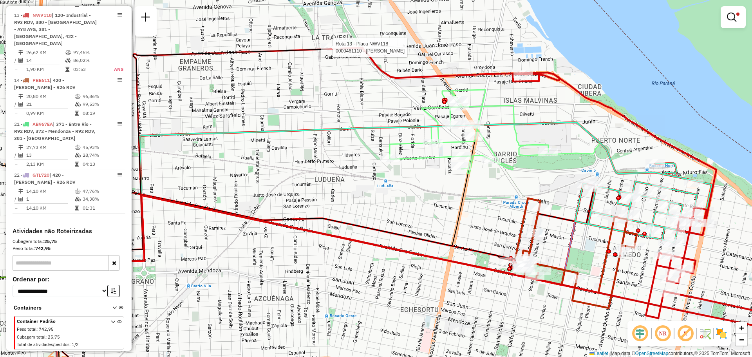
select select "**********"
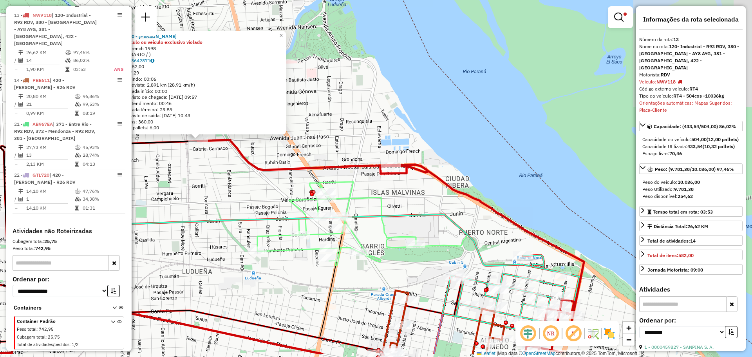
drag, startPoint x: 415, startPoint y: 230, endPoint x: 221, endPoint y: 188, distance: 198.7
click at [222, 189] on div "0000461110 - Gonzales Emanuel - RDV Tipo do veículo ou veículo exclusivo violad…" at bounding box center [376, 178] width 752 height 357
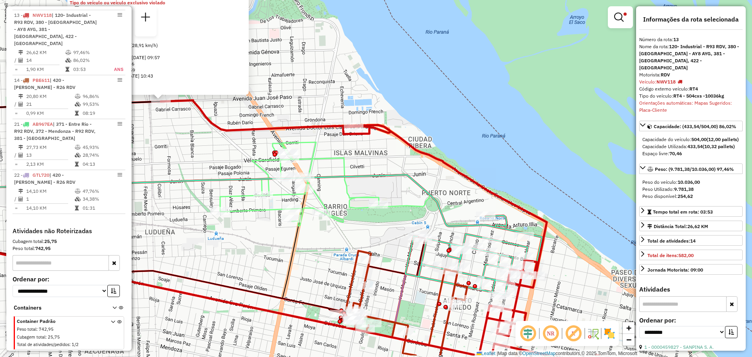
drag, startPoint x: 493, startPoint y: 248, endPoint x: 405, endPoint y: 170, distance: 117.1
click at [405, 171] on div "0000461110 - Gonzales Emanuel - RDV Tipo do veículo ou veículo exclusivo violad…" at bounding box center [376, 178] width 752 height 357
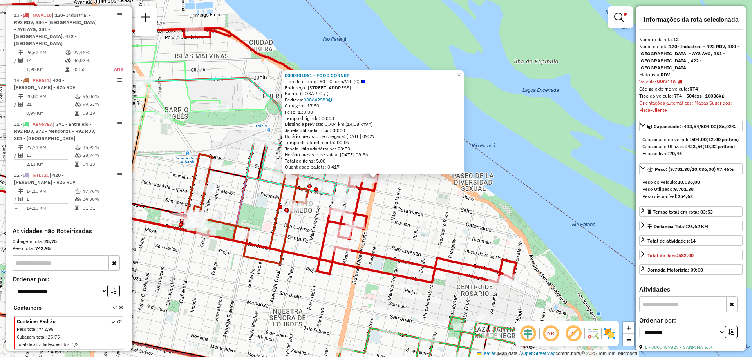
click at [404, 212] on div "0000301061 - FOOD CORNER Tipo de cliente: 80 - Chopp/VIP (C) Endereço: BLVD ORO…" at bounding box center [376, 178] width 752 height 357
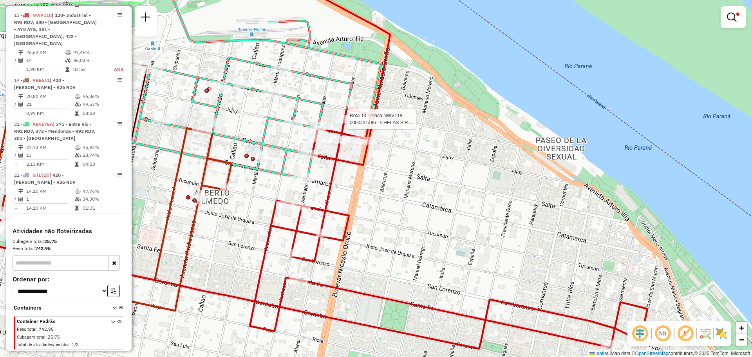
select select "**********"
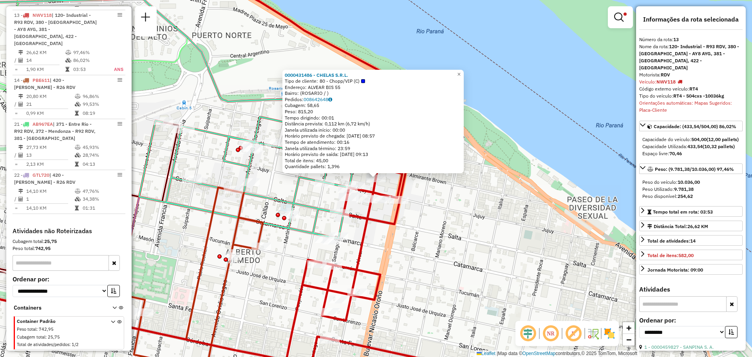
click at [457, 204] on div "0000431486 - CHELAS S.R.L. Tipo de cliente: 80 - Chopp/VIP (C) Endereço: ALVEAR…" at bounding box center [376, 178] width 752 height 357
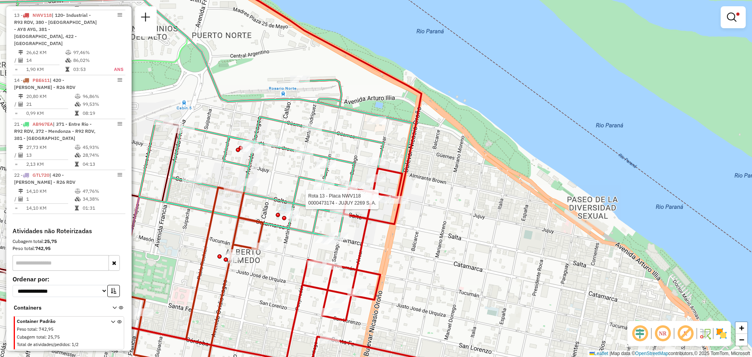
select select "**********"
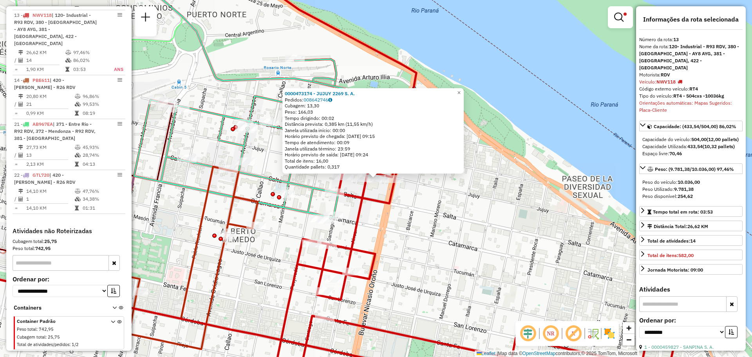
click at [375, 194] on div "0000473174 - JUJUY 2269 S. A. Pedidos: 008642746 Cubagem: 13,30 Peso: 166,03 Te…" at bounding box center [376, 178] width 752 height 357
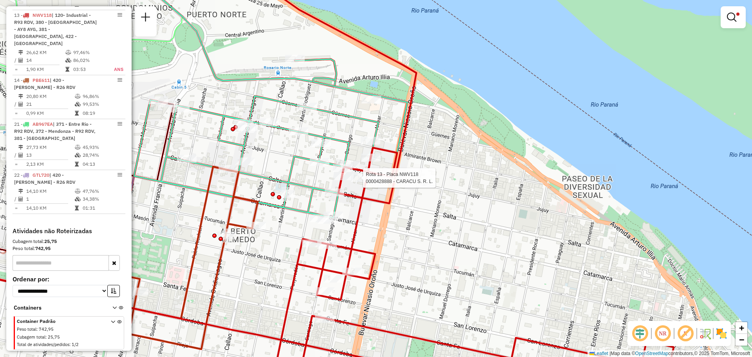
select select "**********"
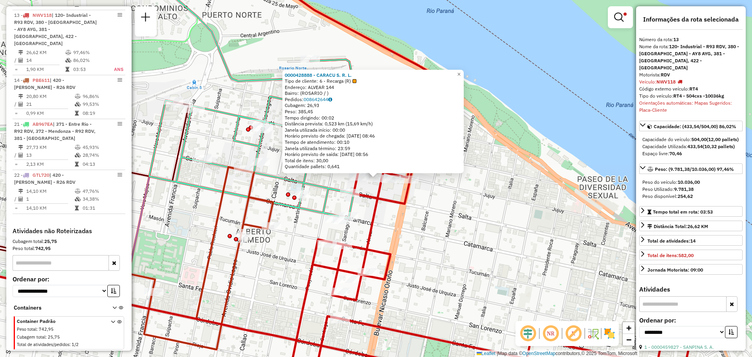
click at [437, 230] on div "0000428888 - CARACU S. R. L. Tipo de cliente: 6 - Recarga (R) Endereço: ALVEAR …" at bounding box center [376, 178] width 752 height 357
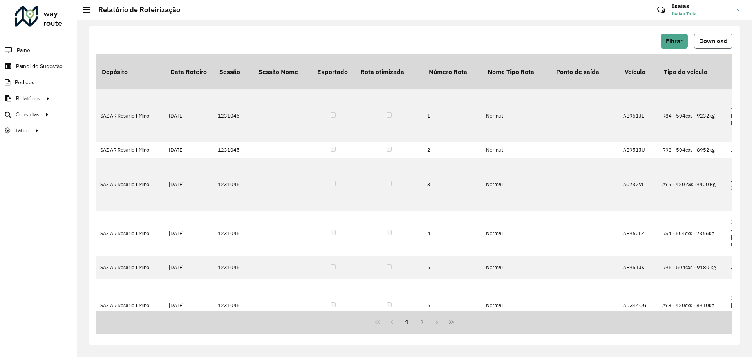
click at [708, 39] on span "Download" at bounding box center [713, 41] width 28 height 7
